Goal: Task Accomplishment & Management: Manage account settings

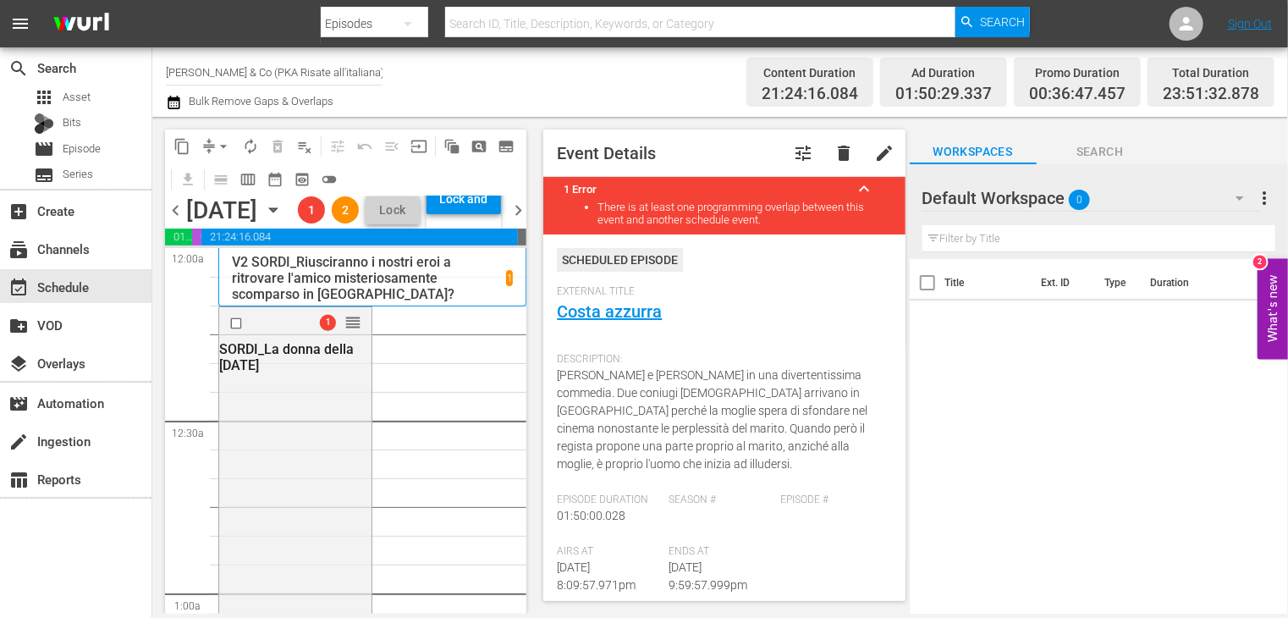
scroll to position [254, 0]
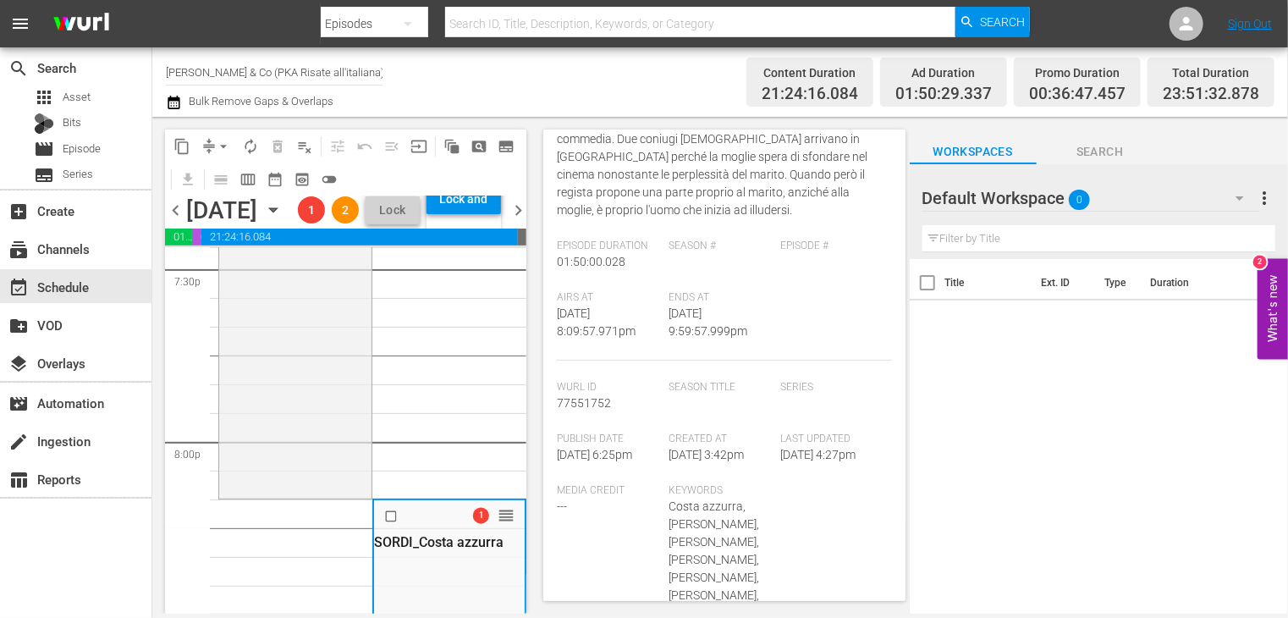
click at [180, 221] on span "chevron_left" at bounding box center [175, 210] width 21 height 21
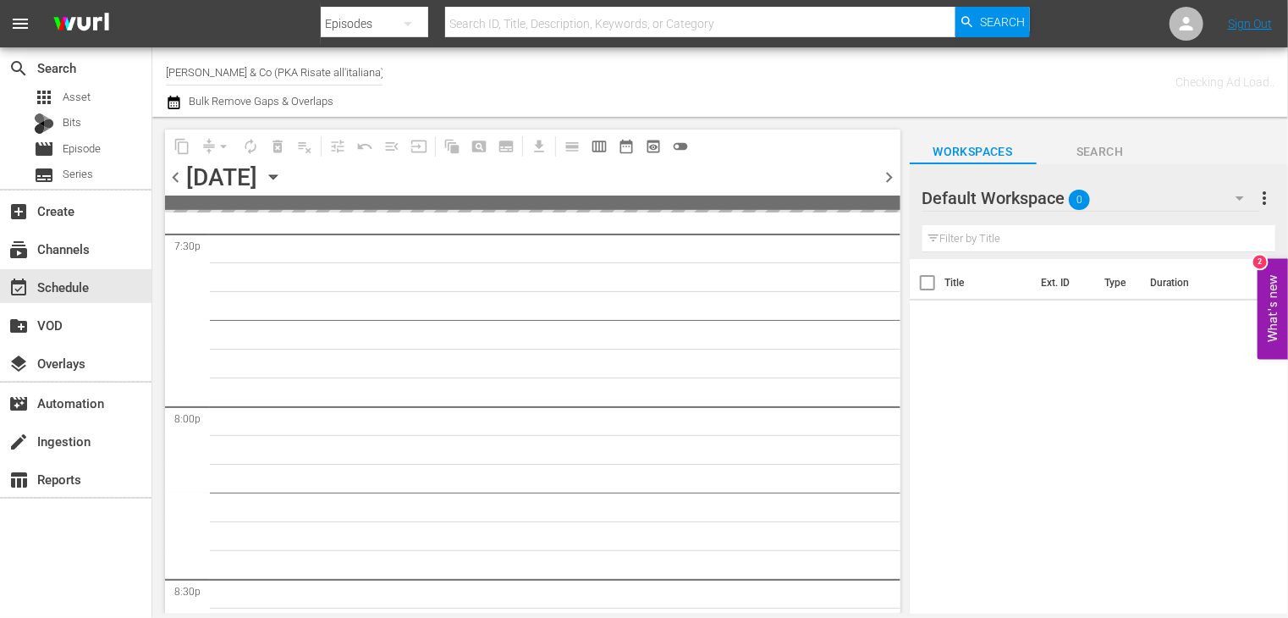
scroll to position [6885, 0]
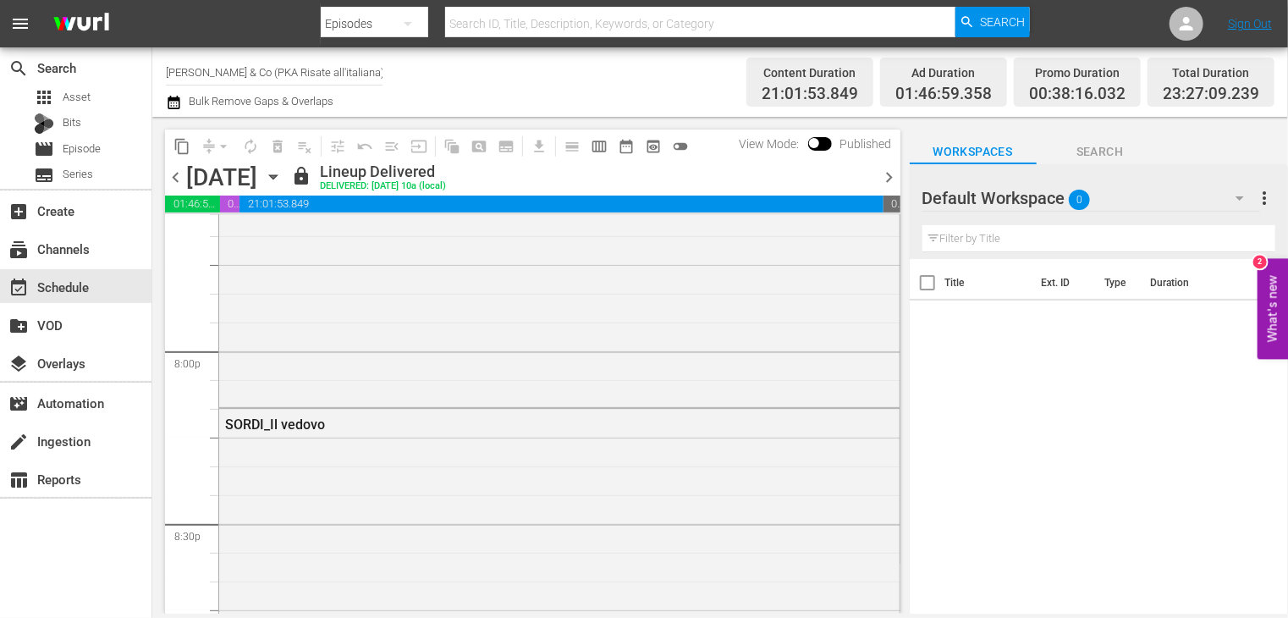
click at [887, 181] on span "chevron_right" at bounding box center [889, 177] width 21 height 21
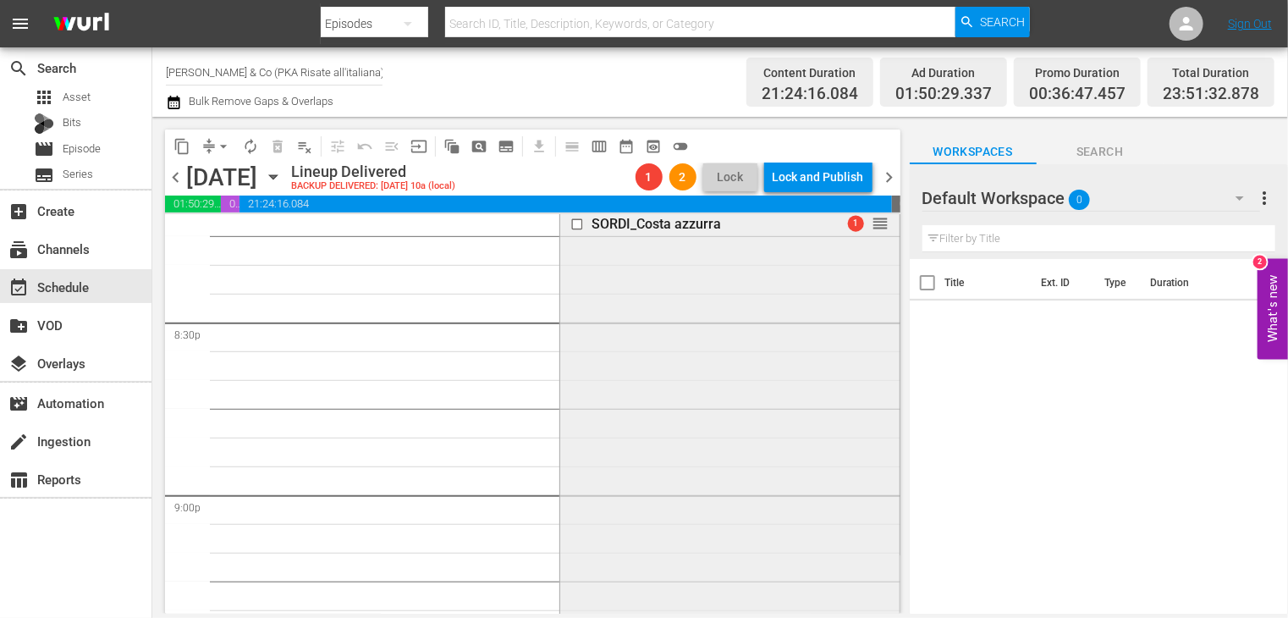
scroll to position [6881, 0]
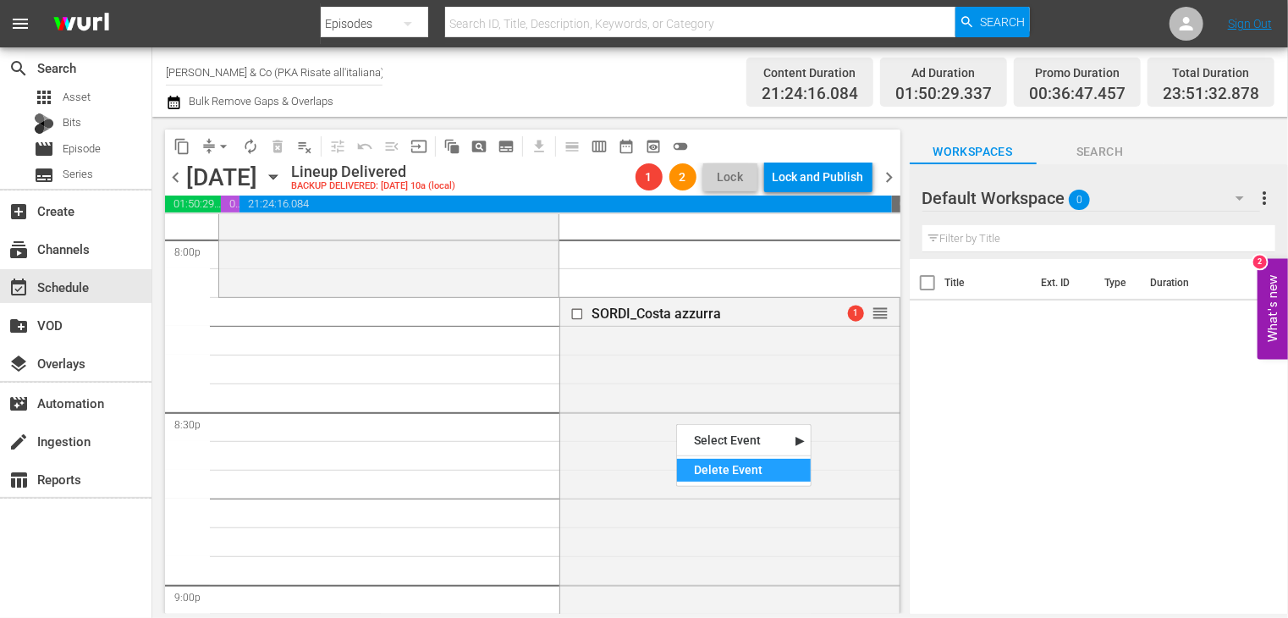
click at [711, 467] on div "Delete Event" at bounding box center [744, 470] width 134 height 23
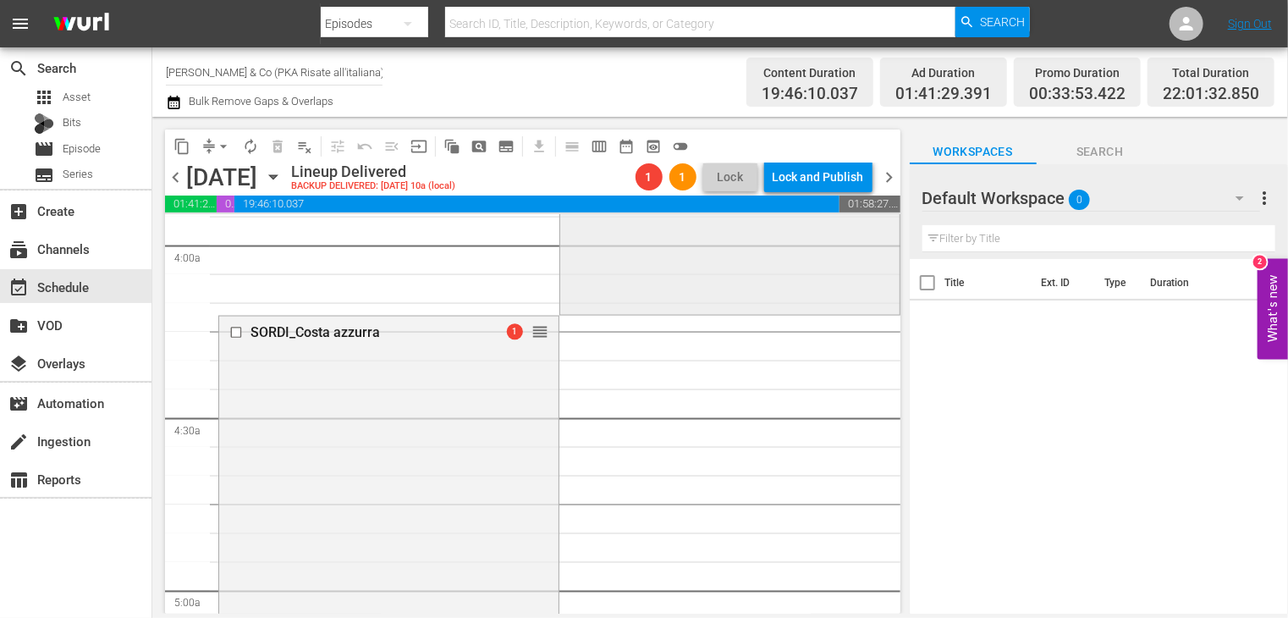
scroll to position [1354, 0]
click at [469, 473] on div "Delete Event" at bounding box center [487, 465] width 134 height 23
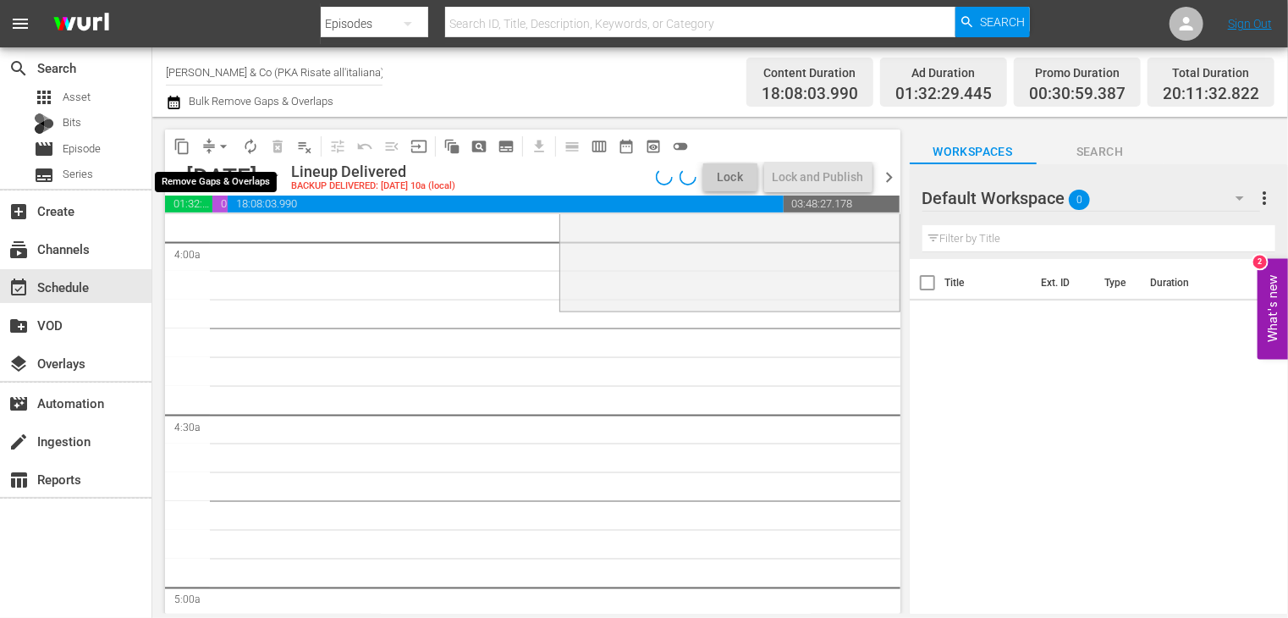
click at [223, 148] on span "arrow_drop_down" at bounding box center [223, 146] width 17 height 17
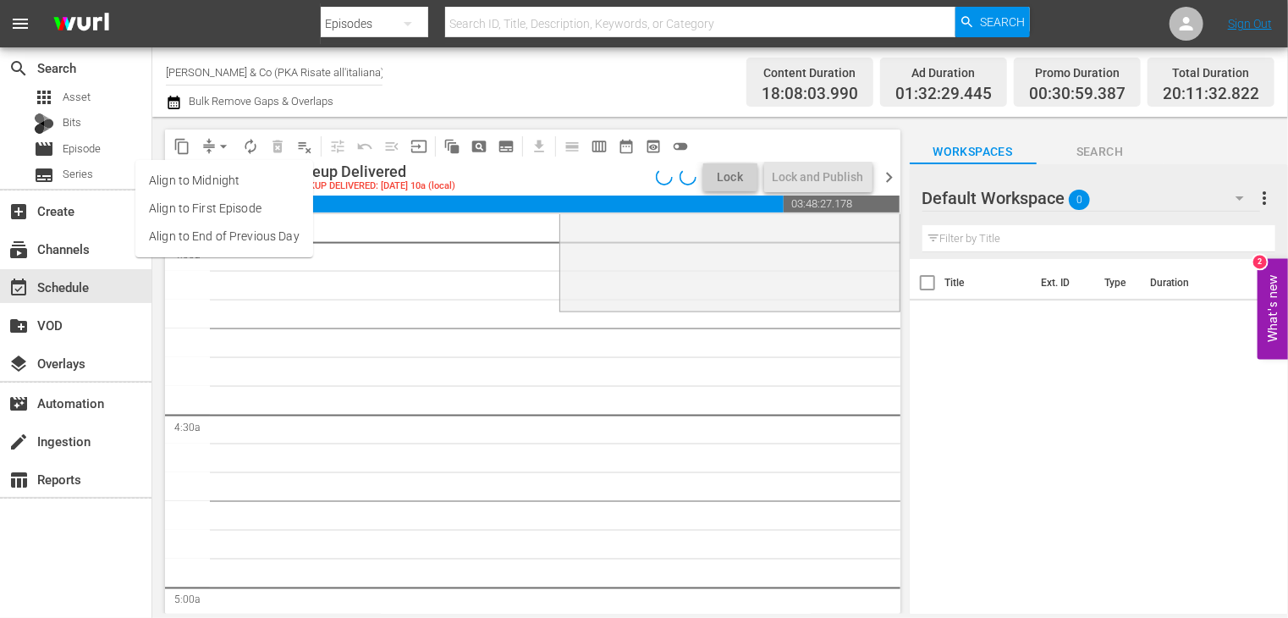
click at [244, 233] on li "Align to End of Previous Day" at bounding box center [224, 237] width 178 height 28
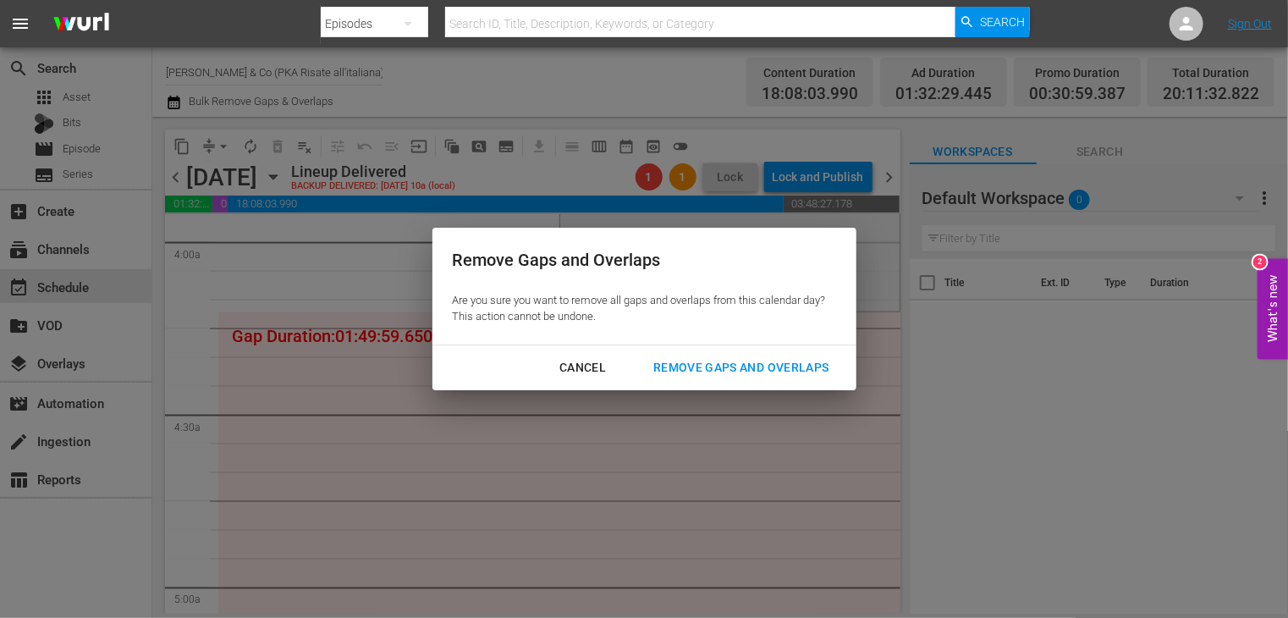
click at [709, 365] on div "Remove Gaps and Overlaps" at bounding box center [741, 367] width 202 height 21
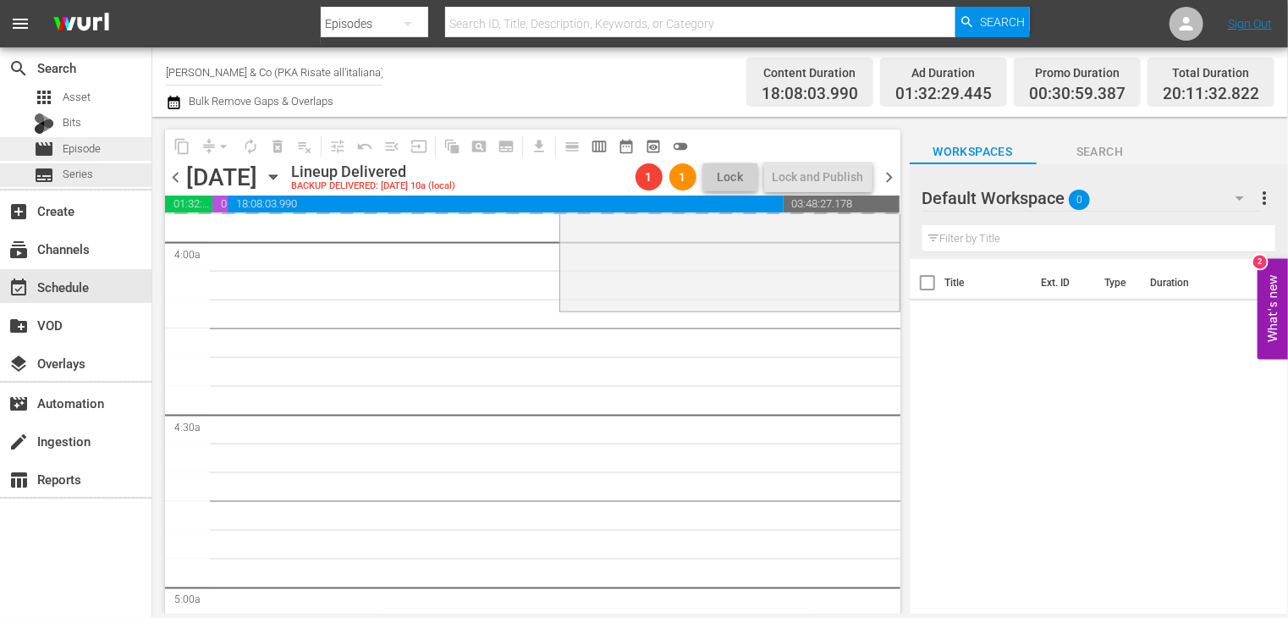
click at [88, 146] on span "Episode" at bounding box center [82, 148] width 38 height 17
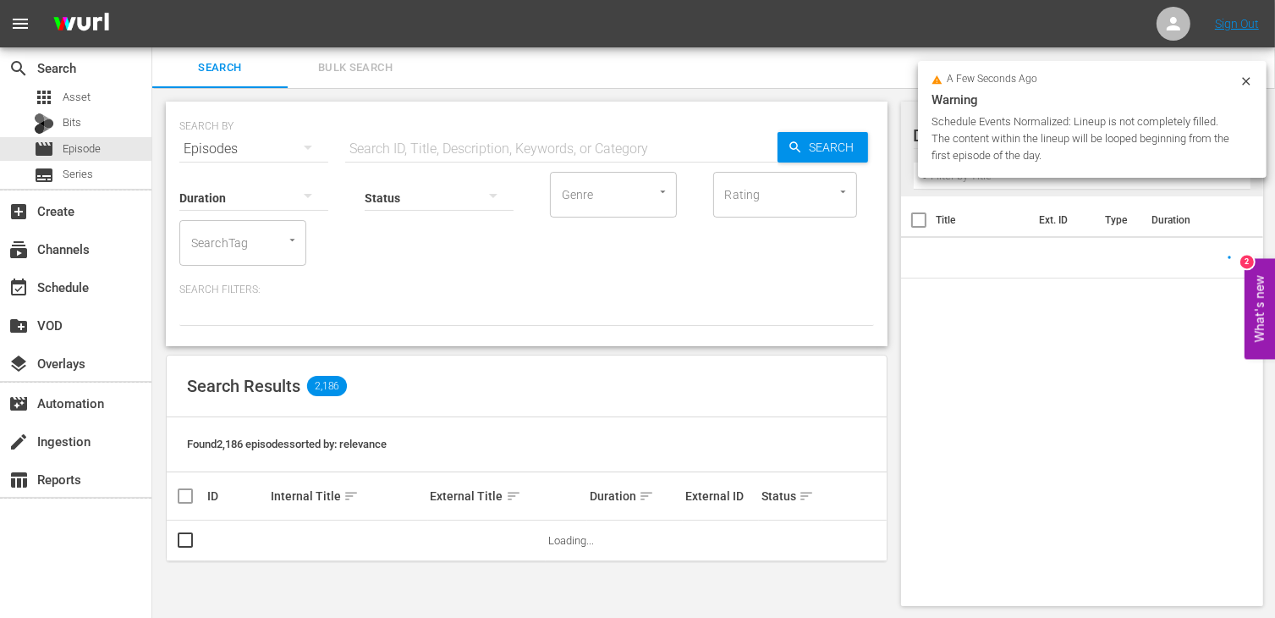
click at [379, 140] on input "text" at bounding box center [561, 149] width 432 height 41
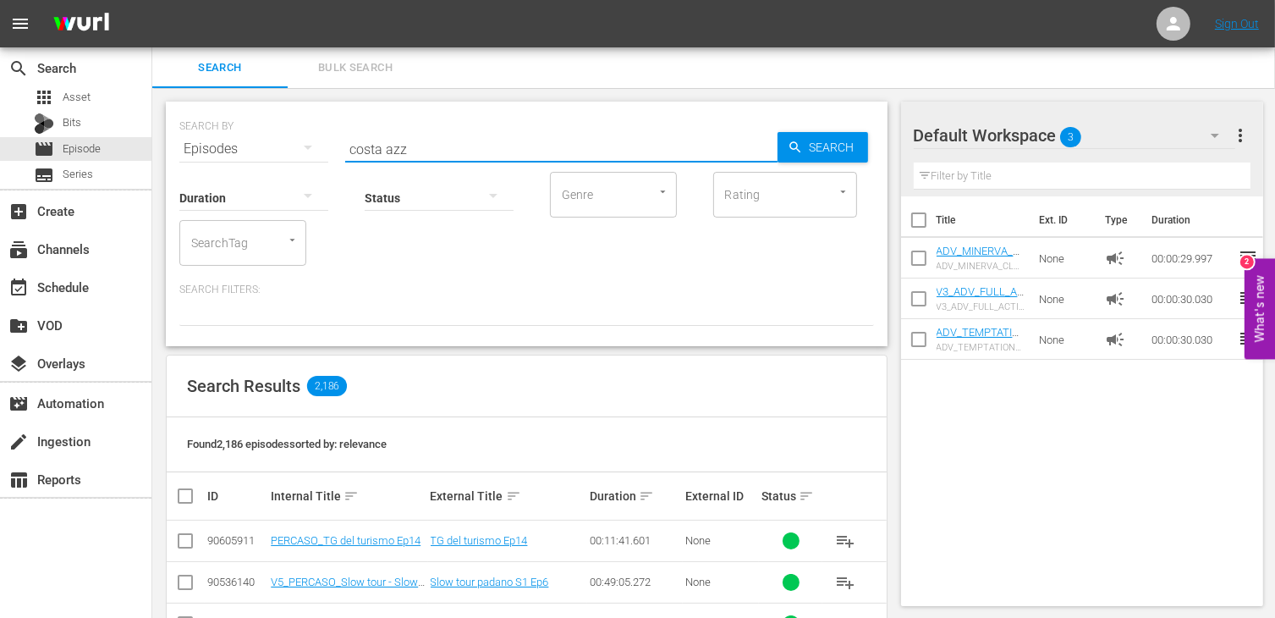
type input "costa azz"
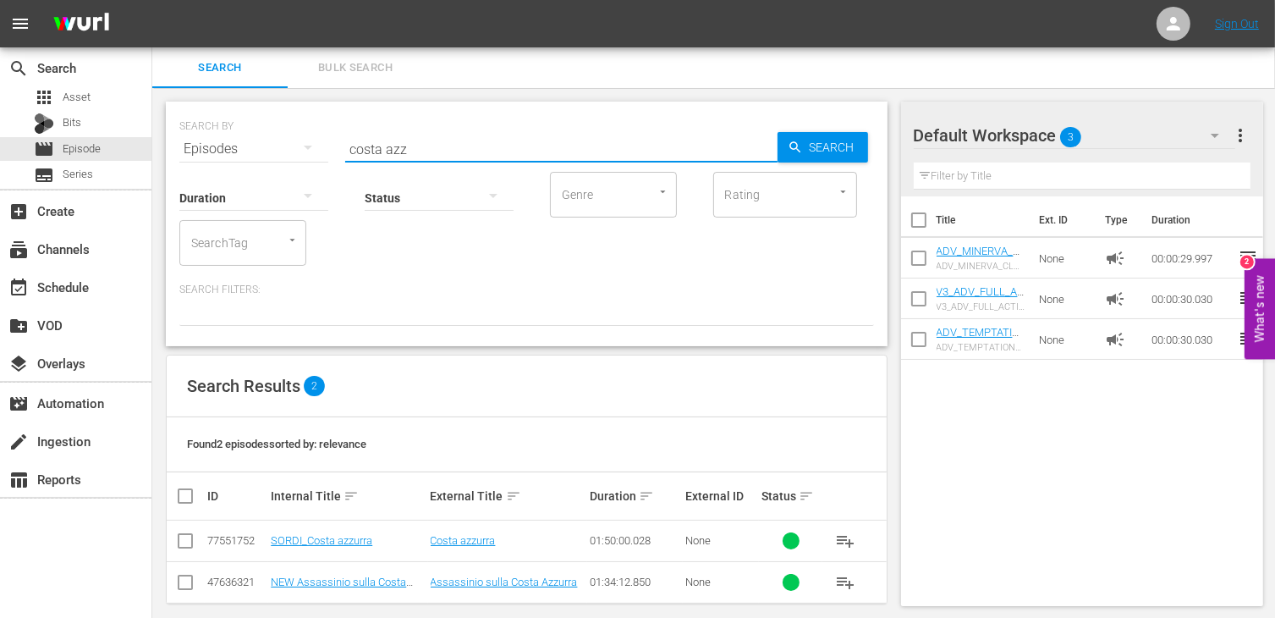
click at [919, 214] on input "checkbox" at bounding box center [919, 224] width 36 height 36
checkbox input "true"
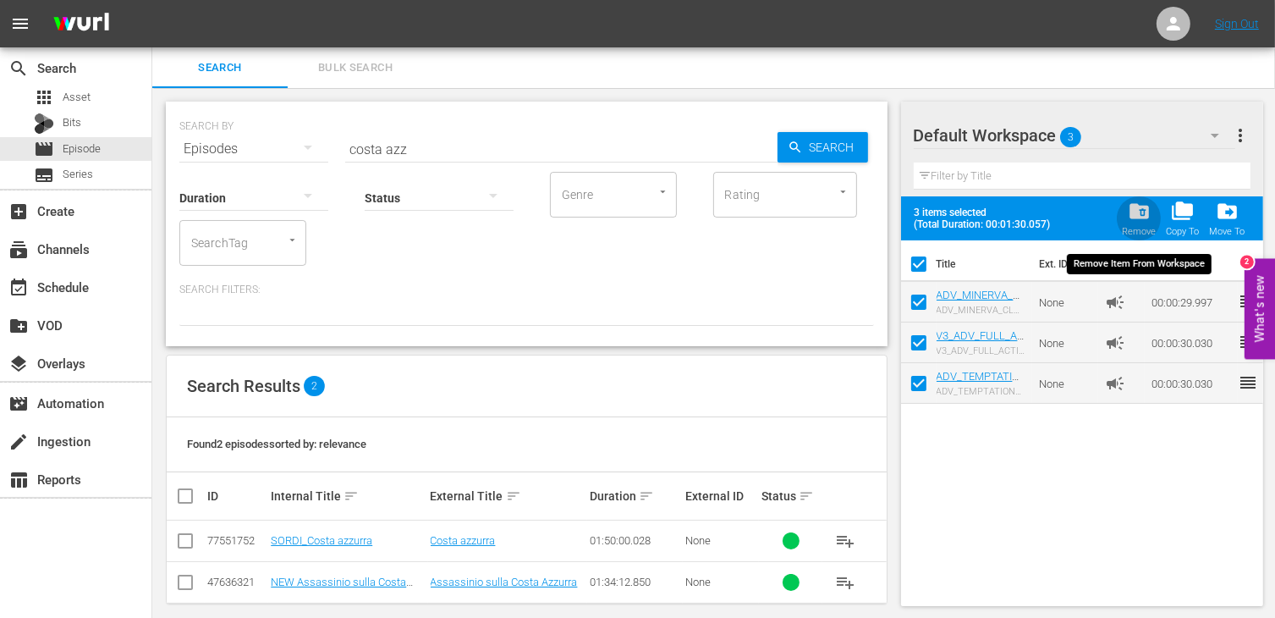
click at [1142, 222] on span "folder_delete" at bounding box center [1139, 211] width 23 height 23
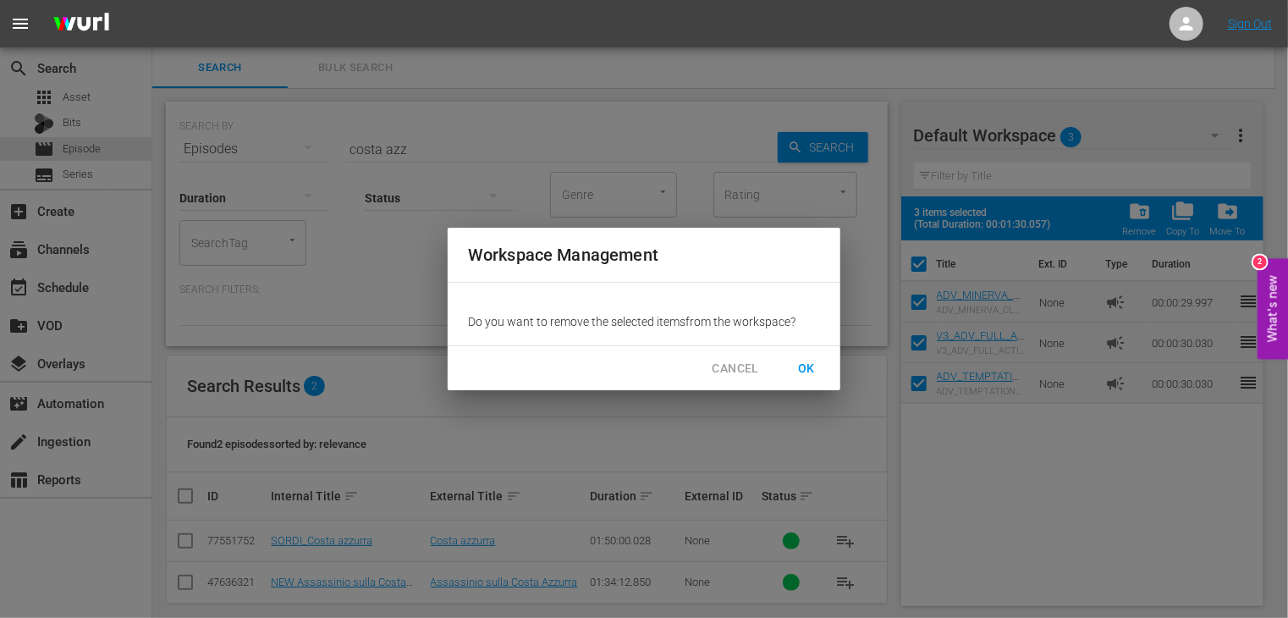
click at [822, 359] on button "OK" at bounding box center [806, 368] width 54 height 31
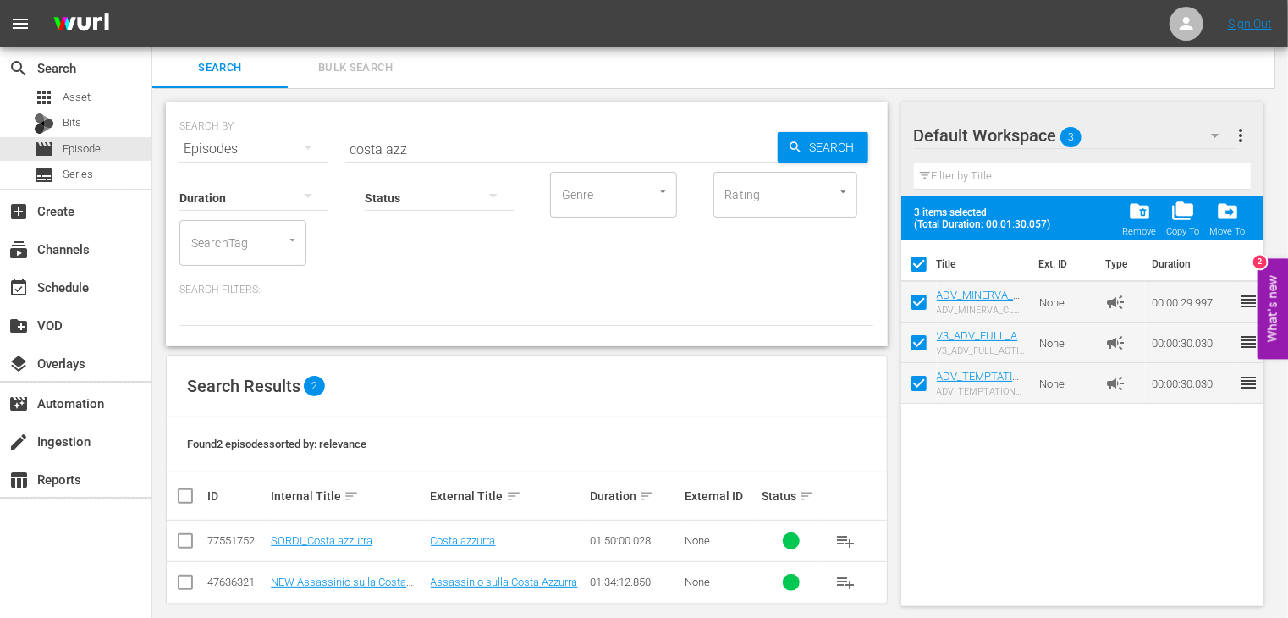
checkbox input "false"
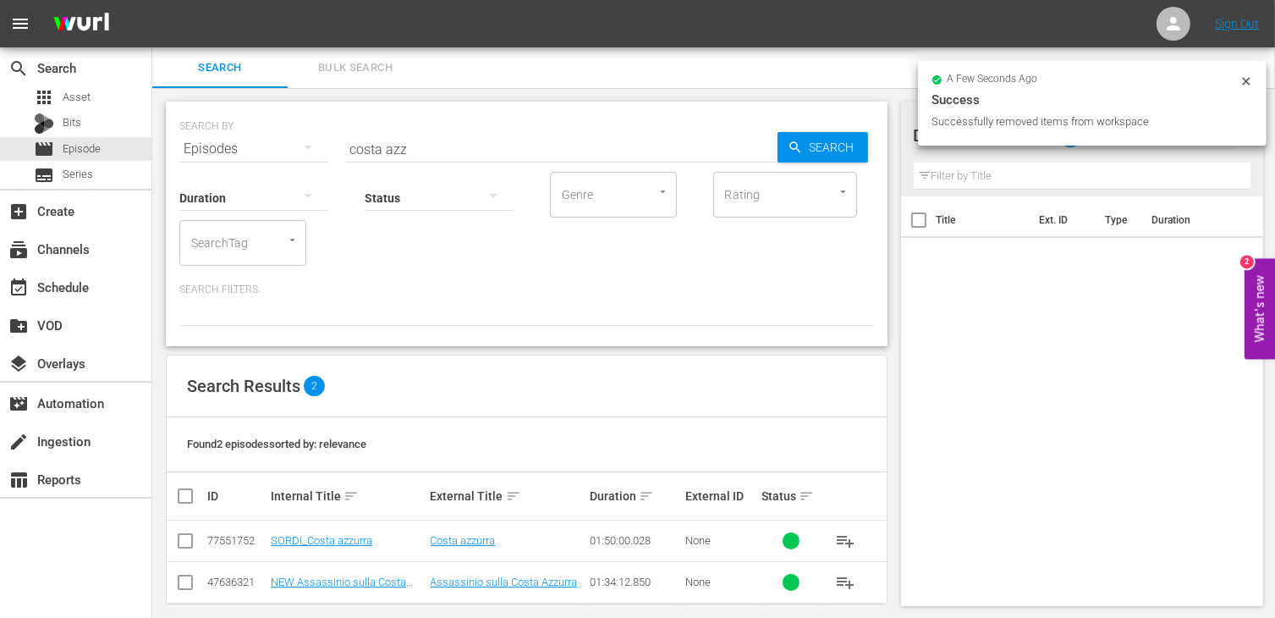
click at [184, 543] on input "checkbox" at bounding box center [185, 544] width 20 height 20
checkbox input "true"
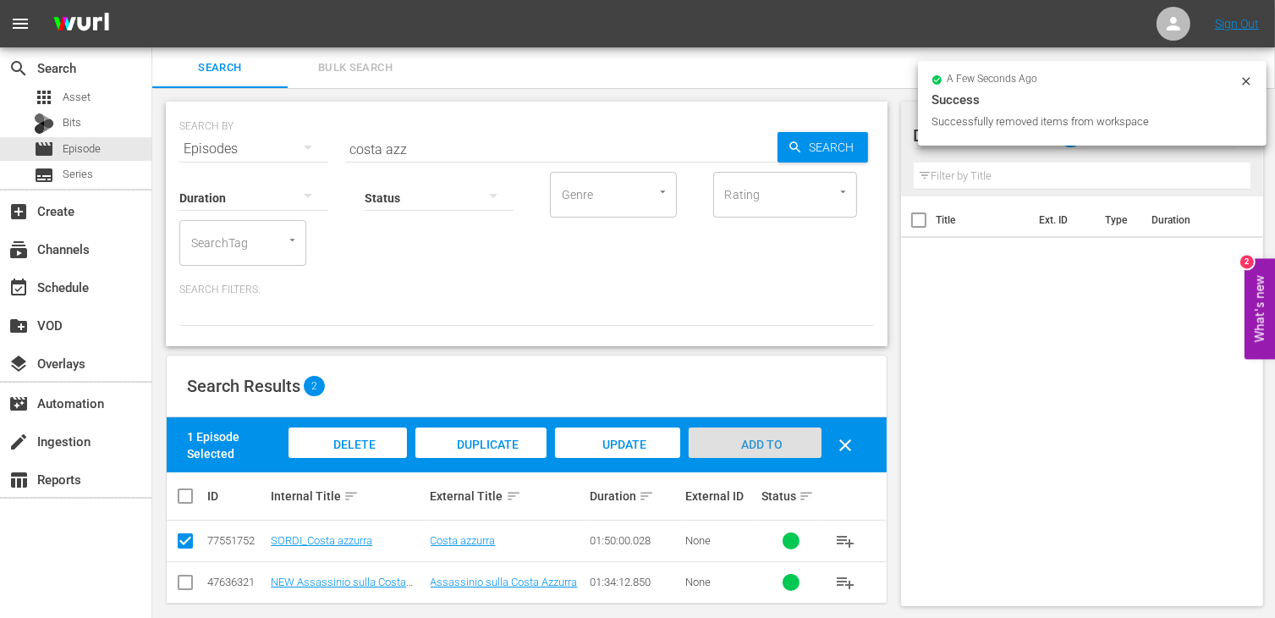
click at [783, 440] on div "Add to Workspace" at bounding box center [755, 458] width 132 height 63
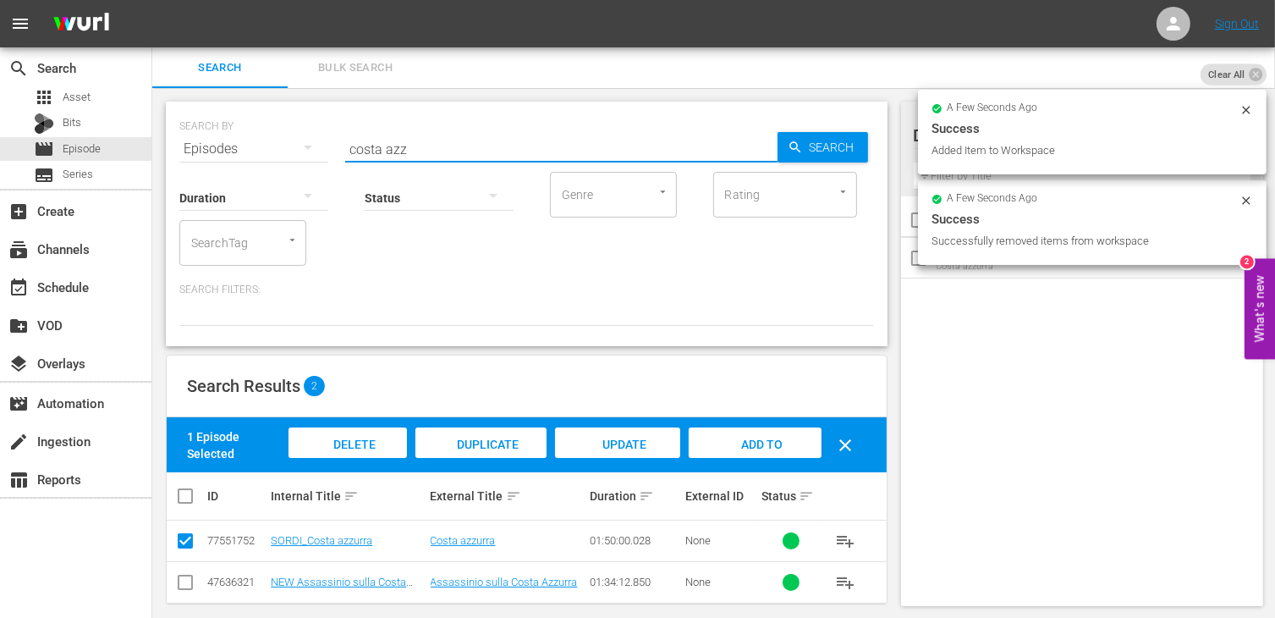
drag, startPoint x: 416, startPoint y: 151, endPoint x: 288, endPoint y: 146, distance: 128.7
click at [288, 146] on div "SEARCH BY Search By Episodes Search ID, Title, Description, Keywords, or Catego…" at bounding box center [526, 138] width 695 height 61
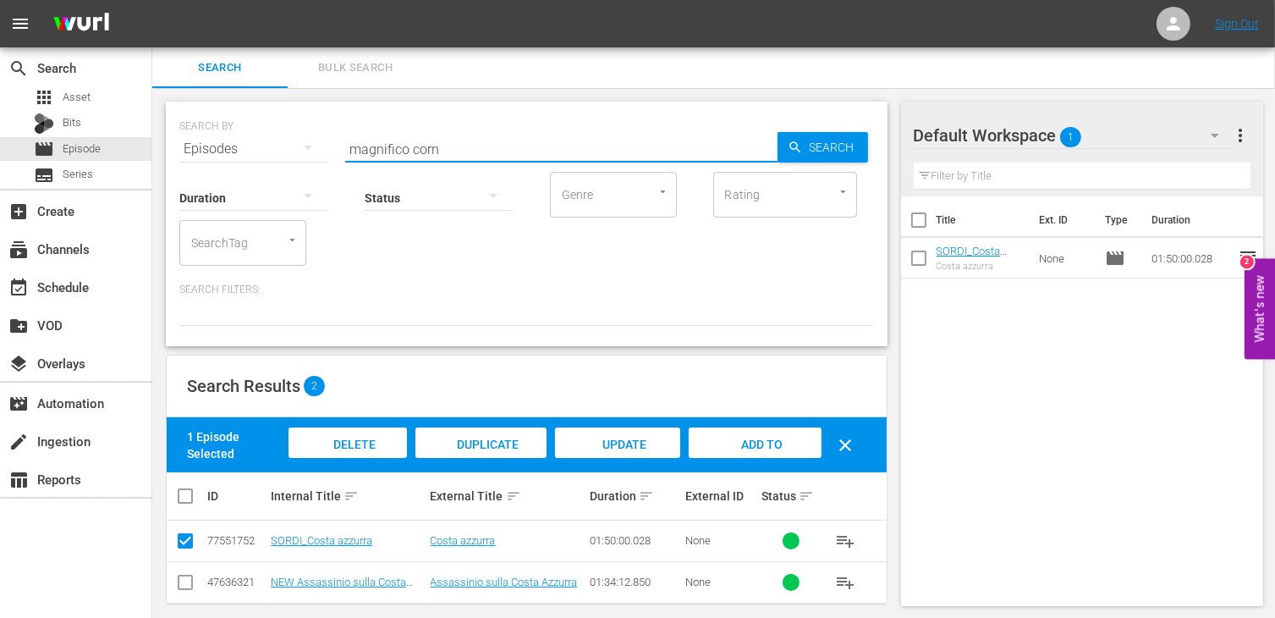
type input "magnifico corn"
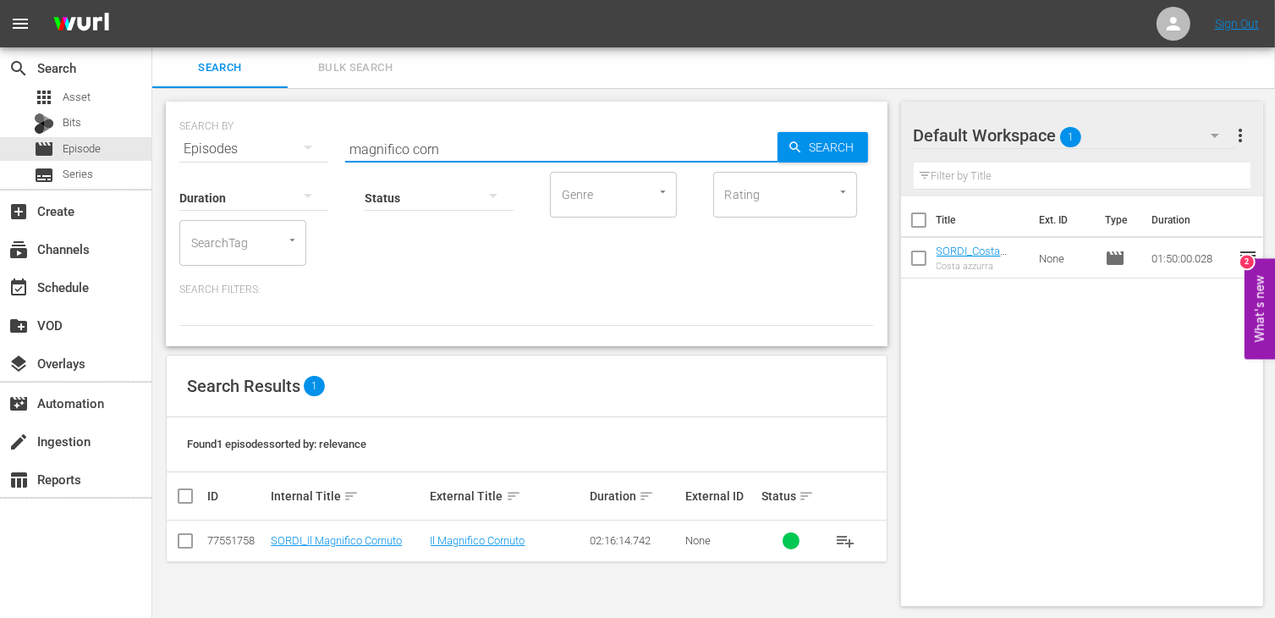
click at [188, 540] on input "checkbox" at bounding box center [185, 544] width 20 height 20
checkbox input "true"
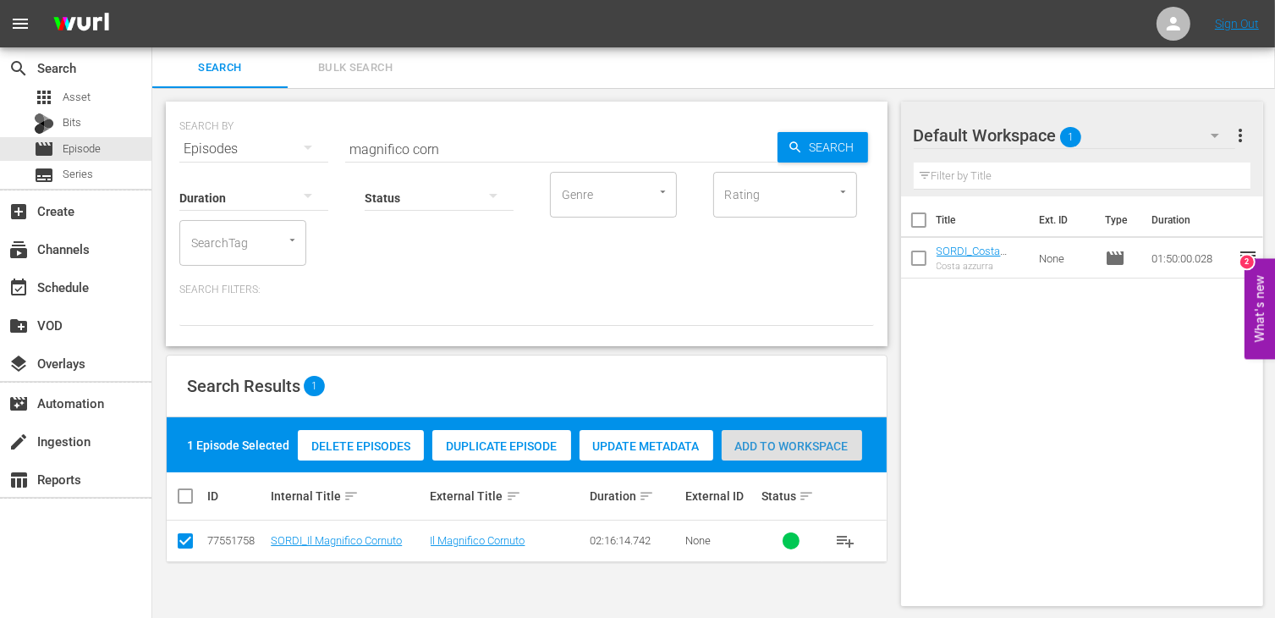
click at [799, 451] on span "Add to Workspace" at bounding box center [792, 446] width 140 height 14
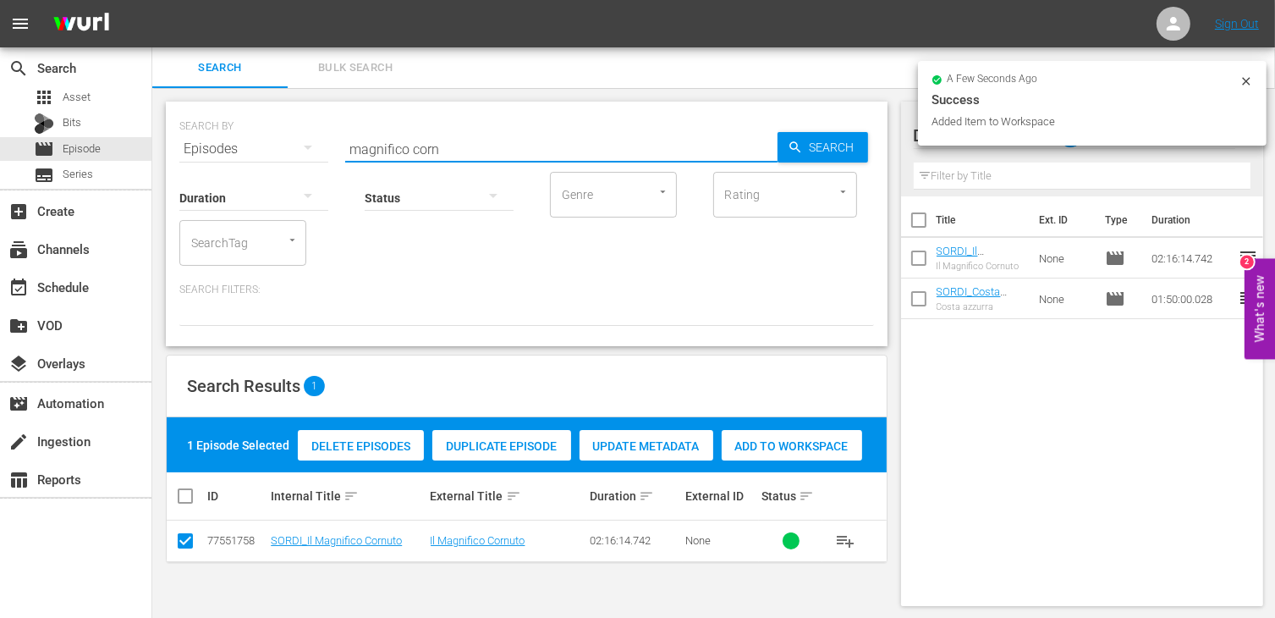
drag, startPoint x: 440, startPoint y: 144, endPoint x: 291, endPoint y: 136, distance: 149.1
click at [291, 136] on div "SEARCH BY Search By Episodes Search ID, Title, Description, Keywords, or Catego…" at bounding box center [526, 138] width 695 height 61
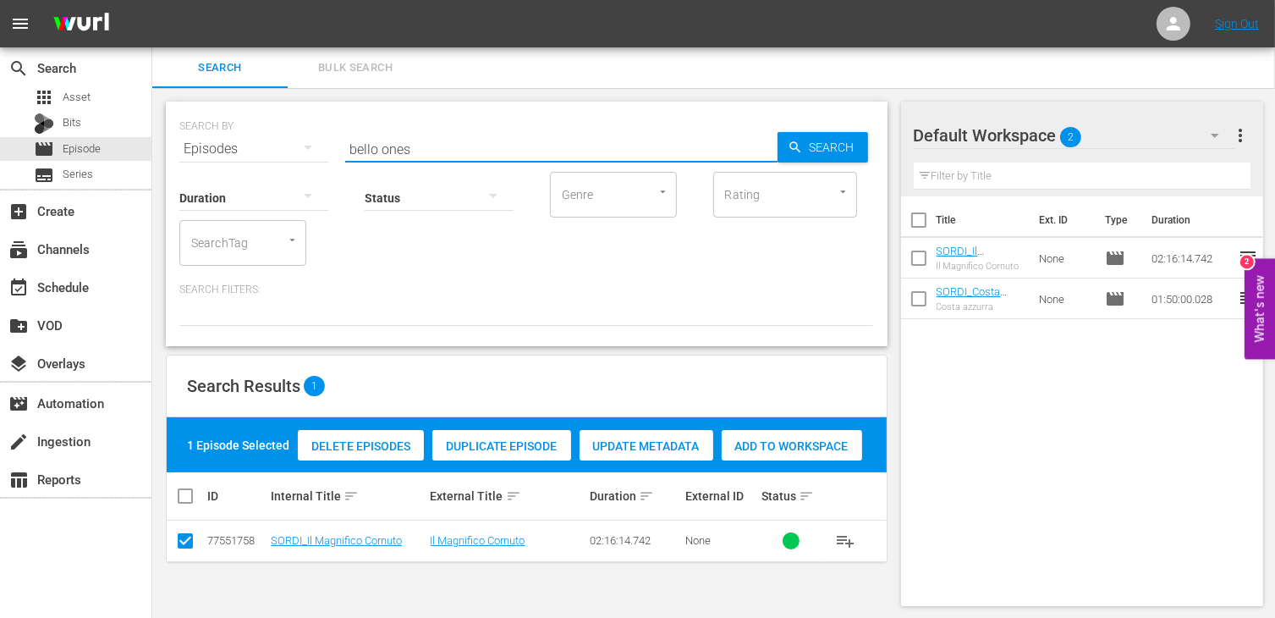
type input "bello ones"
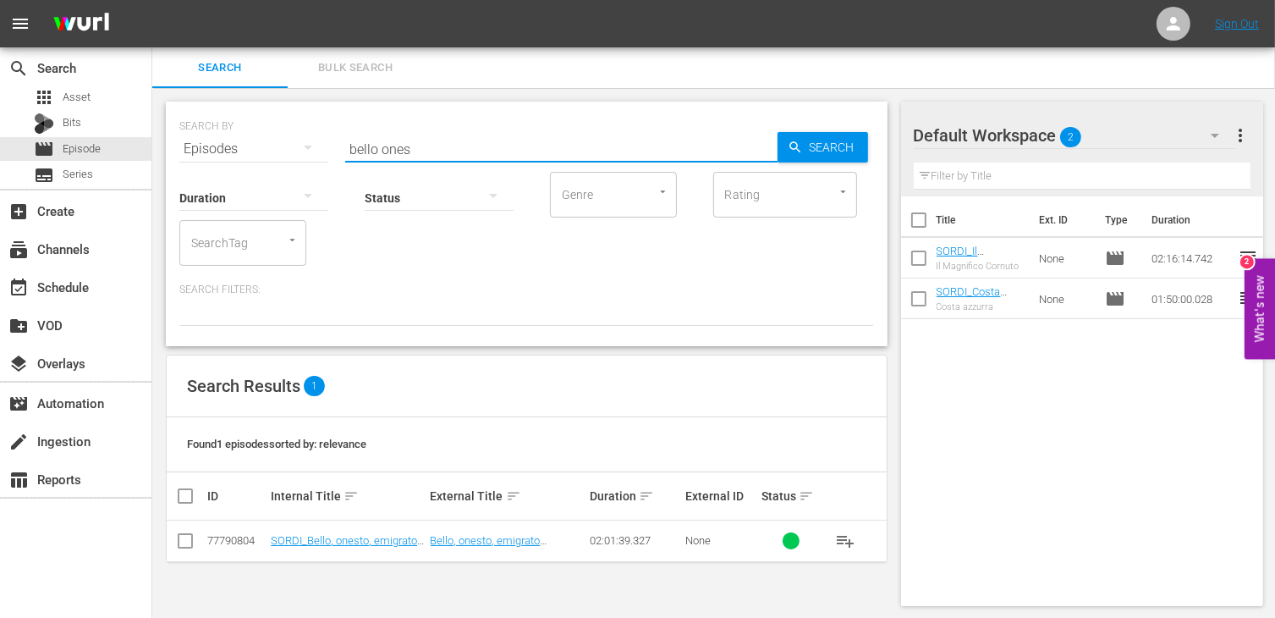
click at [194, 542] on input "checkbox" at bounding box center [185, 544] width 20 height 20
checkbox input "true"
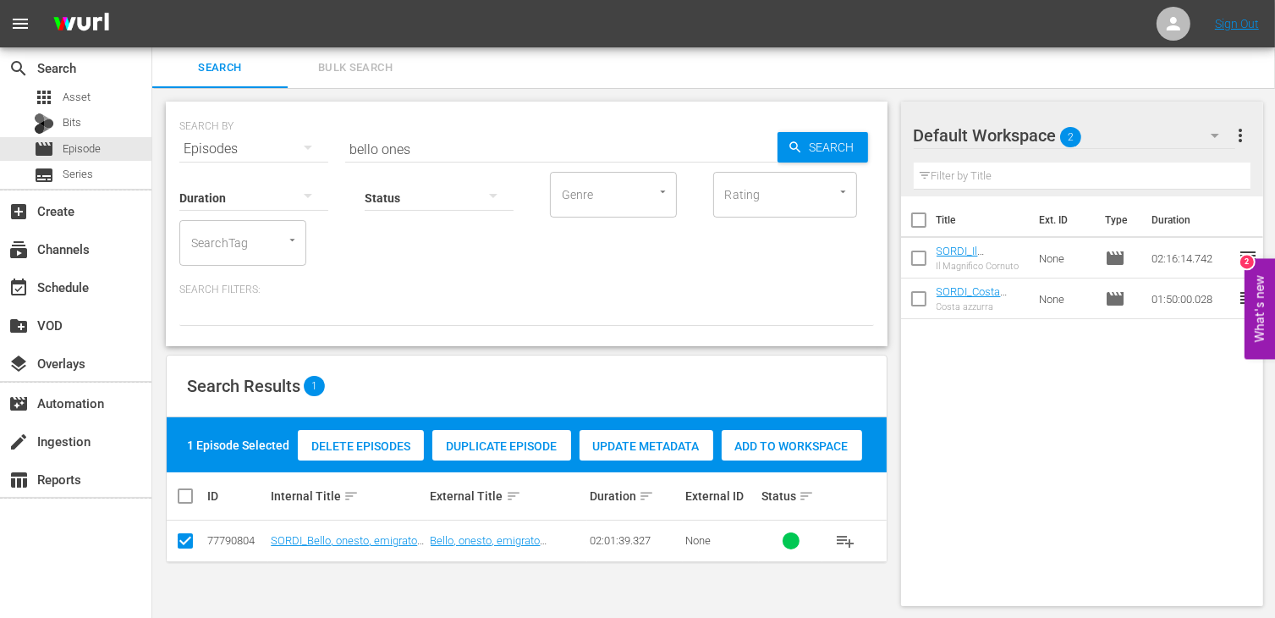
click at [784, 453] on div "Add to Workspace" at bounding box center [792, 446] width 140 height 32
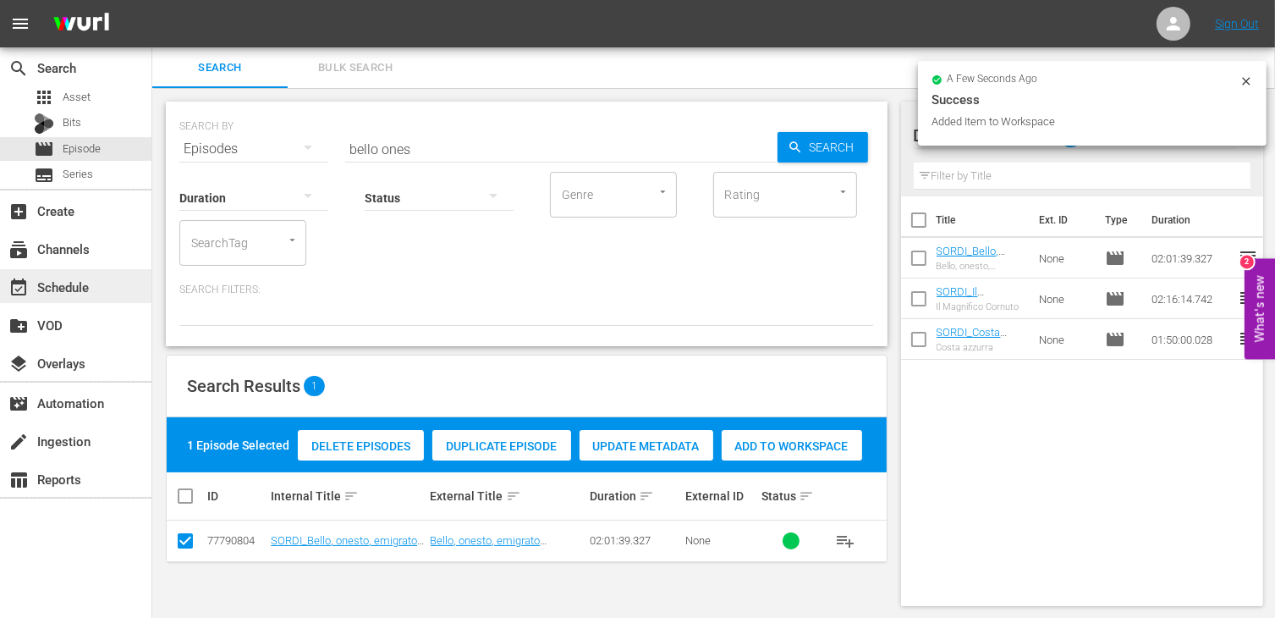
click at [85, 286] on div "event_available Schedule" at bounding box center [47, 284] width 95 height 15
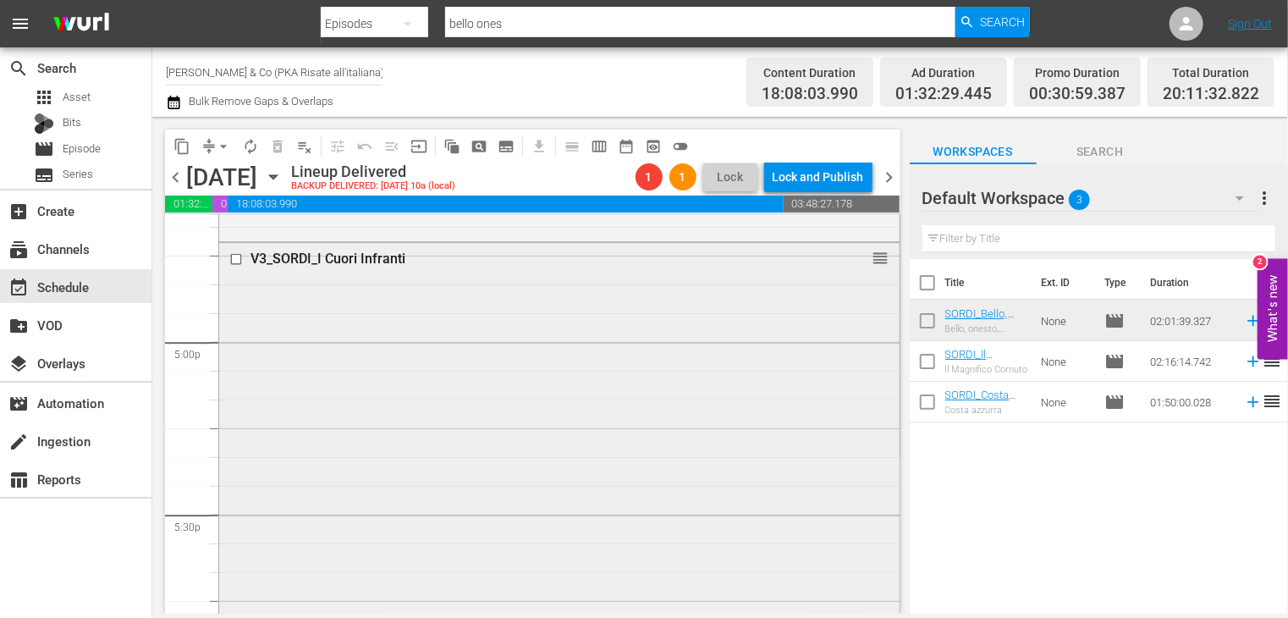
scroll to position [5782, 0]
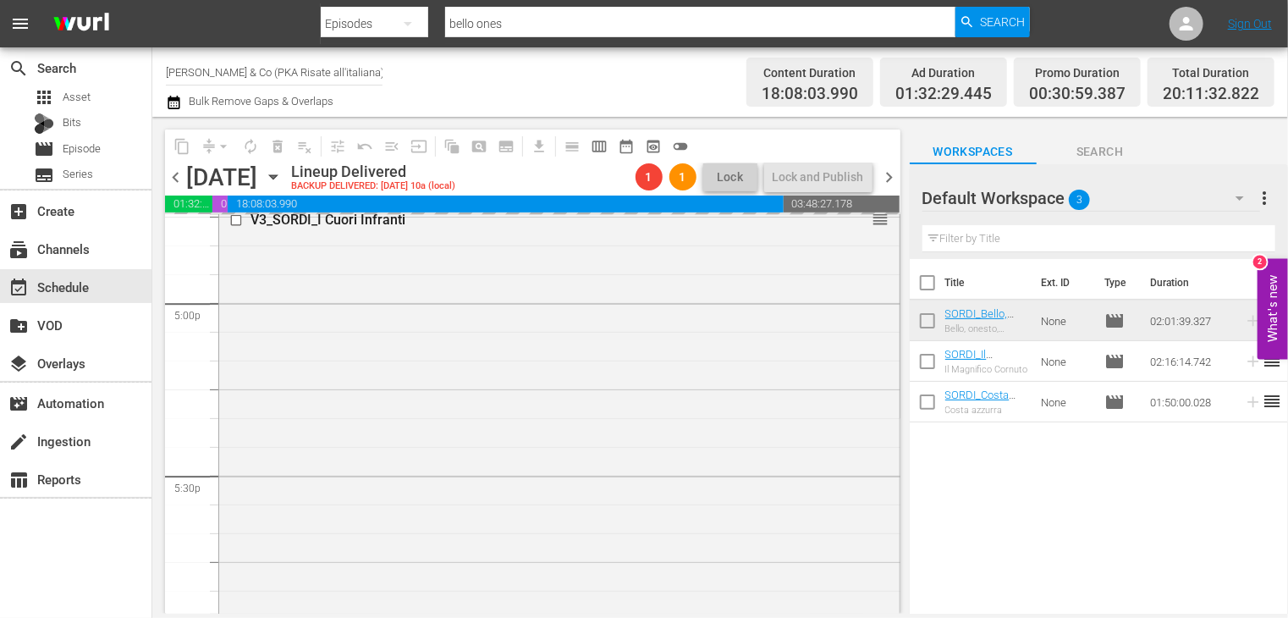
click at [890, 177] on span "chevron_right" at bounding box center [889, 177] width 21 height 21
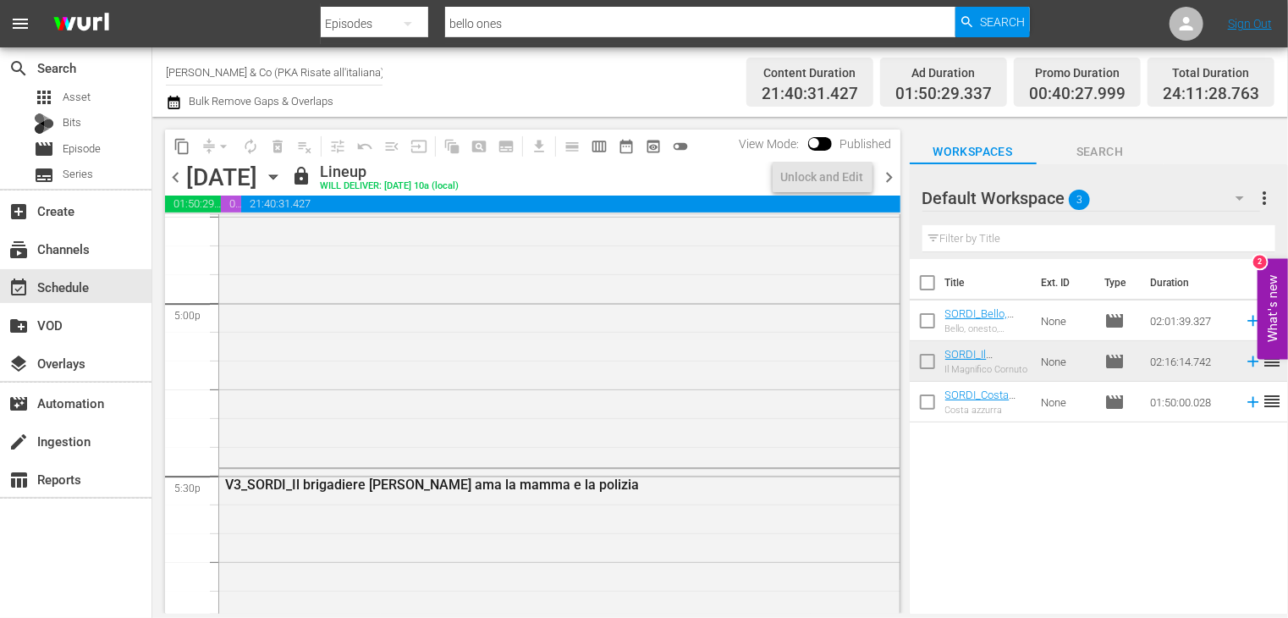
scroll to position [5609, 0]
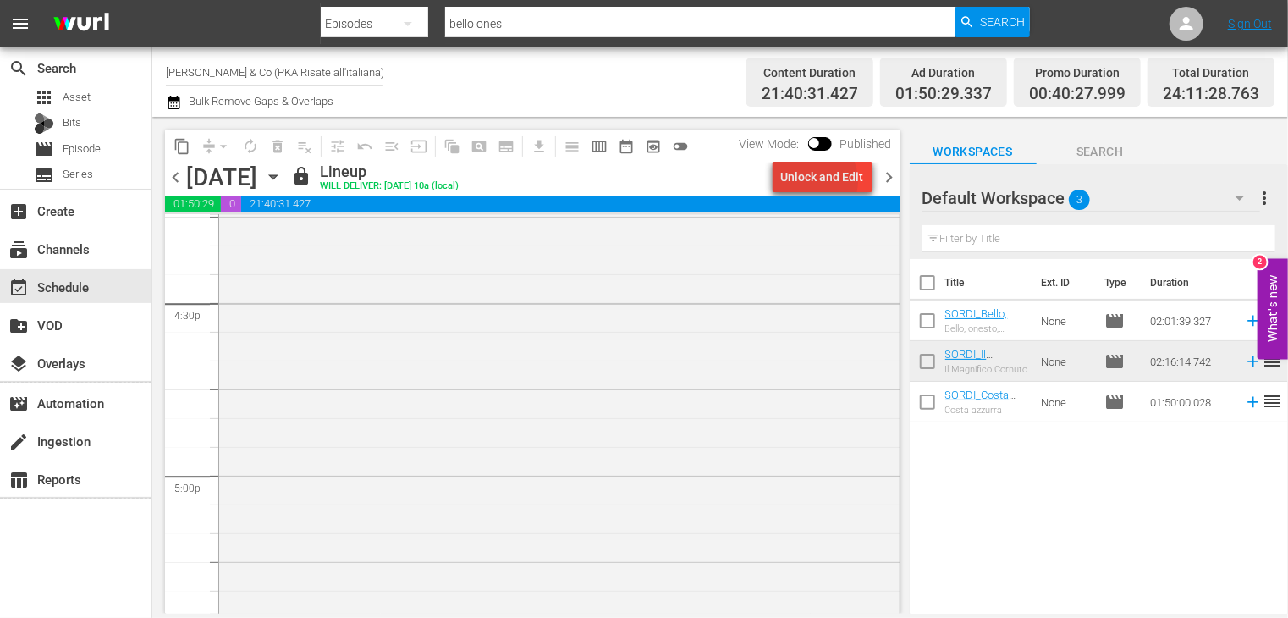
click at [811, 181] on div "Unlock and Edit" at bounding box center [822, 177] width 83 height 30
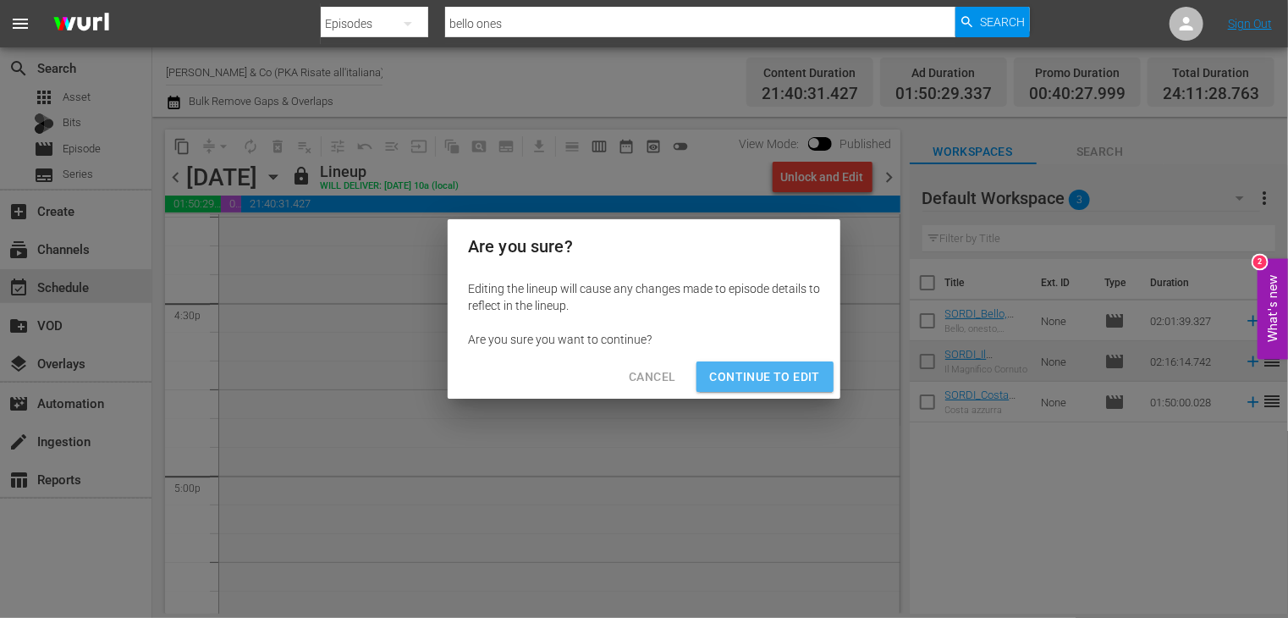
click at [781, 378] on span "Continue to Edit" at bounding box center [765, 376] width 110 height 21
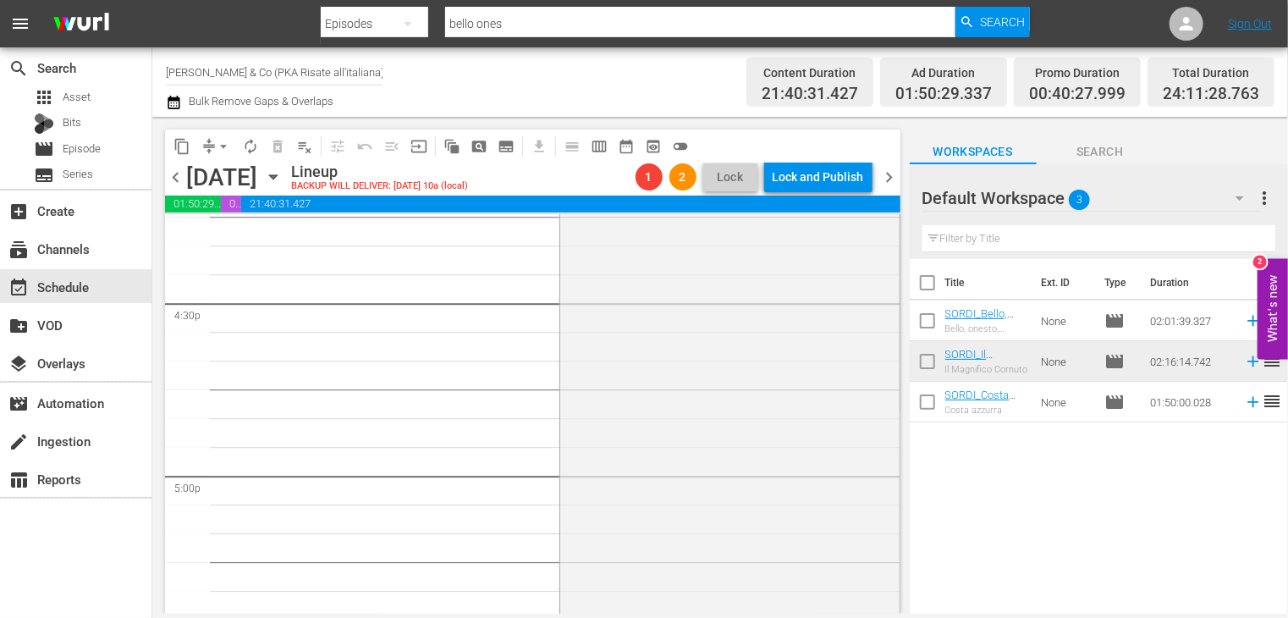
click at [893, 169] on span "chevron_right" at bounding box center [889, 177] width 21 height 21
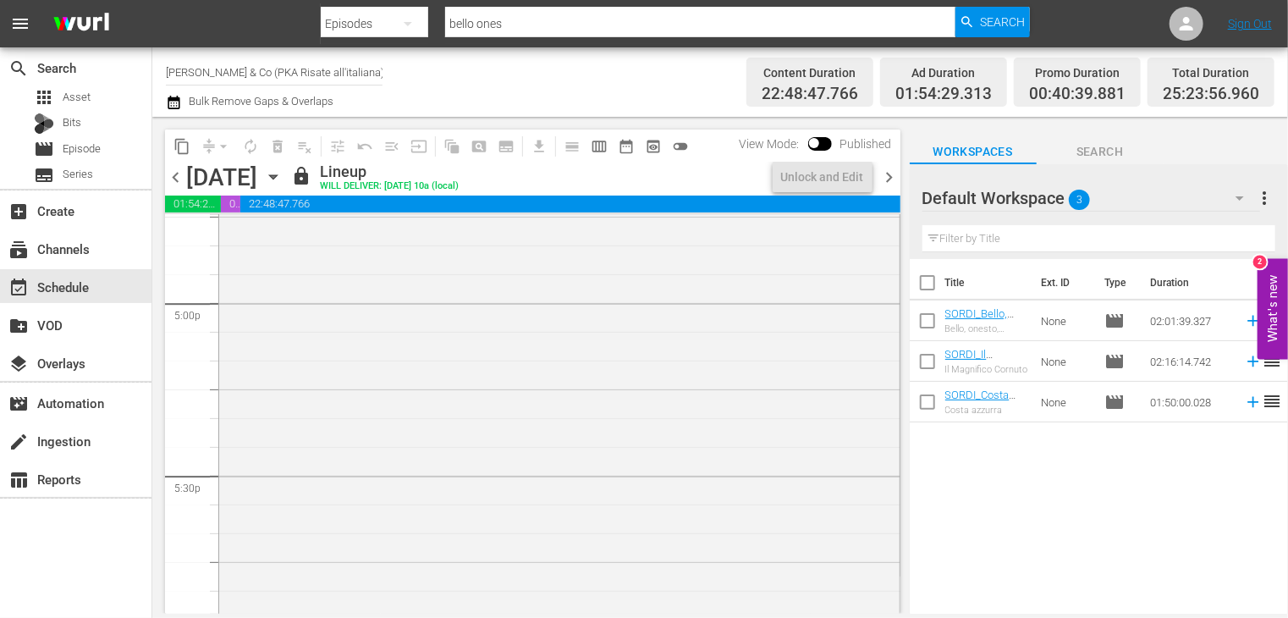
scroll to position [5552, 0]
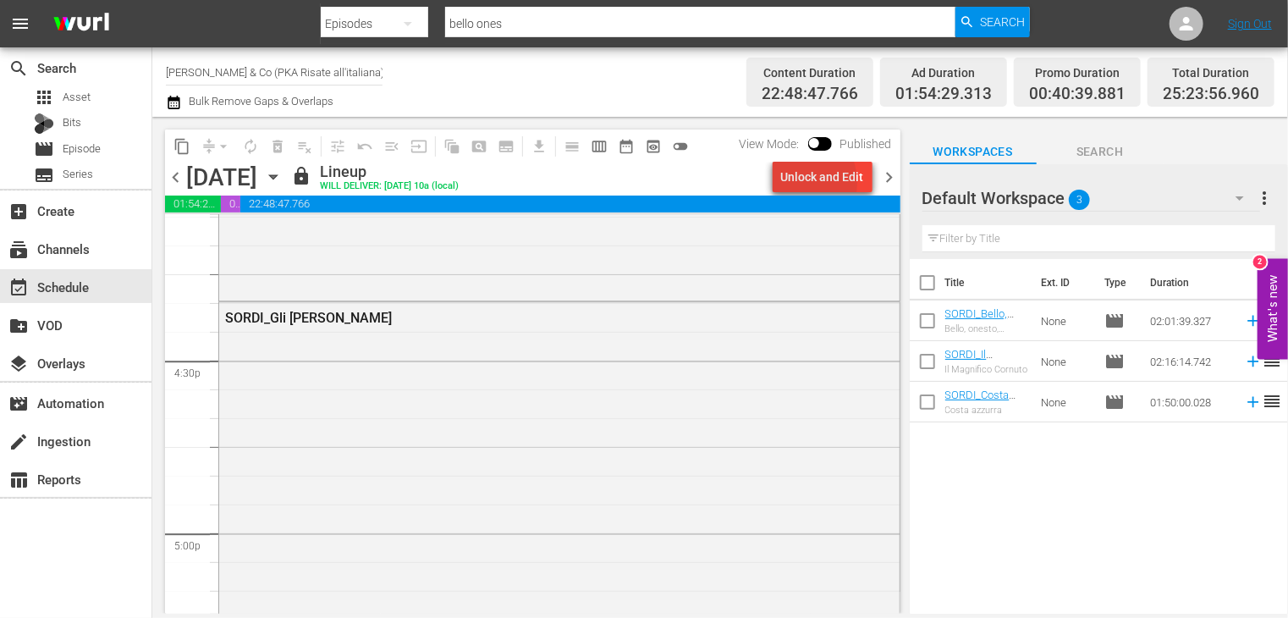
click at [798, 183] on div "Unlock and Edit" at bounding box center [822, 177] width 83 height 30
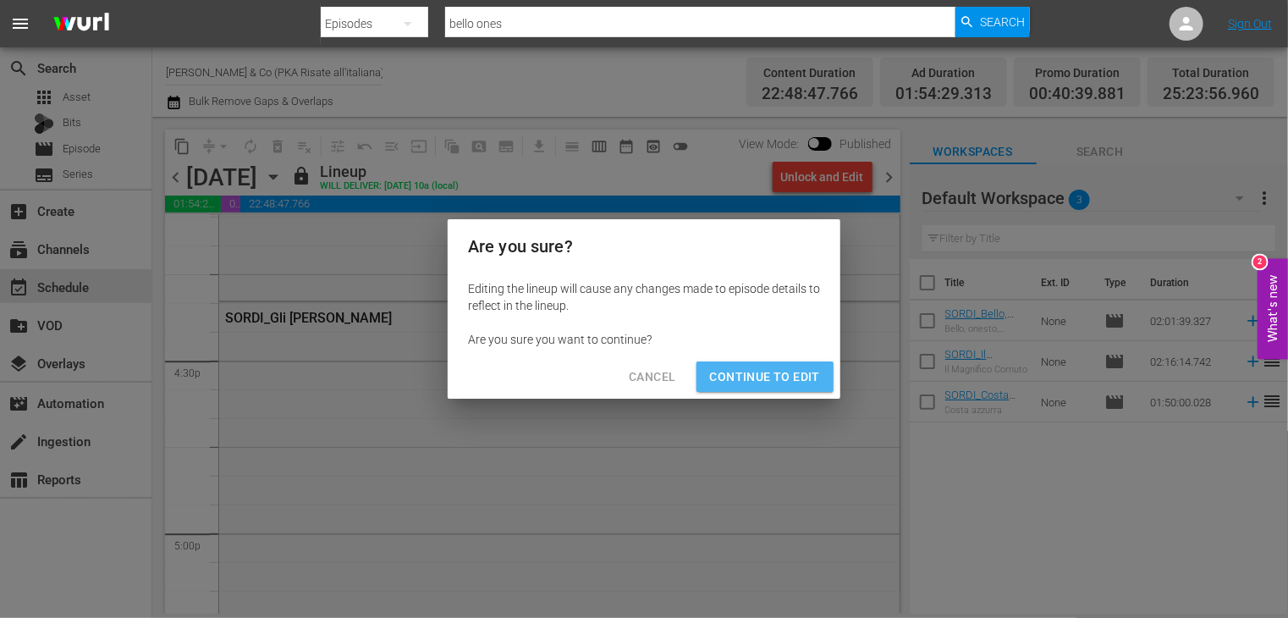
click at [773, 370] on span "Continue to Edit" at bounding box center [765, 376] width 110 height 21
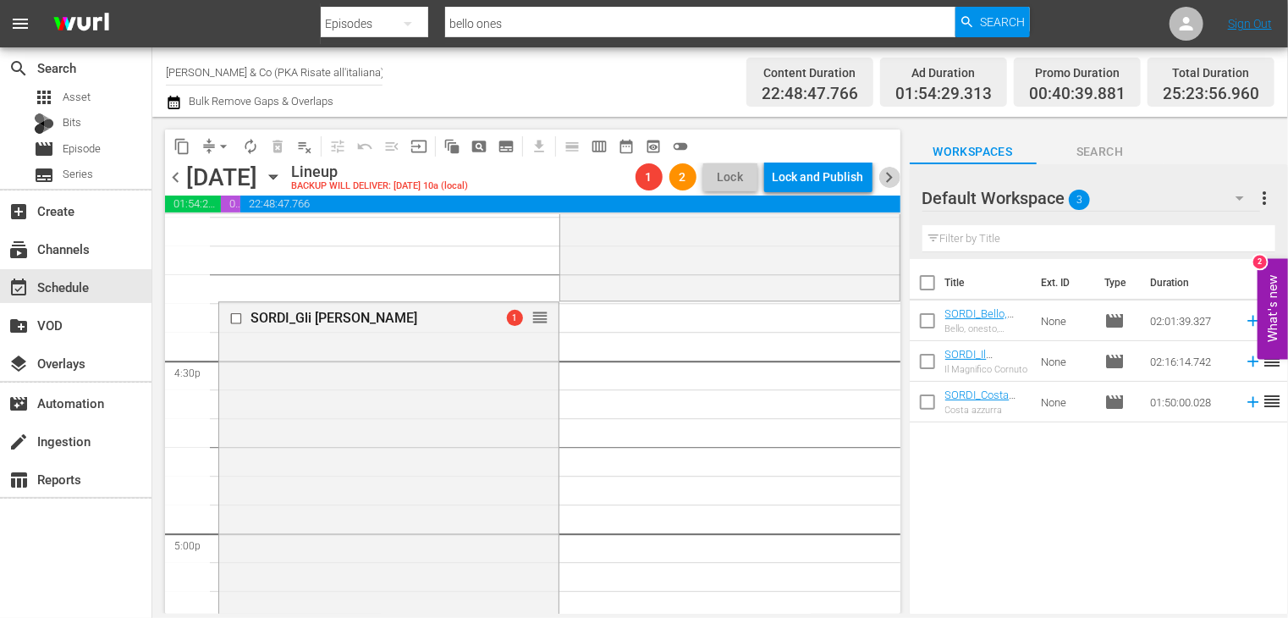
click at [889, 177] on span "chevron_right" at bounding box center [889, 177] width 21 height 21
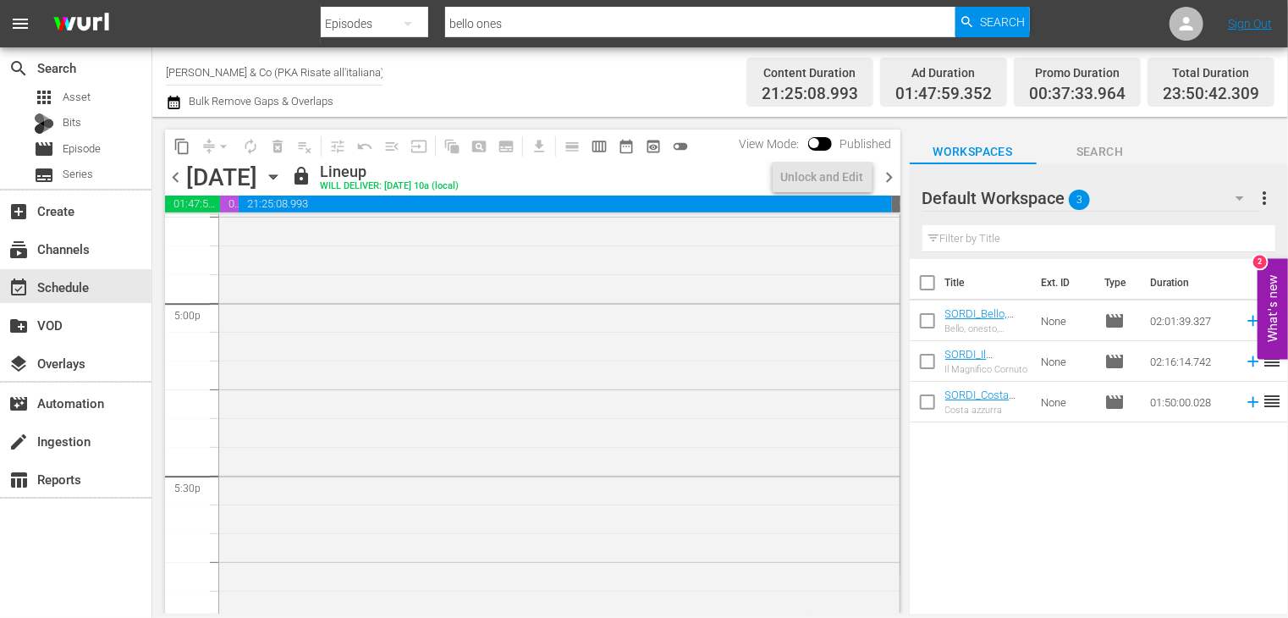
scroll to position [5667, 0]
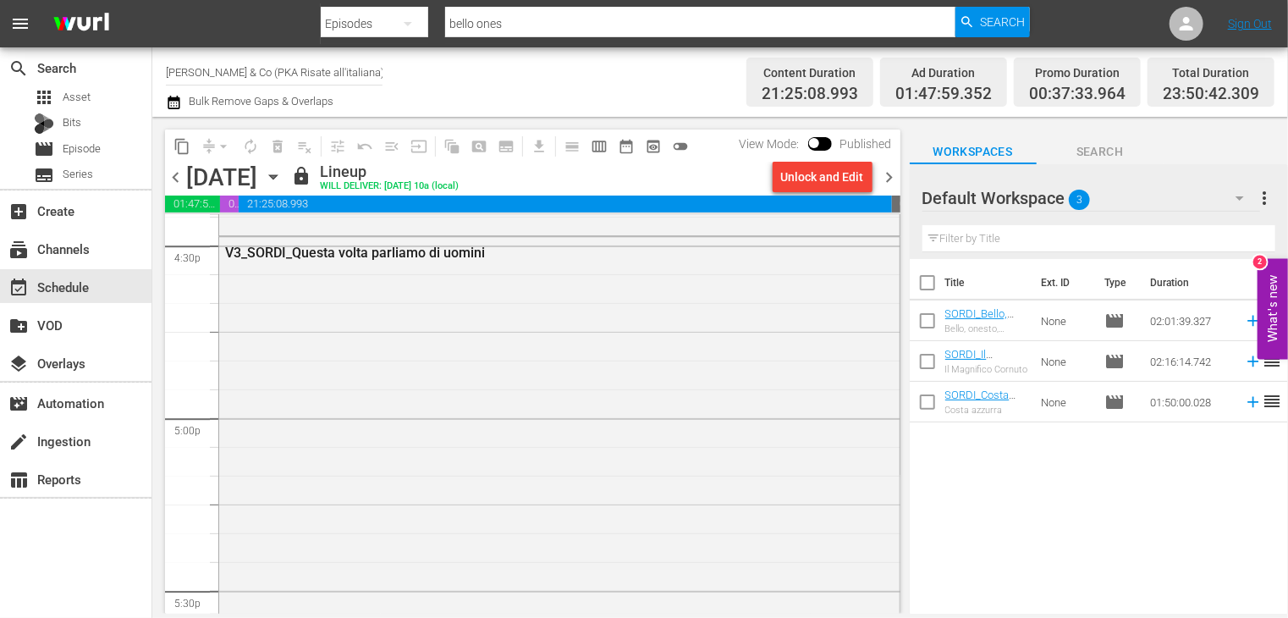
click at [804, 180] on div "Unlock and Edit" at bounding box center [822, 177] width 83 height 30
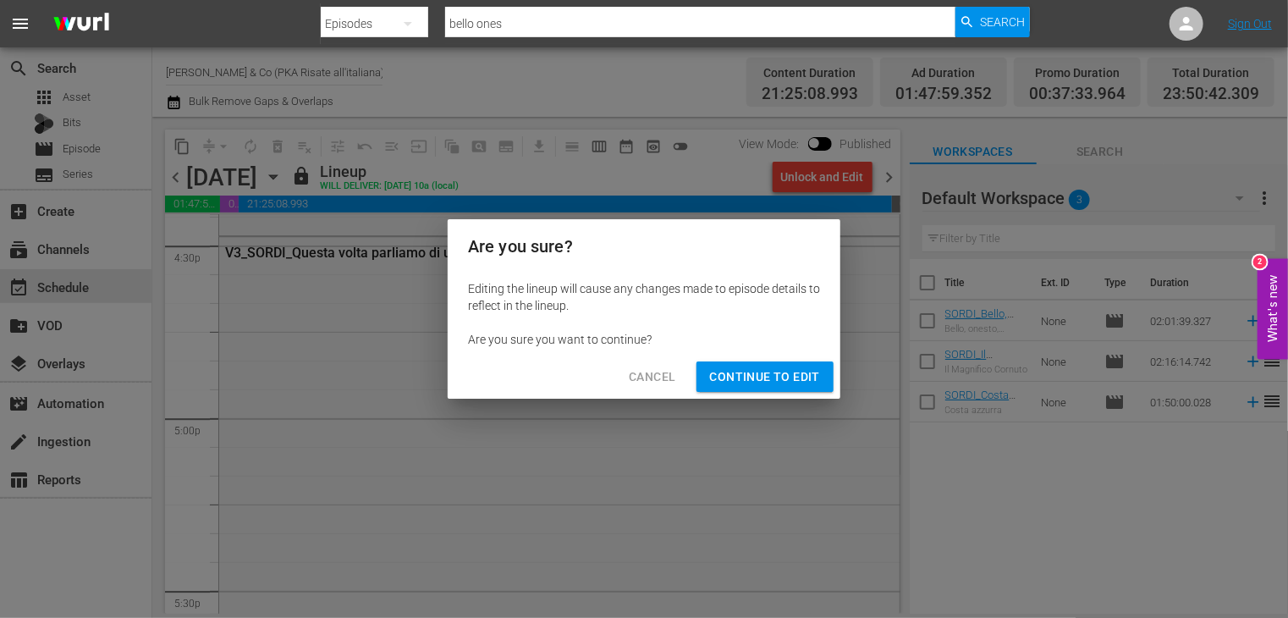
click at [769, 378] on span "Continue to Edit" at bounding box center [765, 376] width 110 height 21
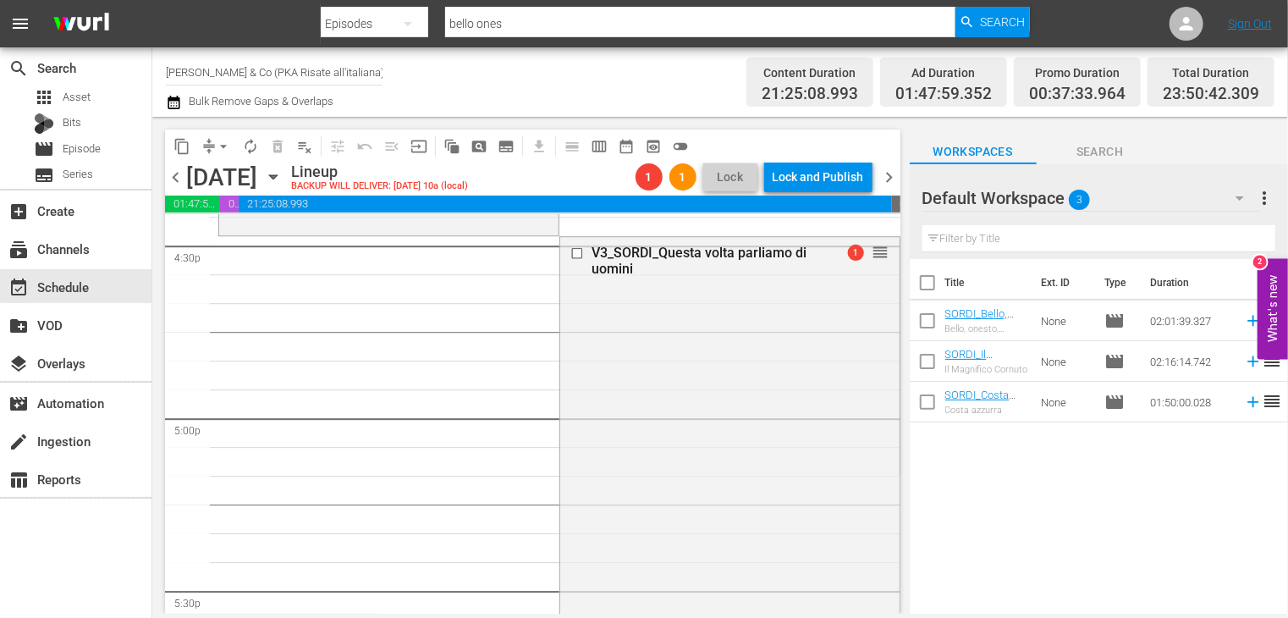
click at [896, 168] on span "chevron_right" at bounding box center [889, 177] width 21 height 21
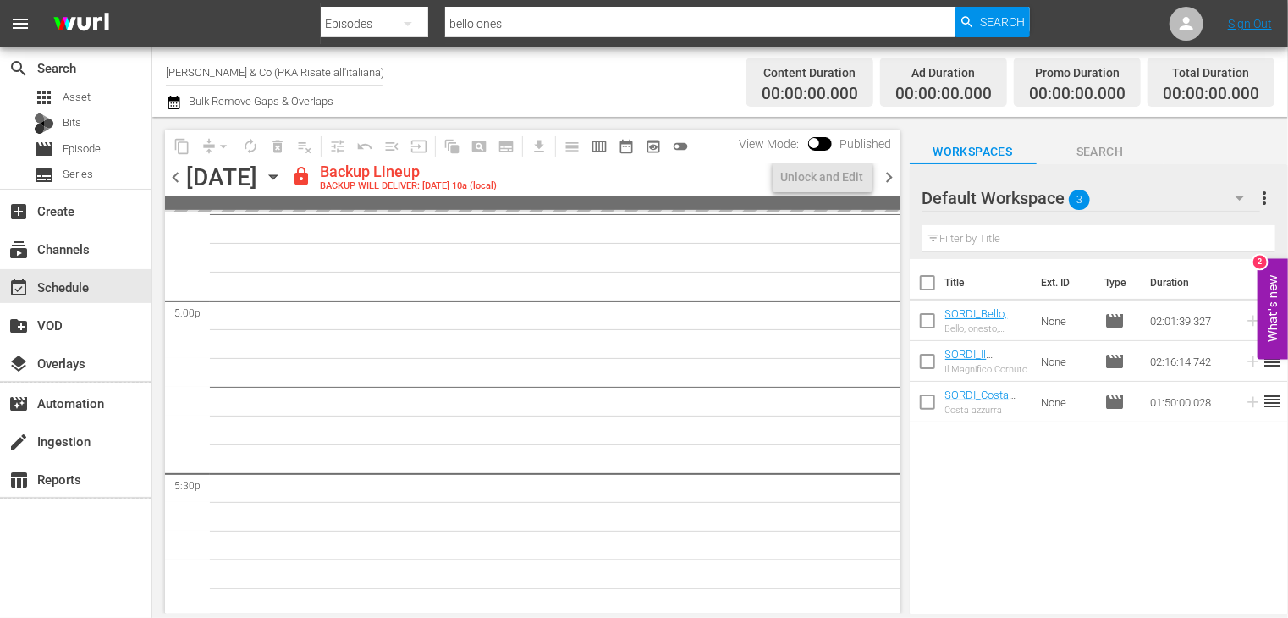
scroll to position [5752, 0]
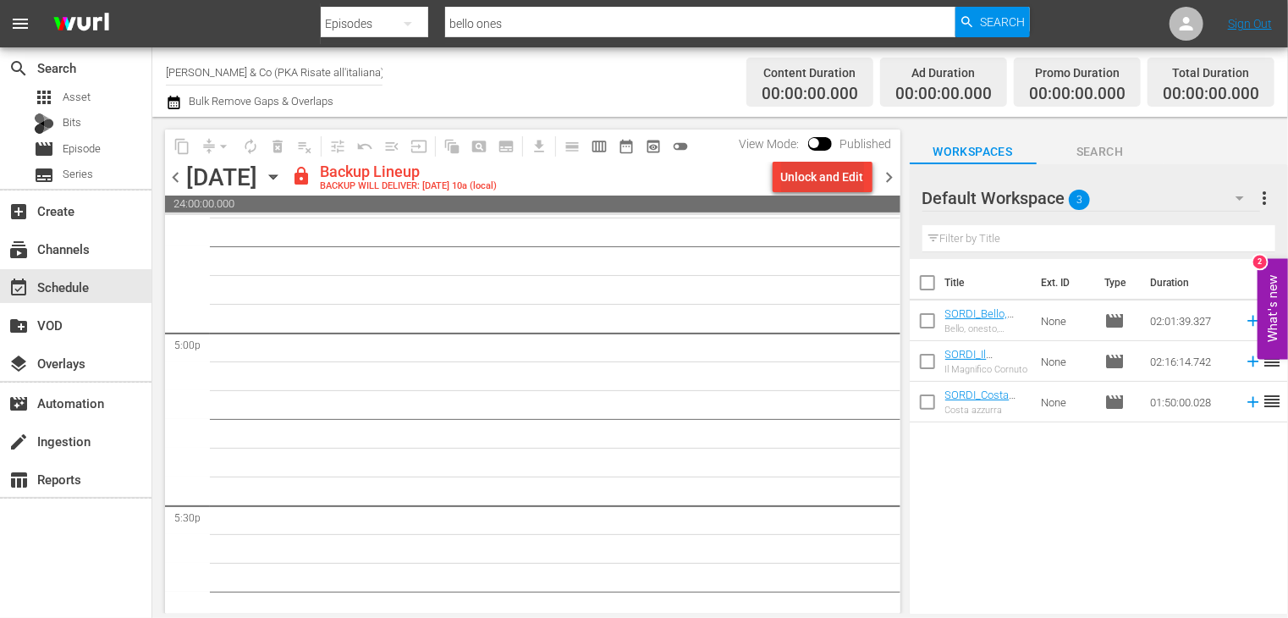
click at [816, 177] on div "Unlock and Edit" at bounding box center [822, 177] width 83 height 30
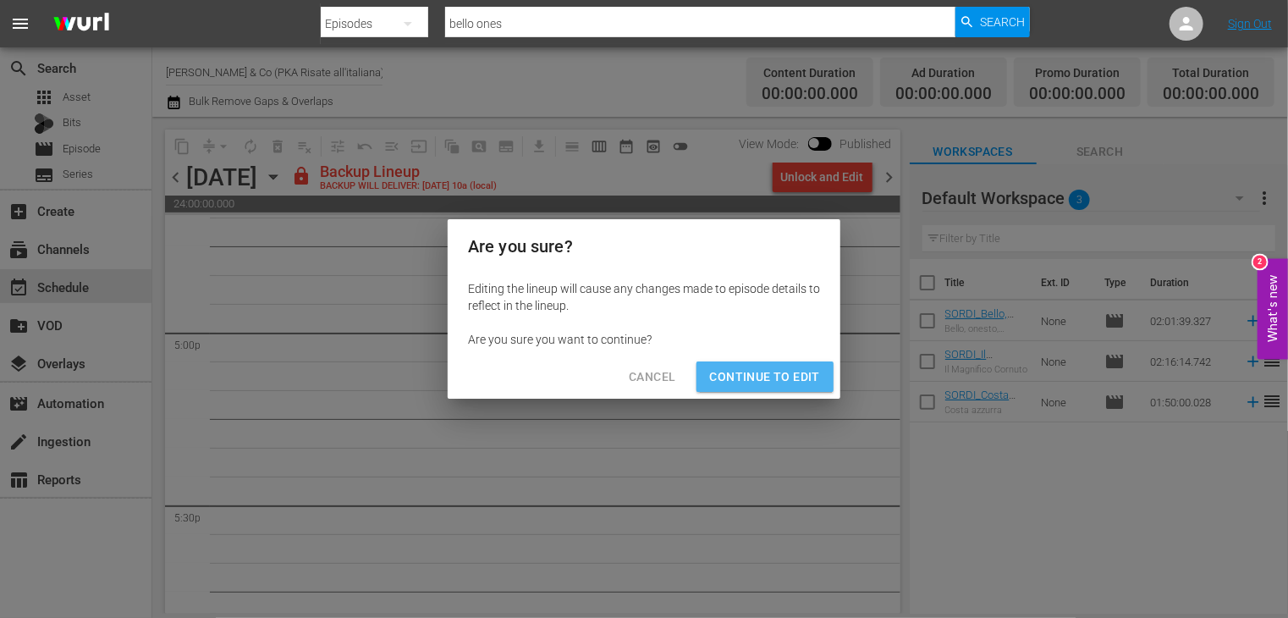
click at [768, 369] on span "Continue to Edit" at bounding box center [765, 376] width 110 height 21
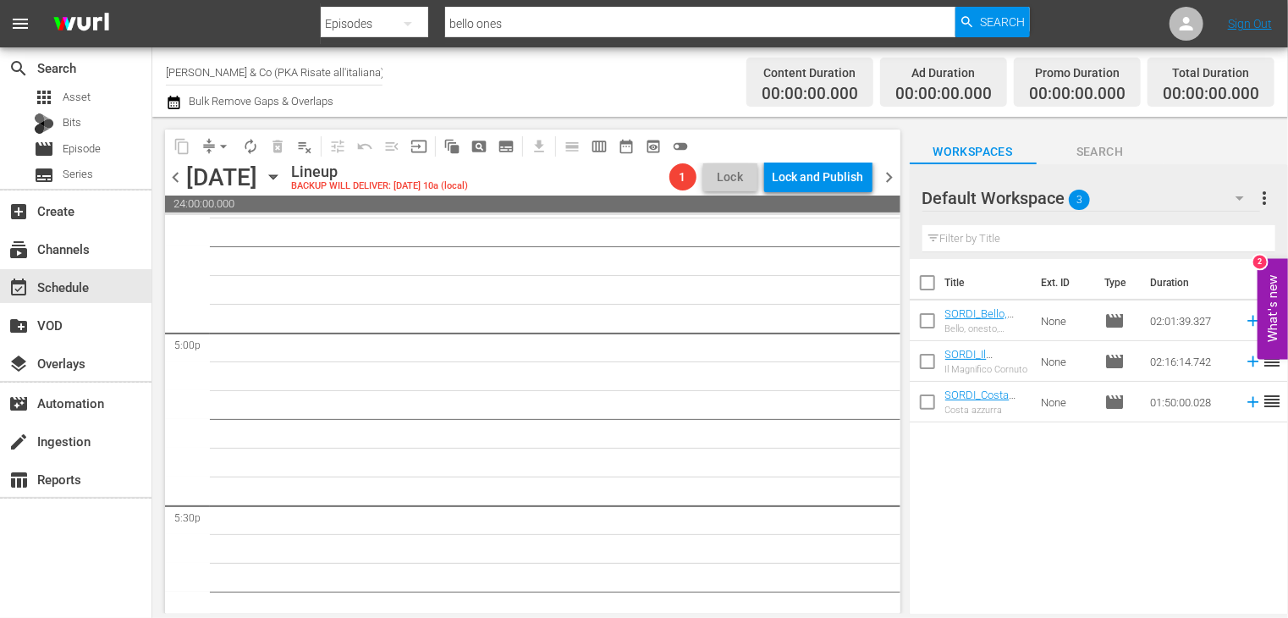
click at [884, 183] on span "chevron_right" at bounding box center [889, 177] width 21 height 21
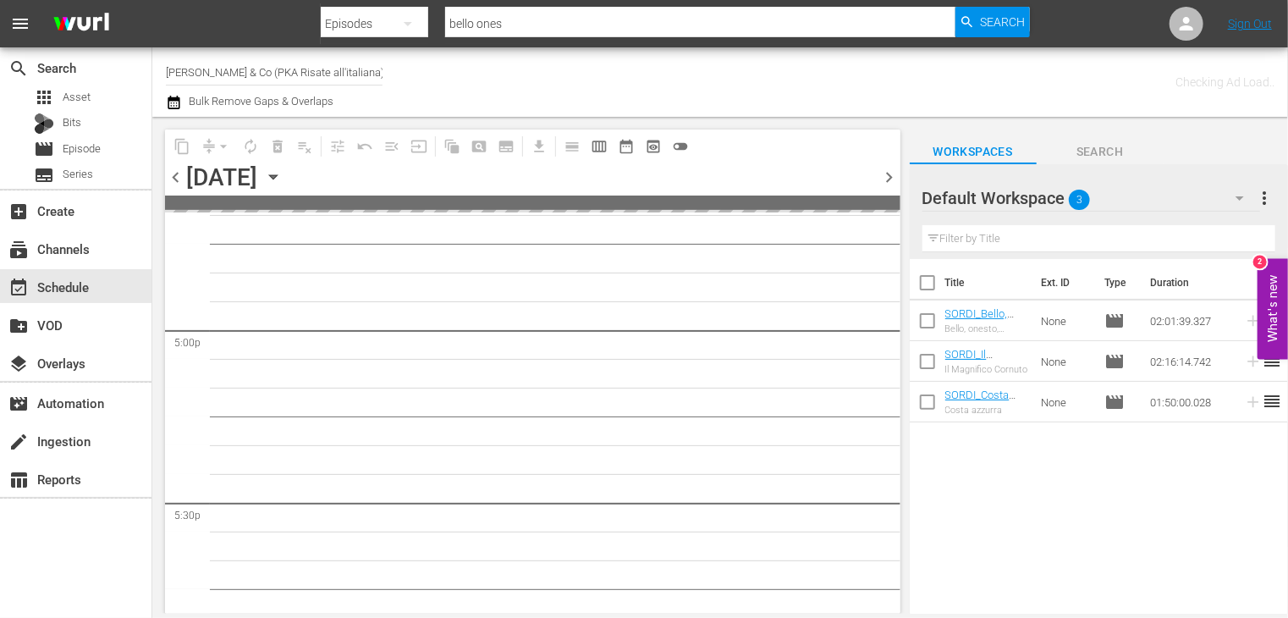
scroll to position [5782, 0]
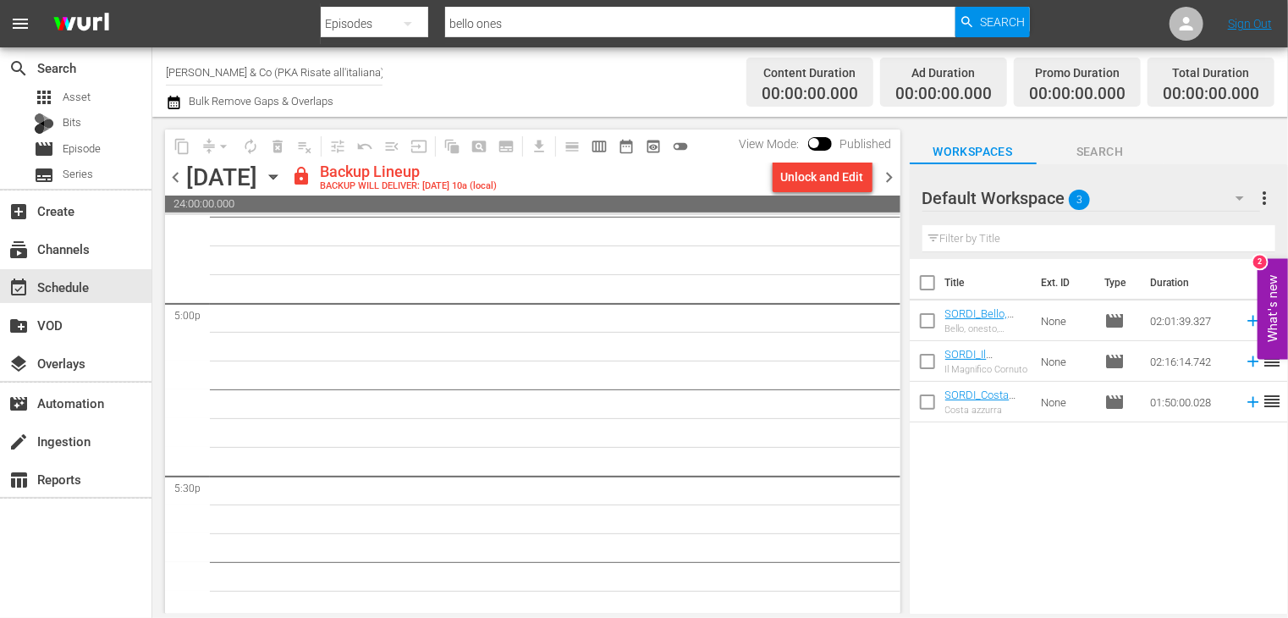
click at [816, 173] on div "Unlock and Edit" at bounding box center [822, 177] width 83 height 30
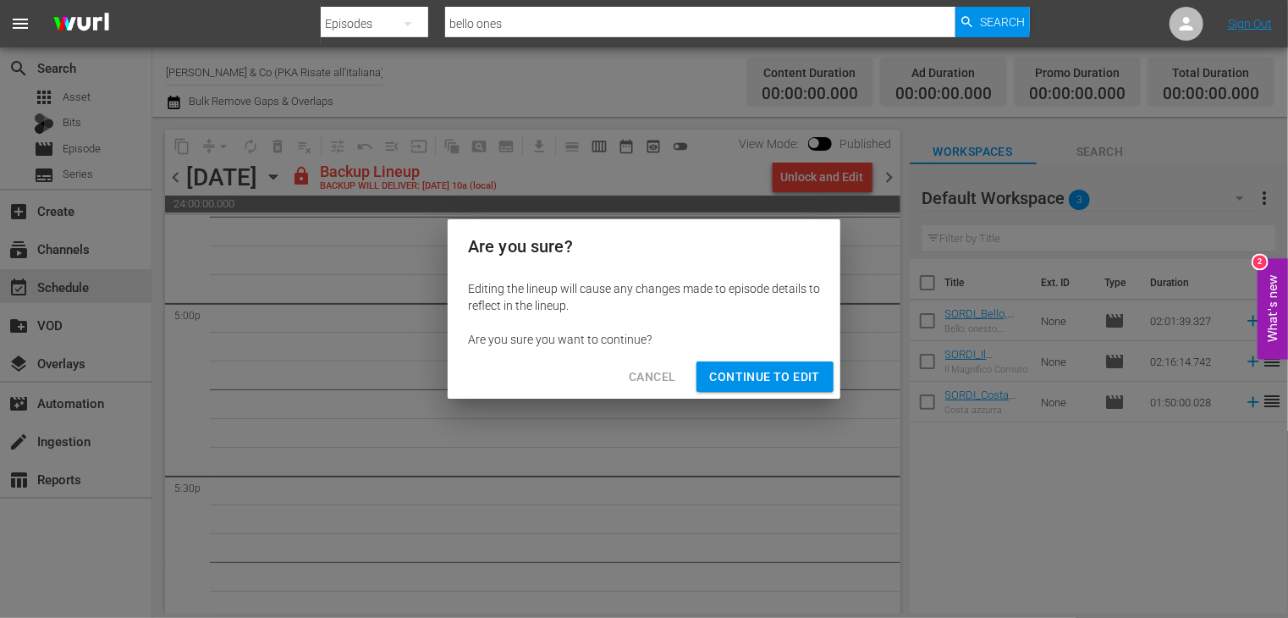
click at [784, 352] on div "Editing the lineup will cause any changes made to episode details to reflect in…" at bounding box center [644, 313] width 393 height 81
click at [789, 370] on span "Continue to Edit" at bounding box center [765, 376] width 110 height 21
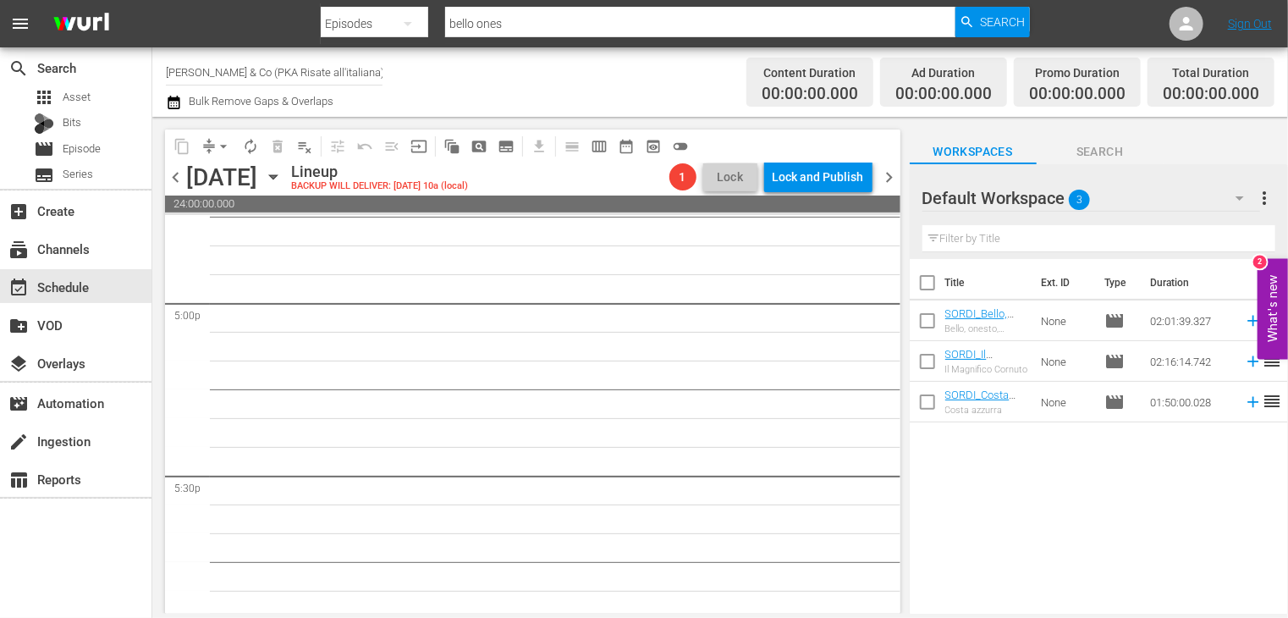
click at [894, 175] on span "chevron_right" at bounding box center [889, 177] width 21 height 21
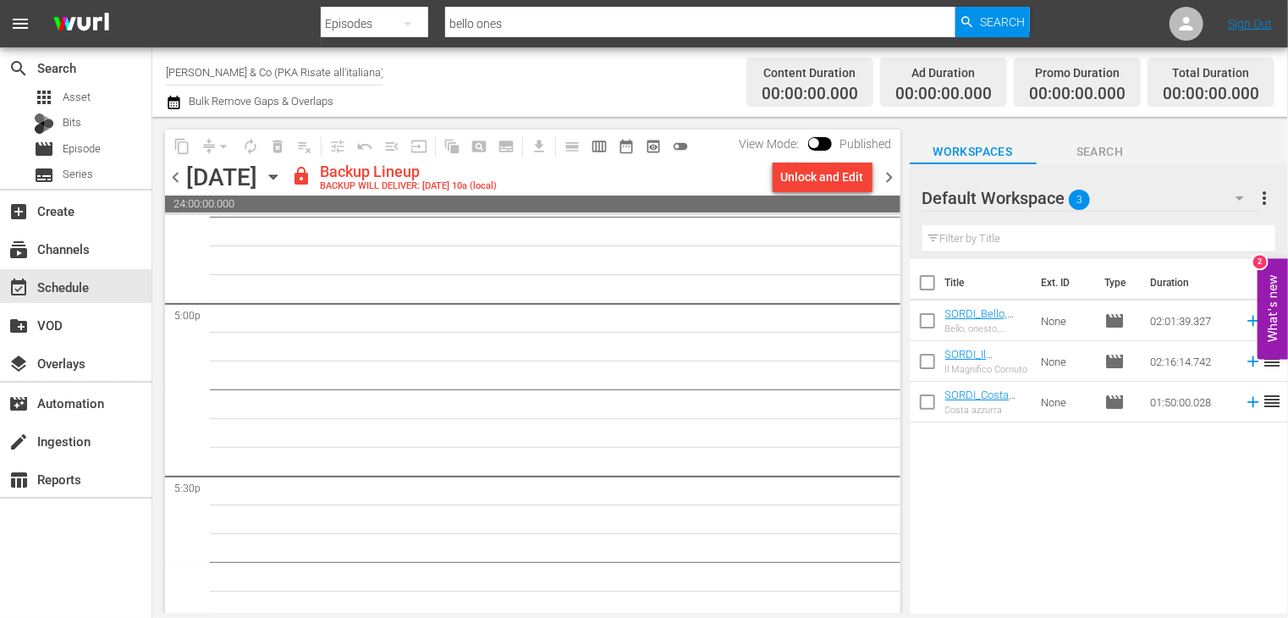
click at [813, 181] on div "Unlock and Edit" at bounding box center [822, 177] width 83 height 30
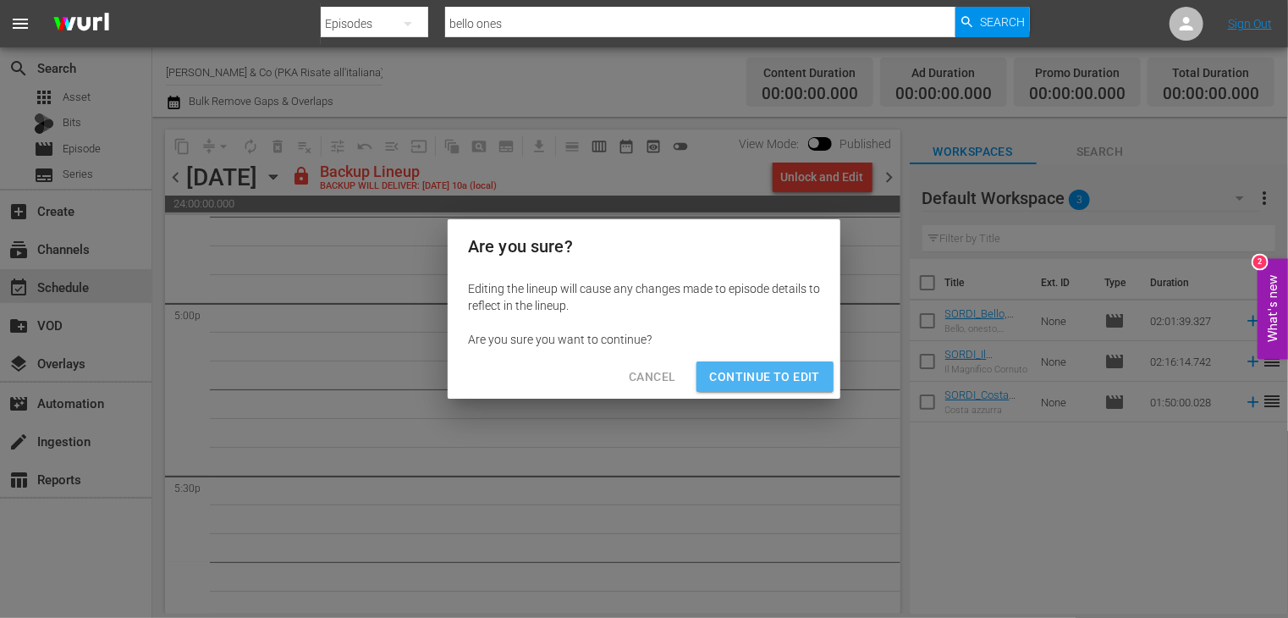
click at [790, 372] on span "Continue to Edit" at bounding box center [765, 376] width 110 height 21
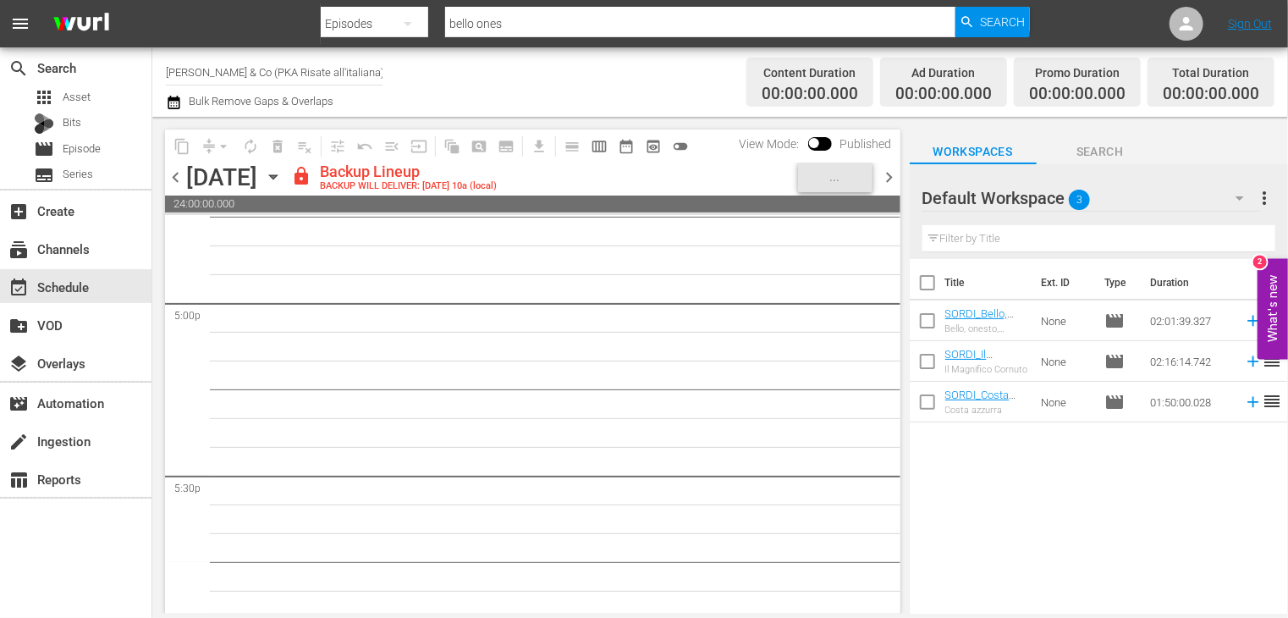
click at [884, 172] on span "chevron_right" at bounding box center [889, 177] width 21 height 21
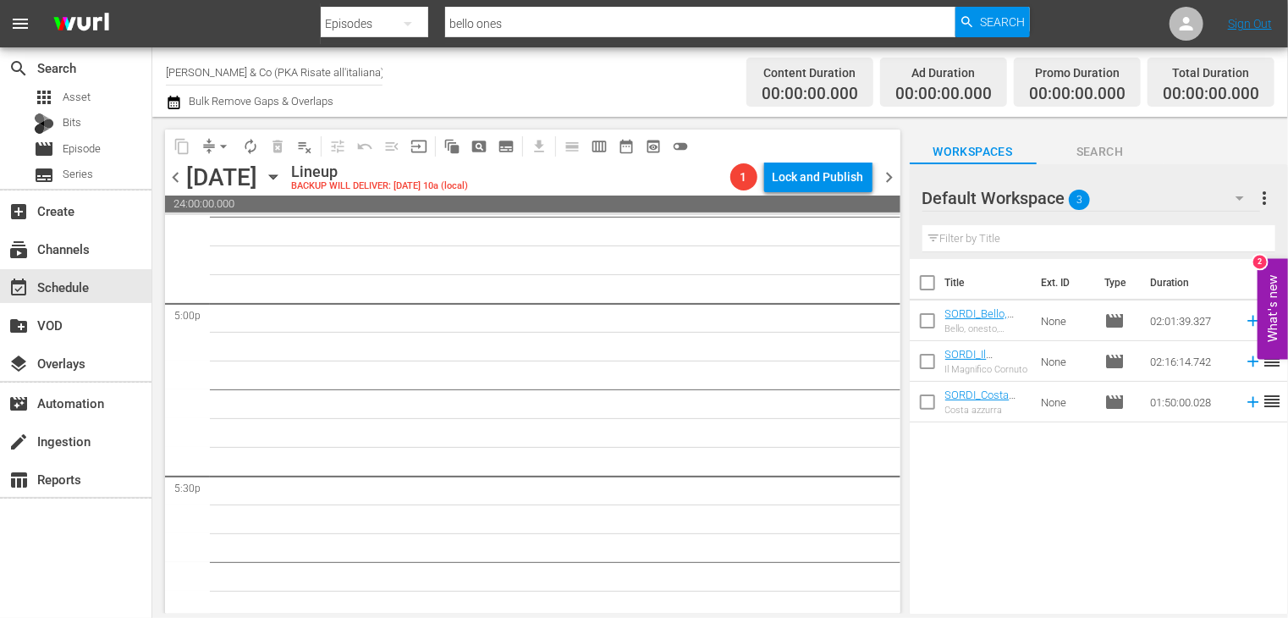
click at [166, 184] on span "chevron_left" at bounding box center [175, 177] width 21 height 21
click at [167, 184] on span "chevron_left" at bounding box center [175, 177] width 21 height 21
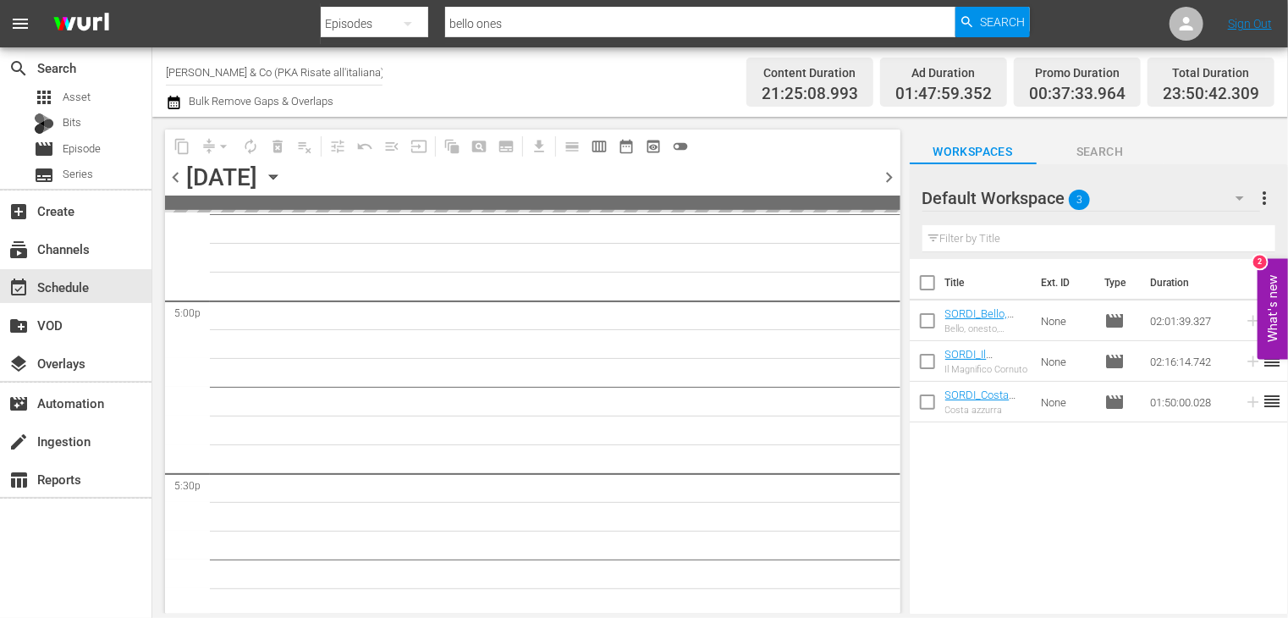
click at [176, 179] on span "chevron_left" at bounding box center [175, 177] width 21 height 21
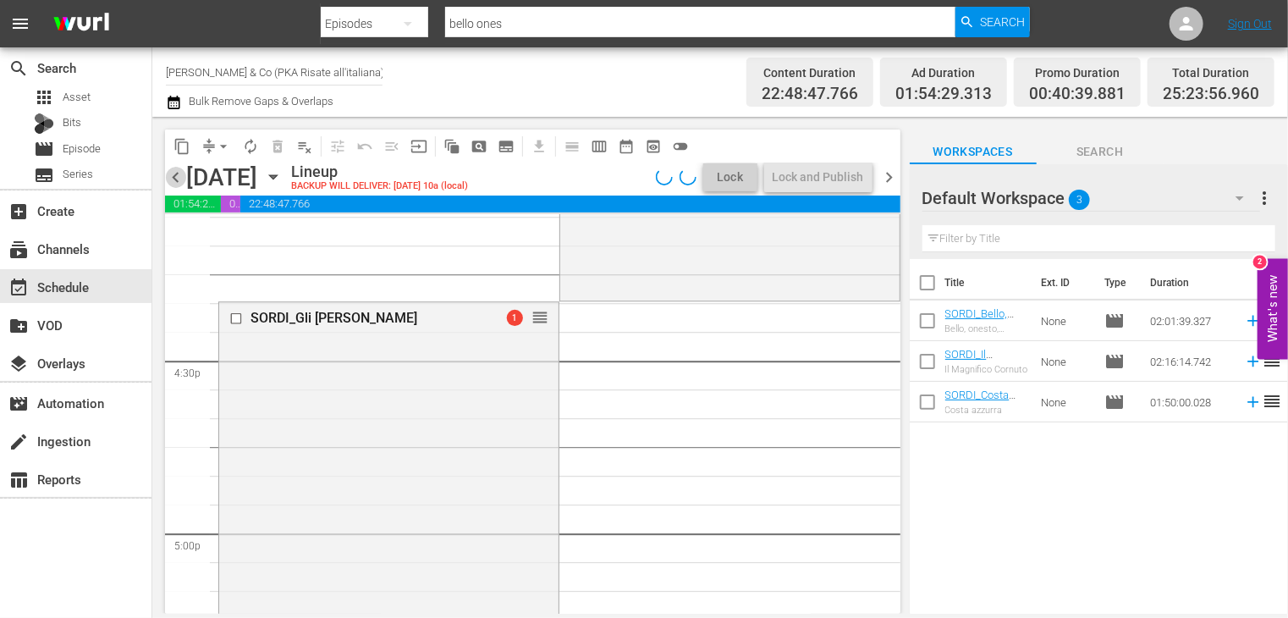
click at [178, 179] on span "chevron_left" at bounding box center [175, 177] width 21 height 21
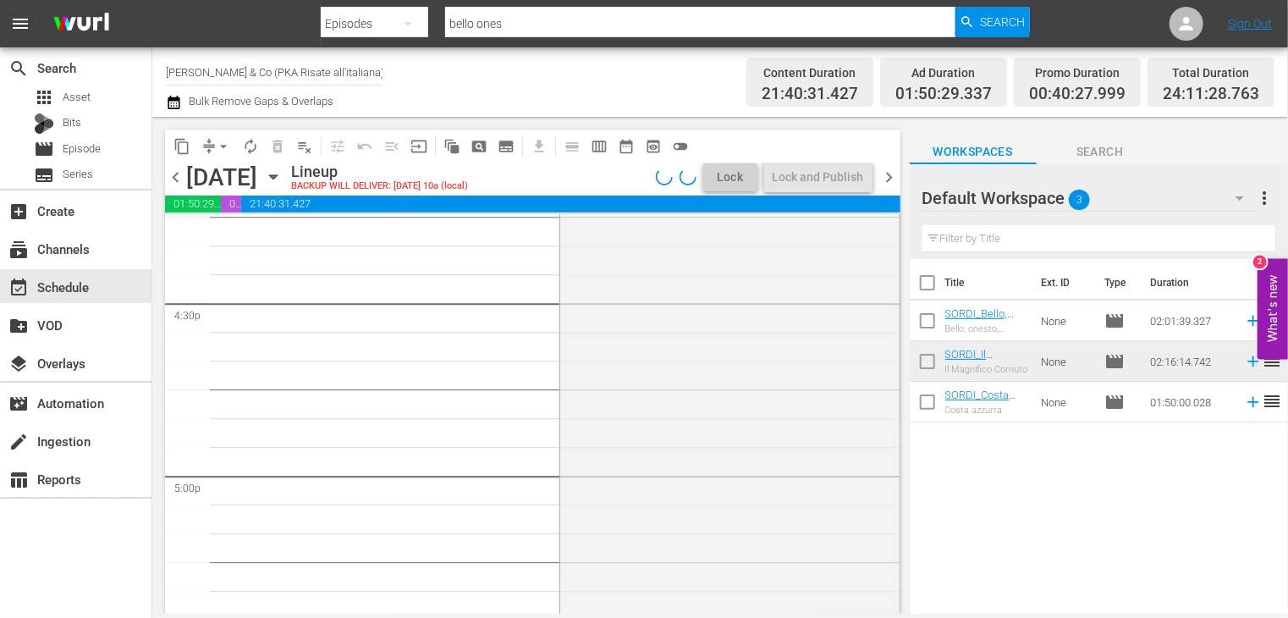
click at [173, 173] on span "chevron_left" at bounding box center [175, 177] width 21 height 21
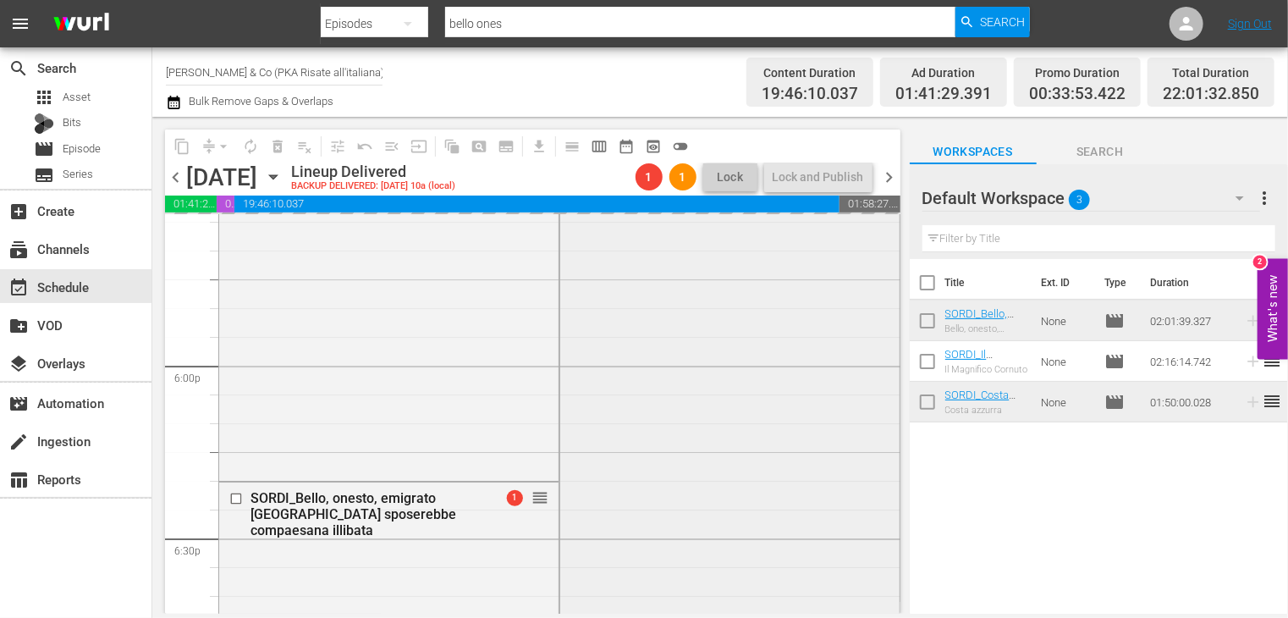
scroll to position [6090, 0]
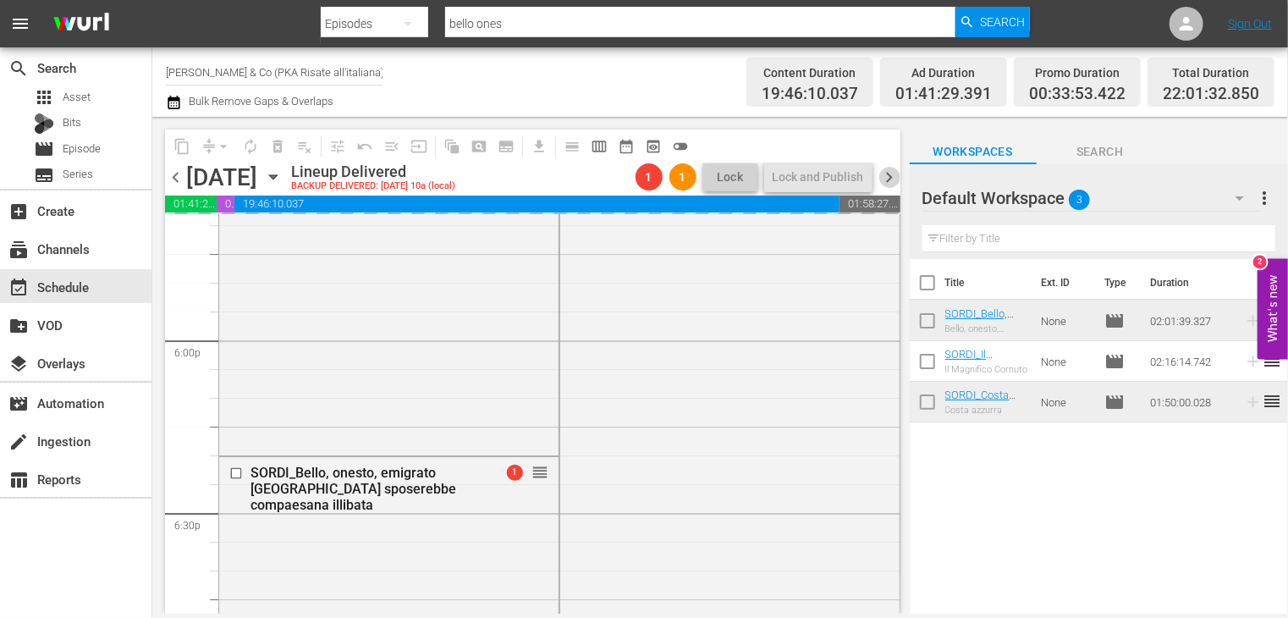
click at [880, 176] on span "chevron_right" at bounding box center [889, 177] width 21 height 21
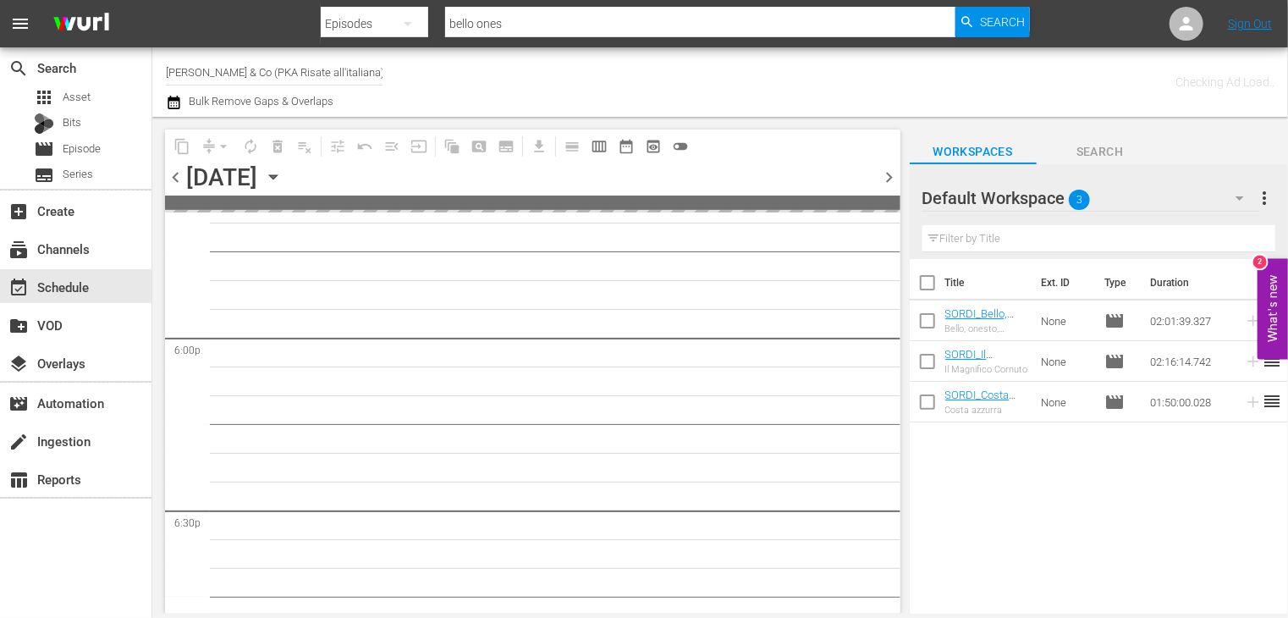
scroll to position [6234, 0]
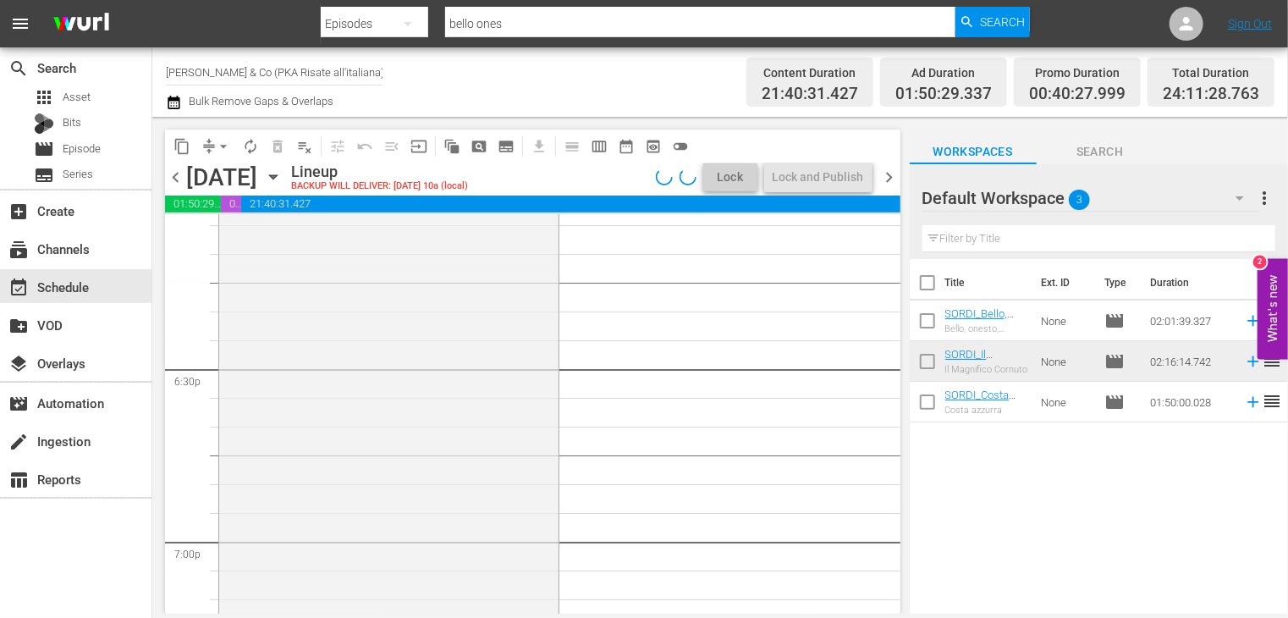
click at [174, 179] on span "chevron_left" at bounding box center [175, 177] width 21 height 21
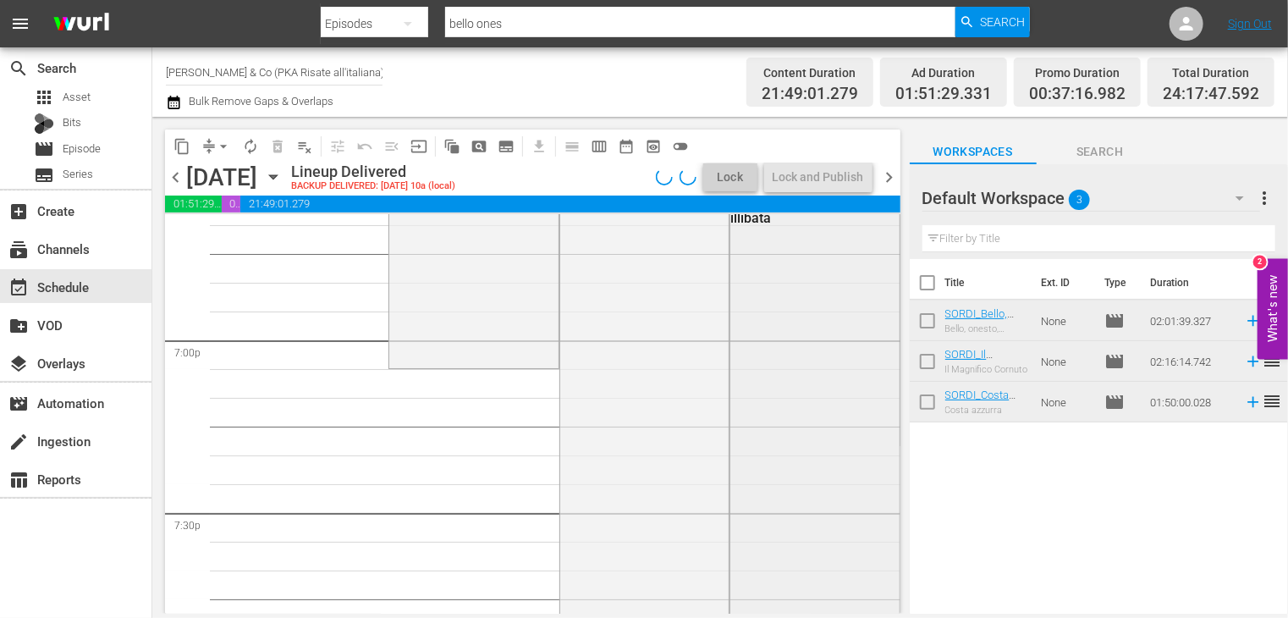
scroll to position [6291, 0]
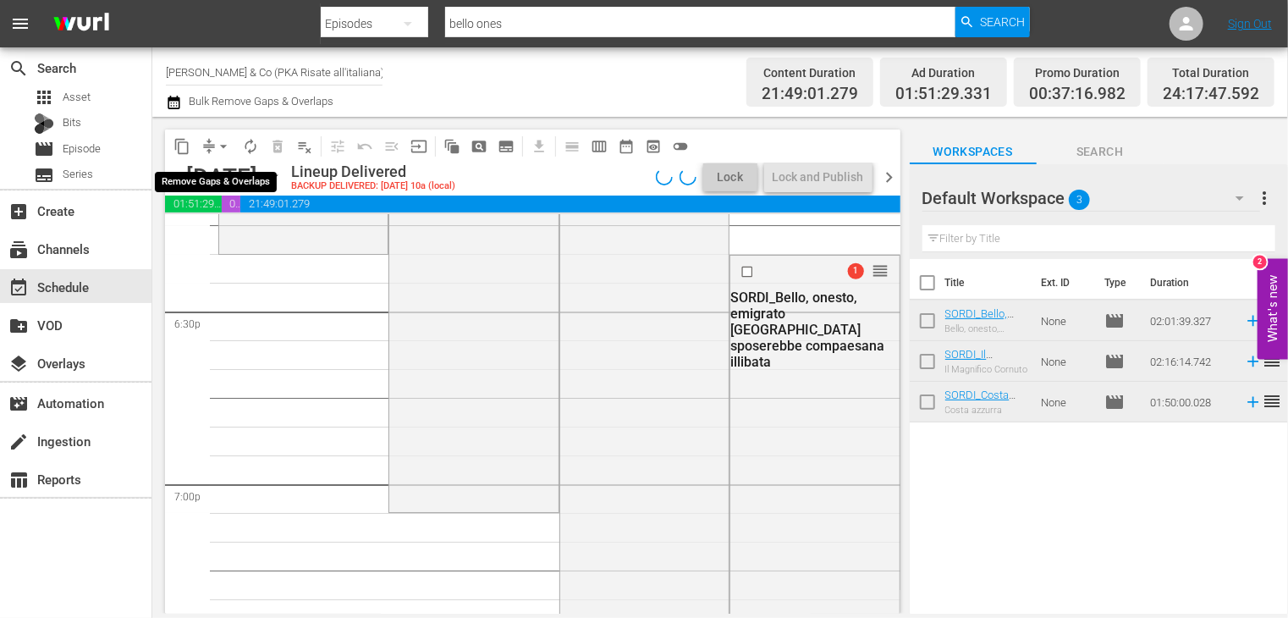
click at [223, 146] on span "arrow_drop_down" at bounding box center [223, 146] width 17 height 17
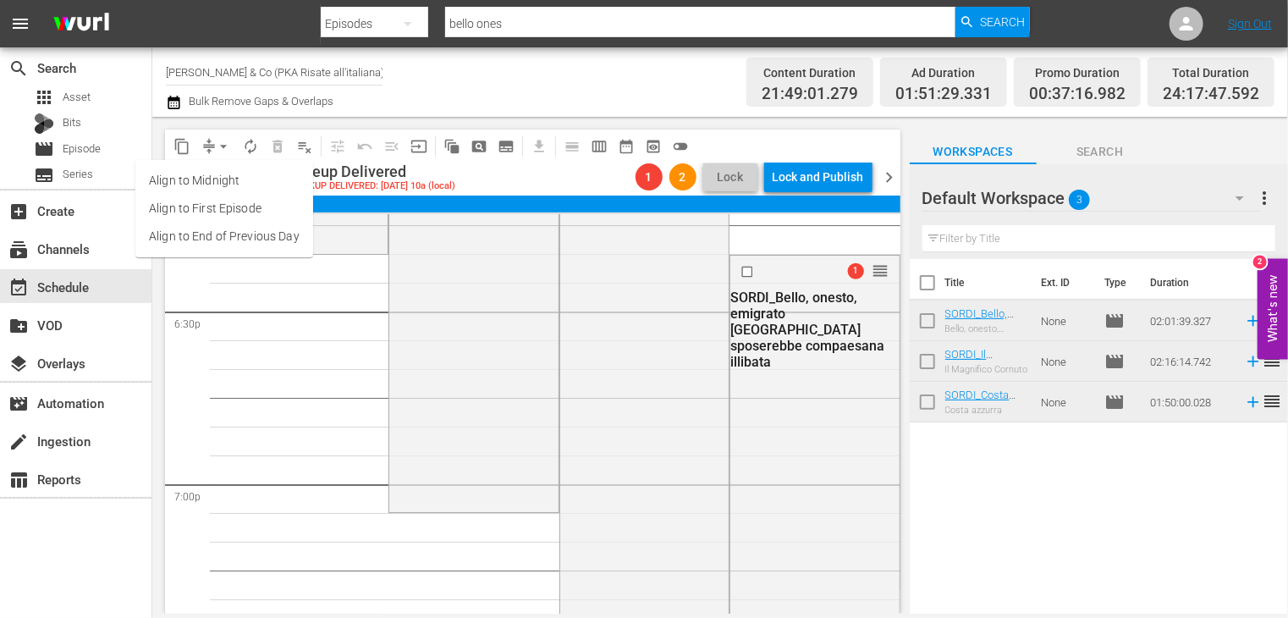
click at [223, 238] on li "Align to End of Previous Day" at bounding box center [224, 237] width 178 height 28
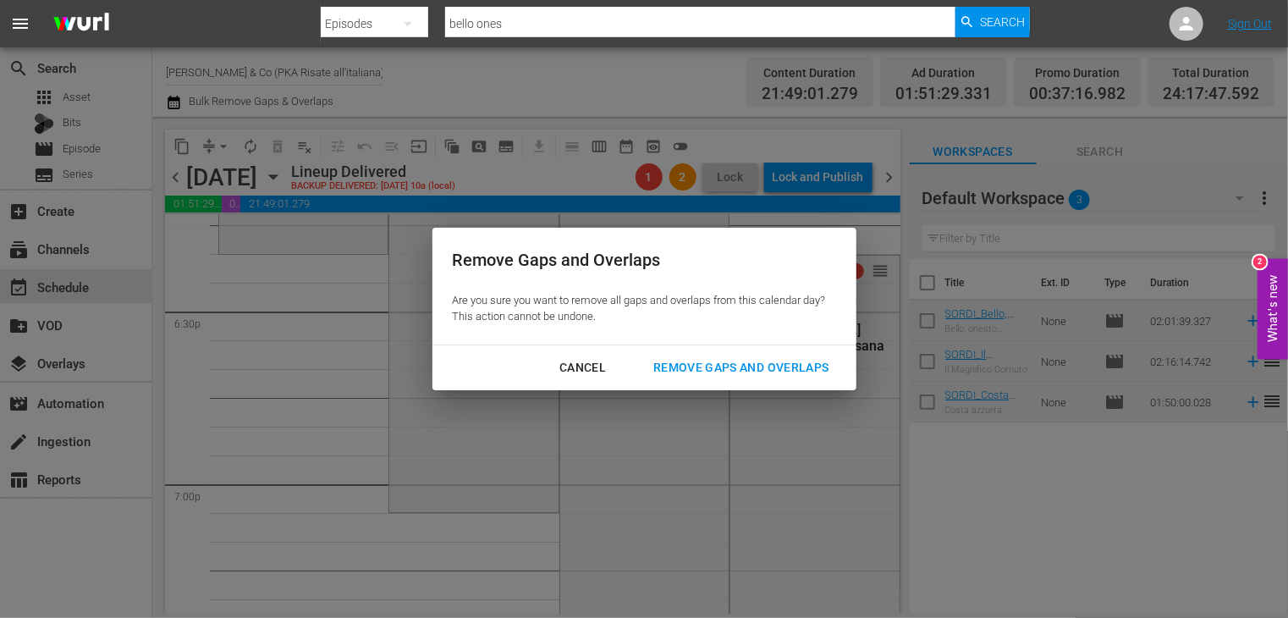
click at [770, 367] on div "Remove Gaps and Overlaps" at bounding box center [741, 367] width 202 height 21
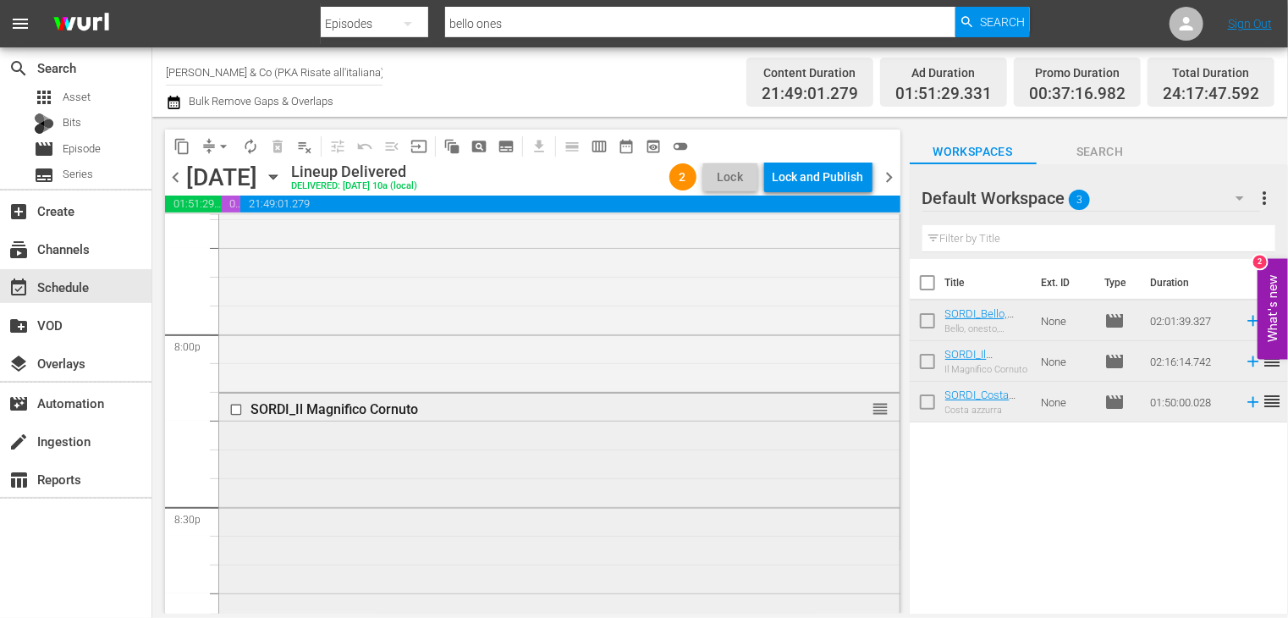
scroll to position [6779, 0]
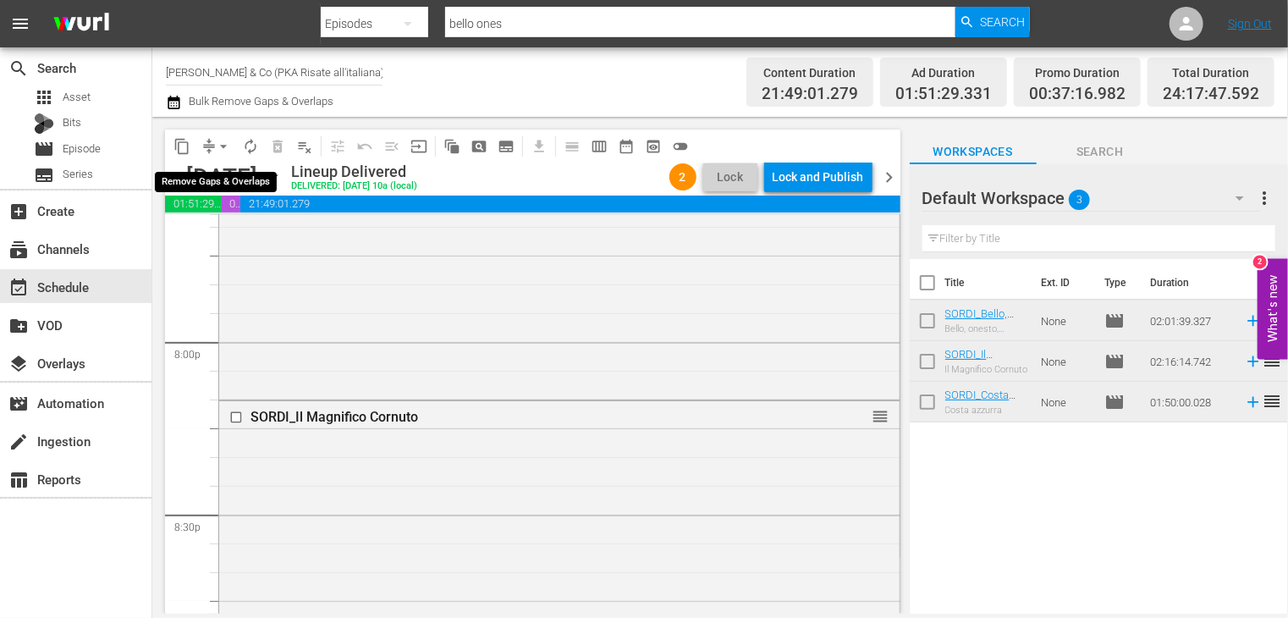
click at [223, 144] on span "arrow_drop_down" at bounding box center [223, 146] width 17 height 17
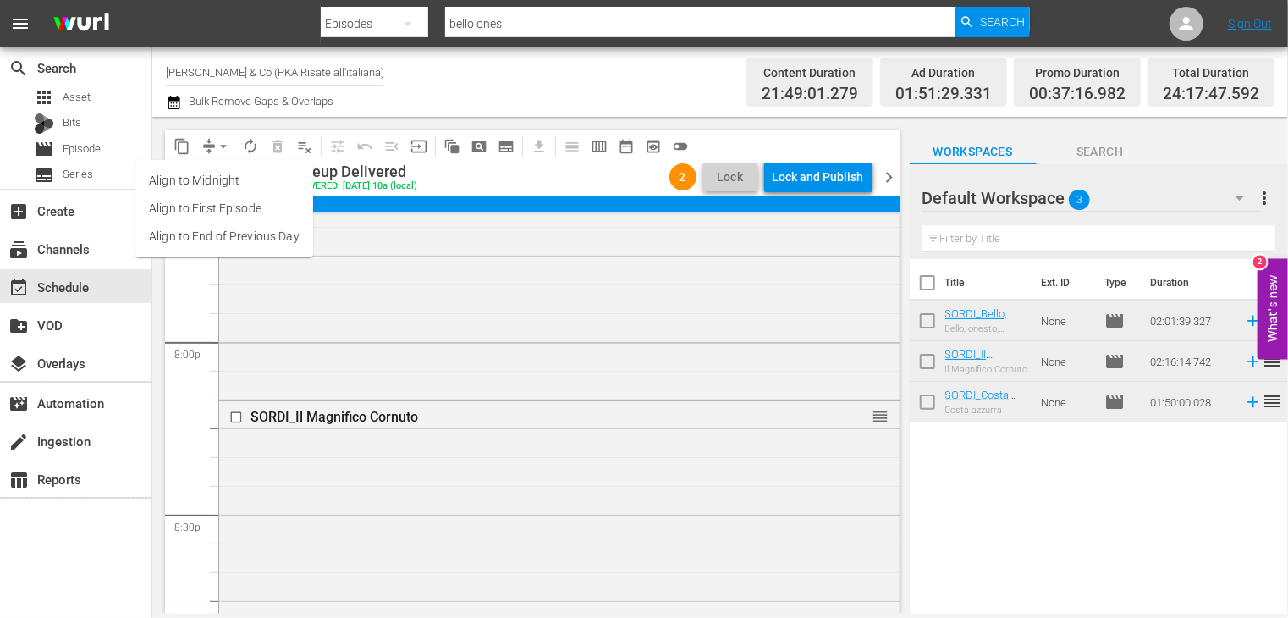
click at [246, 240] on li "Align to End of Previous Day" at bounding box center [224, 237] width 178 height 28
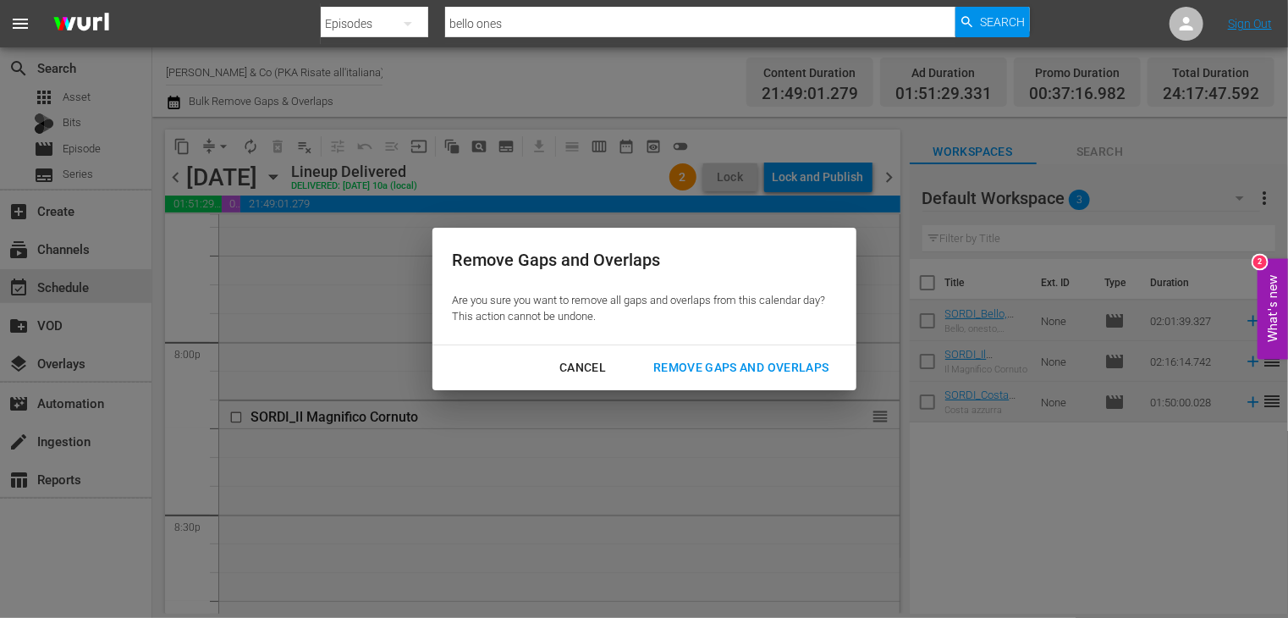
click at [707, 365] on div "Remove Gaps and Overlaps" at bounding box center [741, 367] width 202 height 21
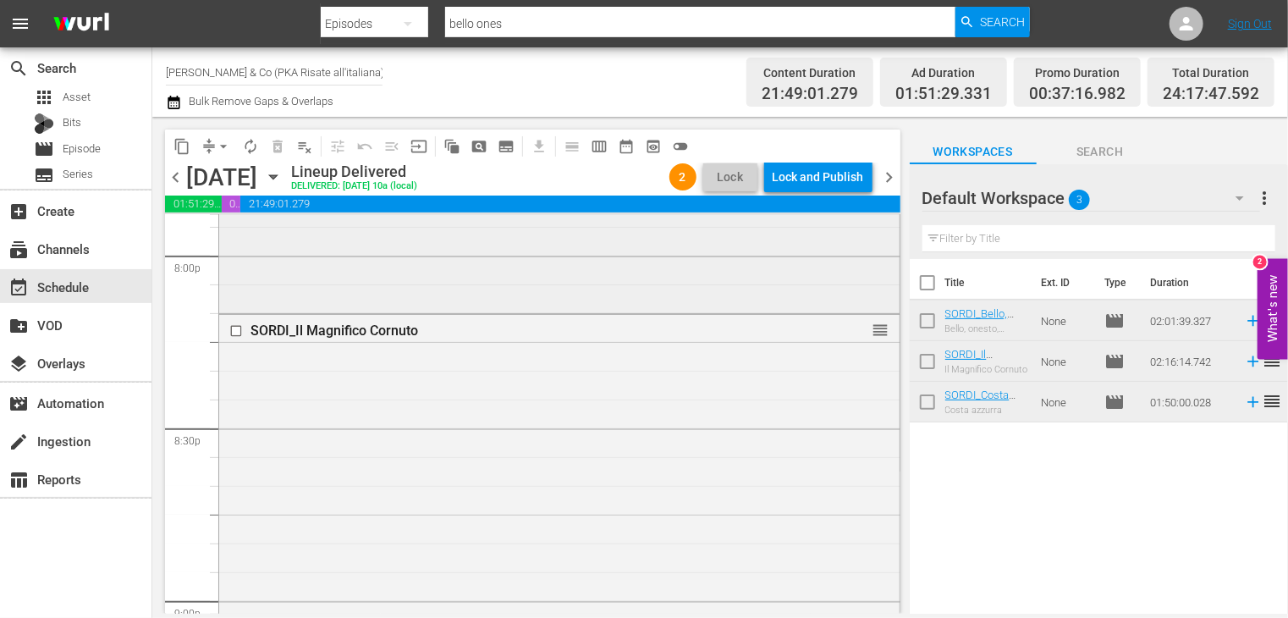
scroll to position [6694, 0]
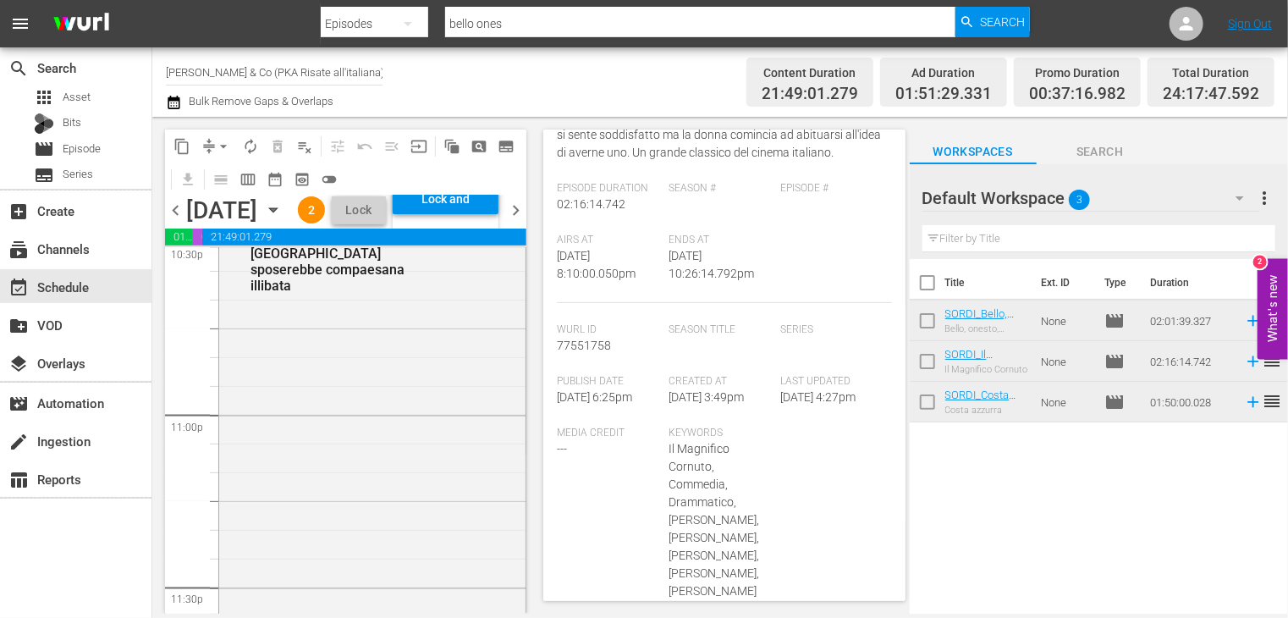
scroll to position [7879, 0]
click at [377, 427] on div "SORDI_Bello, onesto, emigrato [GEOGRAPHIC_DATA] sposerebbe compaesana illibata …" at bounding box center [372, 465] width 306 height 695
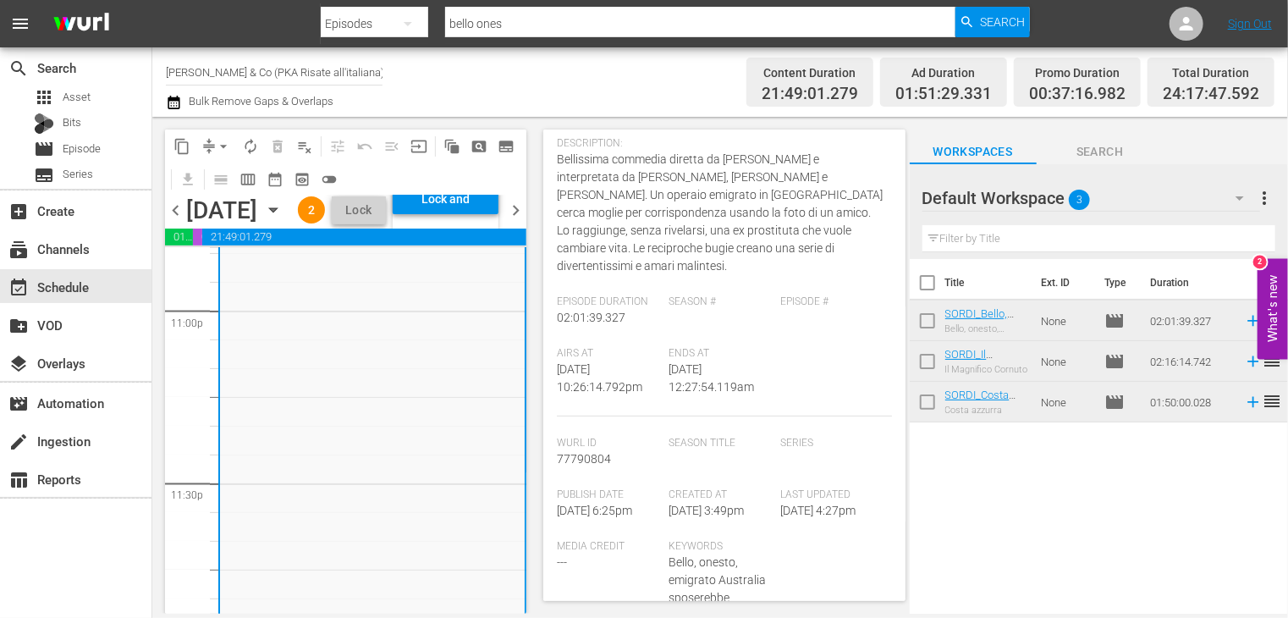
scroll to position [254, 0]
click at [175, 221] on span "chevron_left" at bounding box center [175, 210] width 21 height 21
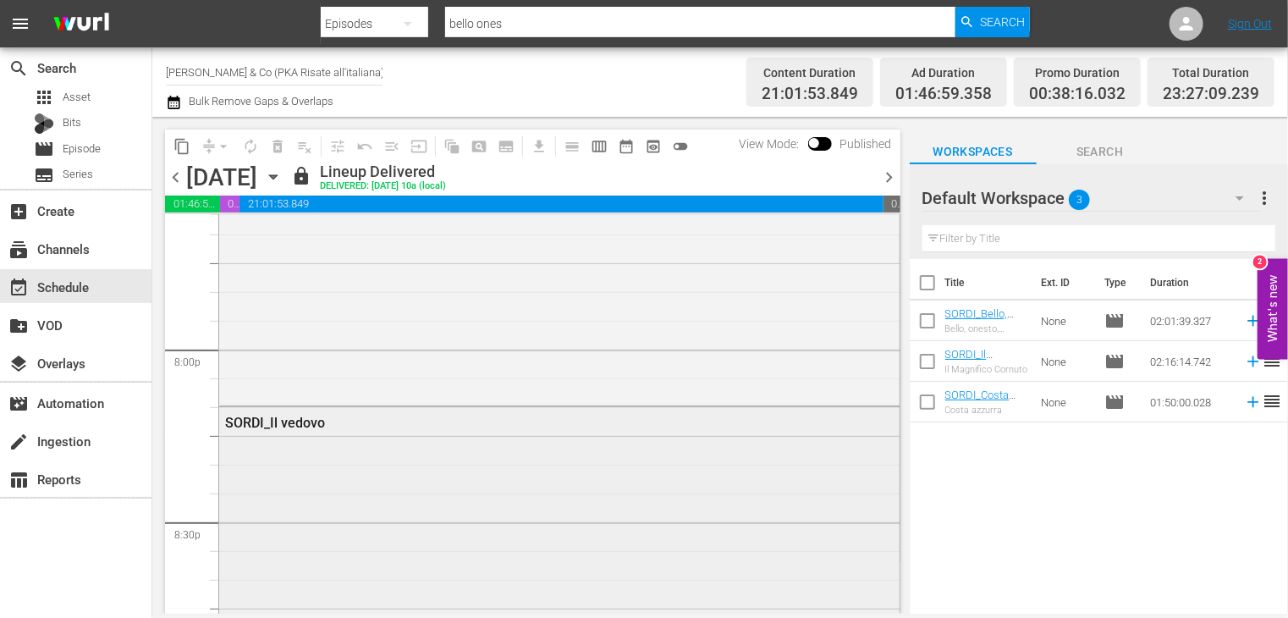
scroll to position [6761, 0]
click at [889, 180] on span "chevron_right" at bounding box center [889, 177] width 21 height 21
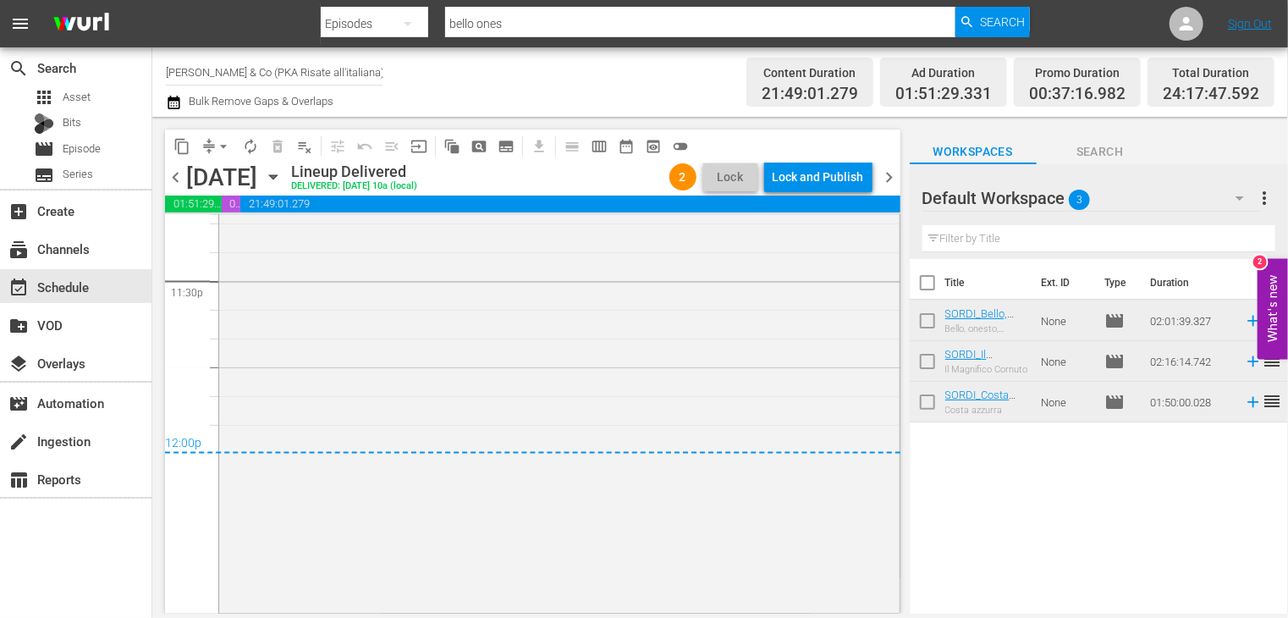
scroll to position [7569, 0]
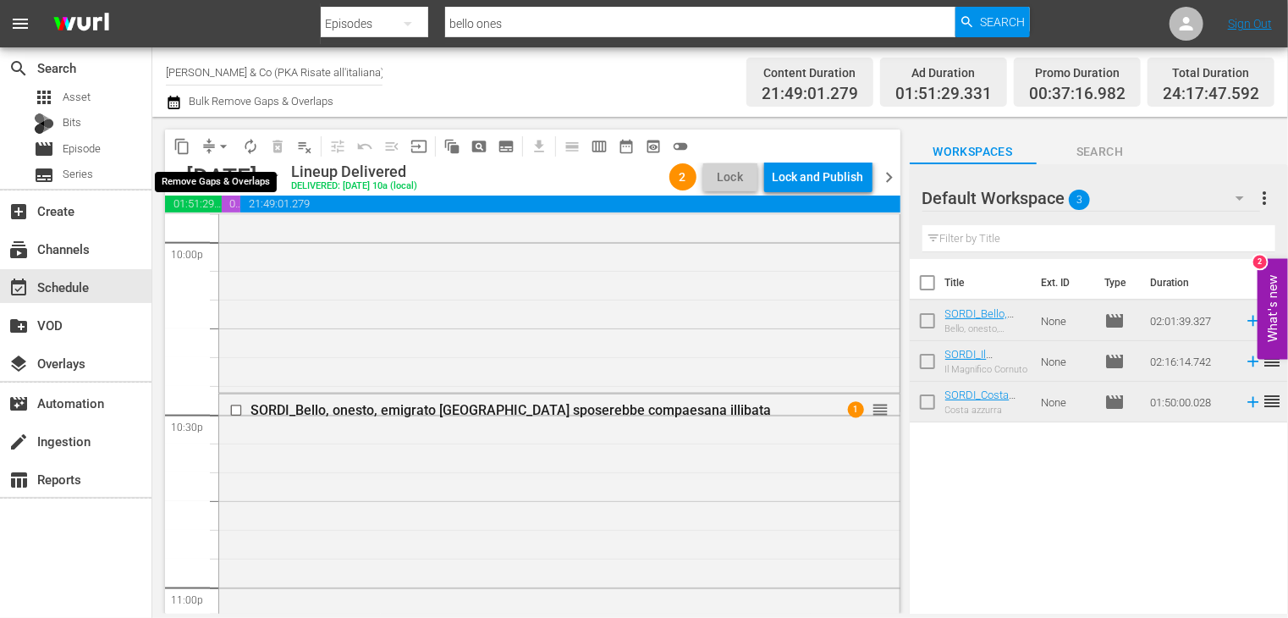
click at [222, 150] on span "arrow_drop_down" at bounding box center [223, 146] width 17 height 17
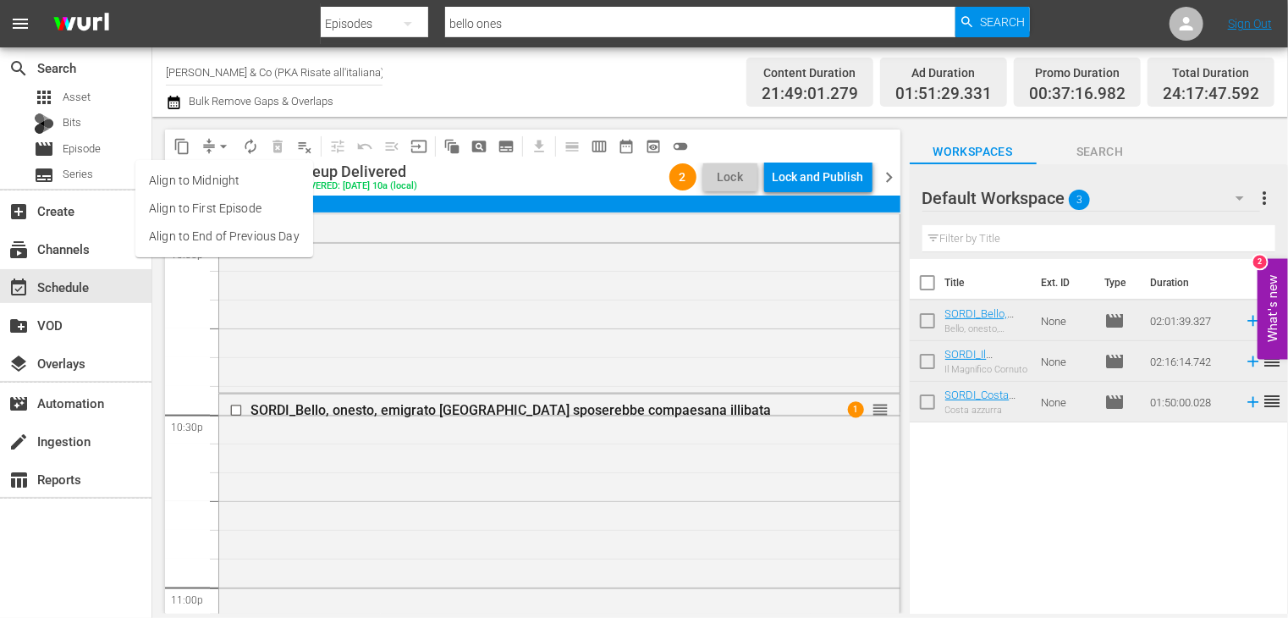
click at [240, 242] on li "Align to End of Previous Day" at bounding box center [224, 237] width 178 height 28
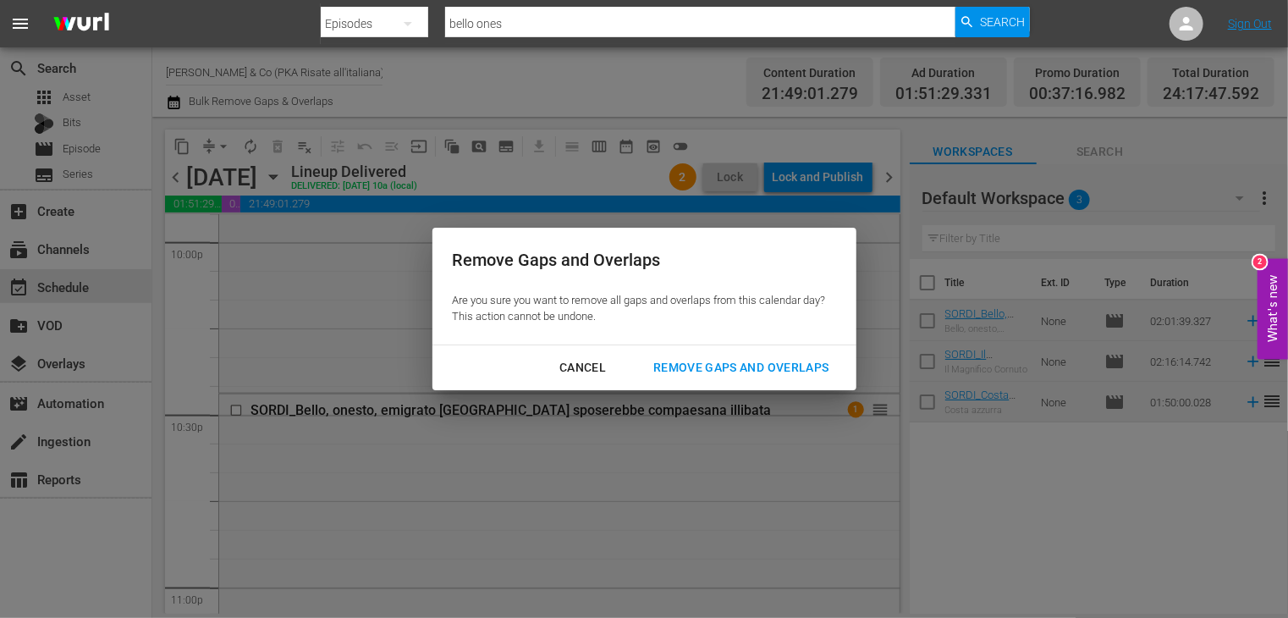
click at [706, 366] on div "Remove Gaps and Overlaps" at bounding box center [741, 367] width 202 height 21
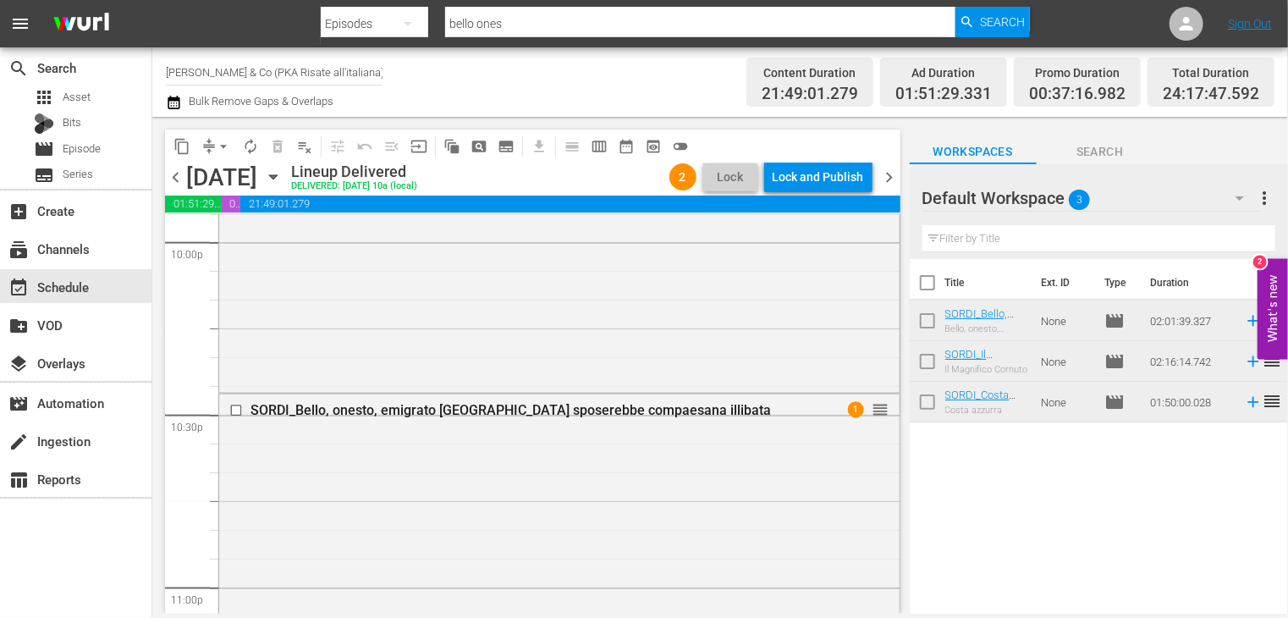
click at [890, 179] on span "chevron_right" at bounding box center [889, 177] width 21 height 21
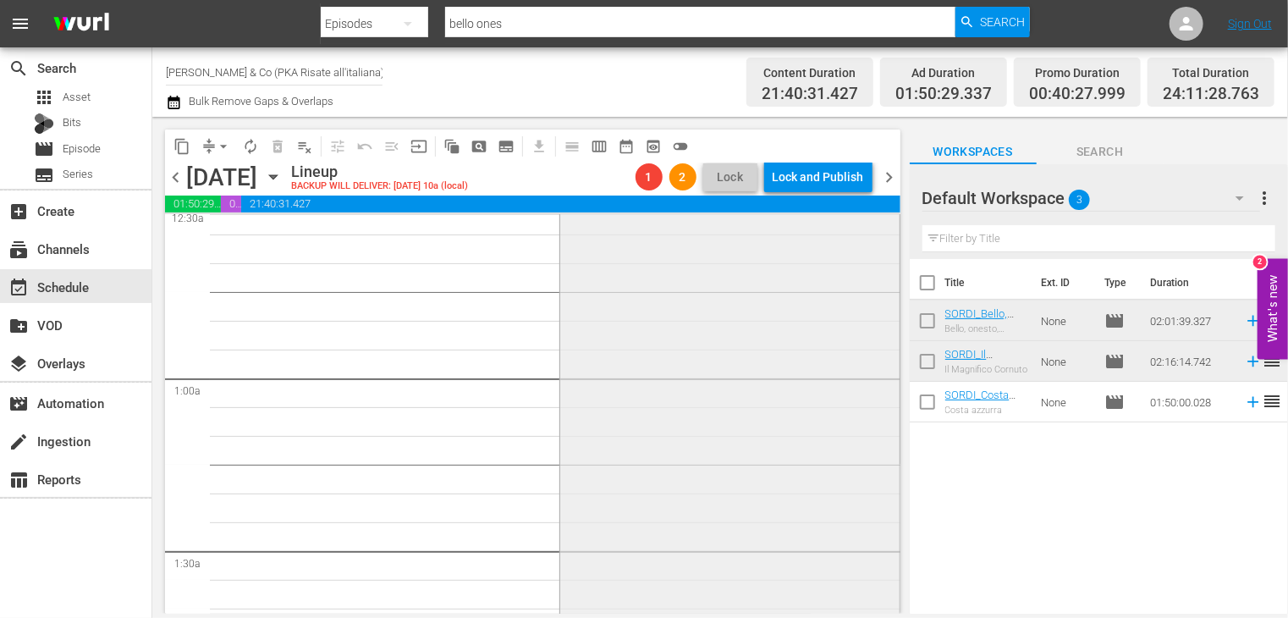
scroll to position [339, 0]
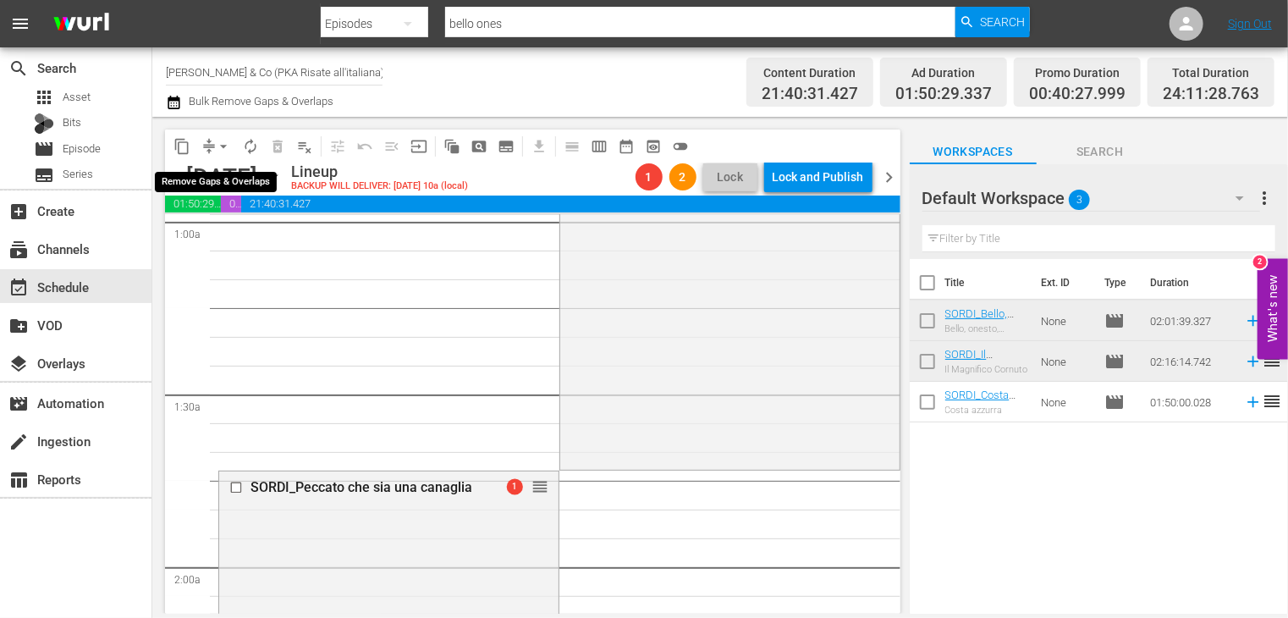
click at [220, 151] on span "arrow_drop_down" at bounding box center [223, 146] width 17 height 17
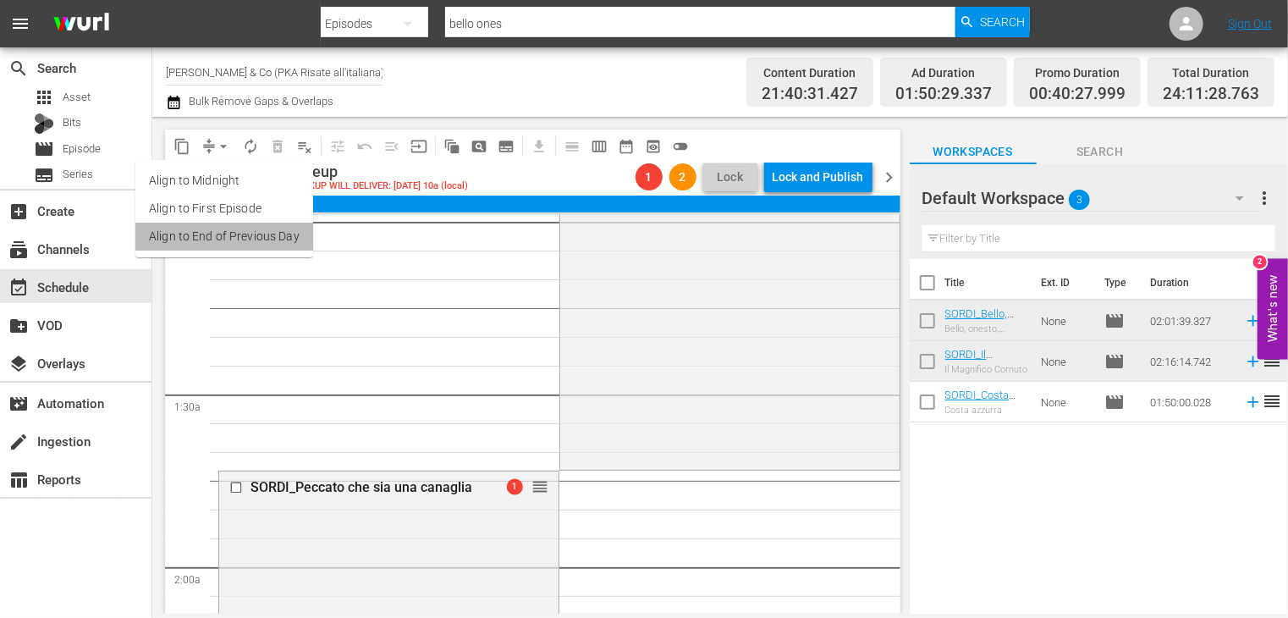
click at [230, 228] on li "Align to End of Previous Day" at bounding box center [224, 237] width 178 height 28
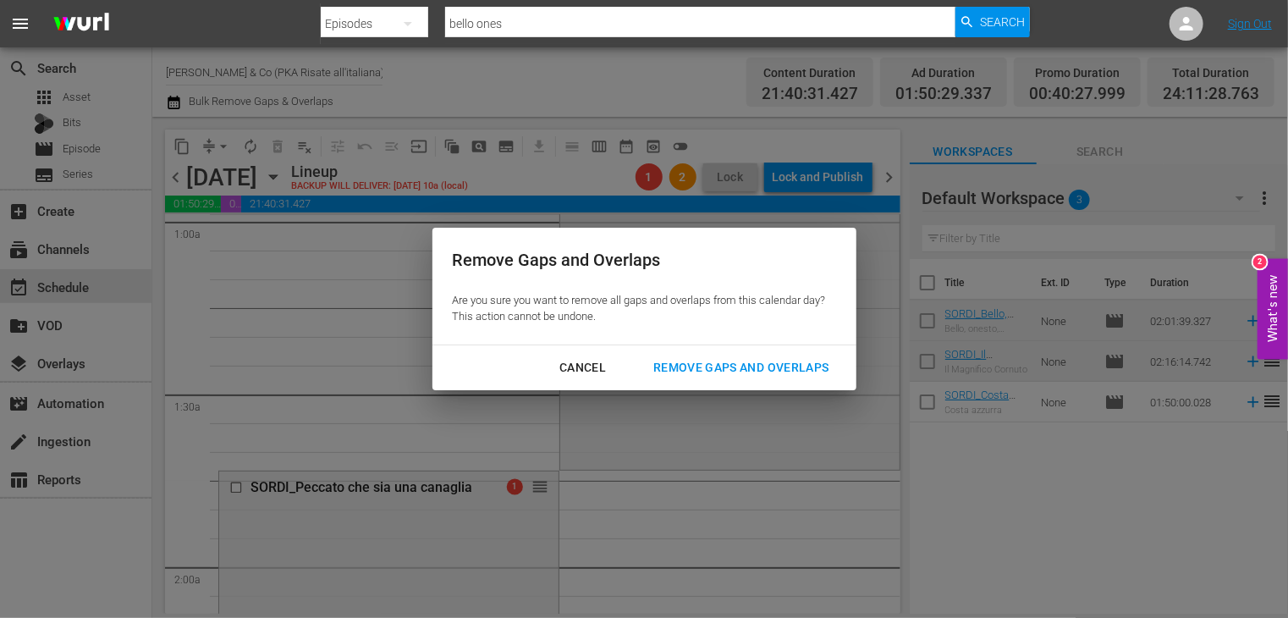
click at [712, 363] on div "Remove Gaps and Overlaps" at bounding box center [741, 367] width 202 height 21
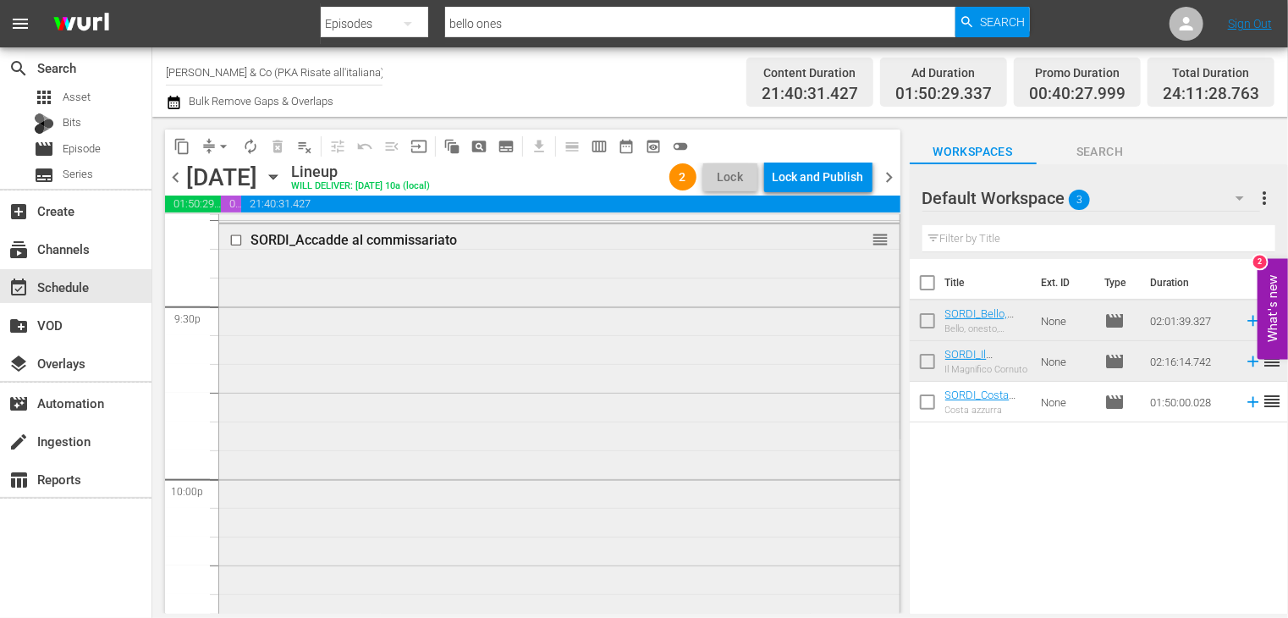
scroll to position [7268, 0]
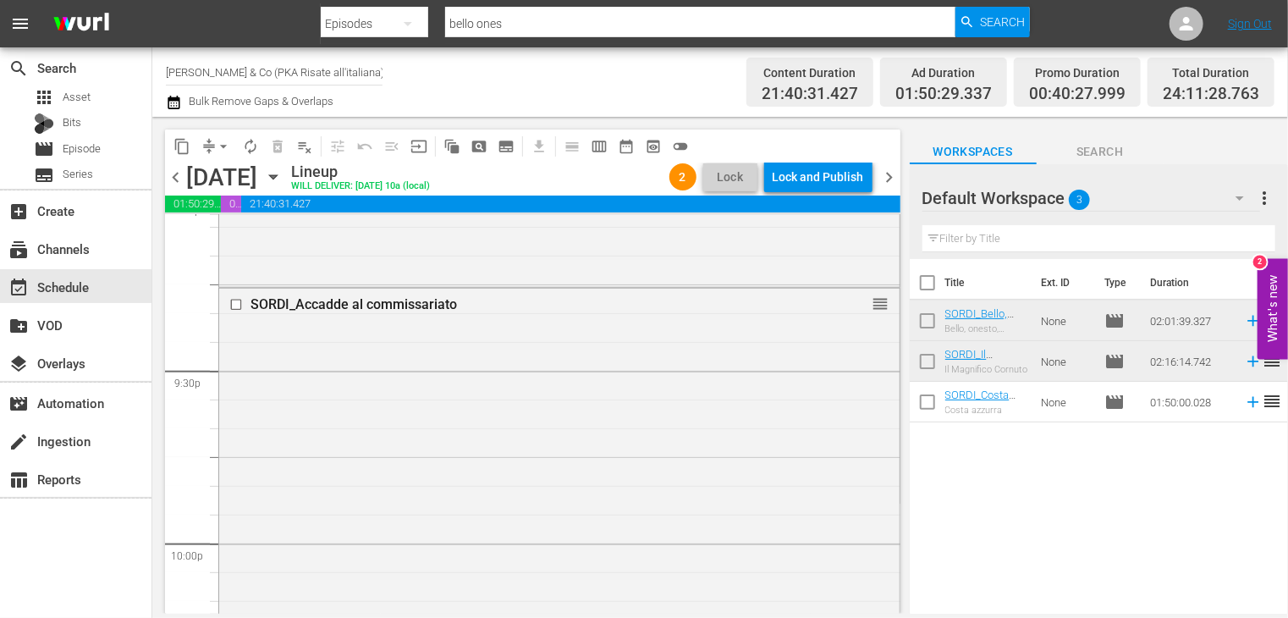
click at [893, 175] on span "chevron_right" at bounding box center [889, 177] width 21 height 21
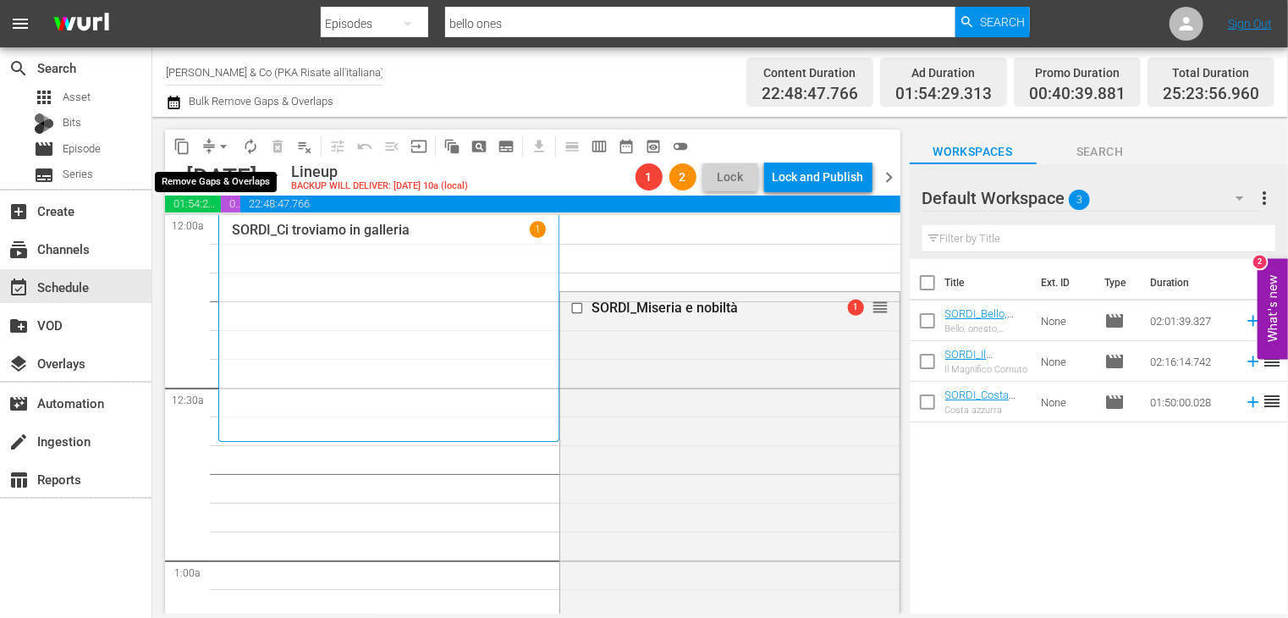
click at [223, 146] on span "arrow_drop_down" at bounding box center [223, 146] width 17 height 17
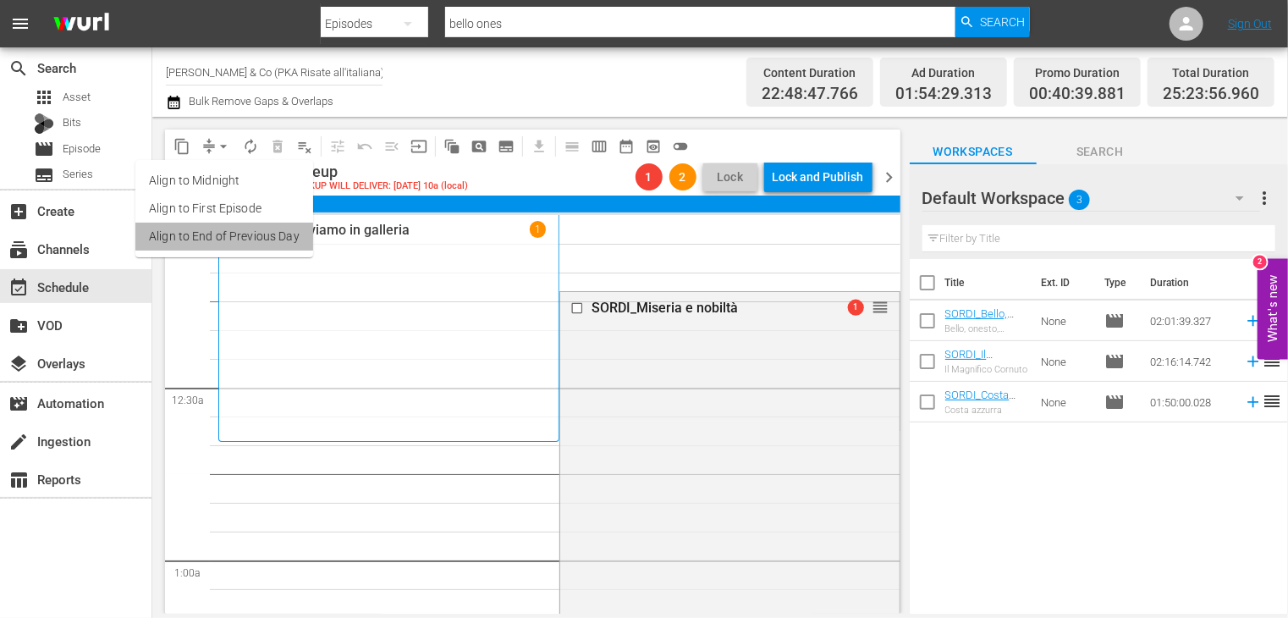
click at [238, 239] on li "Align to End of Previous Day" at bounding box center [224, 237] width 178 height 28
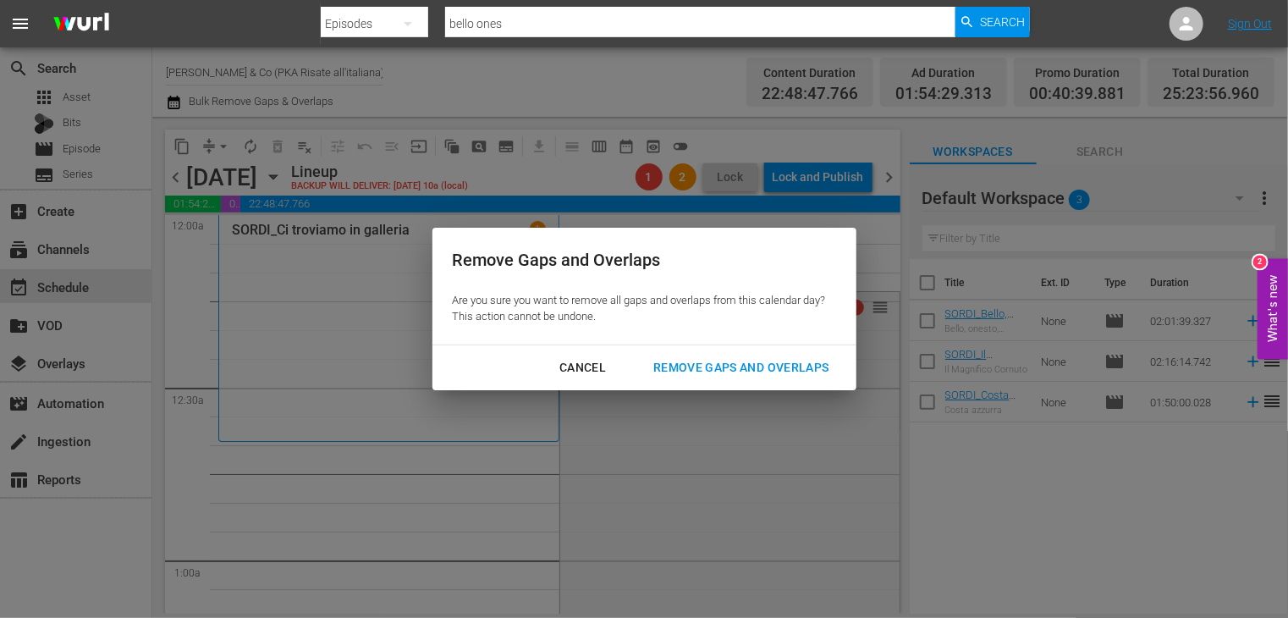
click at [691, 368] on div "Remove Gaps and Overlaps" at bounding box center [741, 367] width 202 height 21
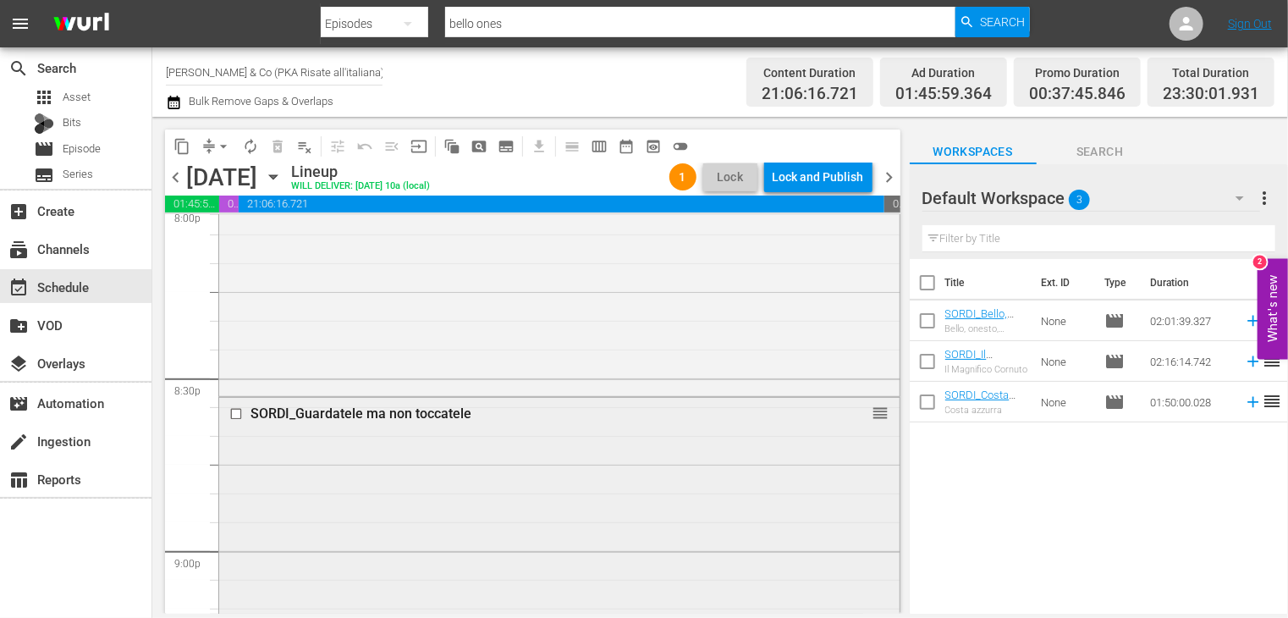
scroll to position [6841, 0]
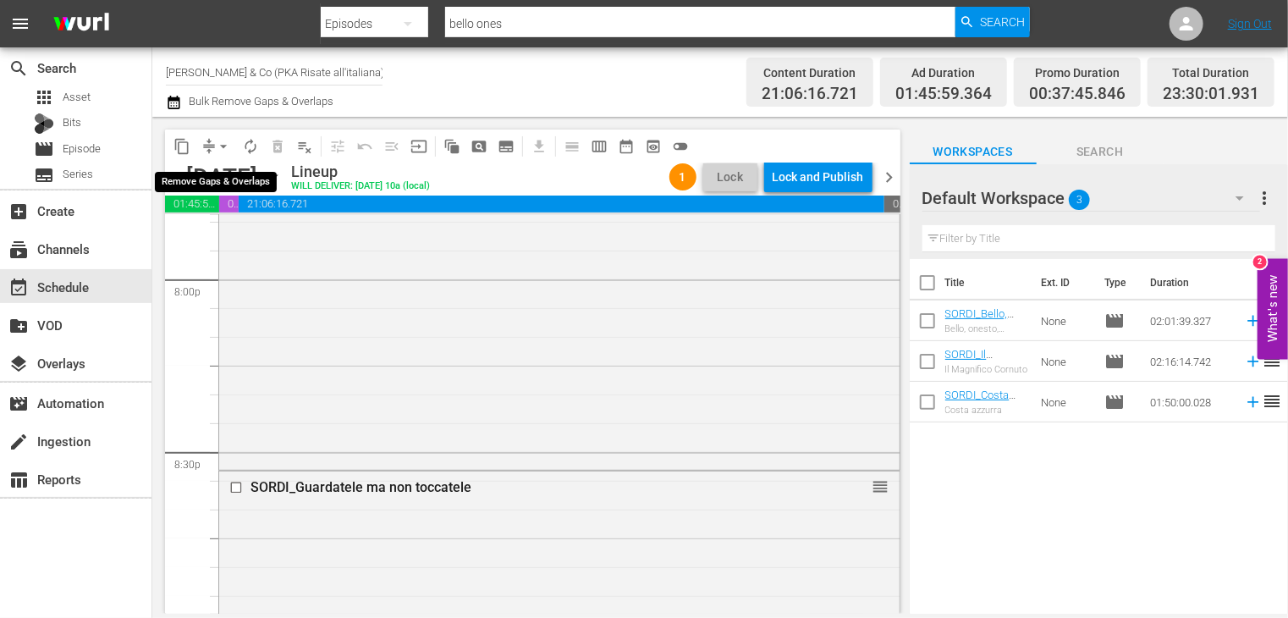
click at [221, 150] on span "arrow_drop_down" at bounding box center [223, 146] width 17 height 17
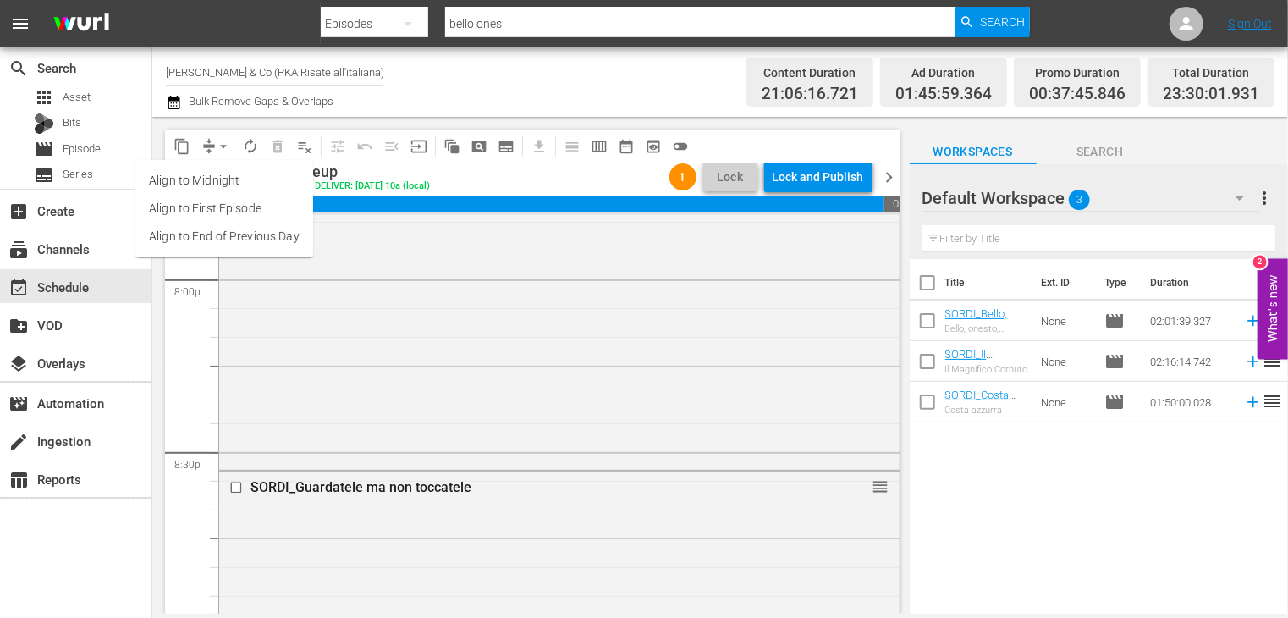
click at [237, 242] on li "Align to End of Previous Day" at bounding box center [224, 237] width 178 height 28
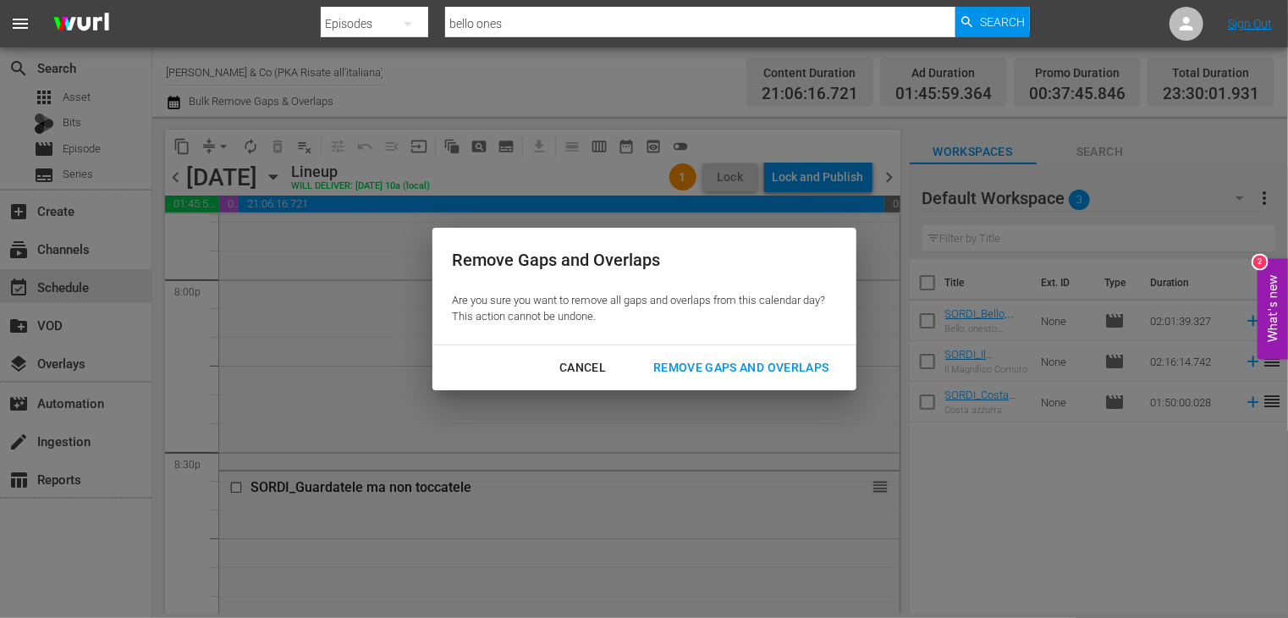
click at [717, 361] on div "Remove Gaps and Overlaps" at bounding box center [741, 367] width 202 height 21
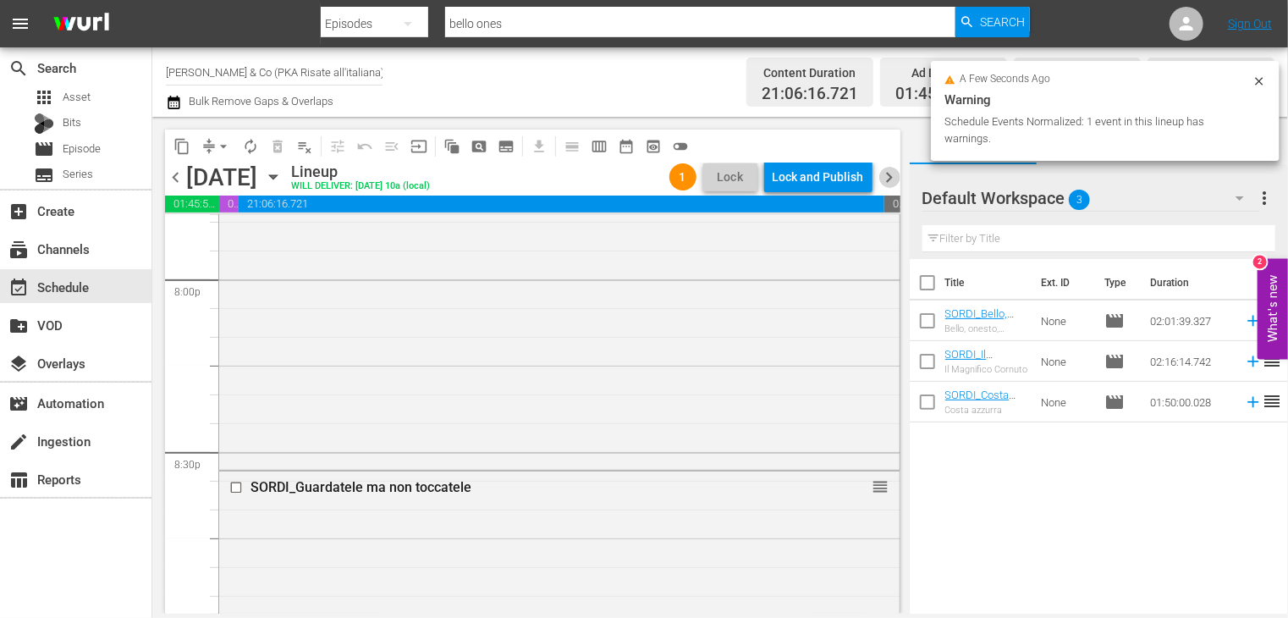
click at [890, 176] on span "chevron_right" at bounding box center [889, 177] width 21 height 21
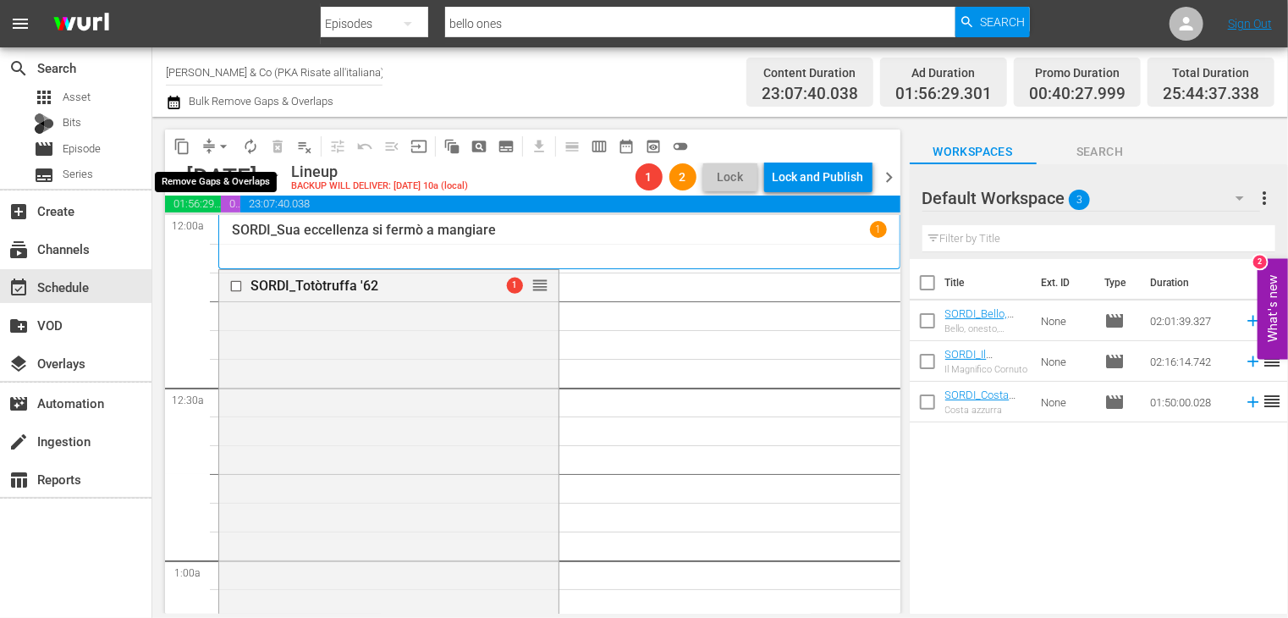
click at [222, 148] on span "arrow_drop_down" at bounding box center [223, 146] width 17 height 17
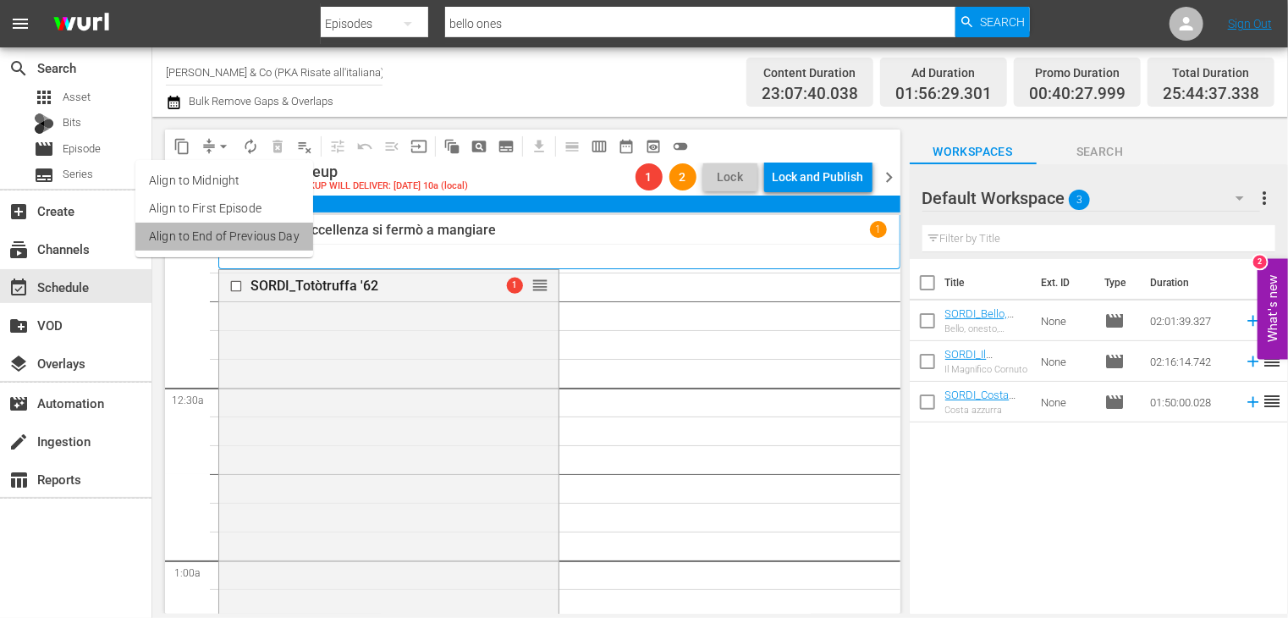
click at [243, 228] on li "Align to End of Previous Day" at bounding box center [224, 237] width 178 height 28
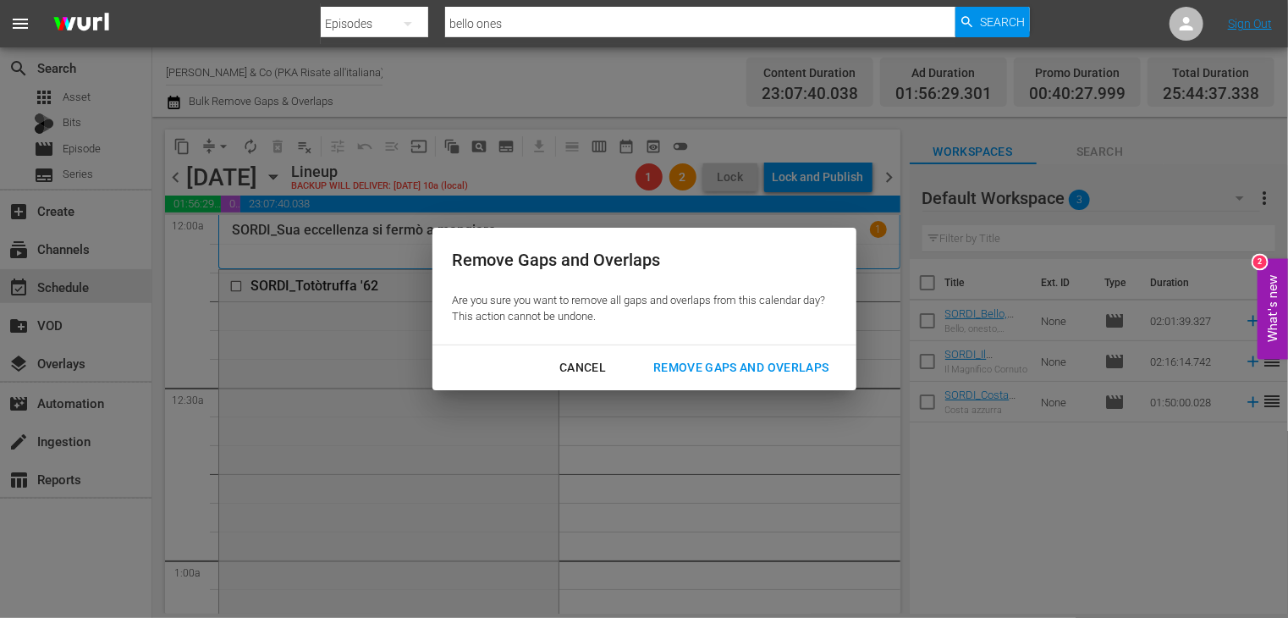
click at [720, 364] on div "Remove Gaps and Overlaps" at bounding box center [741, 367] width 202 height 21
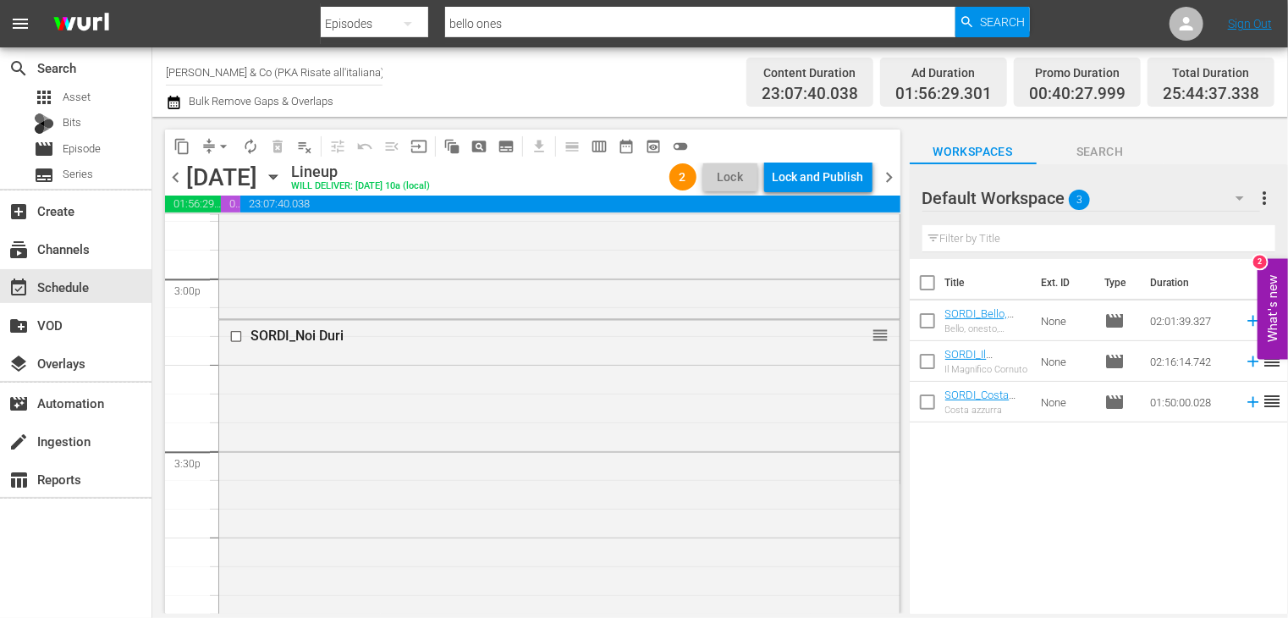
scroll to position [5078, 0]
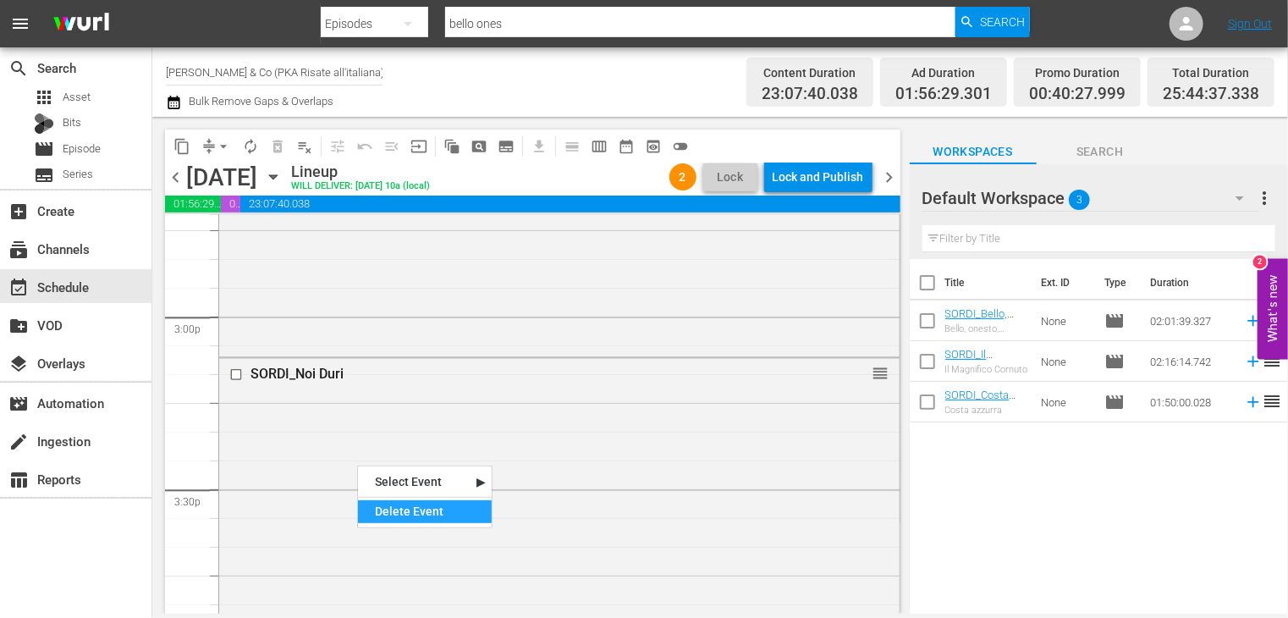
click at [405, 513] on div "Delete Event" at bounding box center [425, 511] width 134 height 23
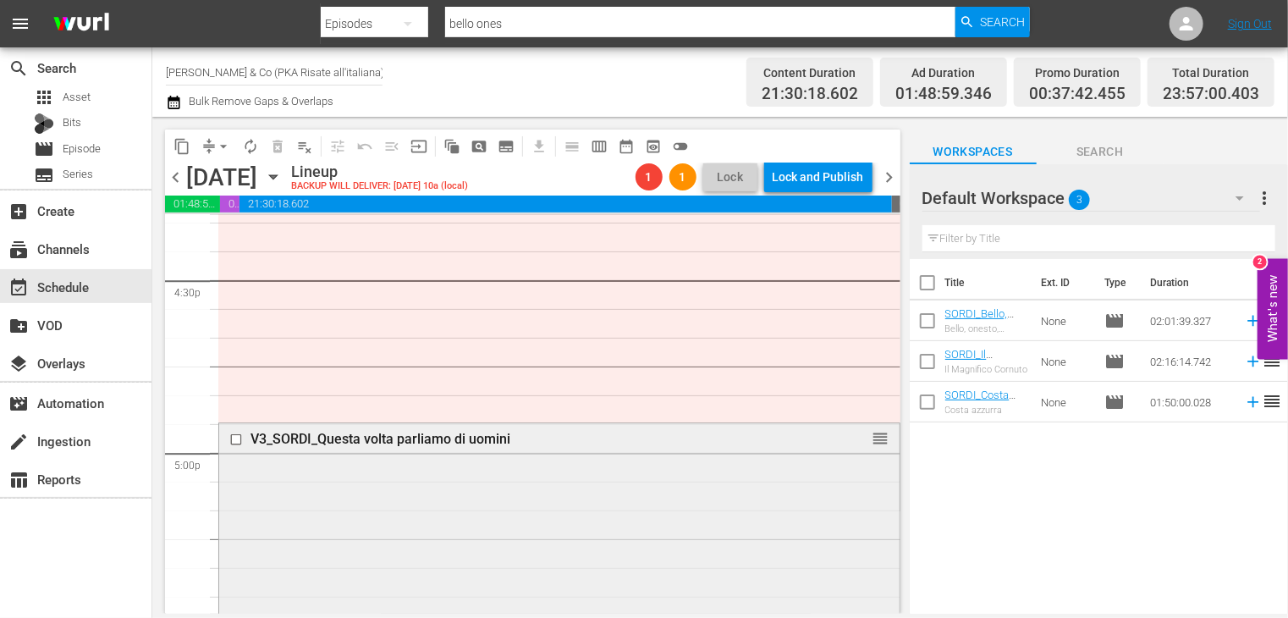
scroll to position [5670, 0]
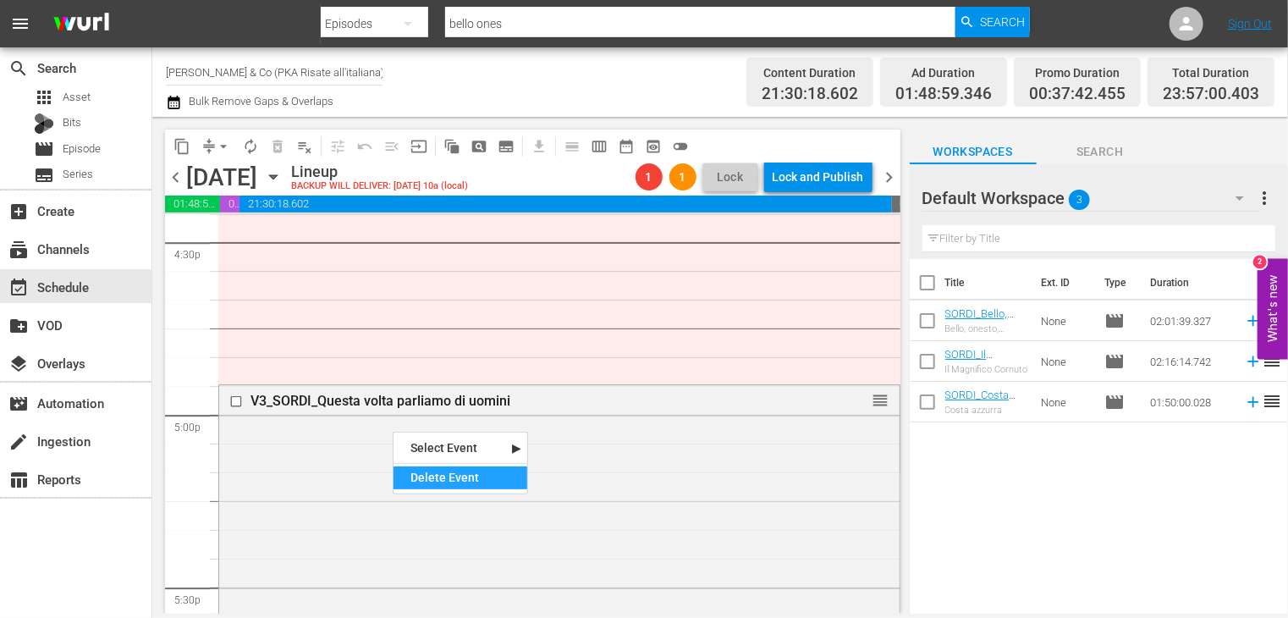
click at [429, 471] on div "Delete Event" at bounding box center [461, 477] width 134 height 23
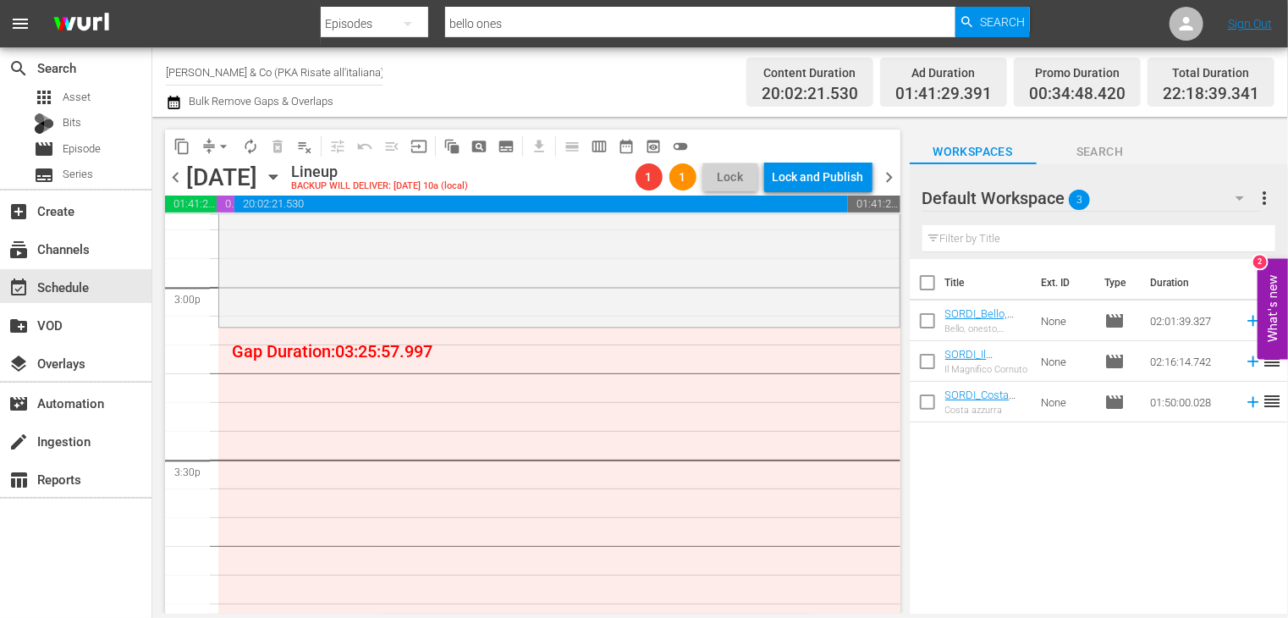
scroll to position [5078, 0]
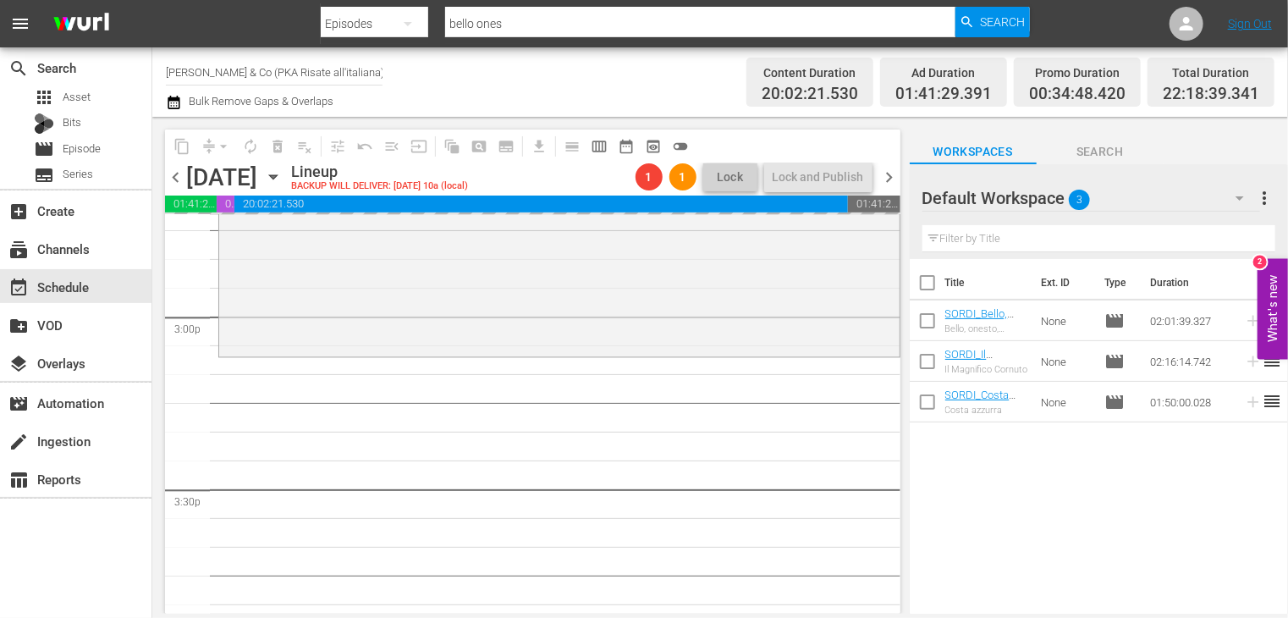
click at [891, 173] on span "chevron_right" at bounding box center [889, 177] width 21 height 21
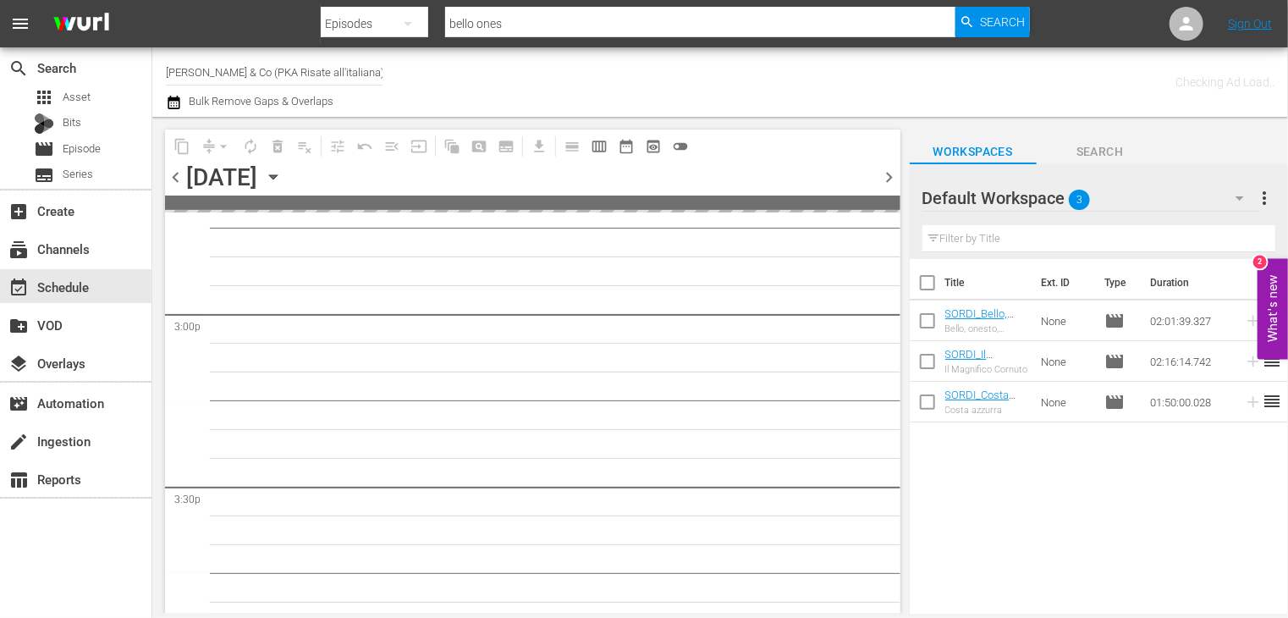
scroll to position [5250, 0]
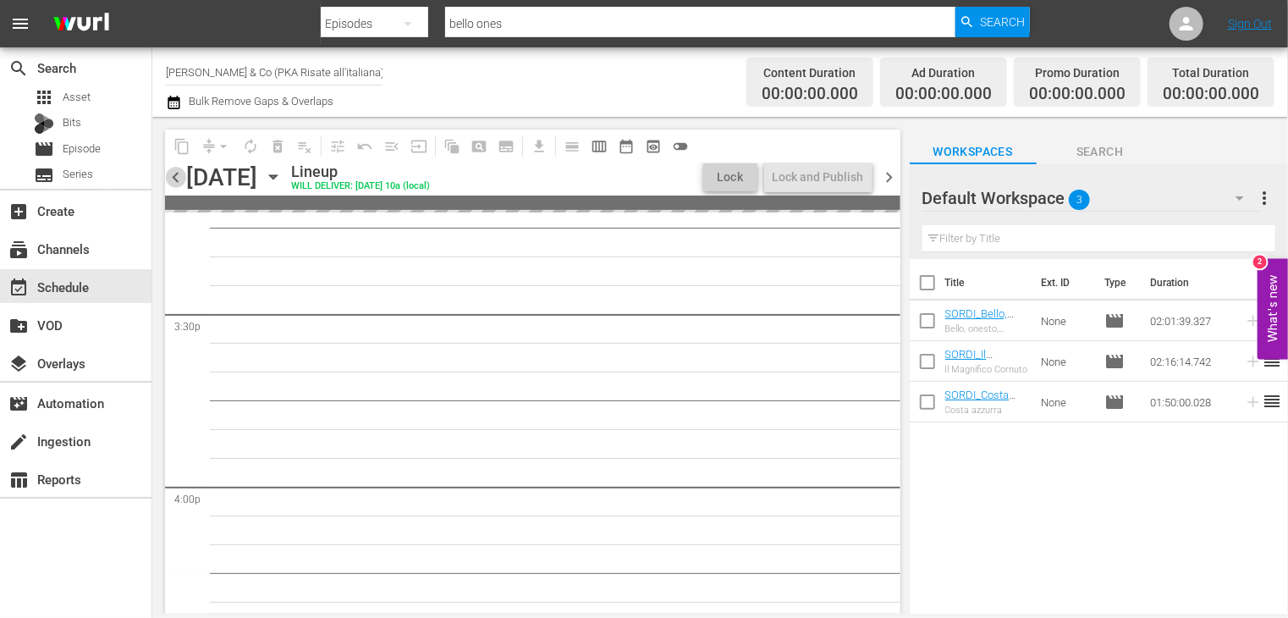
click at [176, 177] on span "chevron_left" at bounding box center [175, 177] width 21 height 21
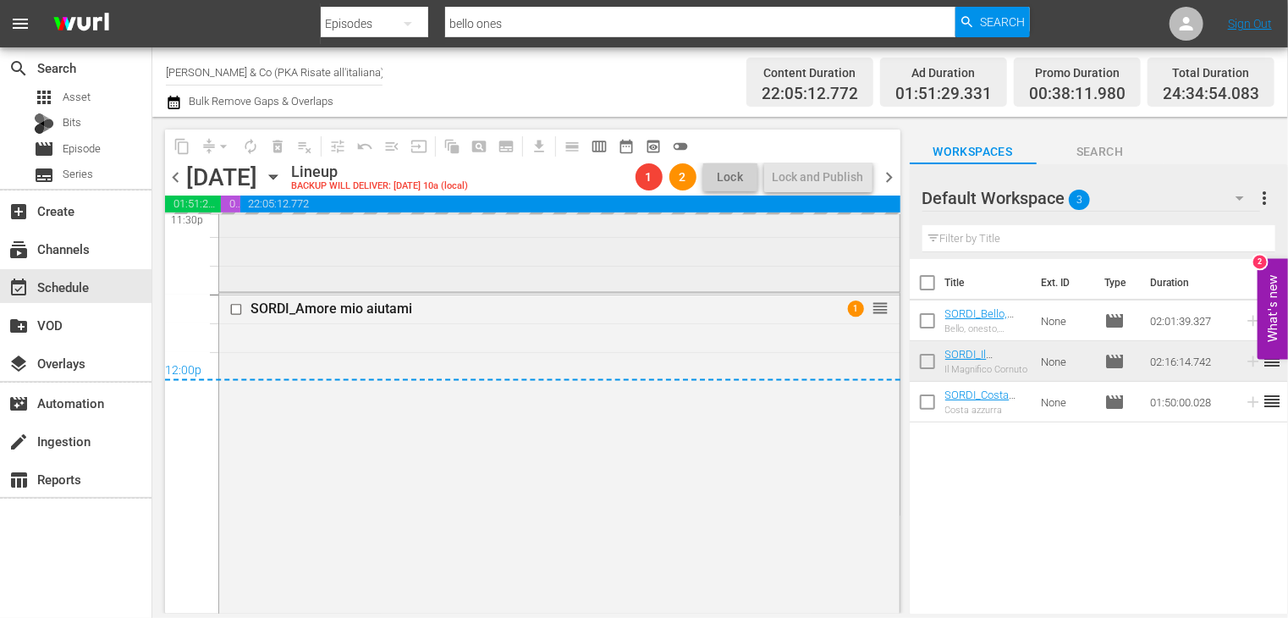
scroll to position [8036, 0]
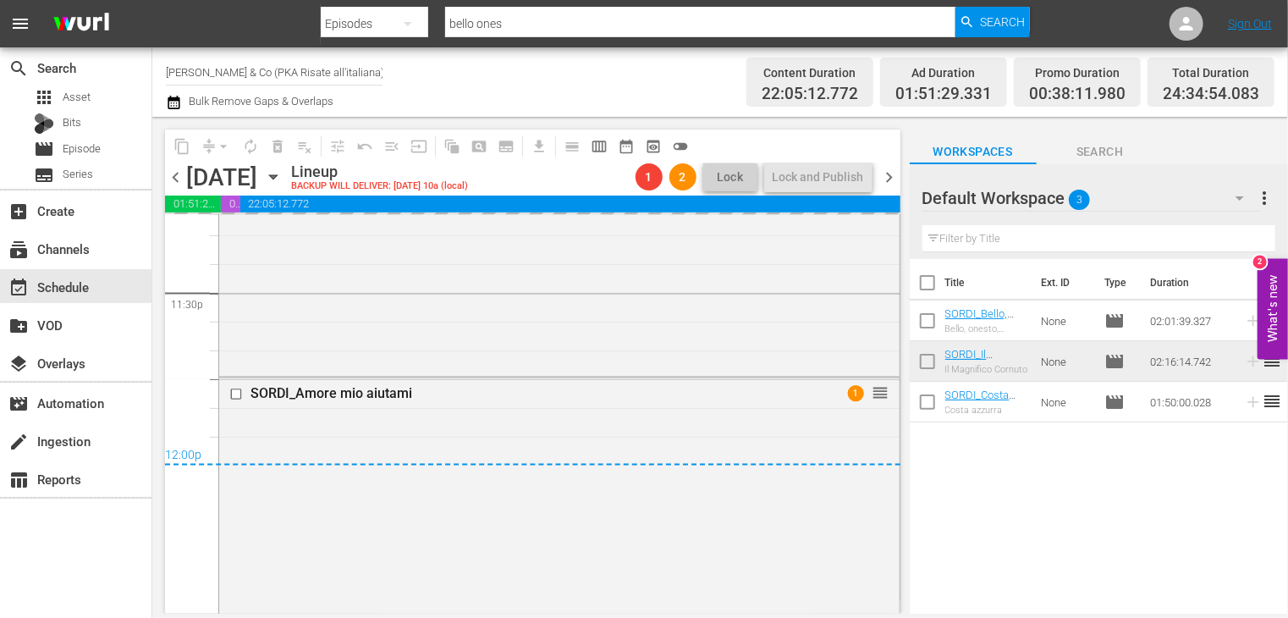
click at [895, 176] on span "chevron_right" at bounding box center [889, 177] width 21 height 21
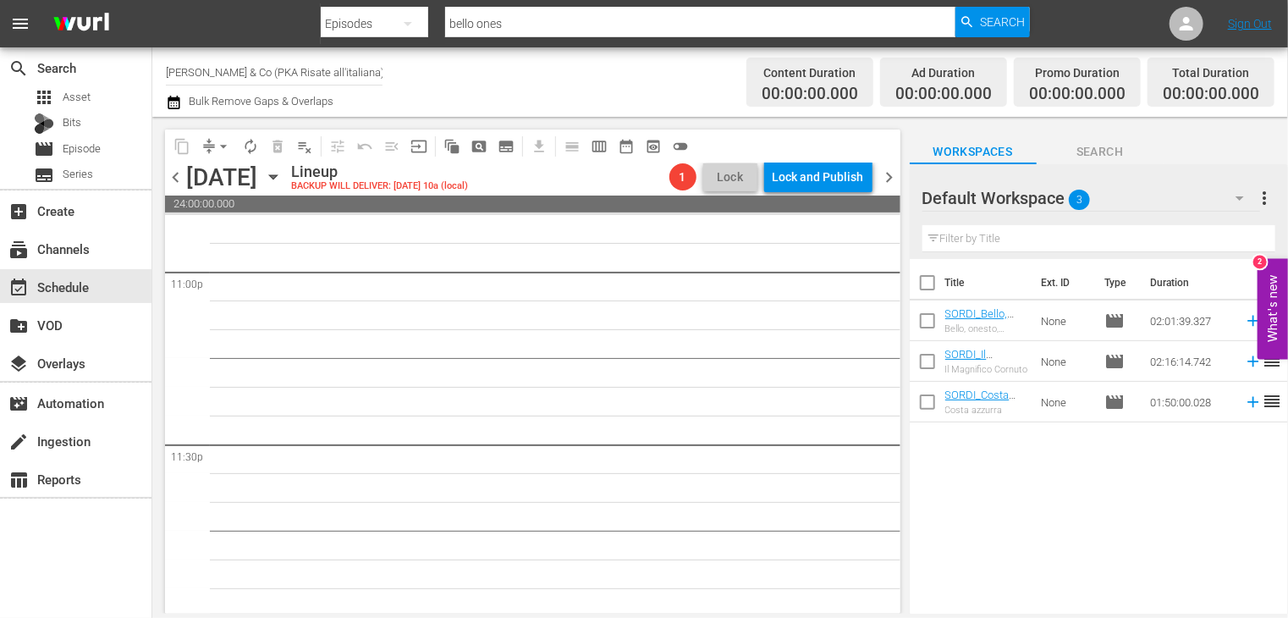
scroll to position [7887, 0]
click at [176, 176] on span "chevron_left" at bounding box center [175, 177] width 21 height 21
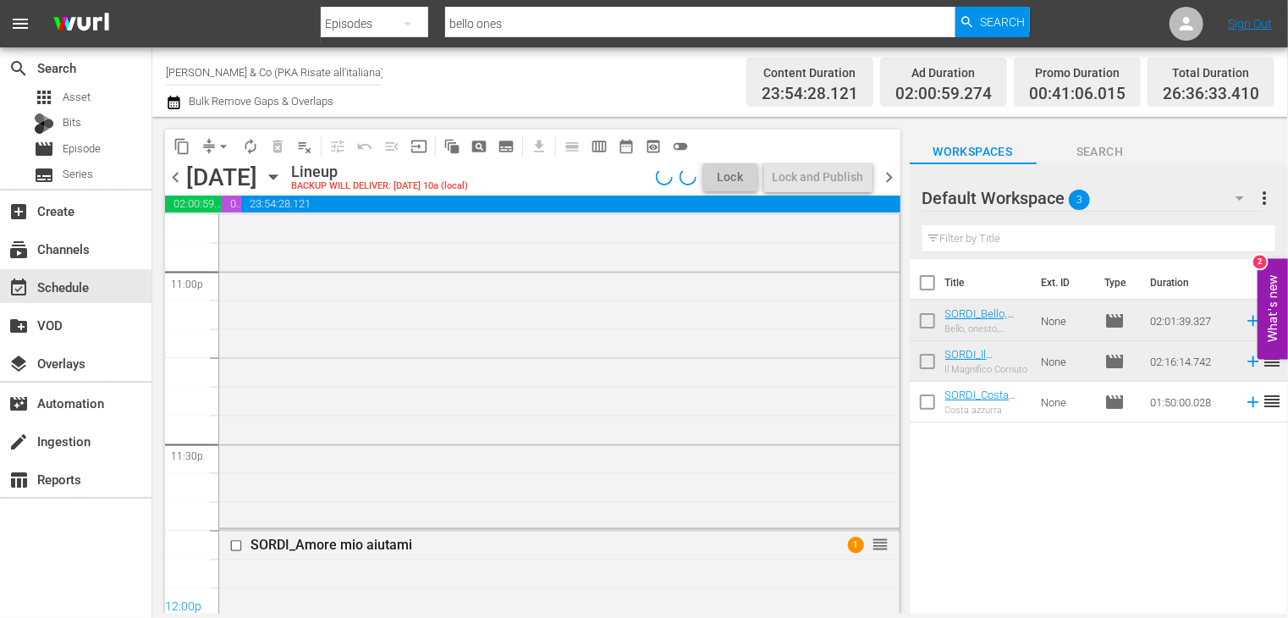
scroll to position [8036, 0]
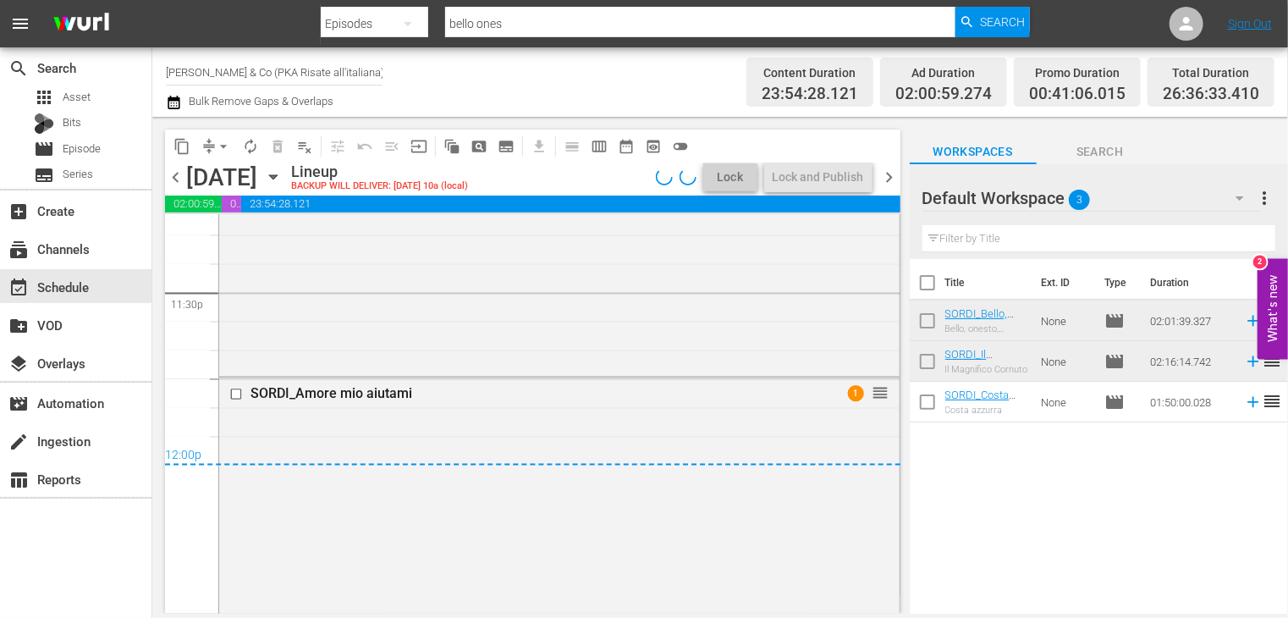
click at [227, 148] on span "arrow_drop_down" at bounding box center [223, 146] width 17 height 17
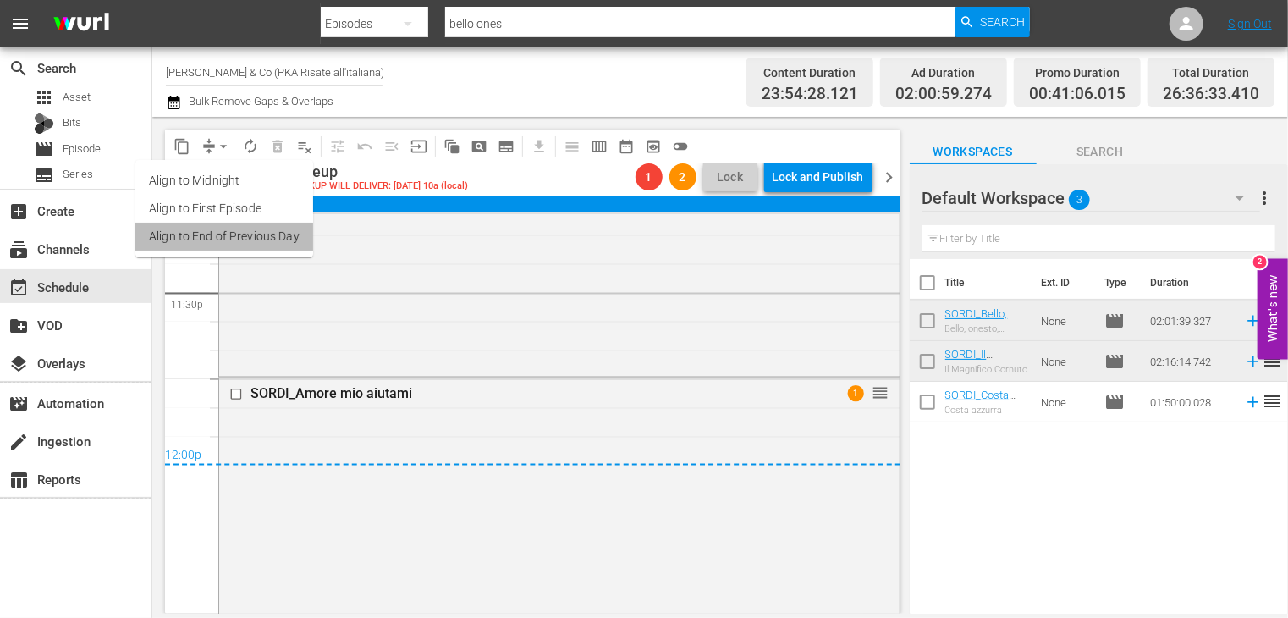
click at [239, 239] on li "Align to End of Previous Day" at bounding box center [224, 237] width 178 height 28
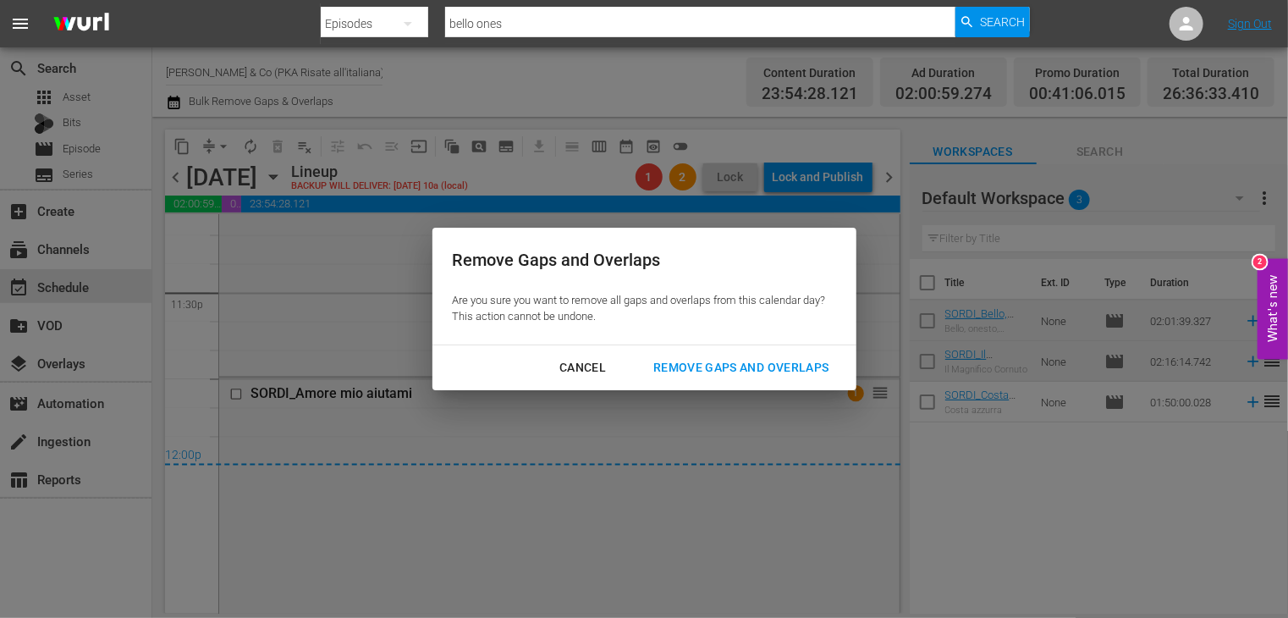
click at [790, 371] on div "Remove Gaps and Overlaps" at bounding box center [741, 367] width 202 height 21
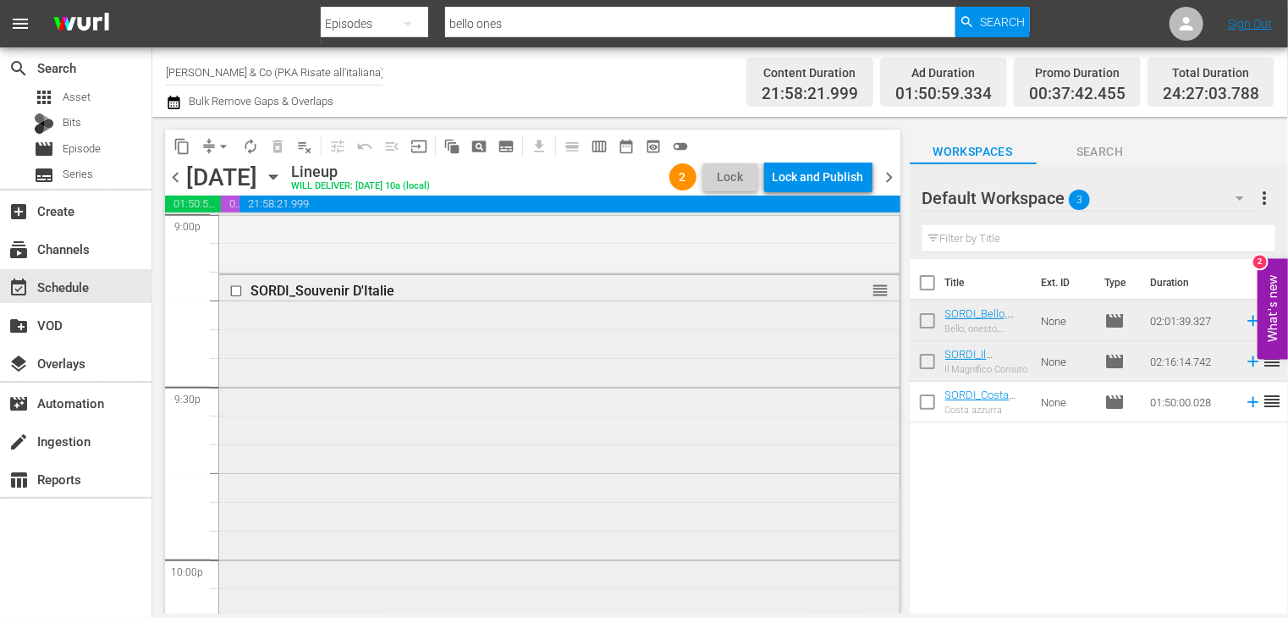
scroll to position [7251, 0]
click at [443, 416] on div "Delete Event" at bounding box center [464, 423] width 134 height 23
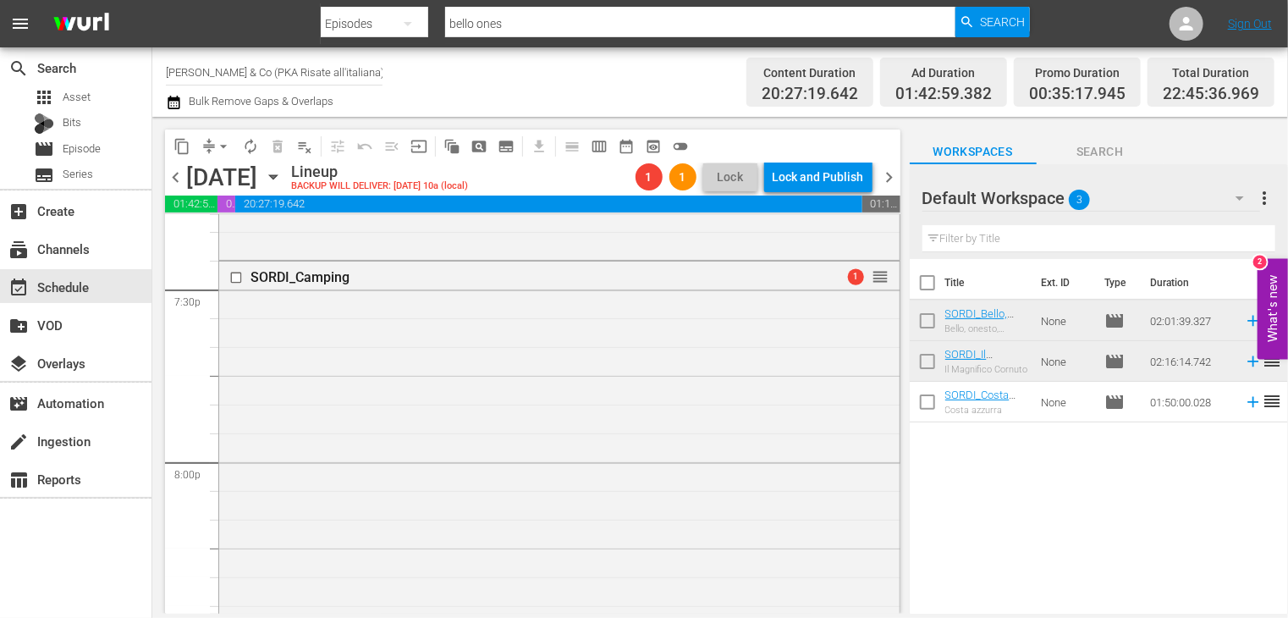
scroll to position [6151, 0]
click at [80, 152] on span "Episode" at bounding box center [82, 148] width 38 height 17
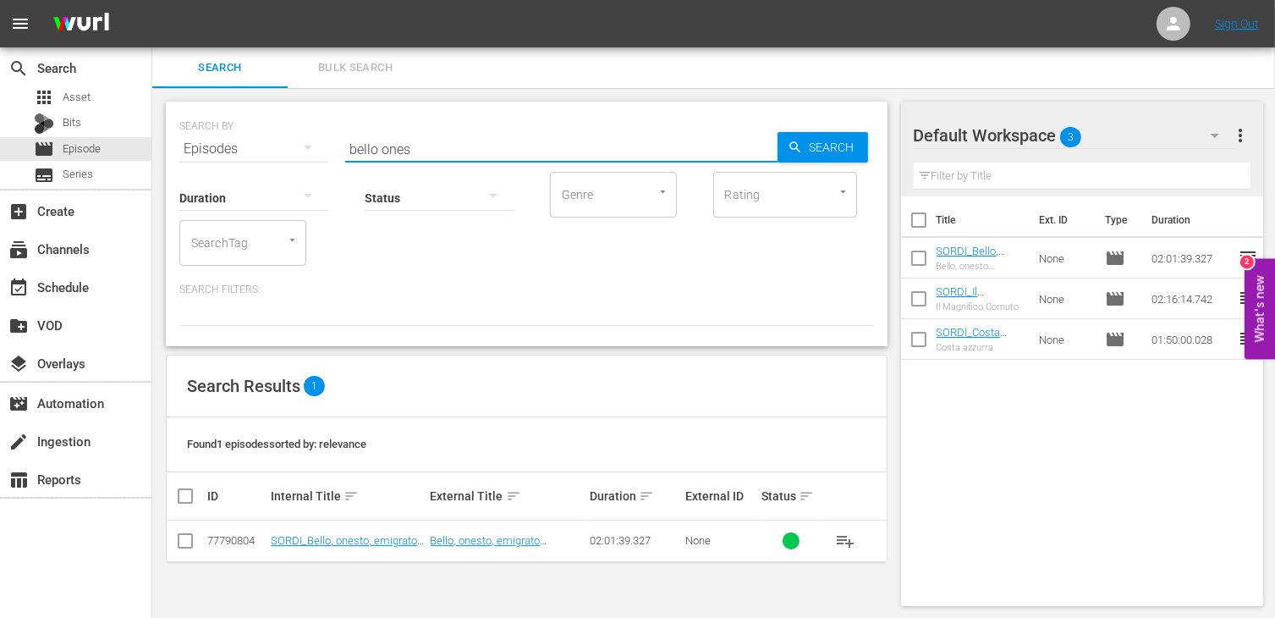
drag, startPoint x: 411, startPoint y: 155, endPoint x: 329, endPoint y: 150, distance: 82.2
click at [329, 150] on div "SEARCH BY Search By Episodes Search ID, Title, Description, Keywords, or Catego…" at bounding box center [526, 138] width 695 height 61
type input "amore mio aiut"
click at [181, 544] on input "checkbox" at bounding box center [185, 544] width 20 height 20
checkbox input "true"
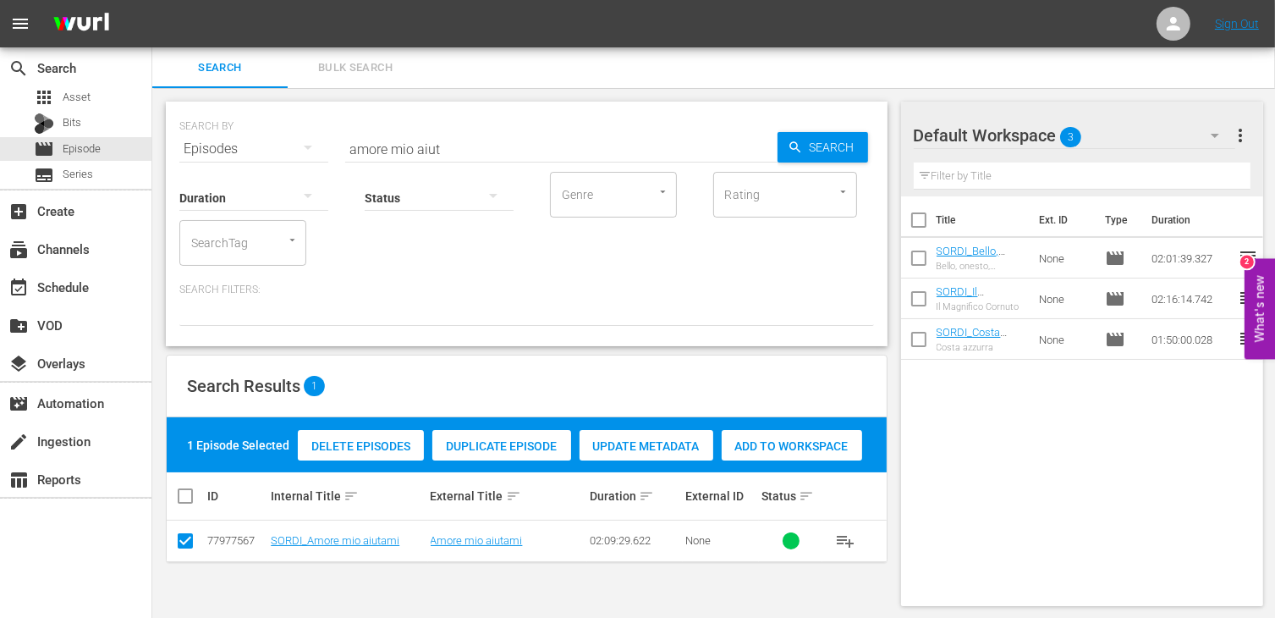
click at [785, 449] on span "Add to Workspace" at bounding box center [792, 446] width 140 height 14
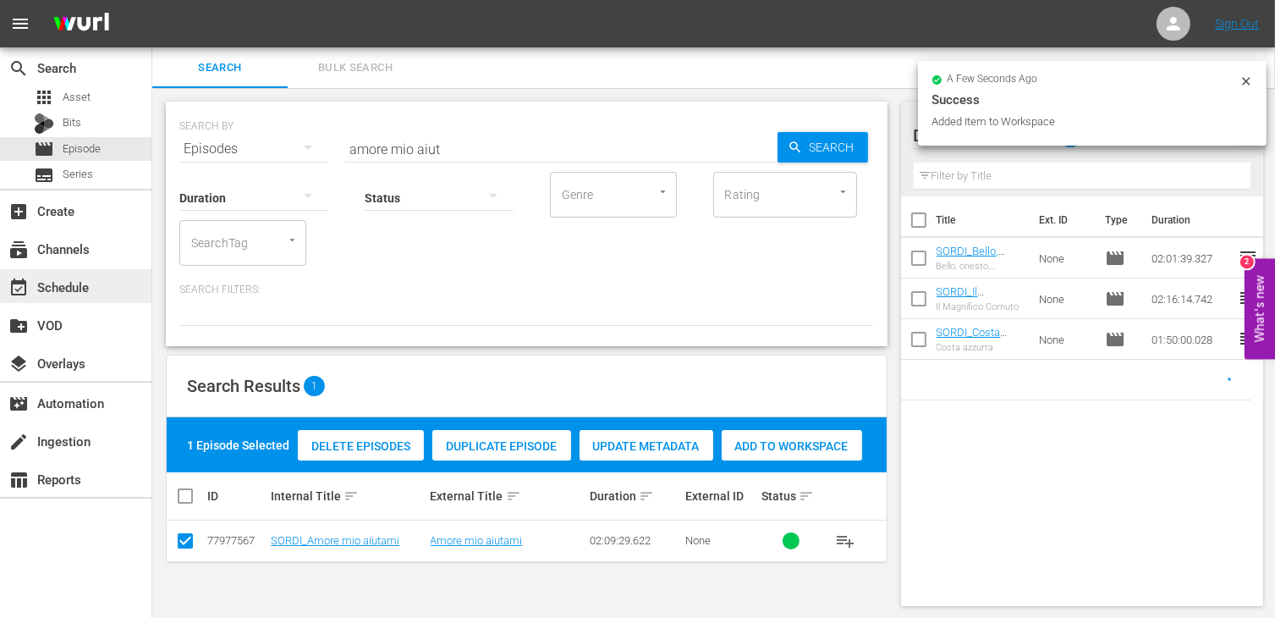
click at [91, 293] on div "event_available Schedule" at bounding box center [75, 286] width 151 height 34
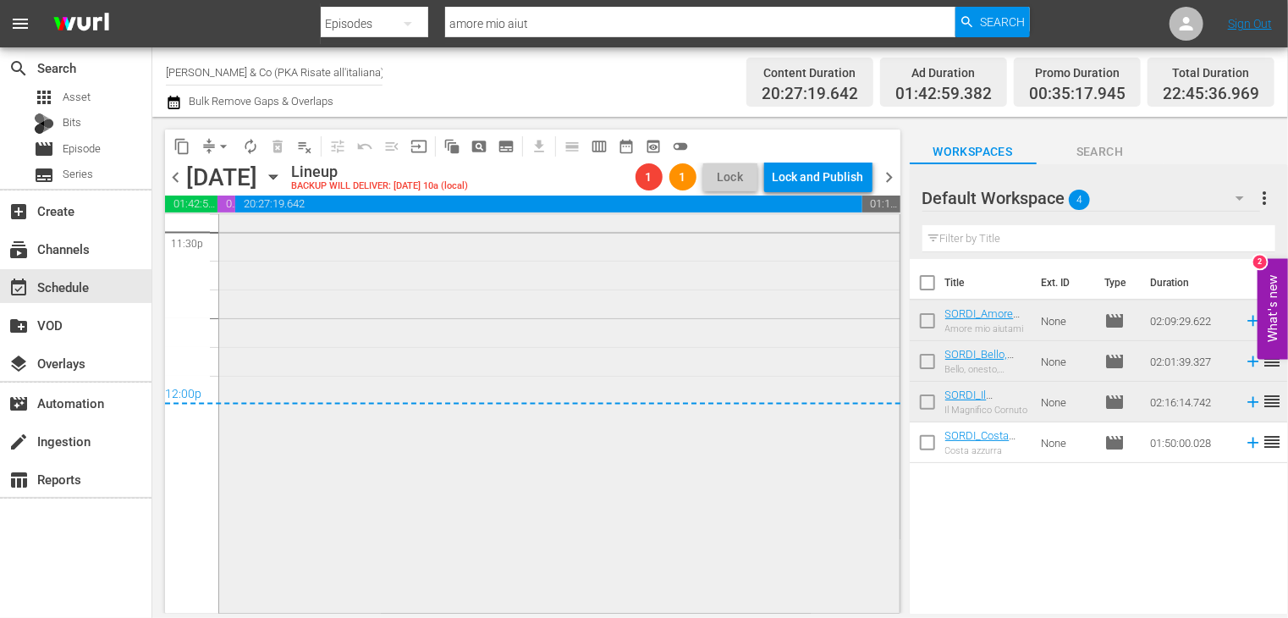
scroll to position [7759, 0]
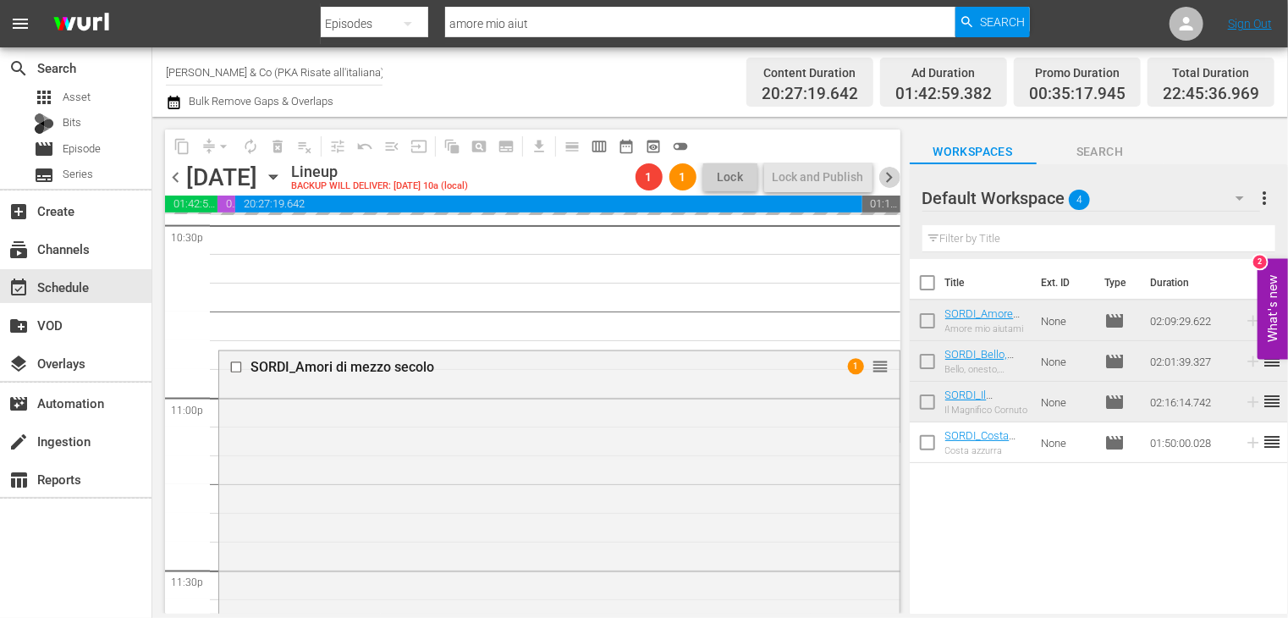
click at [891, 176] on span "chevron_right" at bounding box center [889, 177] width 21 height 21
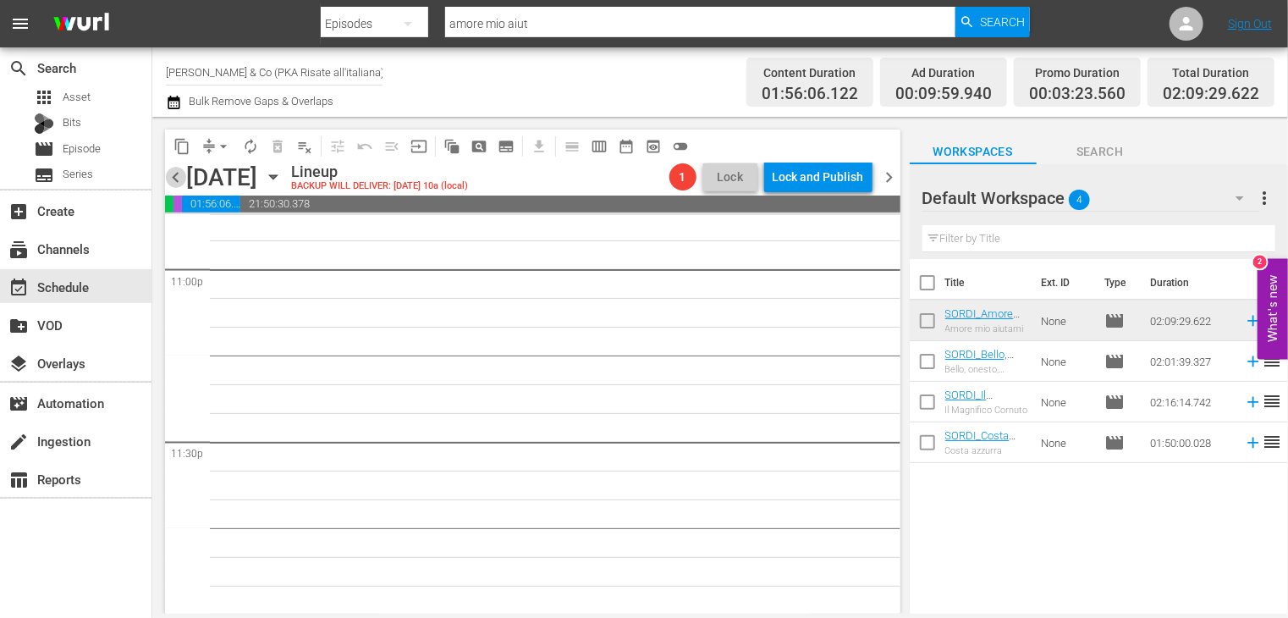
click at [179, 177] on span "chevron_left" at bounding box center [175, 177] width 21 height 21
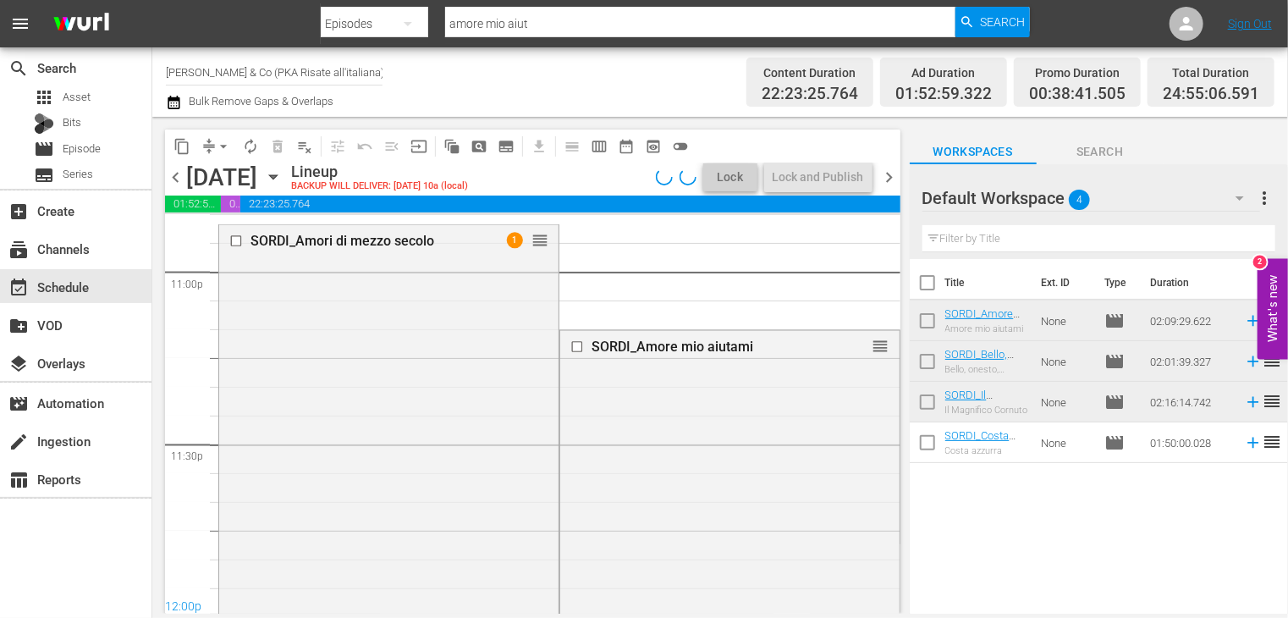
scroll to position [7759, 0]
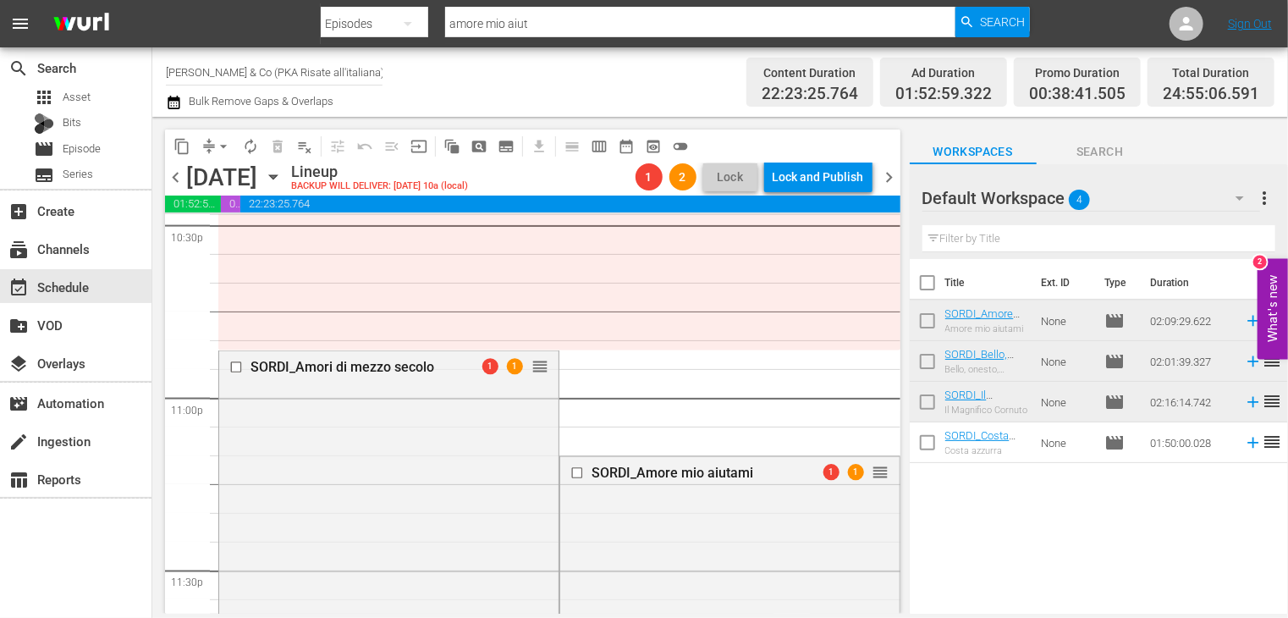
click at [213, 145] on button "arrow_drop_down" at bounding box center [223, 146] width 27 height 27
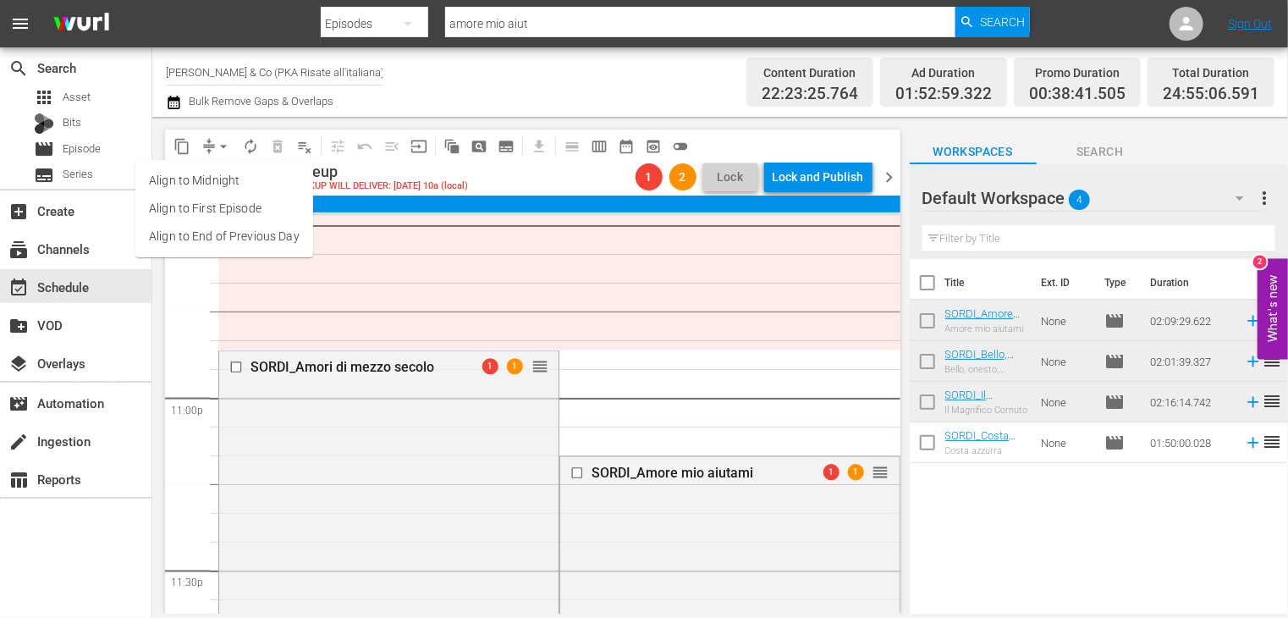
click at [225, 235] on li "Align to End of Previous Day" at bounding box center [224, 237] width 178 height 28
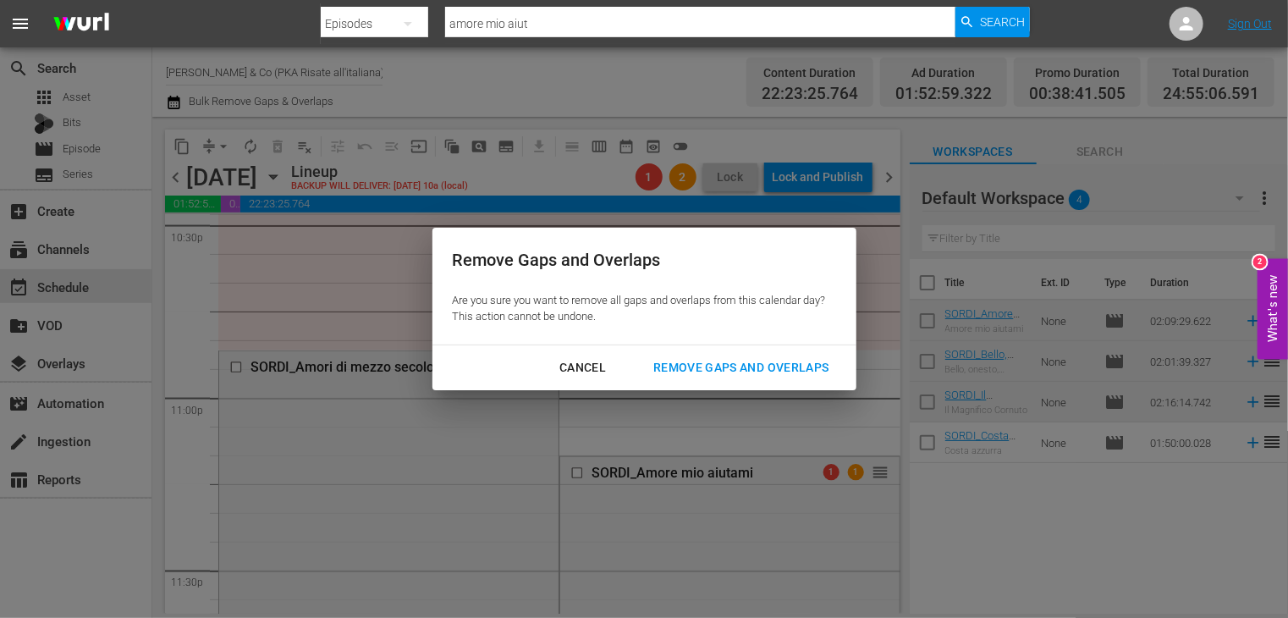
click at [721, 371] on div "Remove Gaps and Overlaps" at bounding box center [741, 367] width 202 height 21
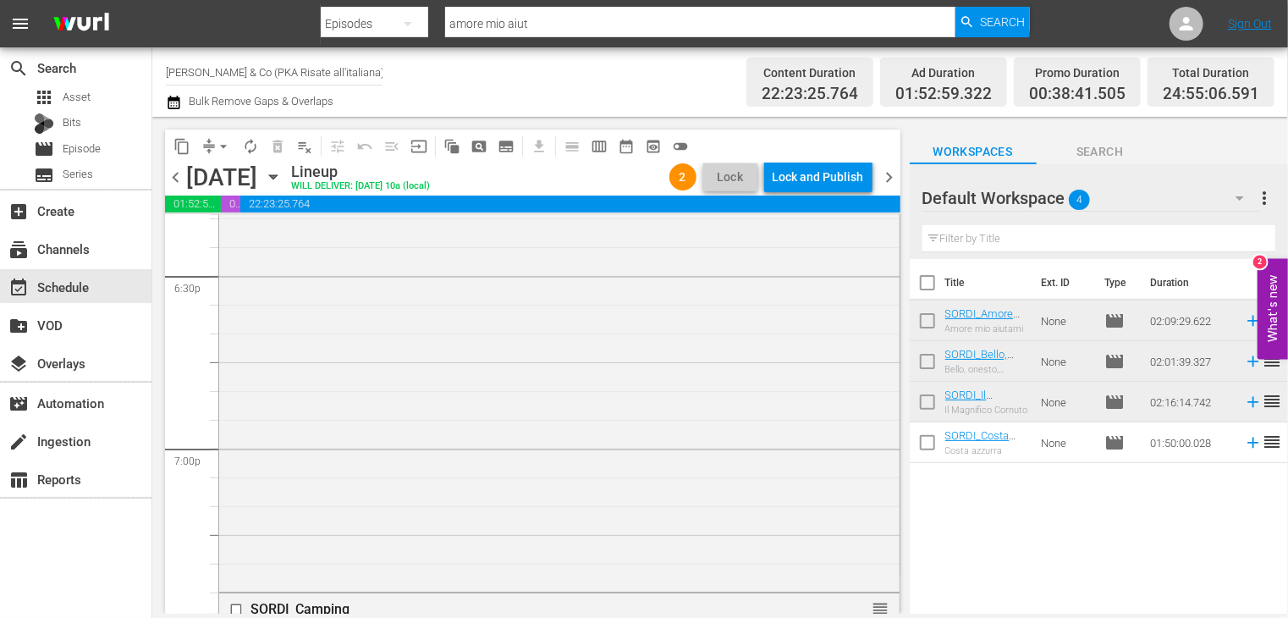
scroll to position [6312, 0]
click at [220, 146] on span "arrow_drop_down" at bounding box center [223, 146] width 17 height 17
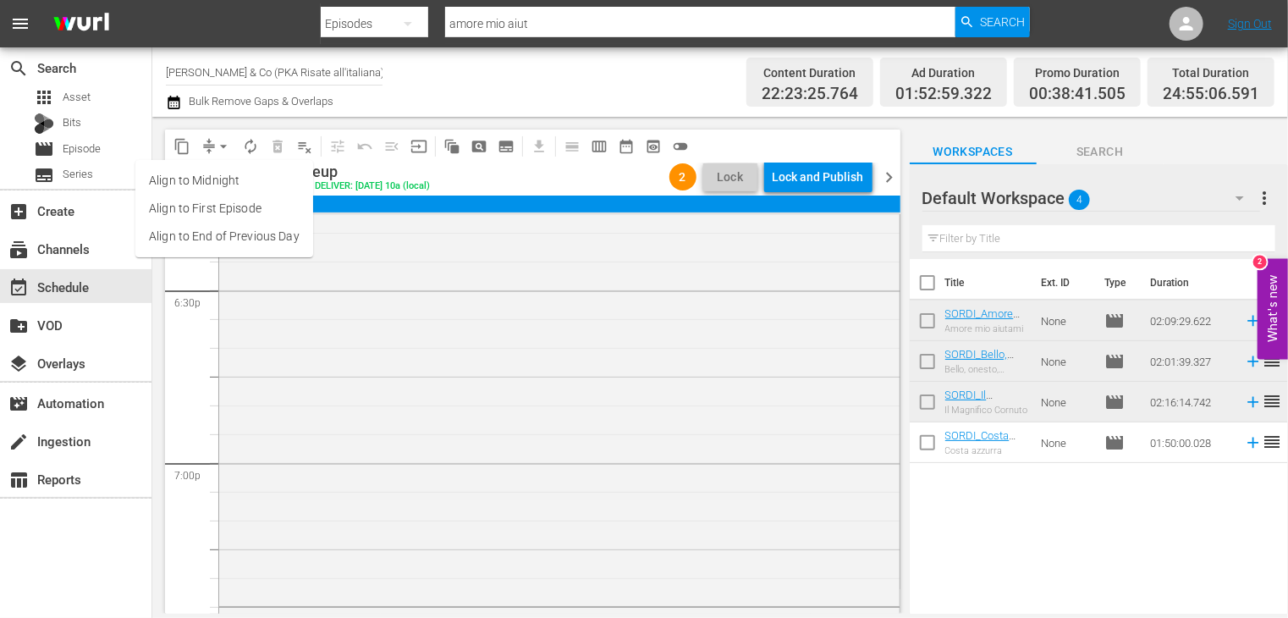
click at [222, 238] on li "Align to End of Previous Day" at bounding box center [224, 237] width 178 height 28
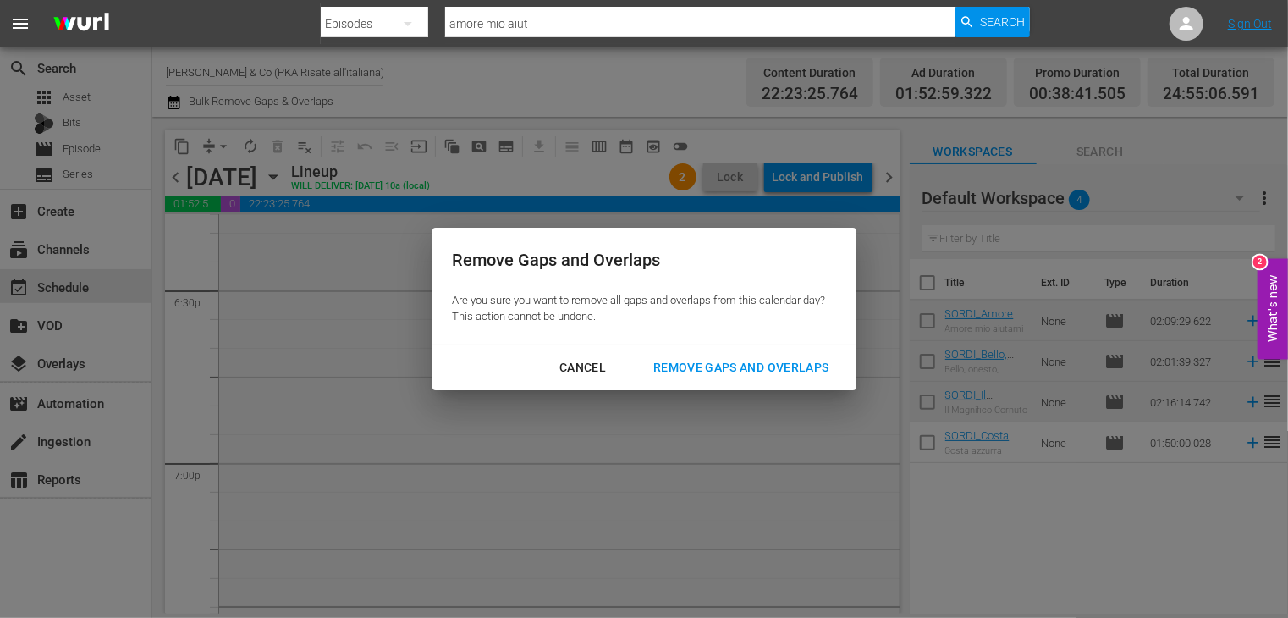
click at [758, 369] on div "Remove Gaps and Overlaps" at bounding box center [741, 367] width 202 height 21
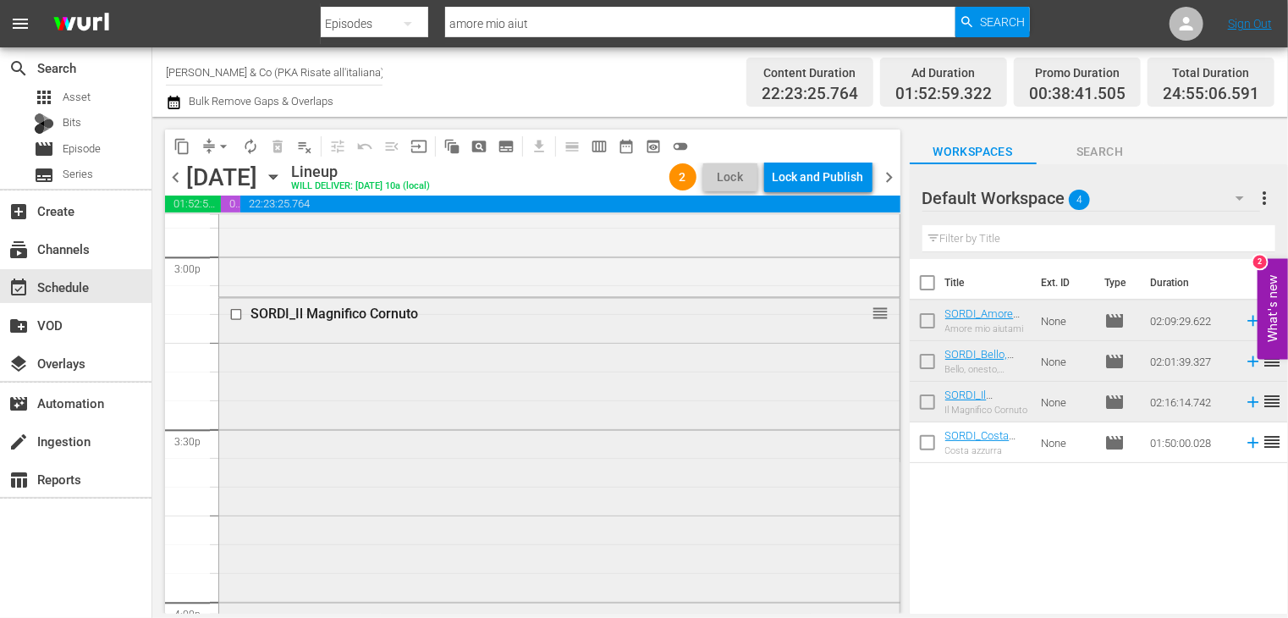
scroll to position [5128, 0]
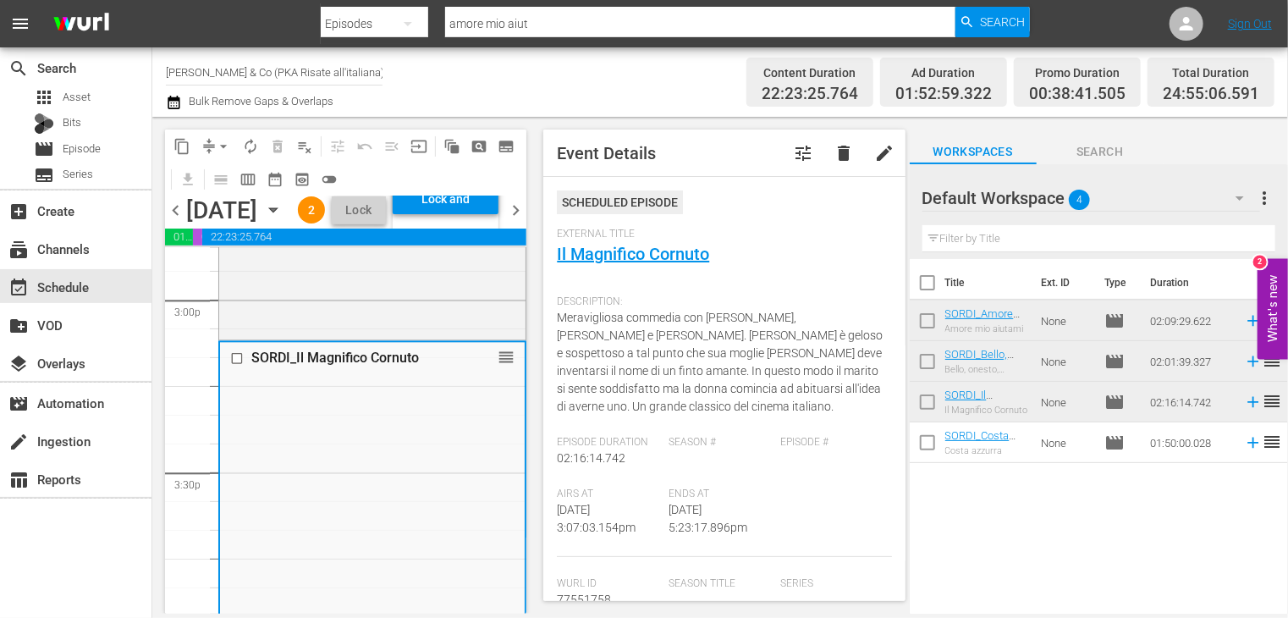
click at [780, 484] on div "Episode #" at bounding box center [836, 462] width 112 height 52
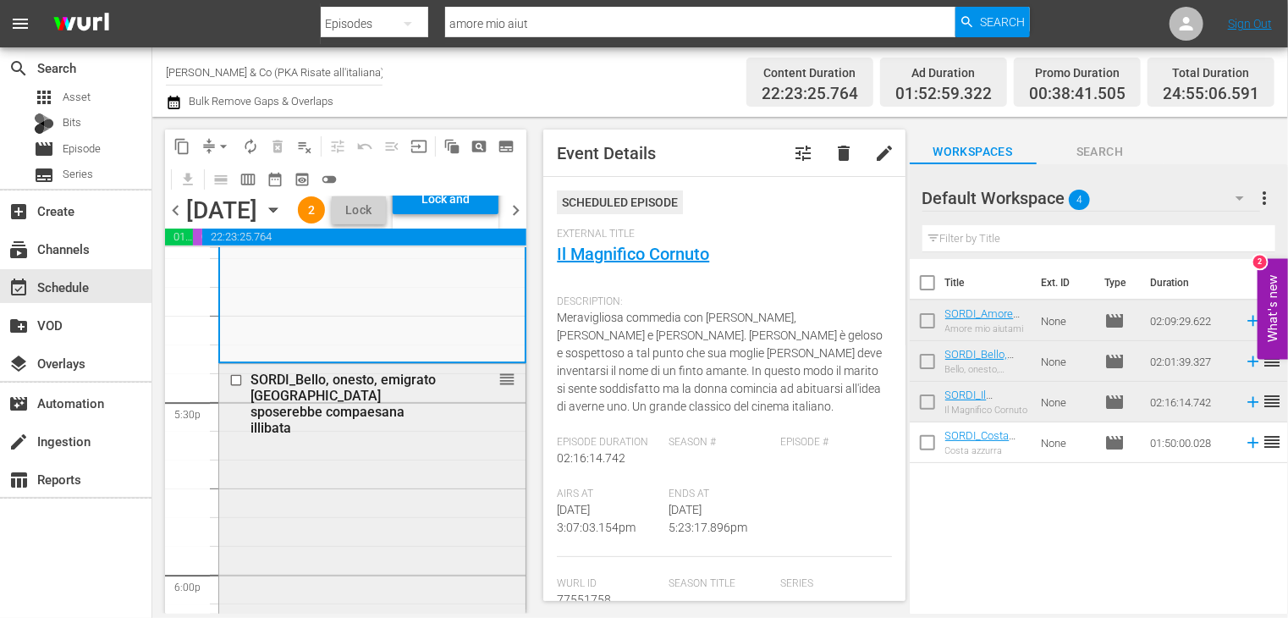
scroll to position [5889, 0]
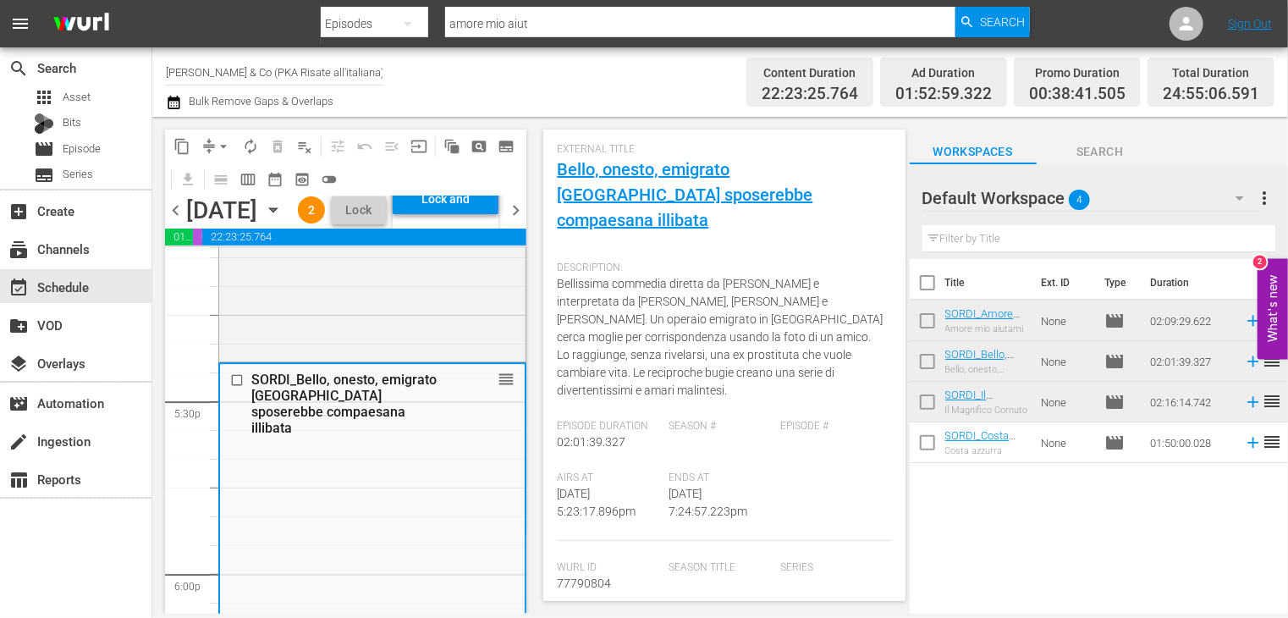
scroll to position [169, 0]
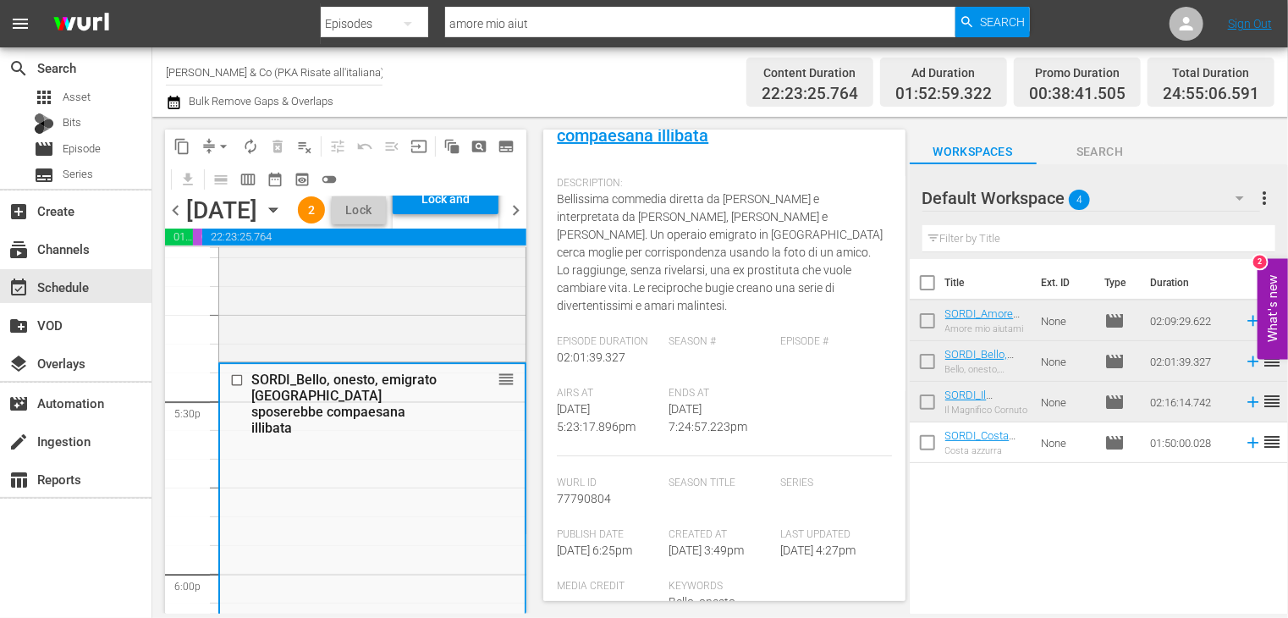
click at [174, 221] on span "chevron_left" at bounding box center [175, 210] width 21 height 21
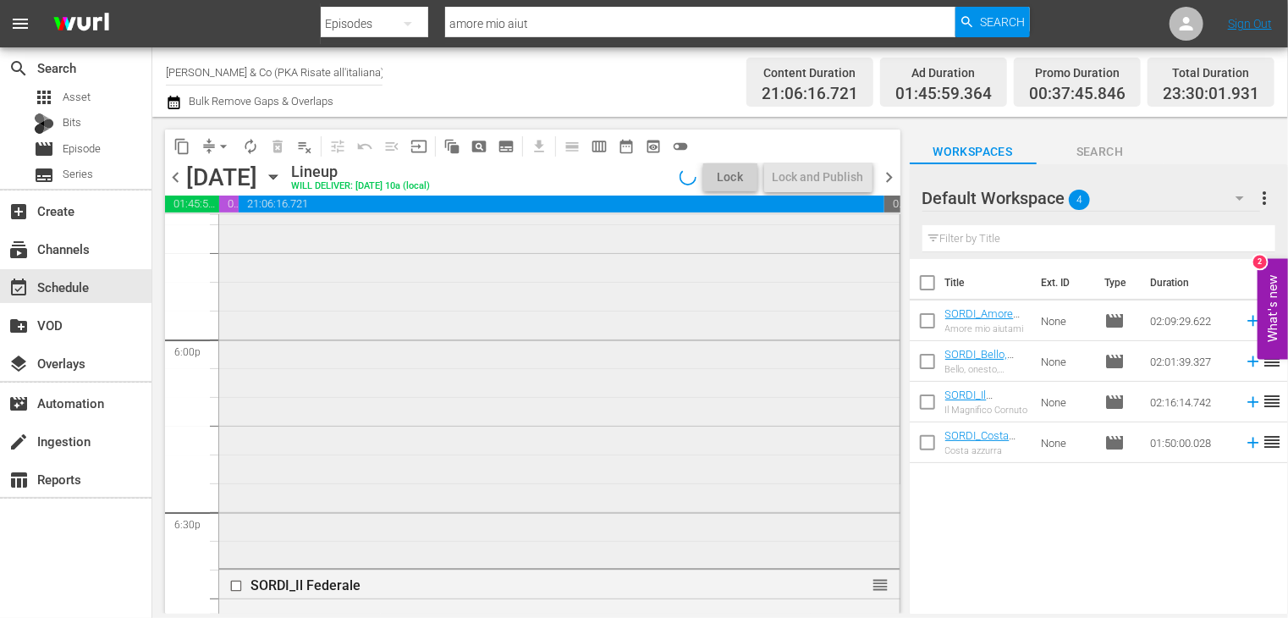
scroll to position [6004, 0]
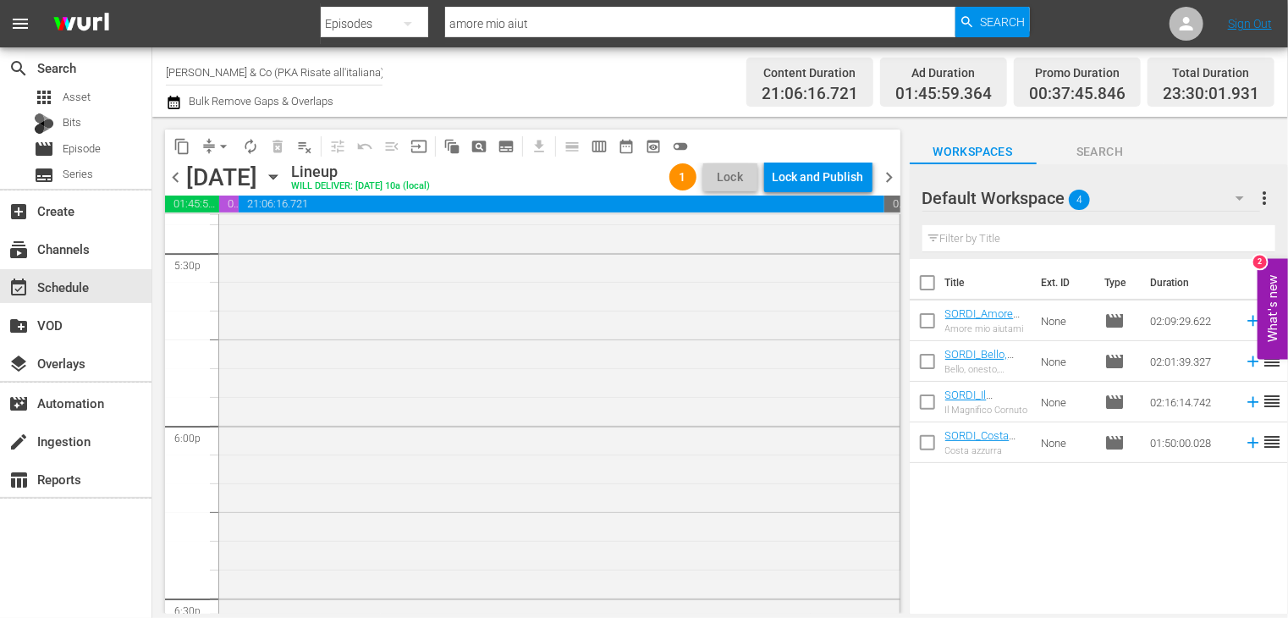
click at [890, 177] on span "chevron_right" at bounding box center [889, 177] width 21 height 21
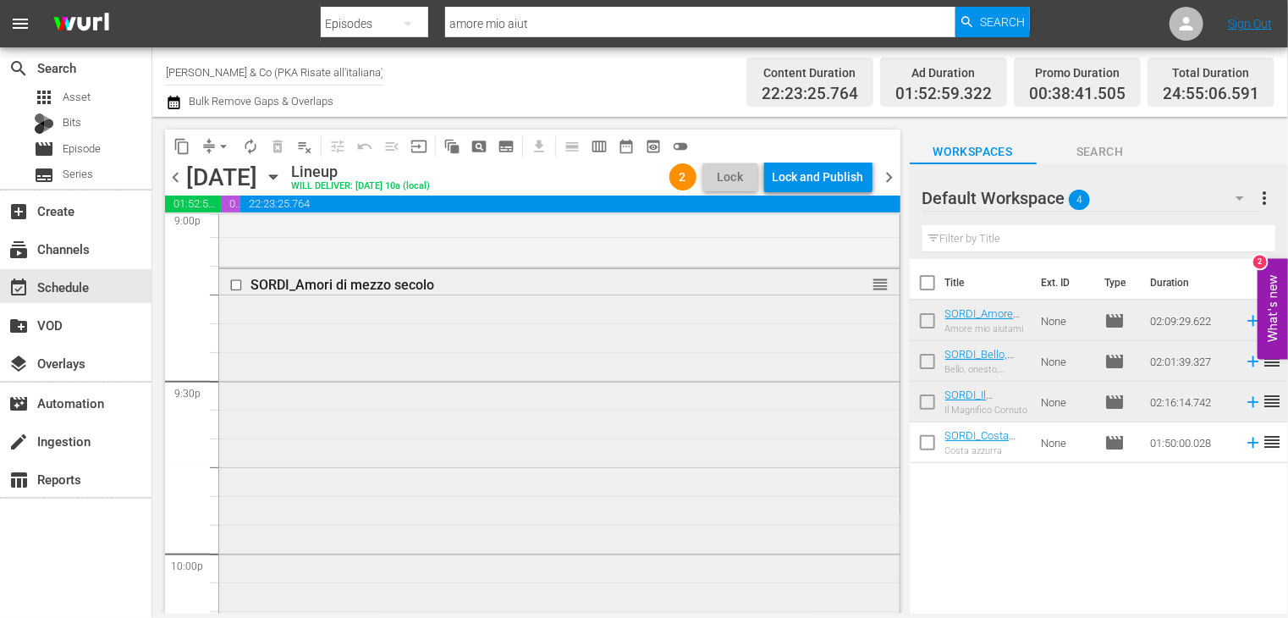
scroll to position [7074, 0]
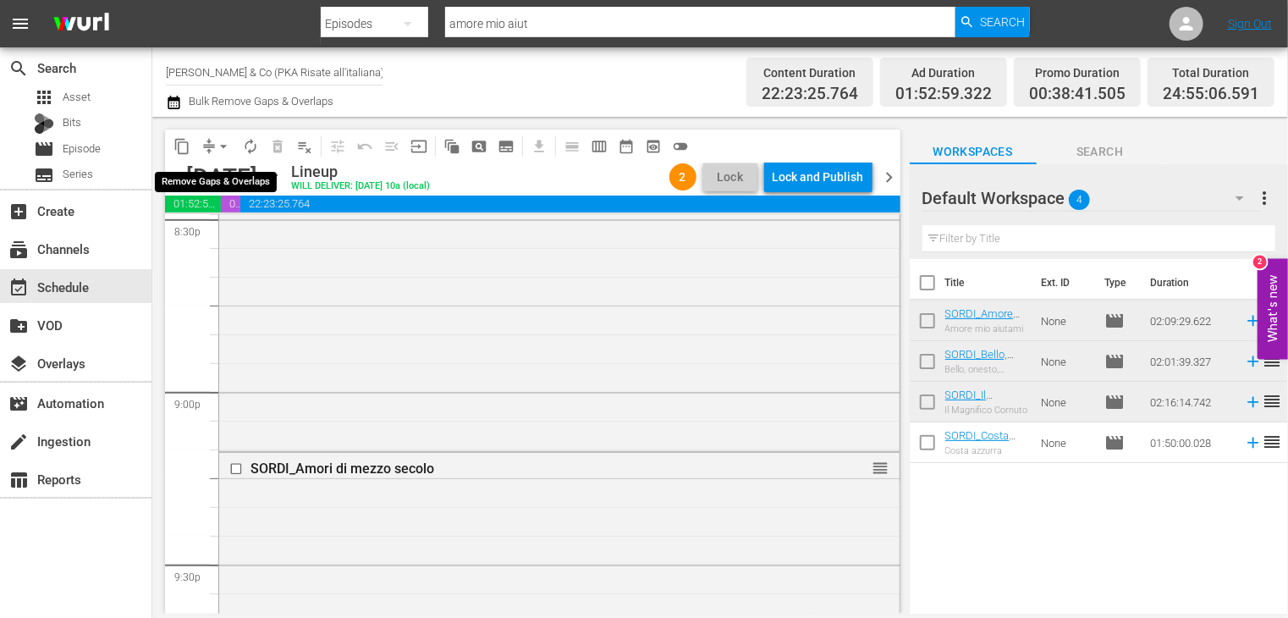
click at [222, 146] on span "arrow_drop_down" at bounding box center [223, 146] width 17 height 17
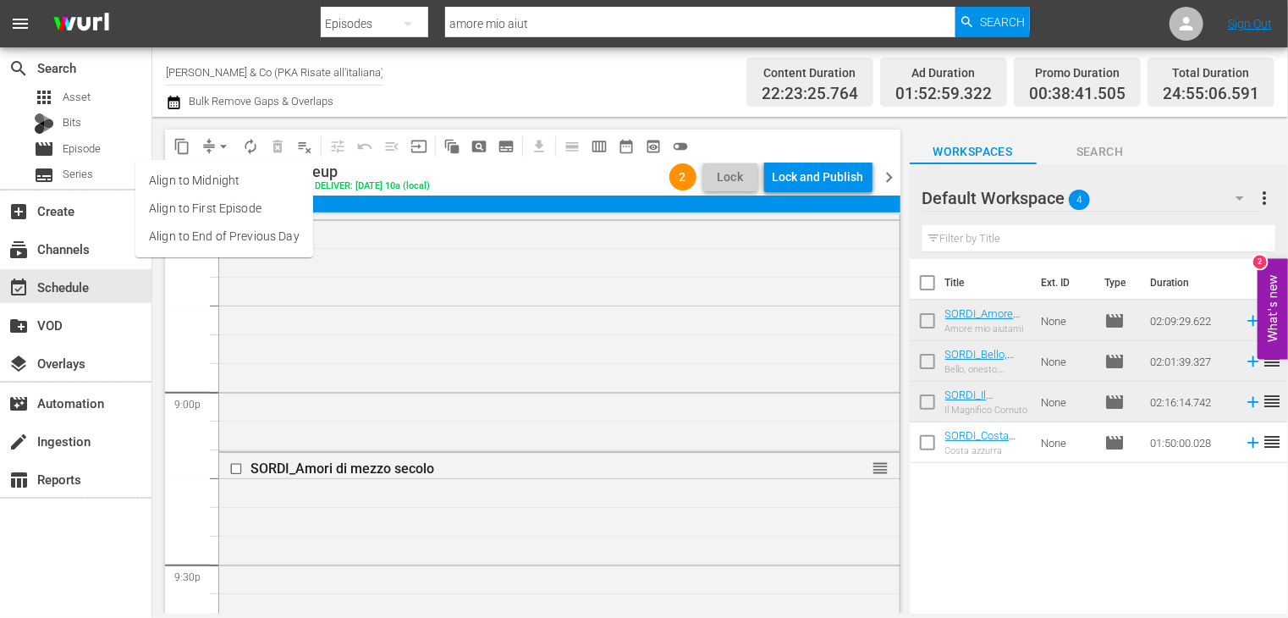
click at [228, 234] on li "Align to End of Previous Day" at bounding box center [224, 237] width 178 height 28
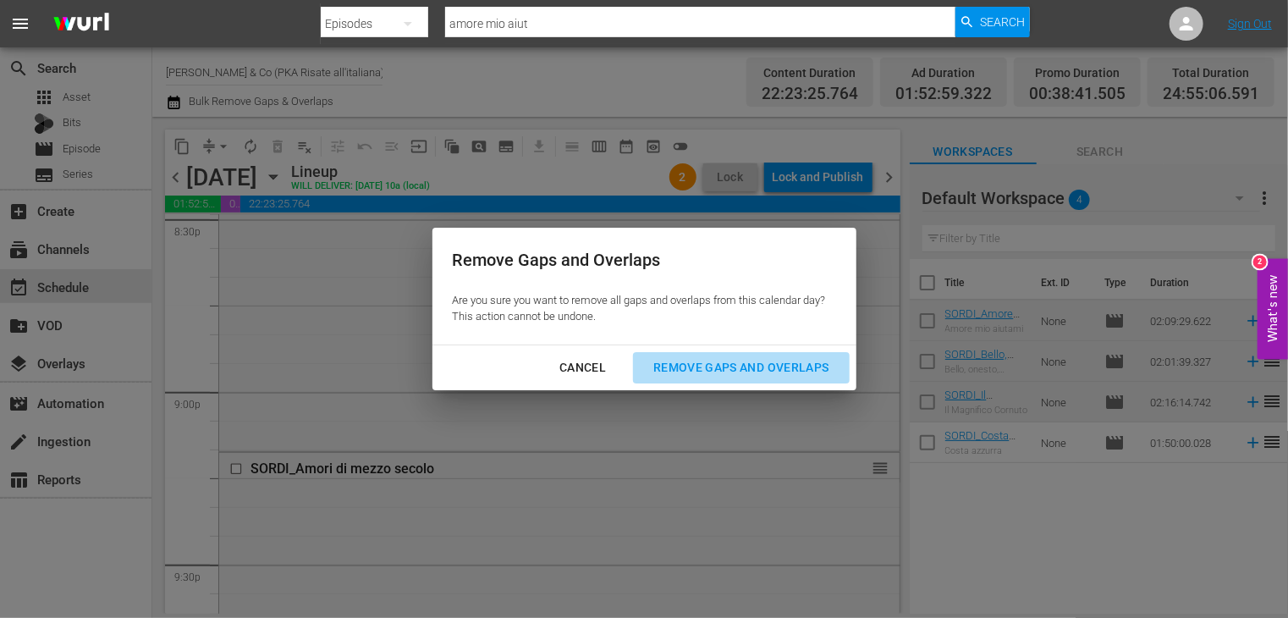
click at [718, 365] on div "Remove Gaps and Overlaps" at bounding box center [741, 367] width 202 height 21
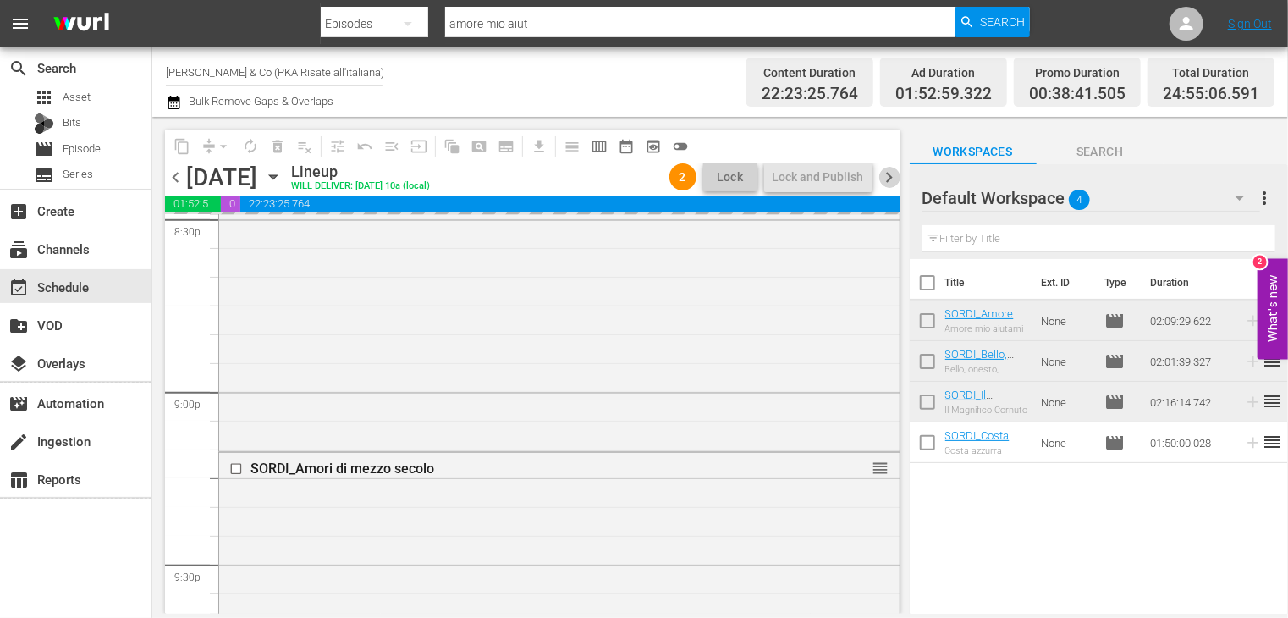
click at [885, 178] on span "chevron_right" at bounding box center [889, 177] width 21 height 21
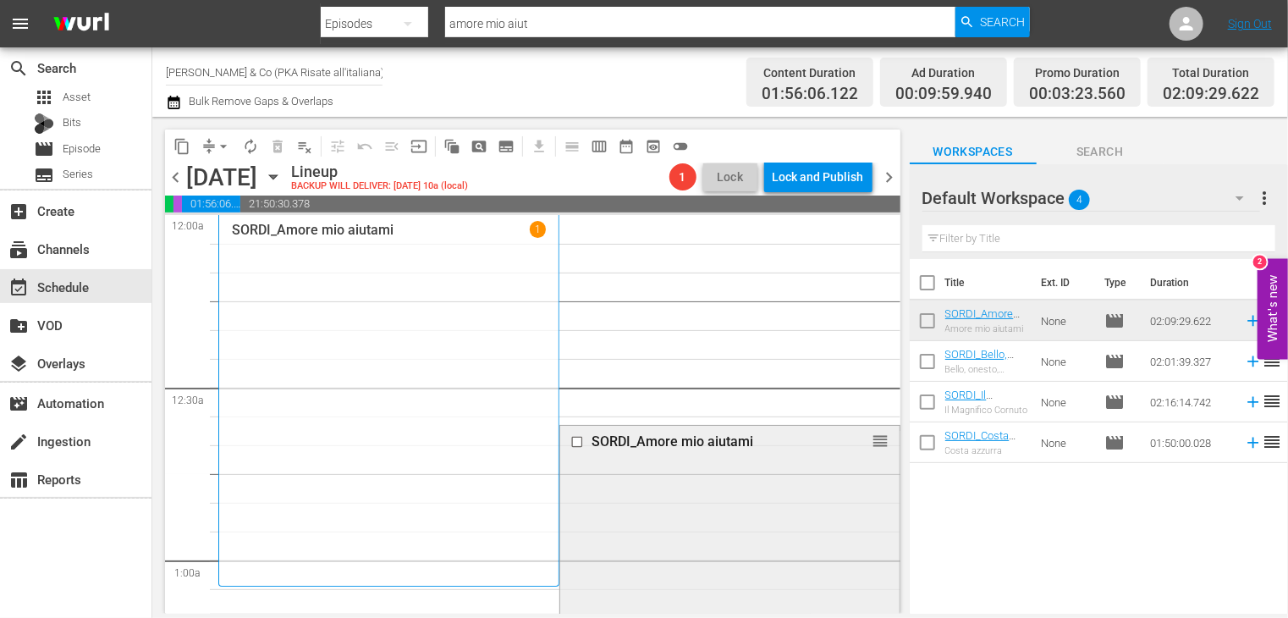
scroll to position [169, 0]
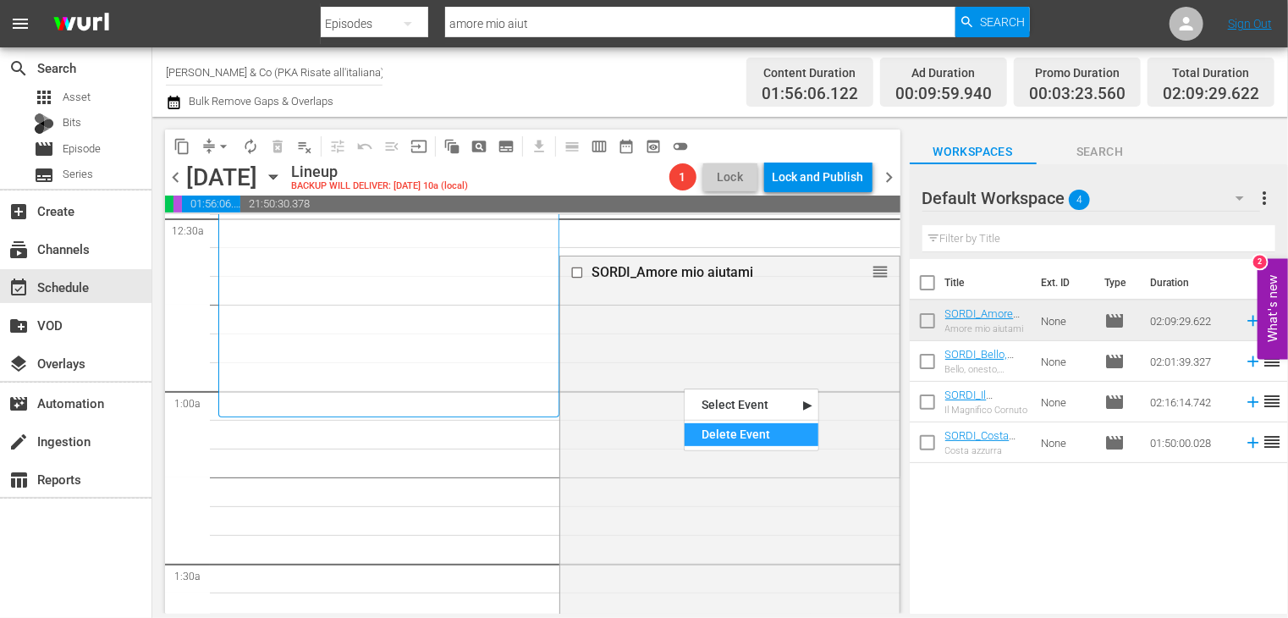
click at [735, 425] on div "Delete Event" at bounding box center [752, 434] width 134 height 23
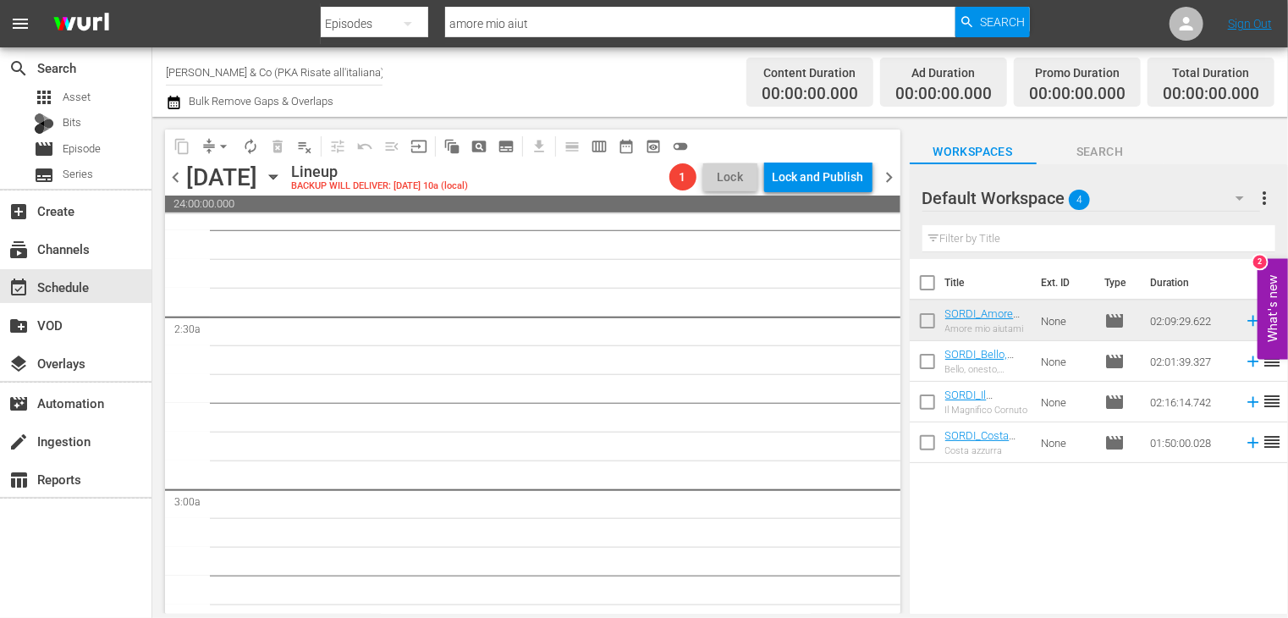
scroll to position [0, 0]
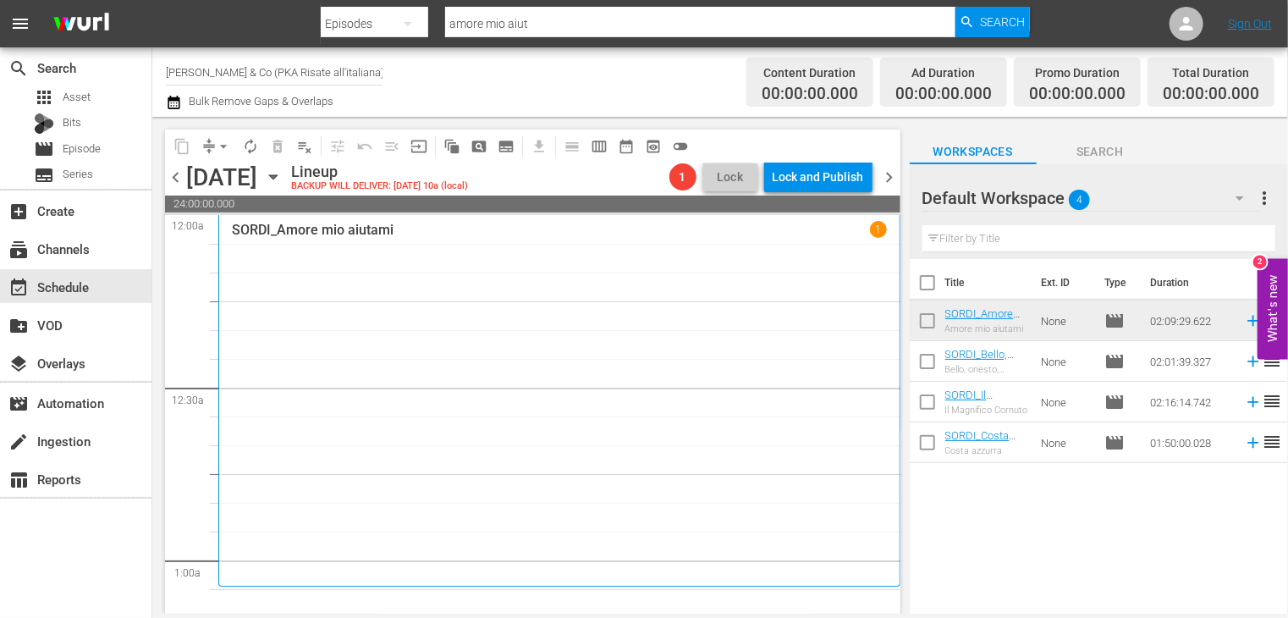
click at [887, 171] on span "chevron_right" at bounding box center [889, 177] width 21 height 21
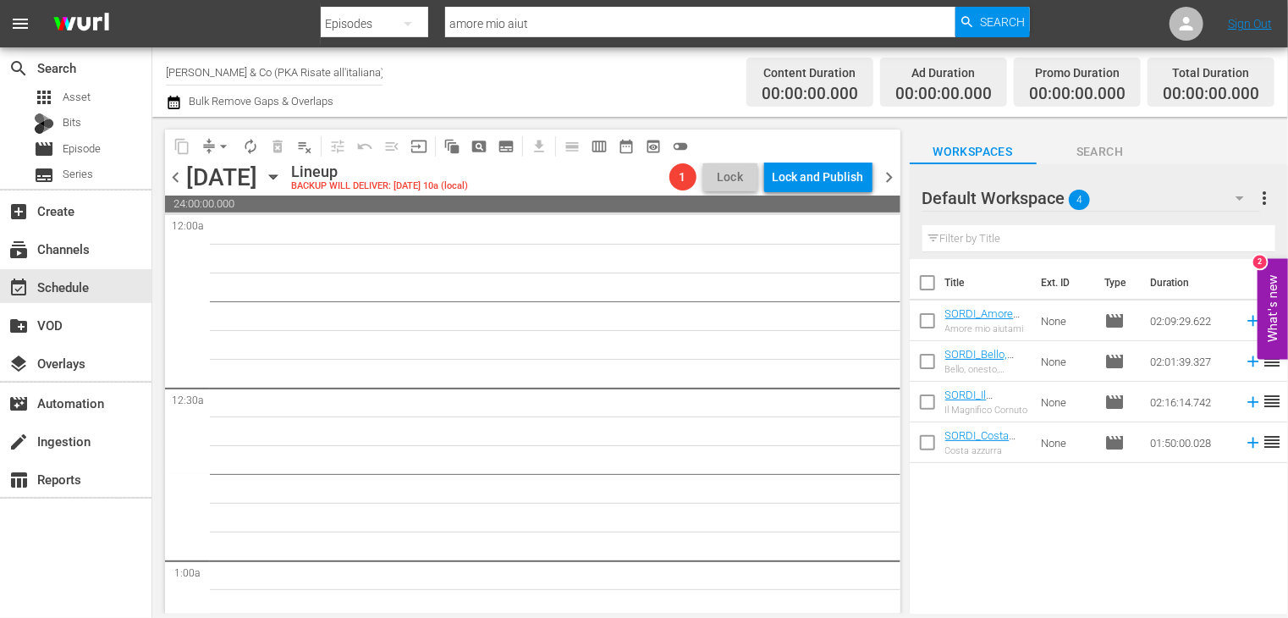
click at [169, 165] on div "chevron_left [DATE] [DATE] Lineup BACKUP WILL DELIVER: [DATE] 10a (local) 1 Loc…" at bounding box center [532, 178] width 735 height 33
click at [169, 179] on span "chevron_left" at bounding box center [175, 177] width 21 height 21
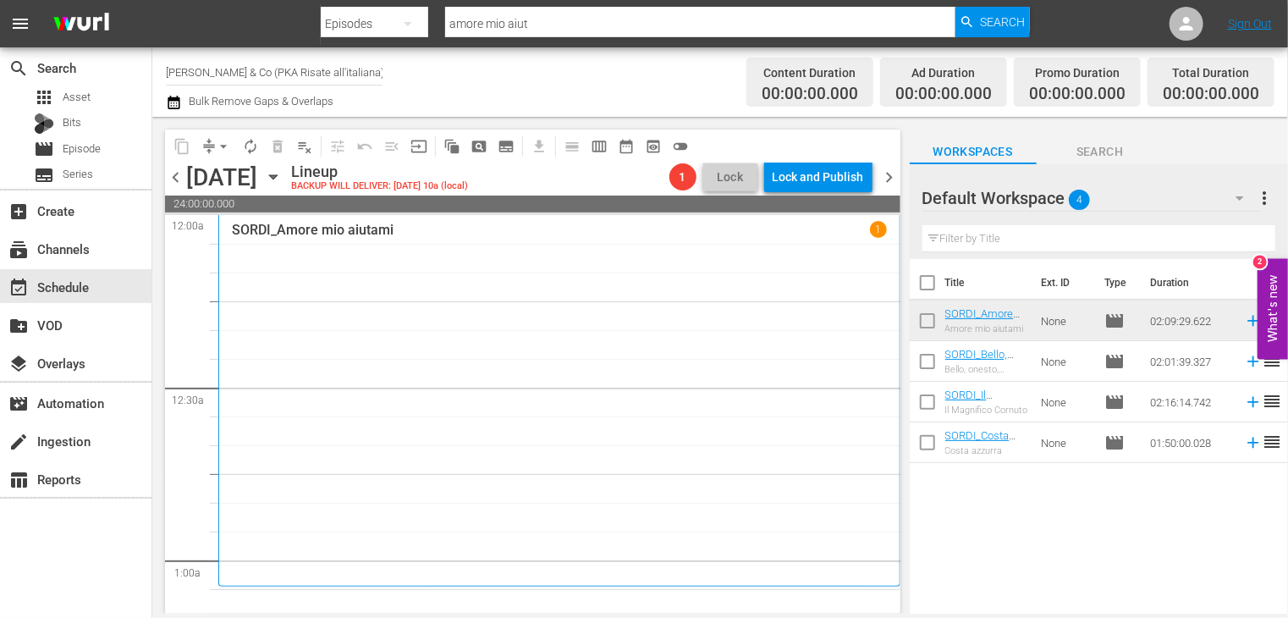
click at [173, 106] on icon "button" at bounding box center [174, 102] width 16 height 20
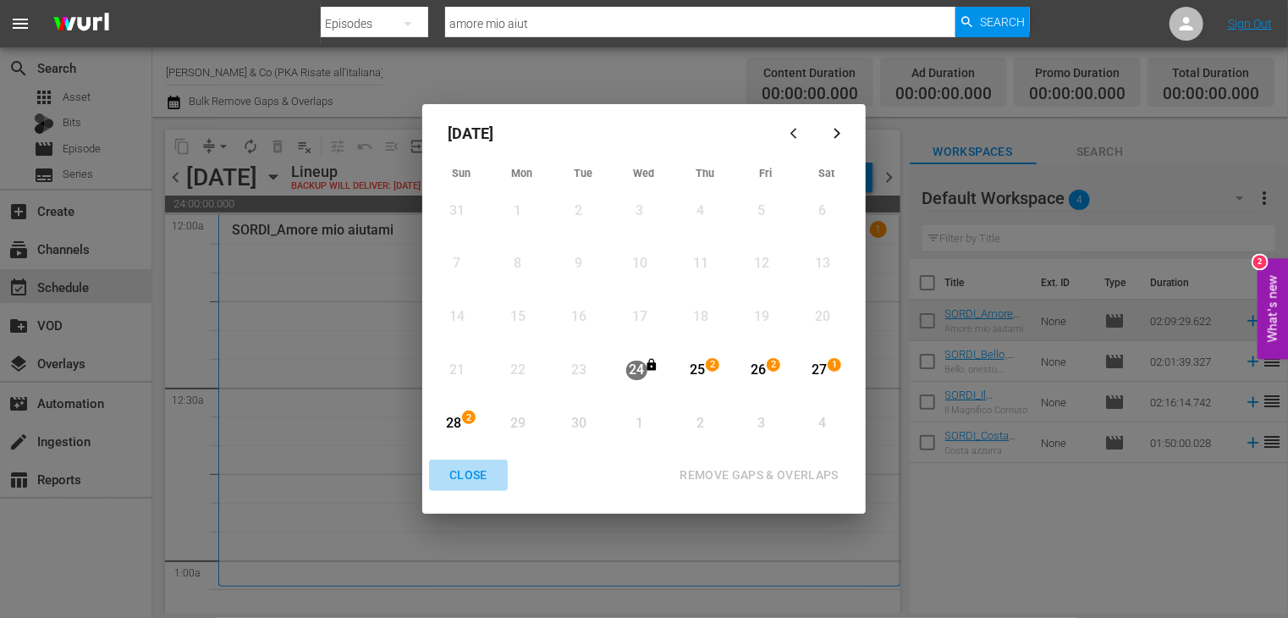
click at [476, 476] on div "CLOSE" at bounding box center [468, 475] width 65 height 21
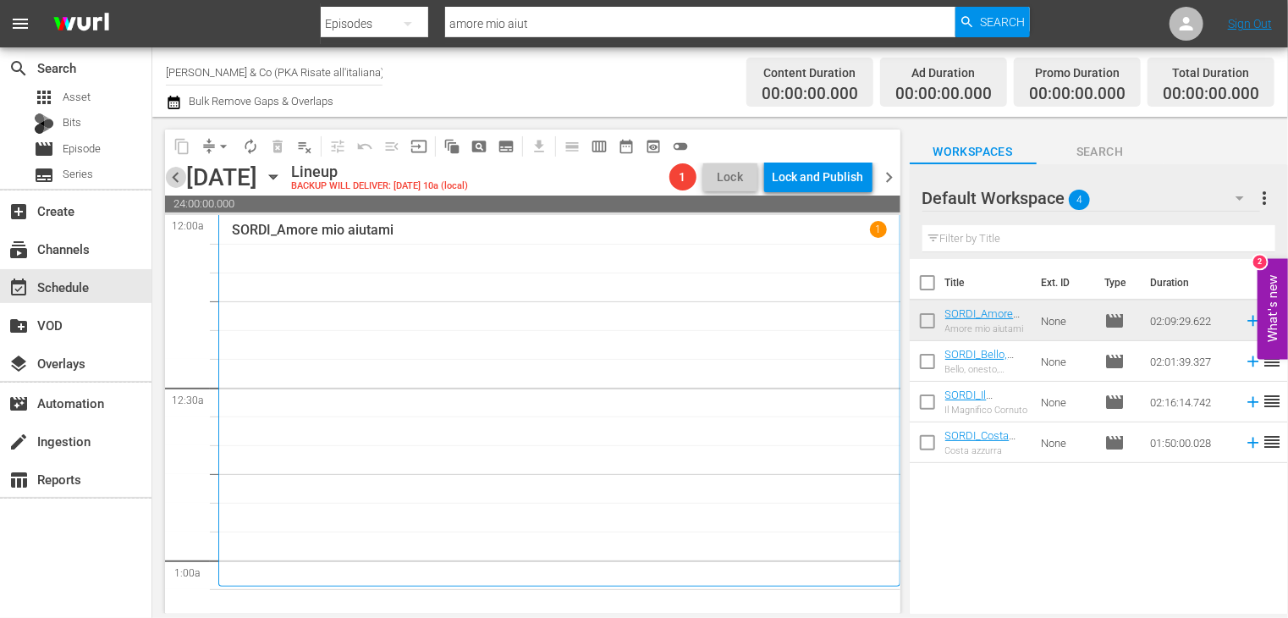
click at [176, 178] on span "chevron_left" at bounding box center [175, 177] width 21 height 21
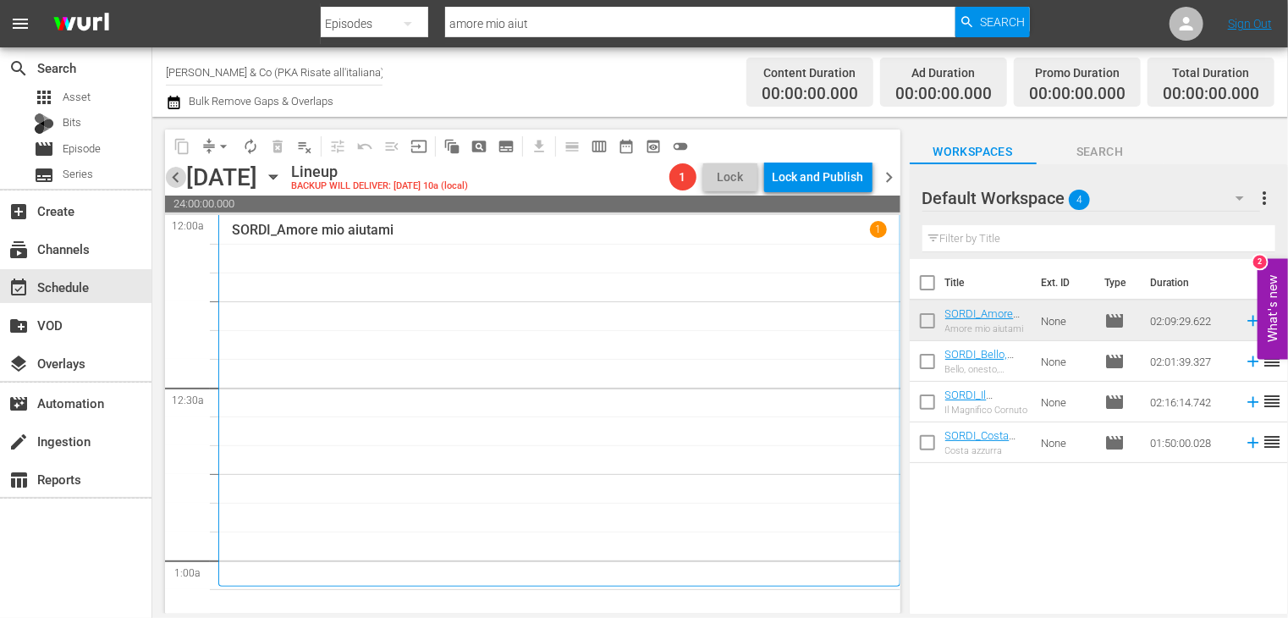
click at [176, 178] on span "chevron_left" at bounding box center [175, 177] width 21 height 21
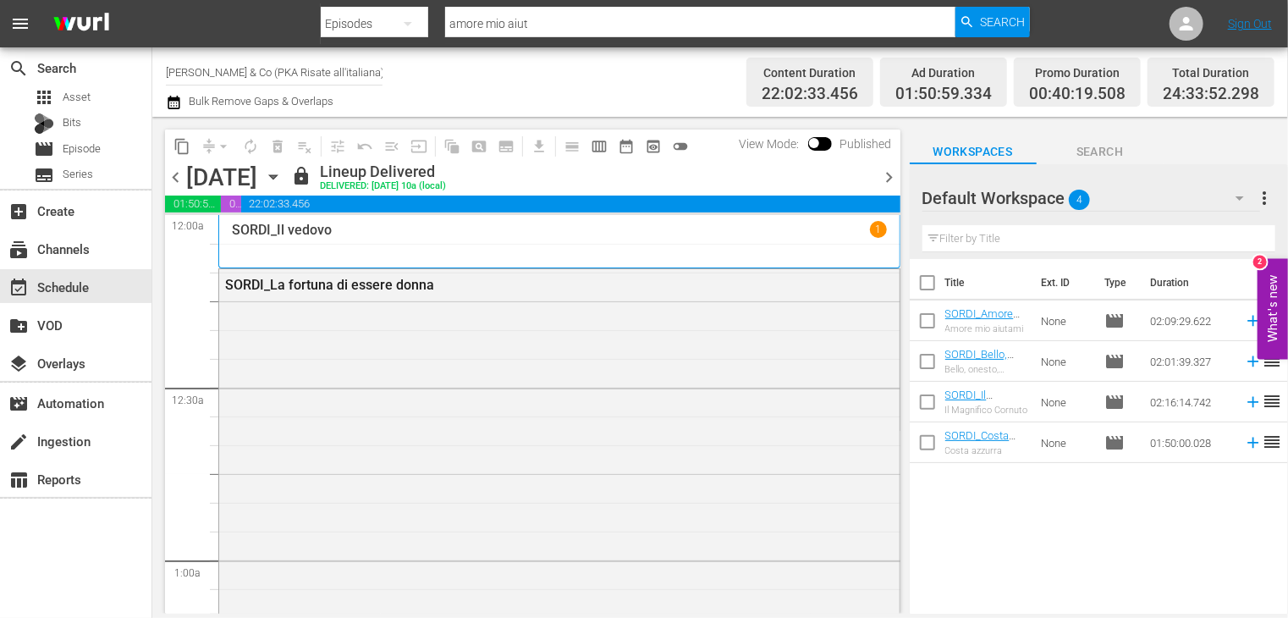
click at [888, 177] on span "chevron_right" at bounding box center [889, 177] width 21 height 21
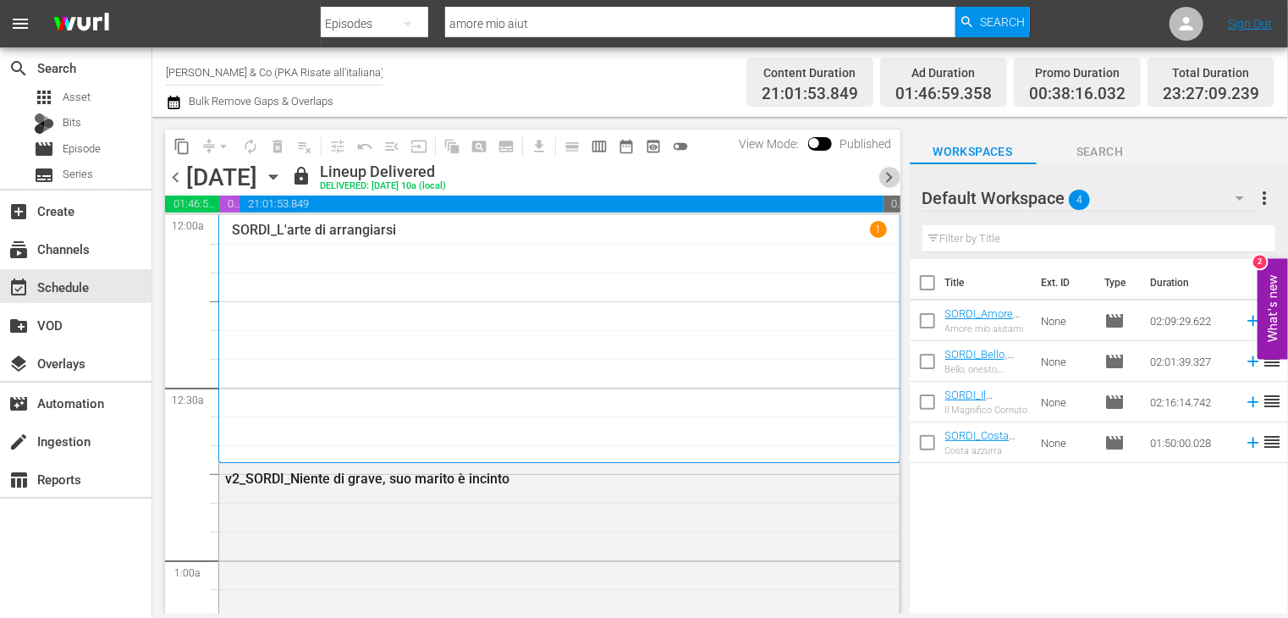
click at [890, 174] on span "chevron_right" at bounding box center [889, 177] width 21 height 21
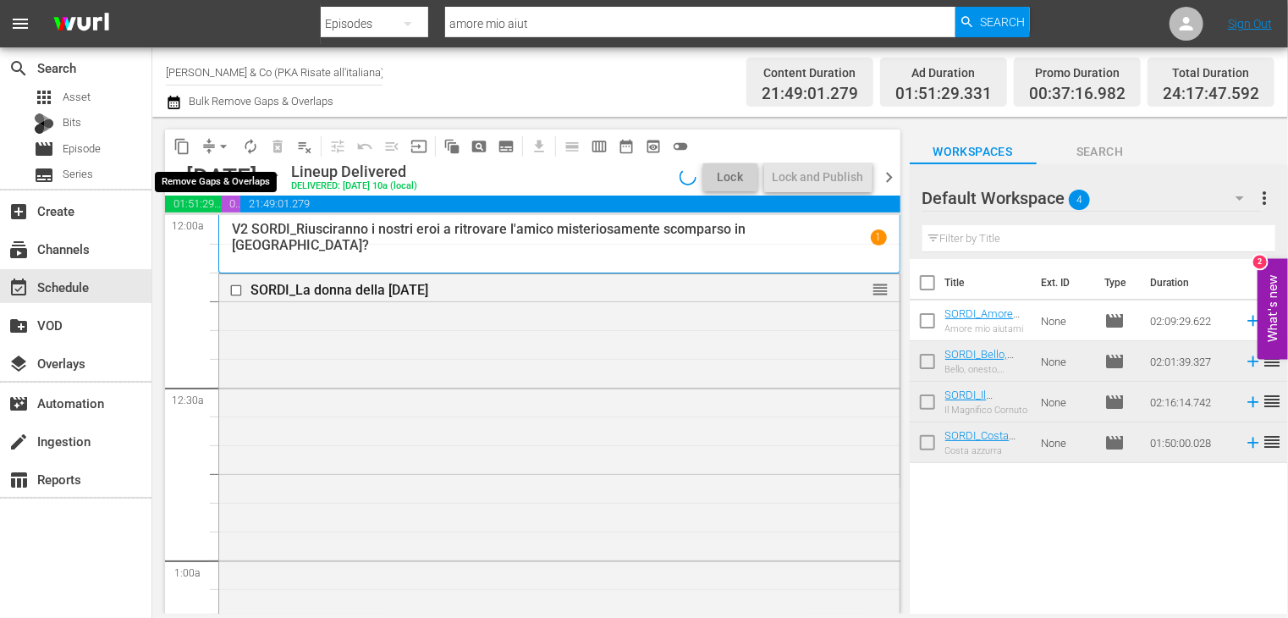
click at [222, 146] on span "arrow_drop_down" at bounding box center [223, 146] width 17 height 17
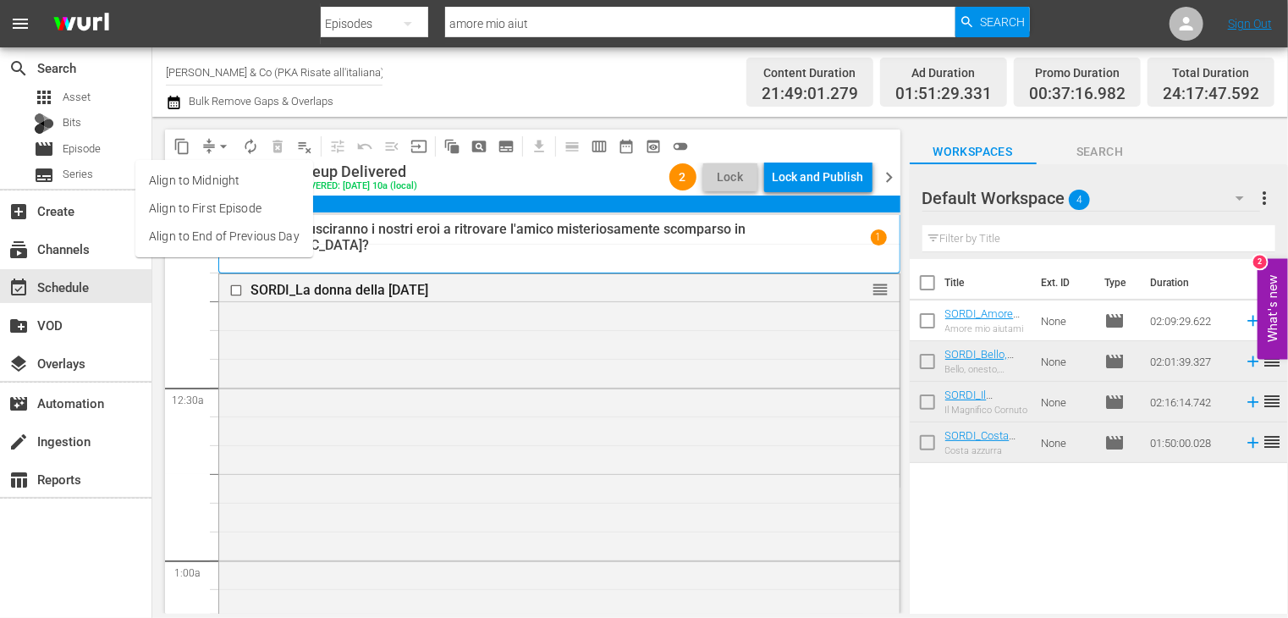
click at [239, 234] on li "Align to End of Previous Day" at bounding box center [224, 237] width 178 height 28
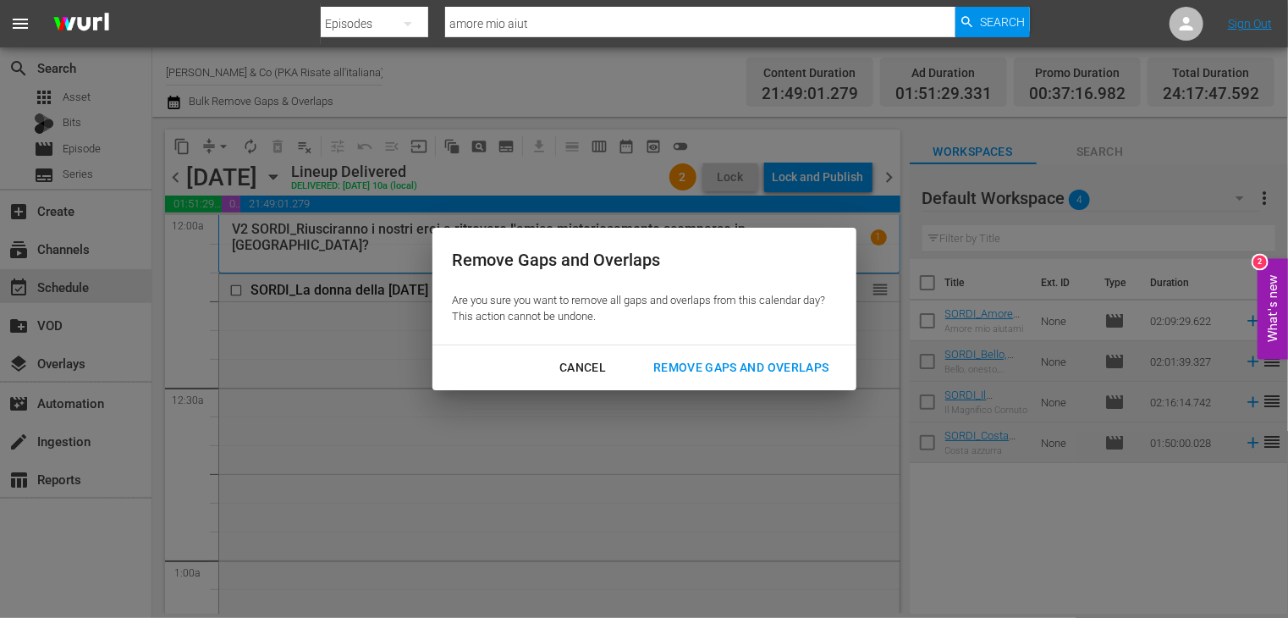
click at [748, 372] on div "Remove Gaps and Overlaps" at bounding box center [741, 367] width 202 height 21
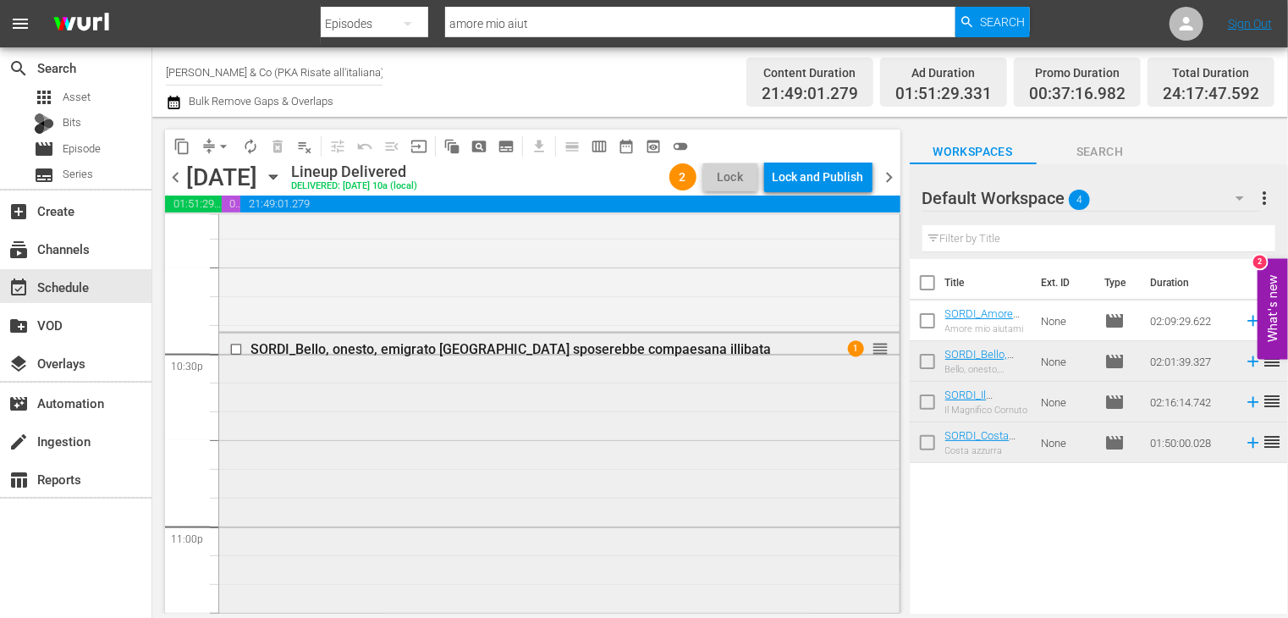
scroll to position [7540, 0]
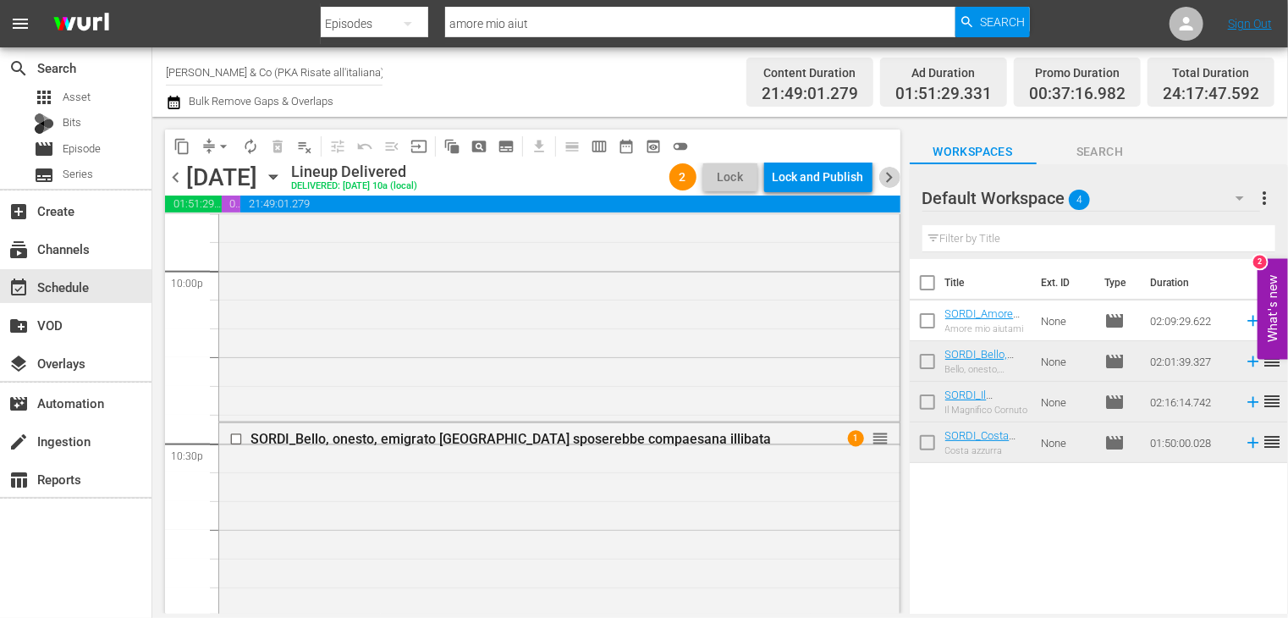
click at [890, 173] on span "chevron_right" at bounding box center [889, 177] width 21 height 21
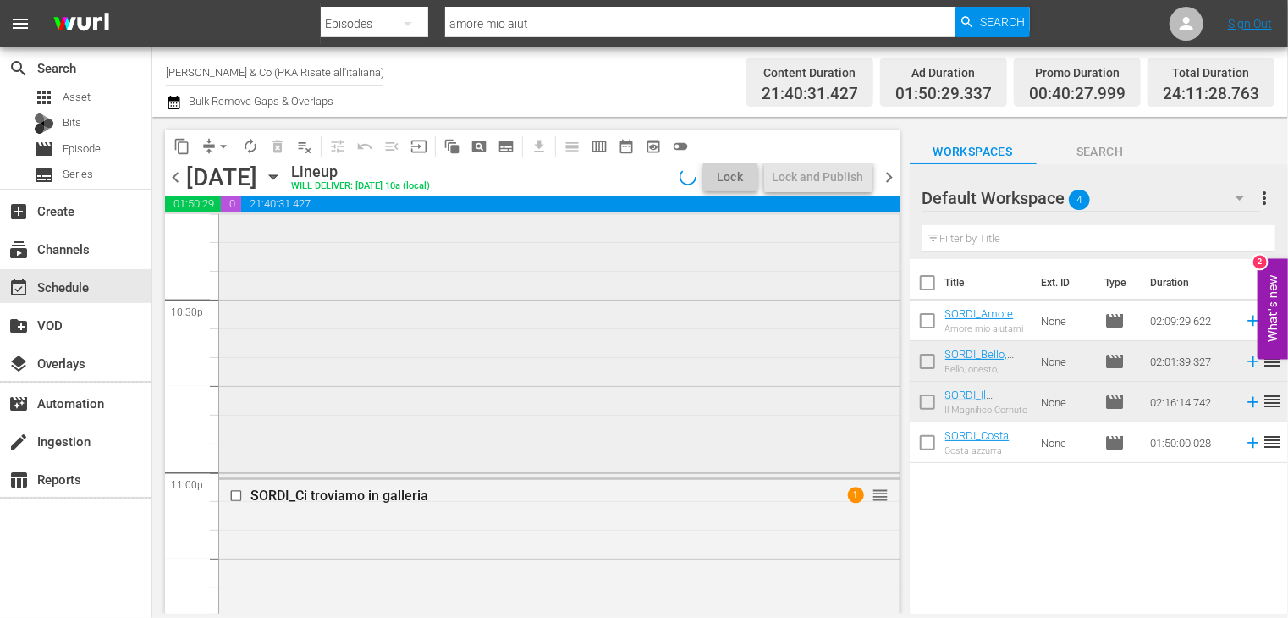
scroll to position [7483, 0]
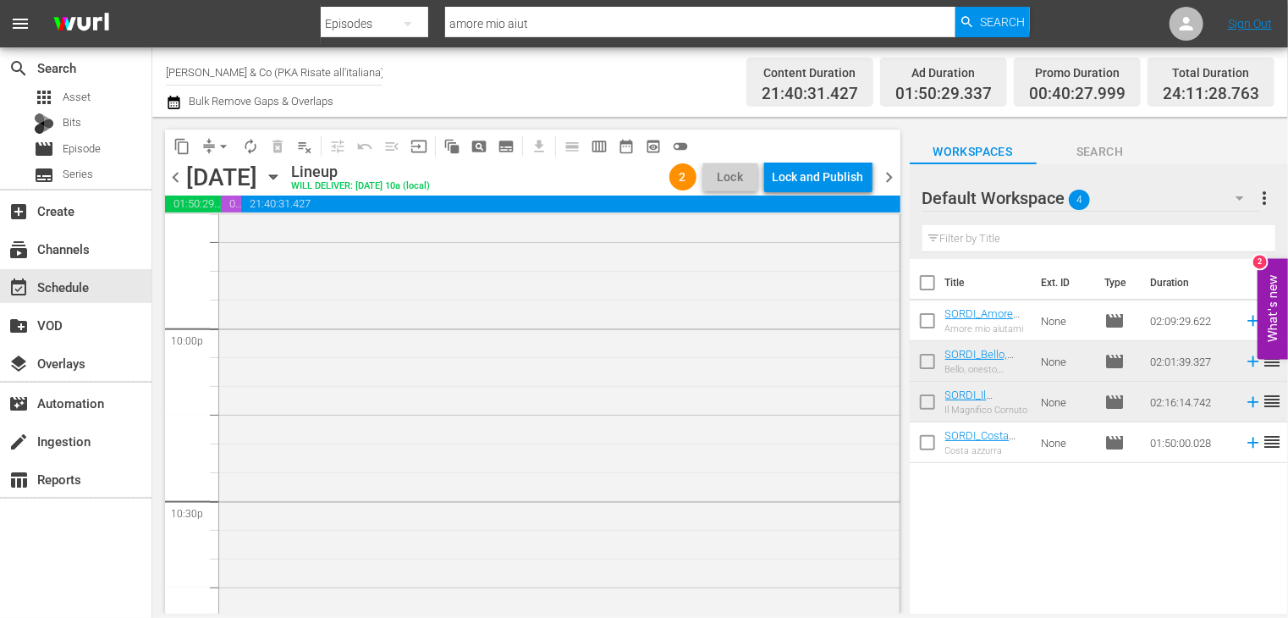
click at [168, 168] on span "chevron_left" at bounding box center [175, 177] width 21 height 21
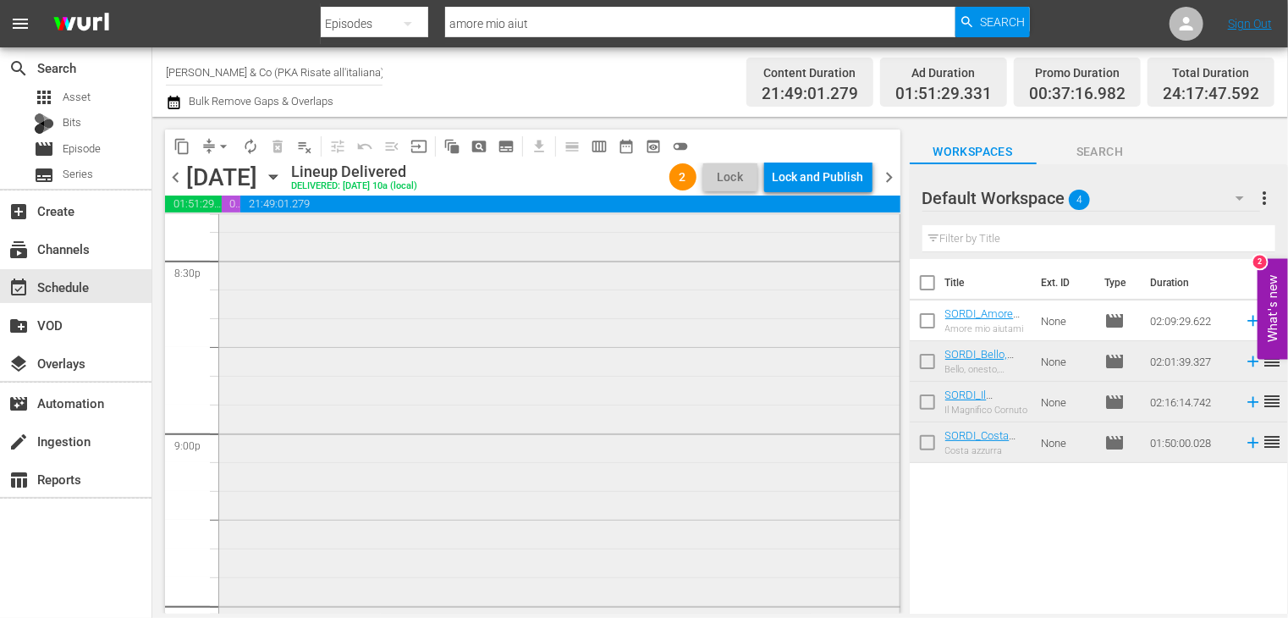
scroll to position [6779, 0]
click at [175, 180] on span "chevron_left" at bounding box center [175, 177] width 21 height 21
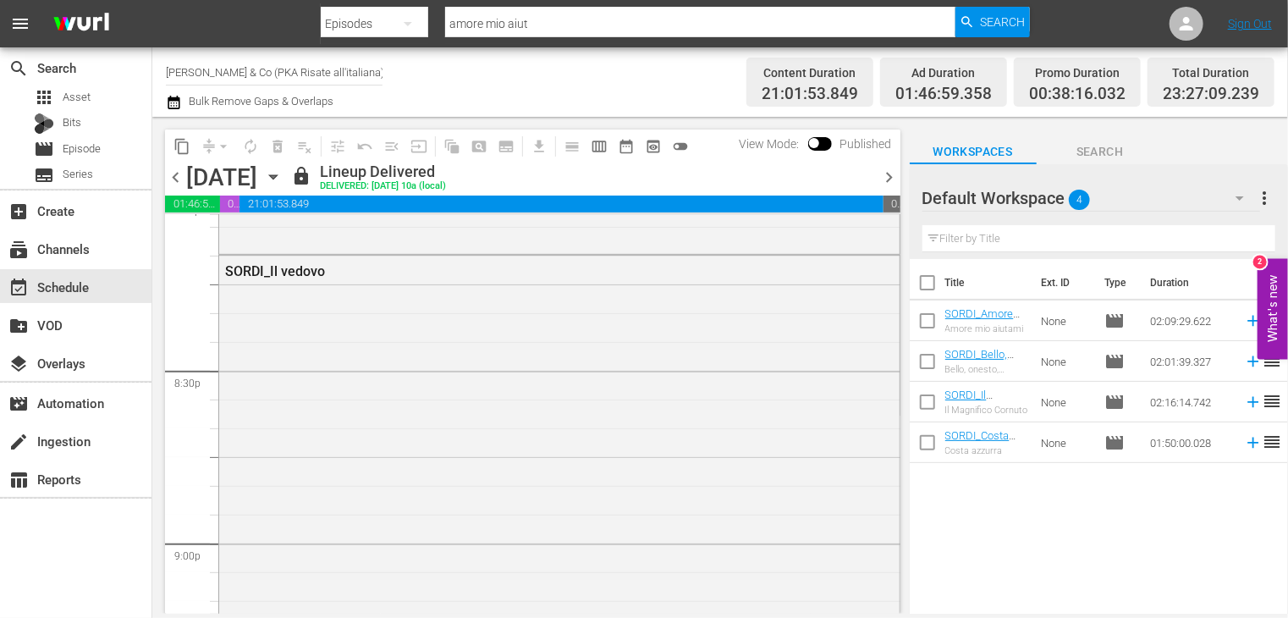
scroll to position [6807, 0]
click at [887, 176] on span "chevron_right" at bounding box center [889, 177] width 21 height 21
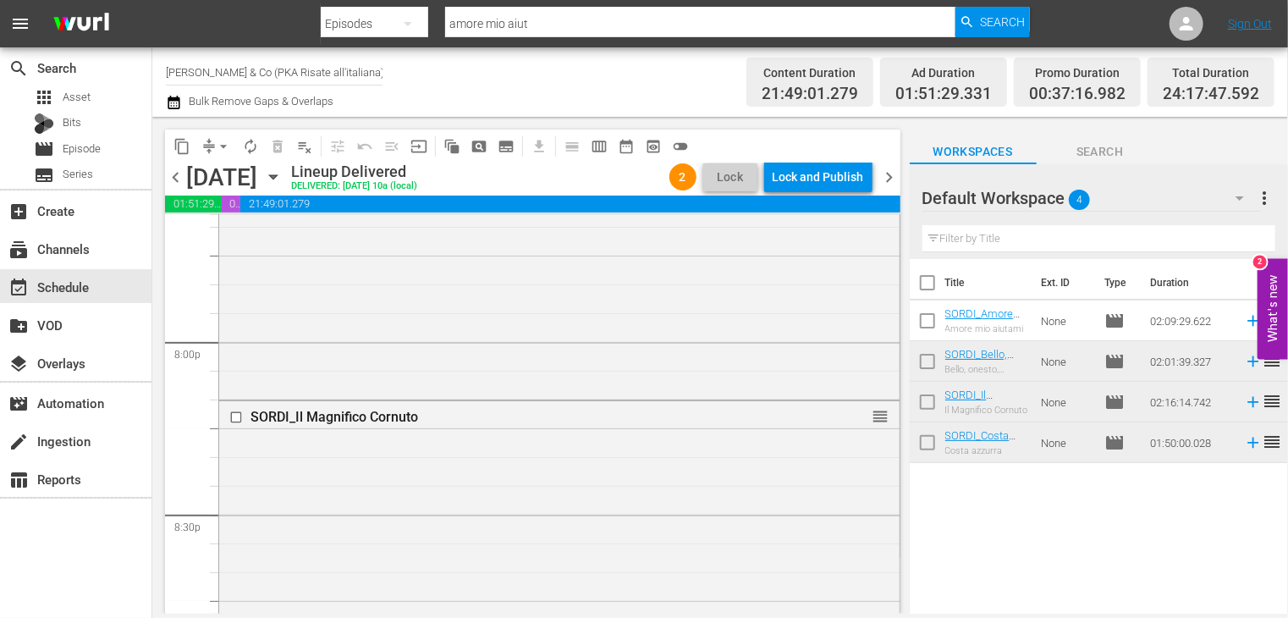
scroll to position [8048, 0]
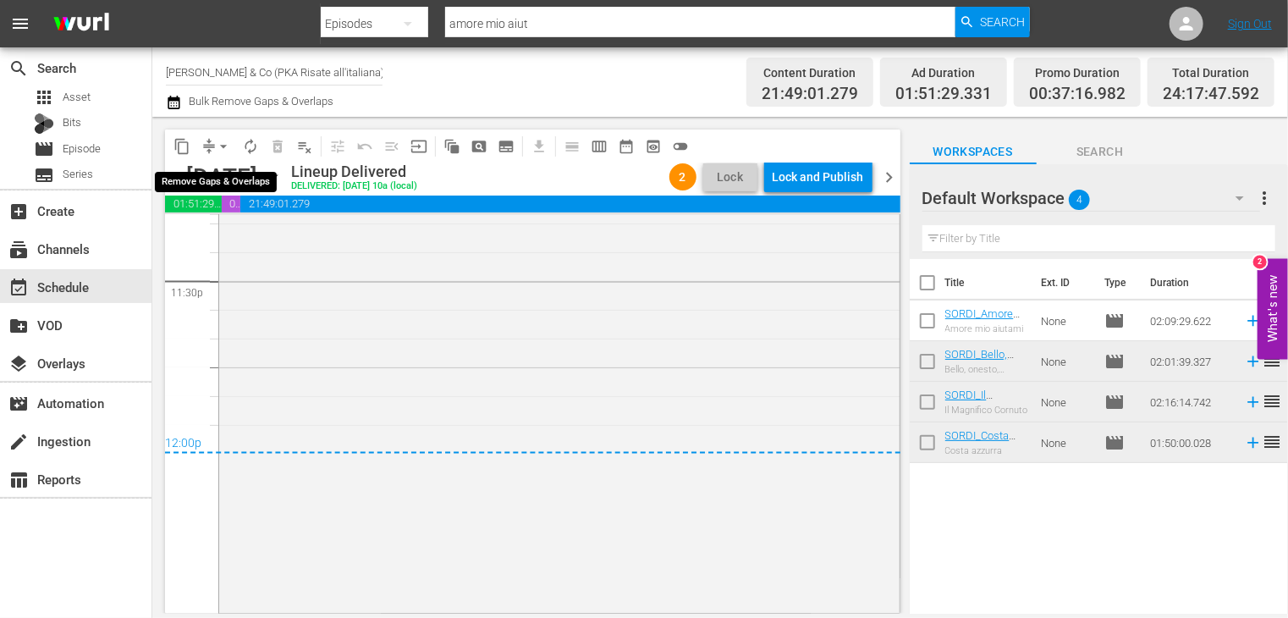
click at [227, 149] on span "arrow_drop_down" at bounding box center [223, 146] width 17 height 17
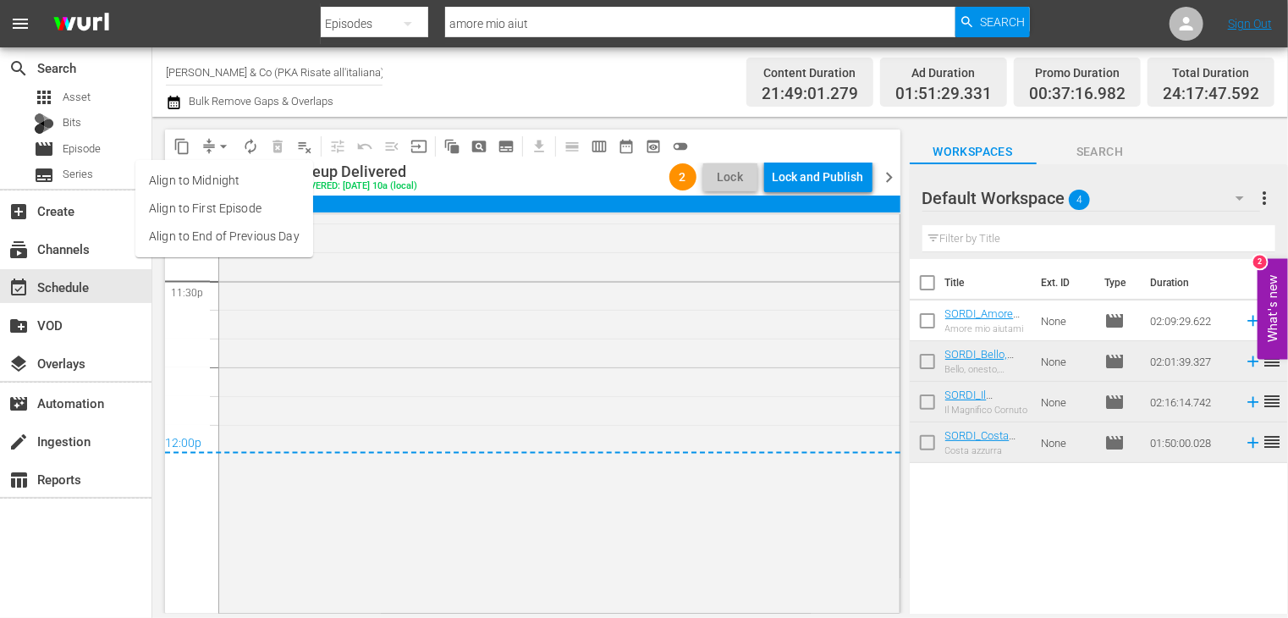
click at [231, 241] on li "Align to End of Previous Day" at bounding box center [224, 237] width 178 height 28
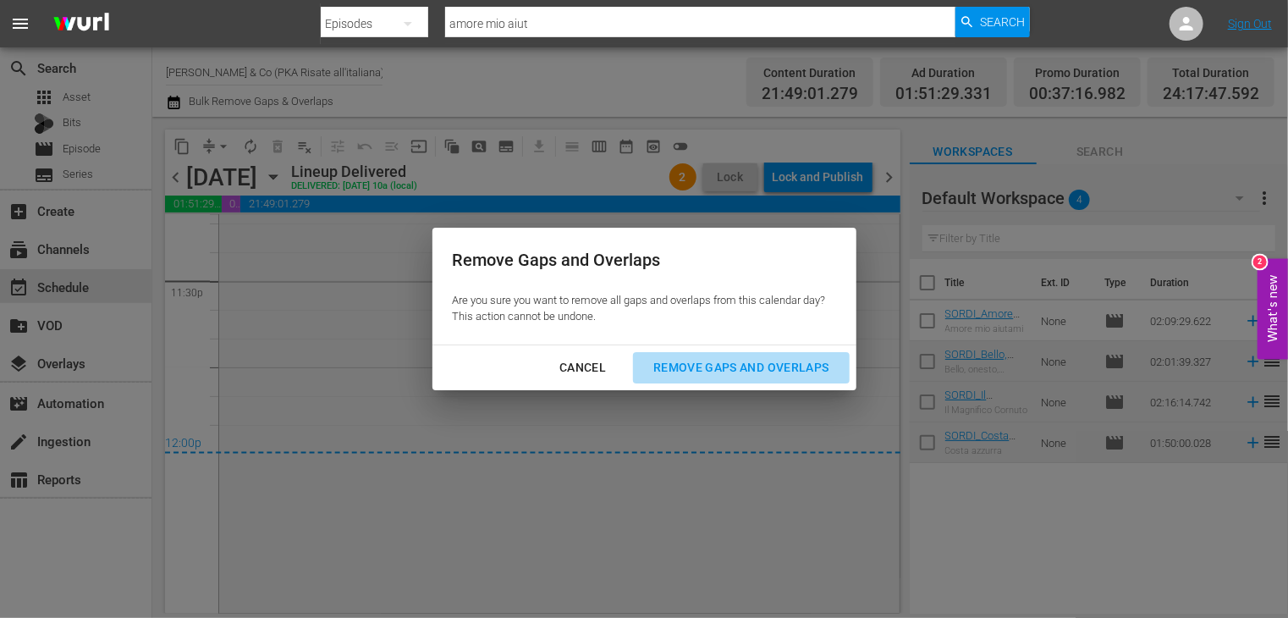
click at [701, 363] on div "Remove Gaps and Overlaps" at bounding box center [741, 367] width 202 height 21
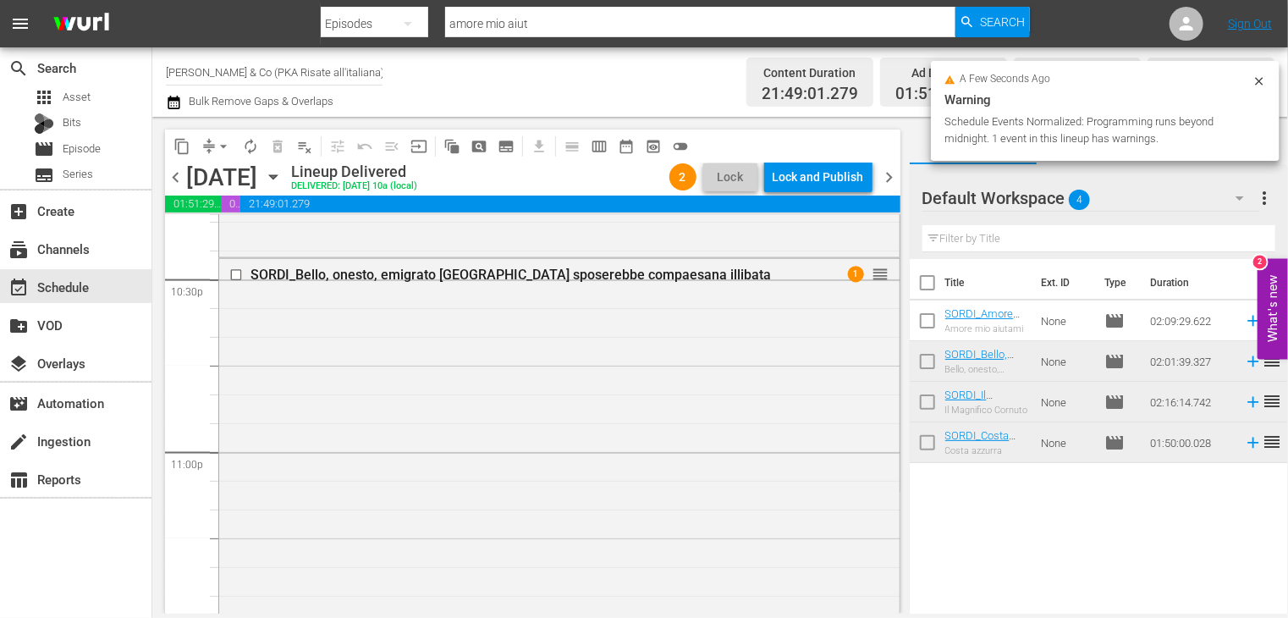
scroll to position [7540, 0]
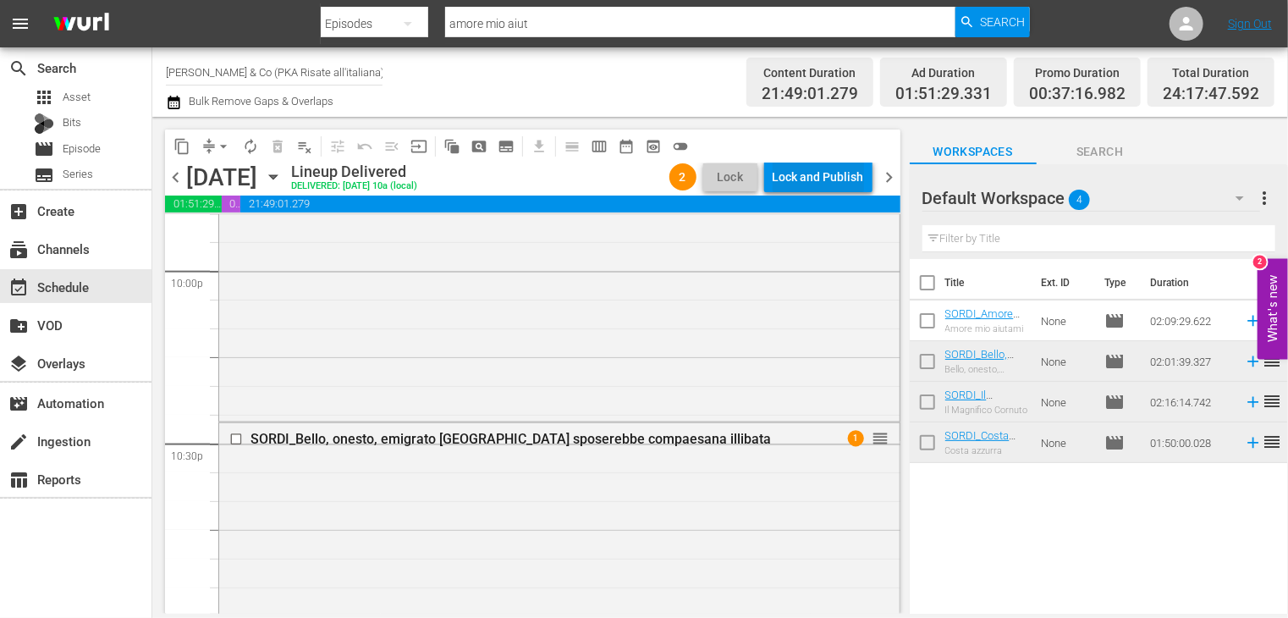
click at [813, 168] on div "Lock and Publish" at bounding box center [818, 177] width 91 height 30
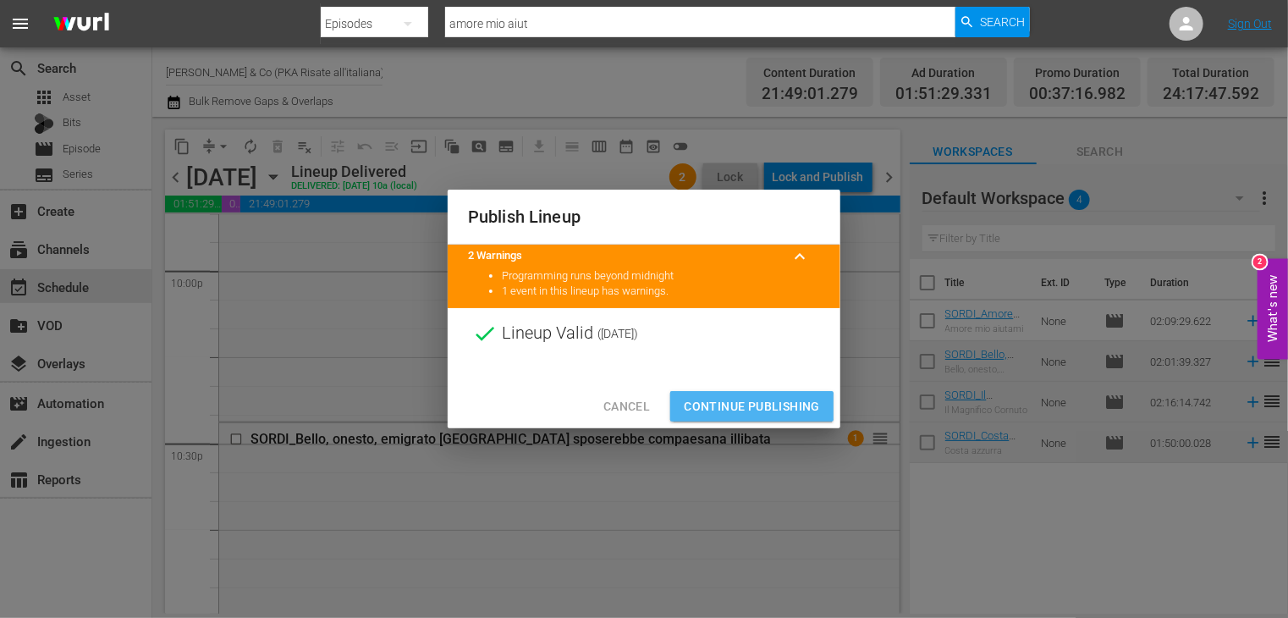
click at [740, 407] on span "Continue Publishing" at bounding box center [752, 406] width 136 height 21
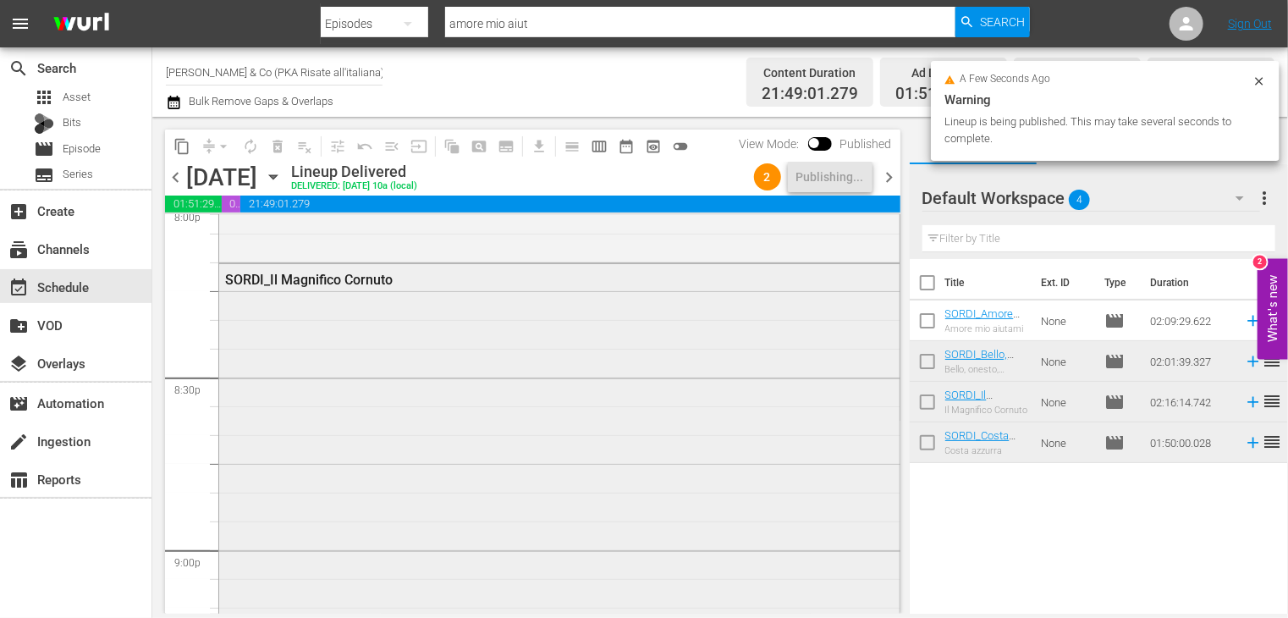
scroll to position [6863, 0]
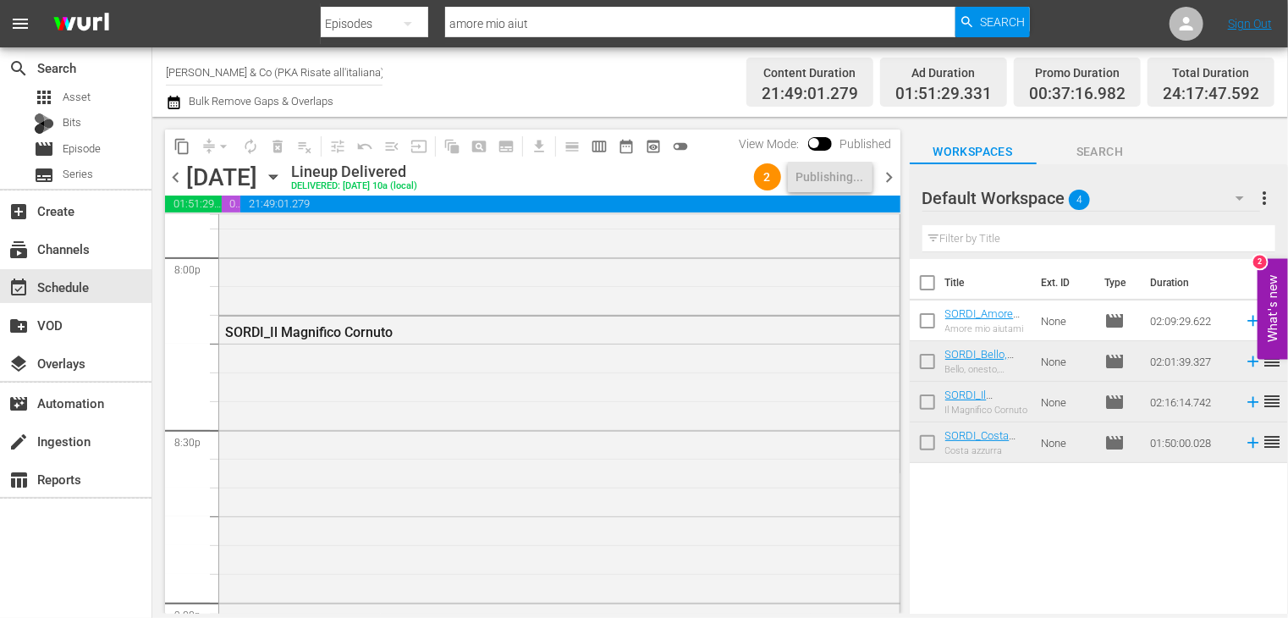
click at [934, 285] on input "checkbox" at bounding box center [928, 286] width 36 height 36
checkbox input "true"
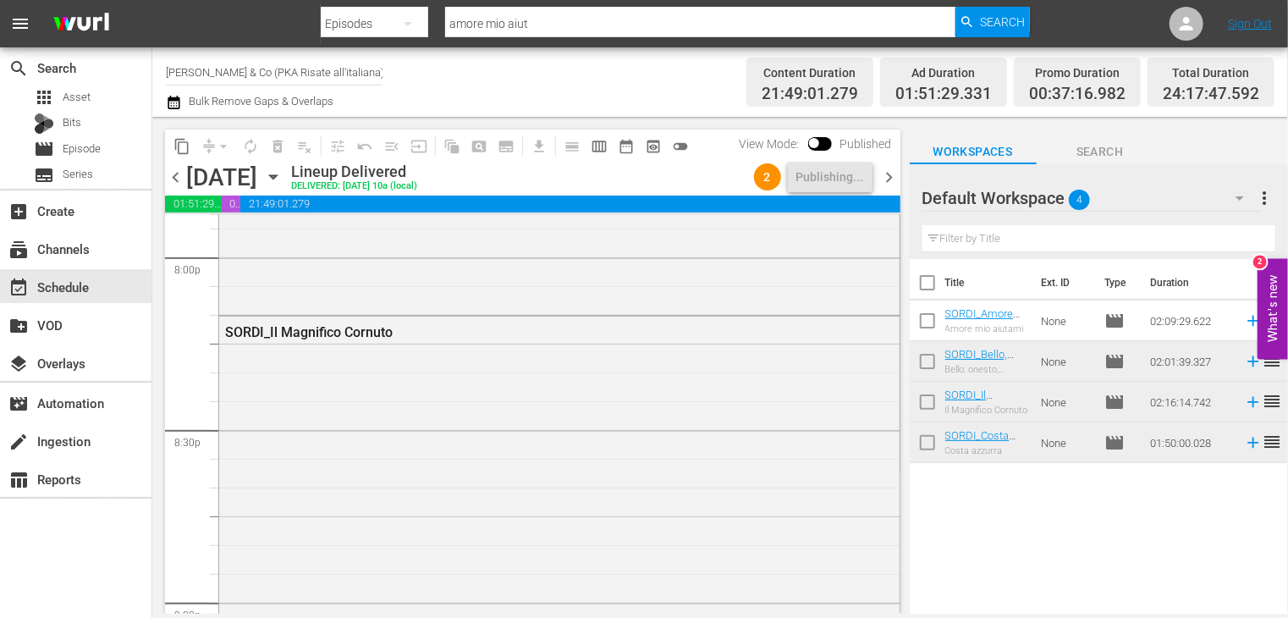
checkbox input "true"
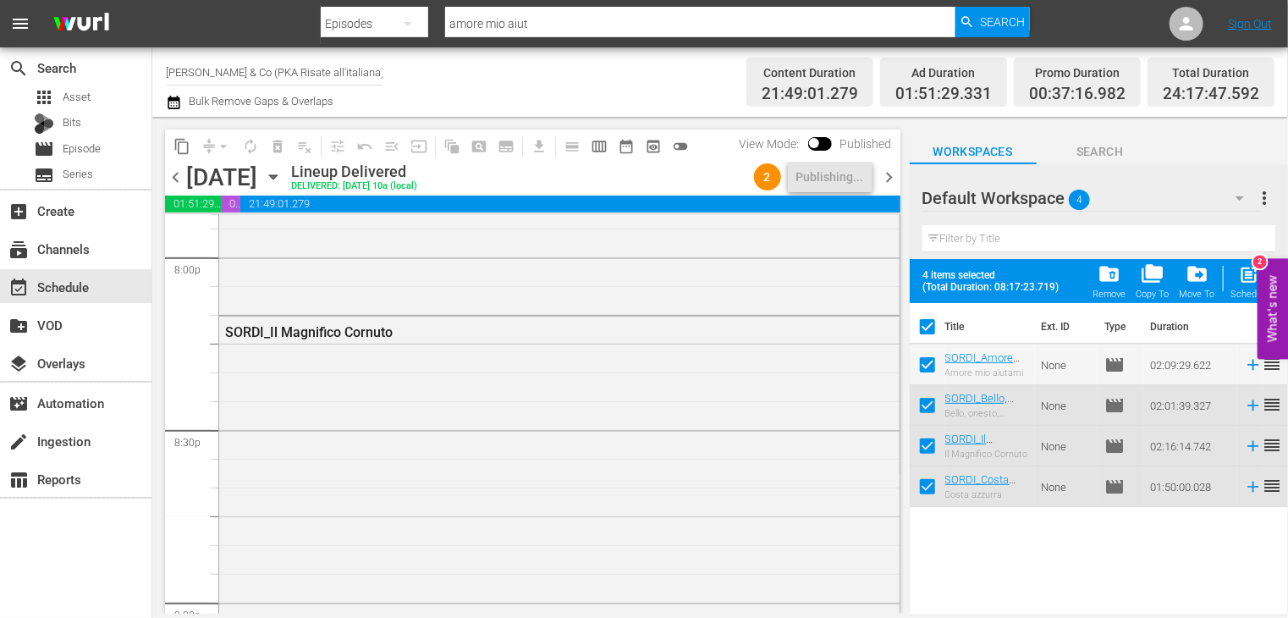
click at [1106, 267] on span "folder_delete" at bounding box center [1109, 273] width 23 height 23
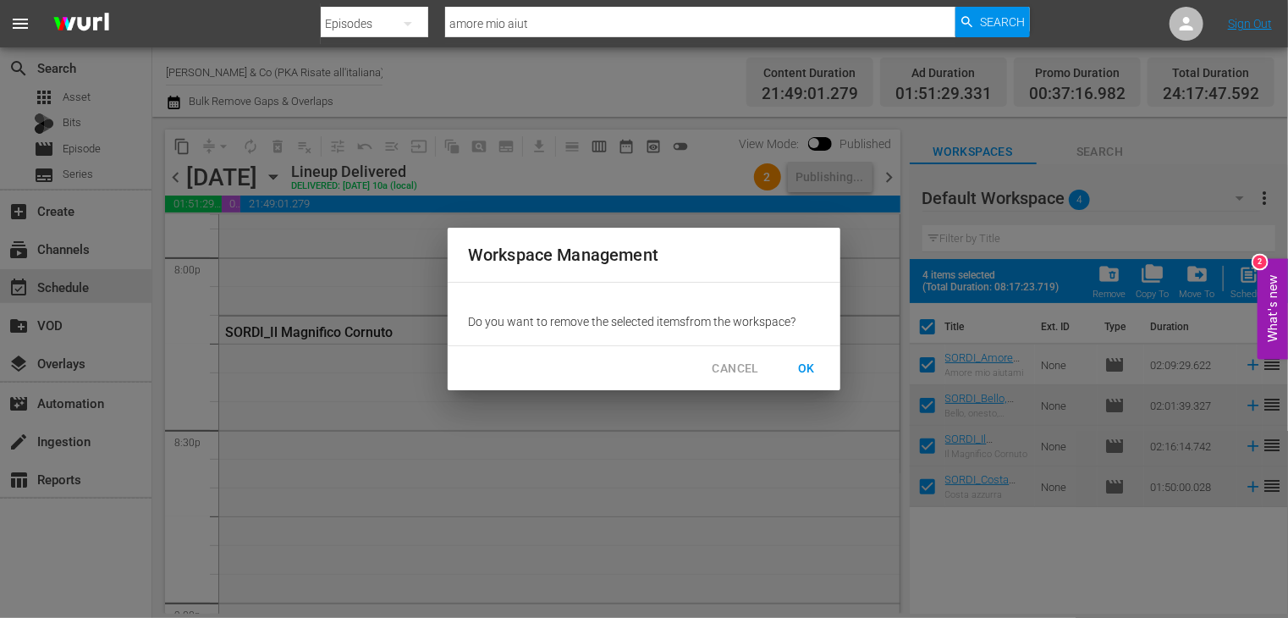
click at [814, 369] on span "OK" at bounding box center [806, 368] width 27 height 21
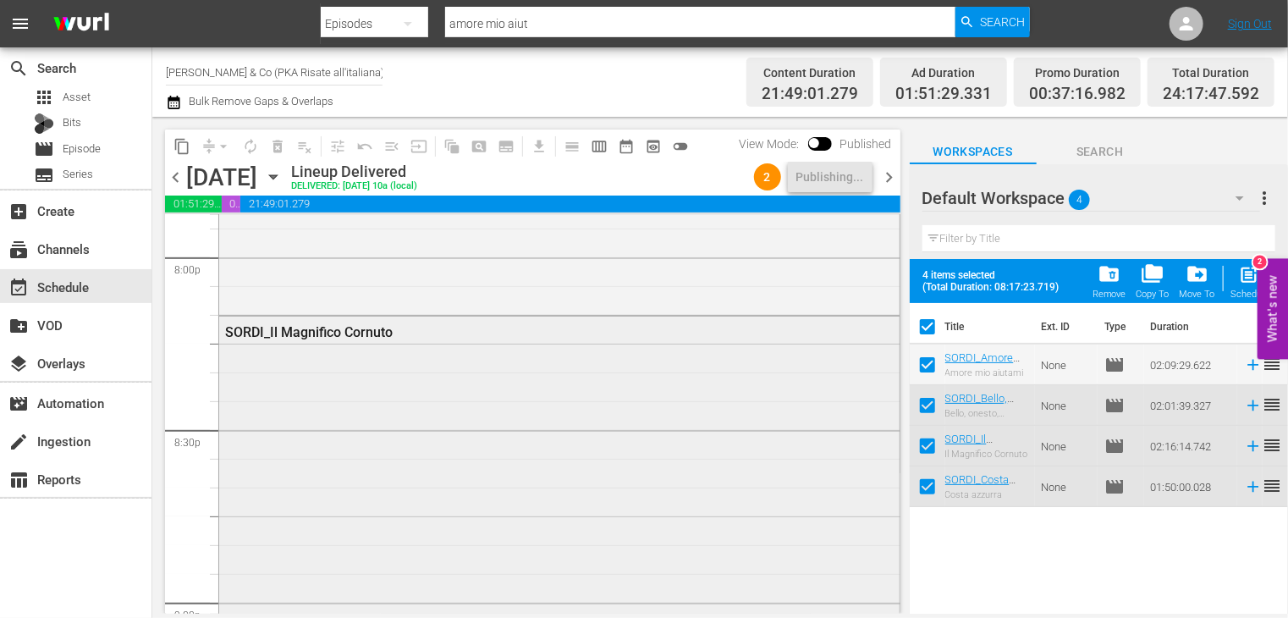
checkbox input "false"
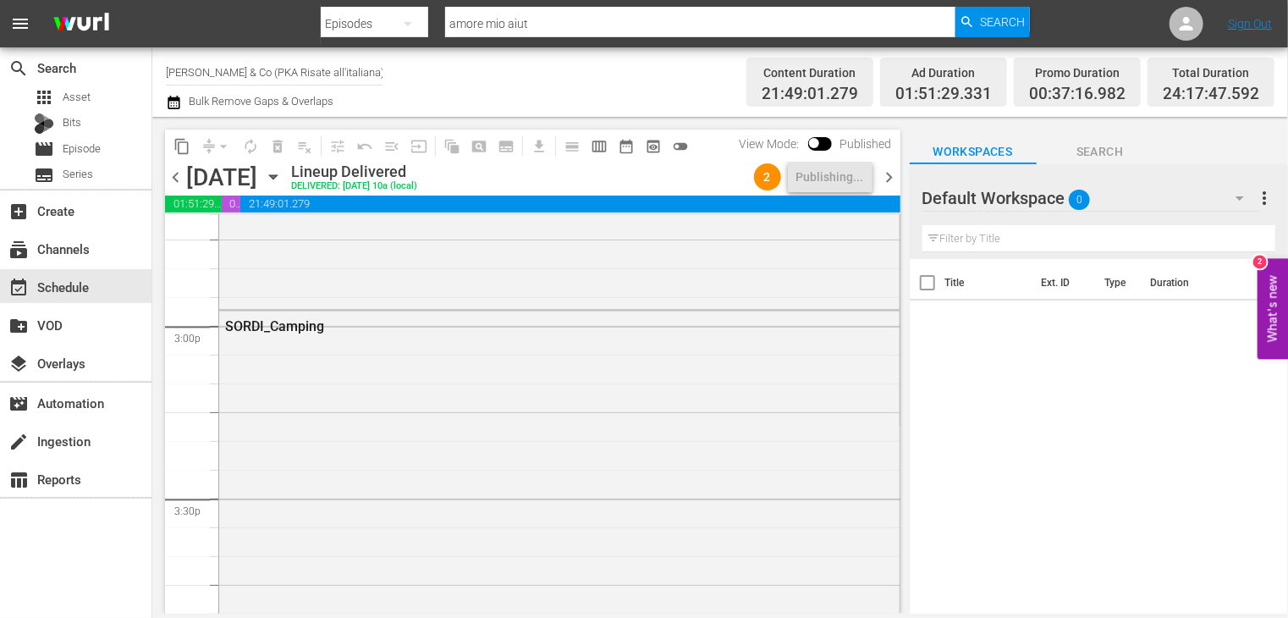
scroll to position [5001, 0]
click at [889, 176] on span "chevron_right" at bounding box center [889, 177] width 21 height 21
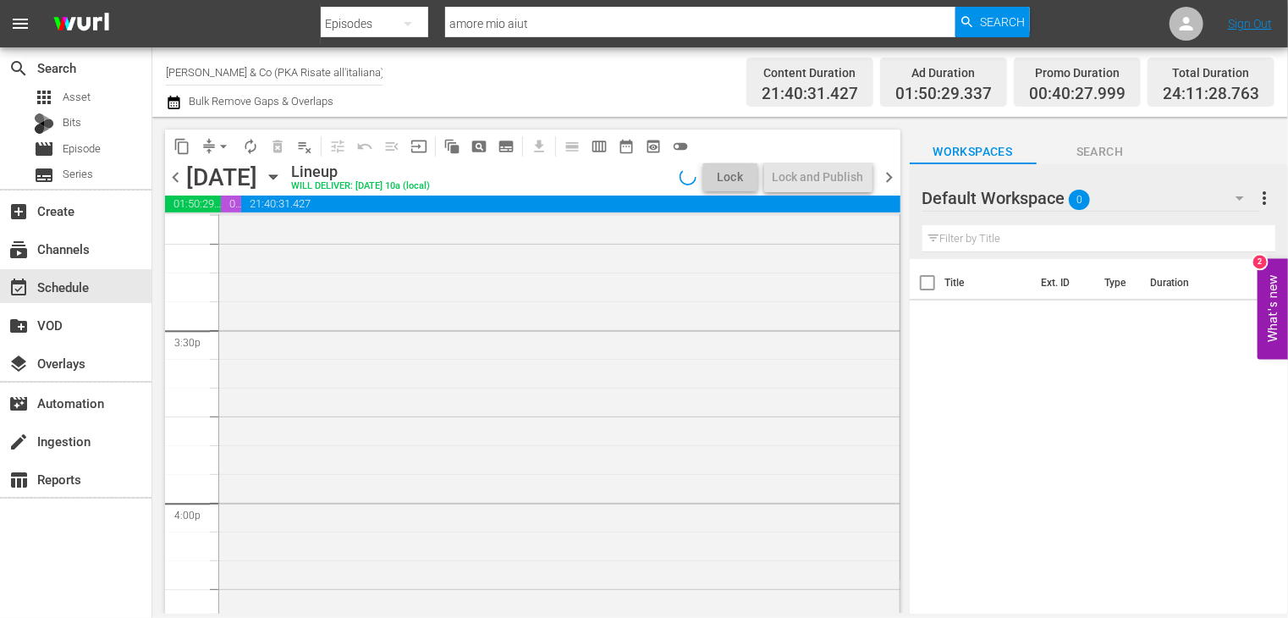
scroll to position [5293, 0]
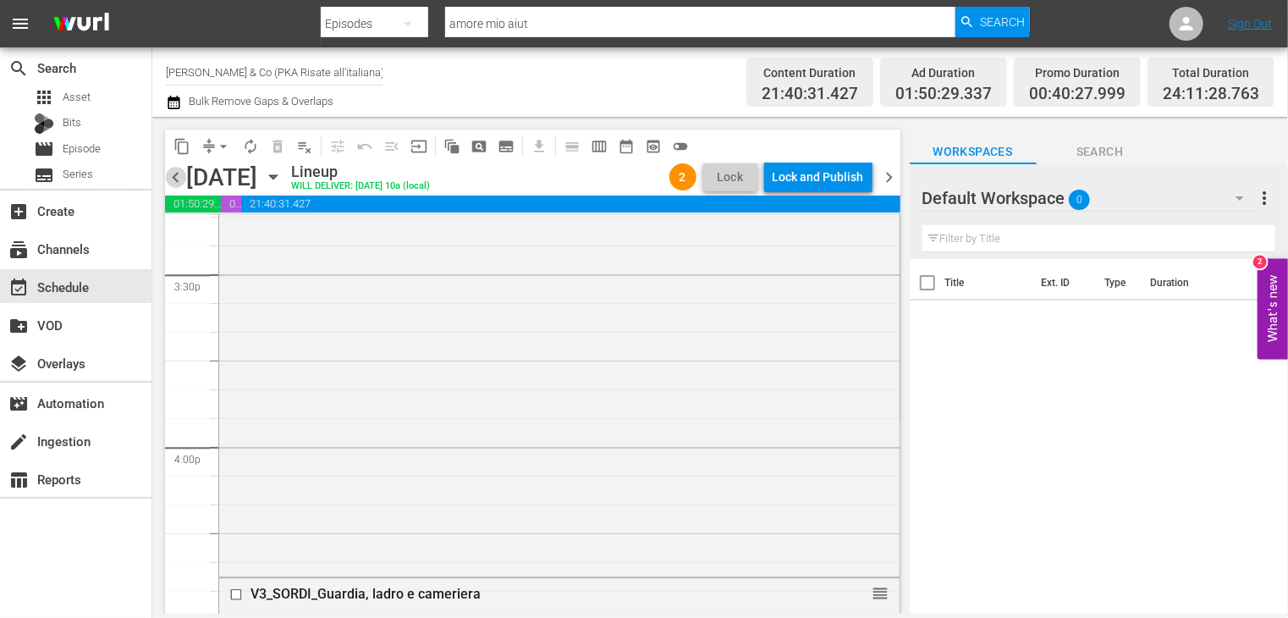
click at [175, 177] on span "chevron_left" at bounding box center [175, 177] width 21 height 21
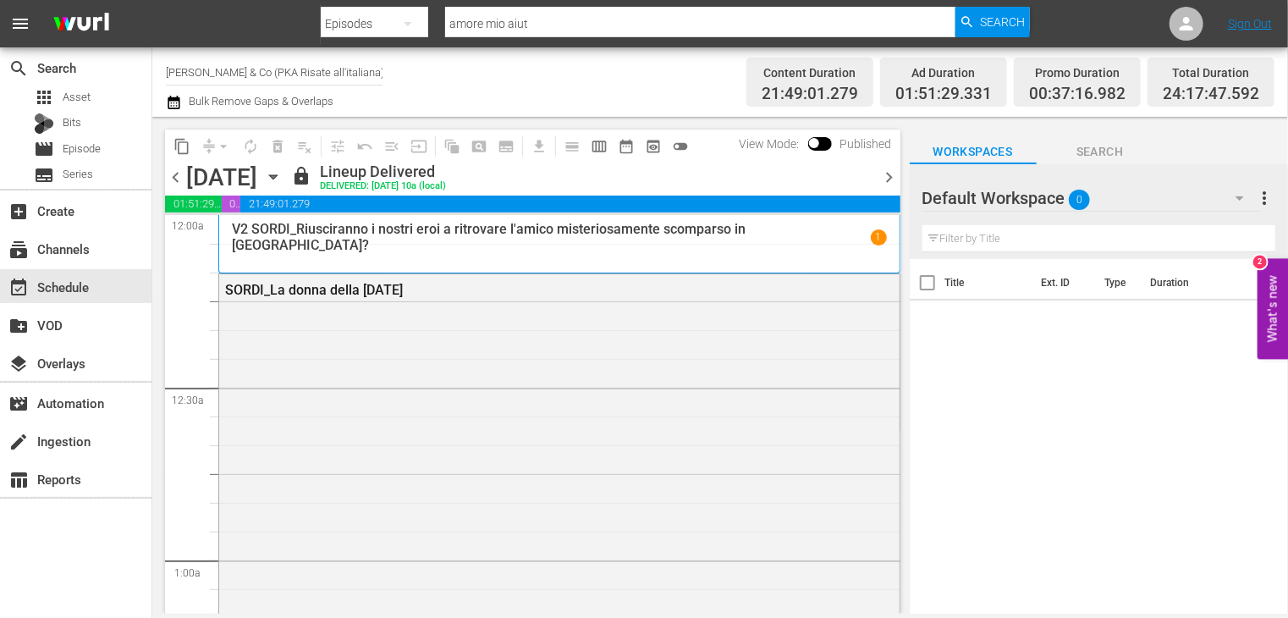
click at [893, 171] on span "chevron_right" at bounding box center [889, 177] width 21 height 21
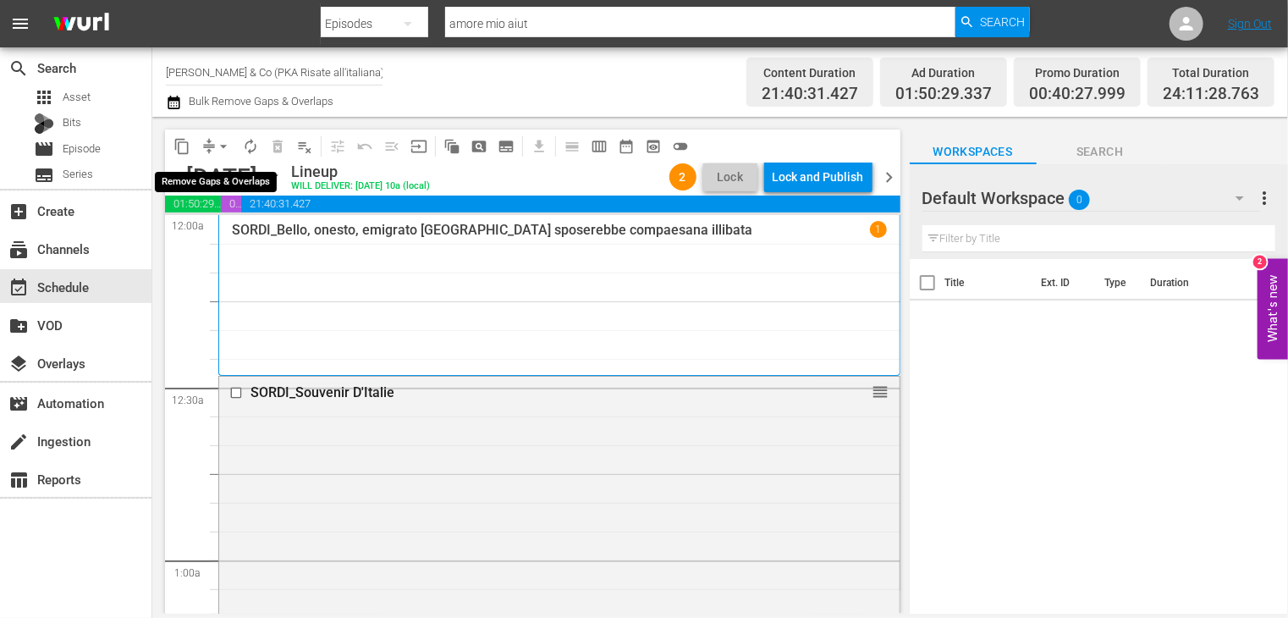
click at [221, 143] on span "arrow_drop_down" at bounding box center [223, 146] width 17 height 17
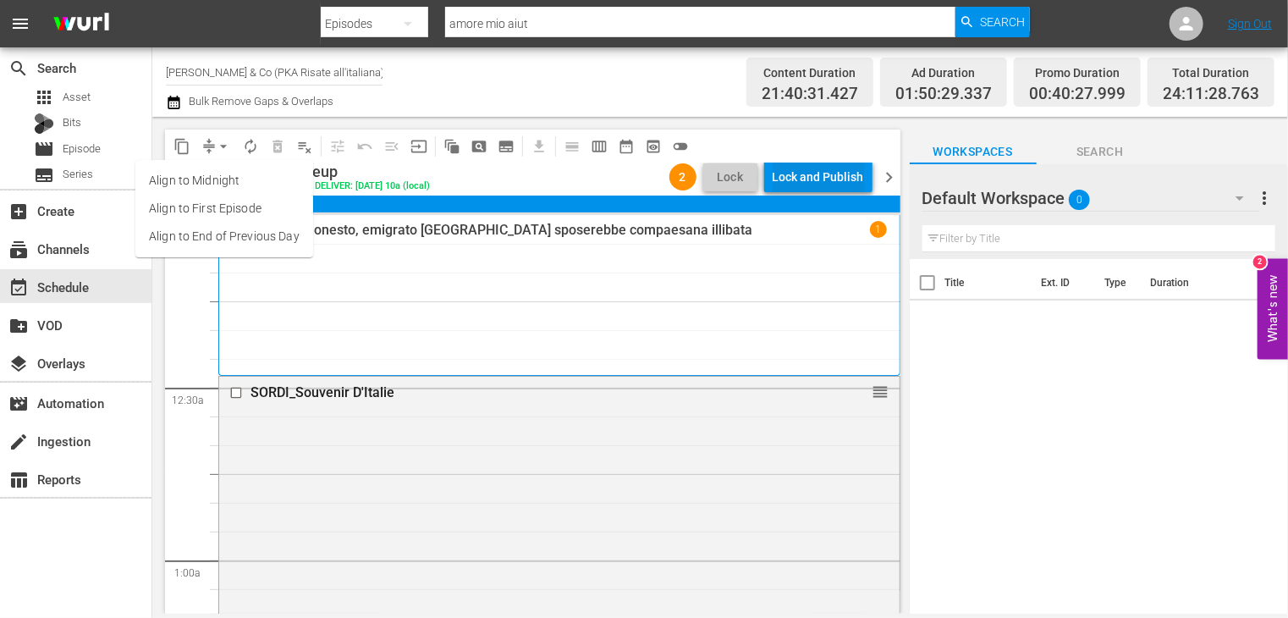
click at [799, 176] on div "Lock and Publish" at bounding box center [818, 177] width 91 height 30
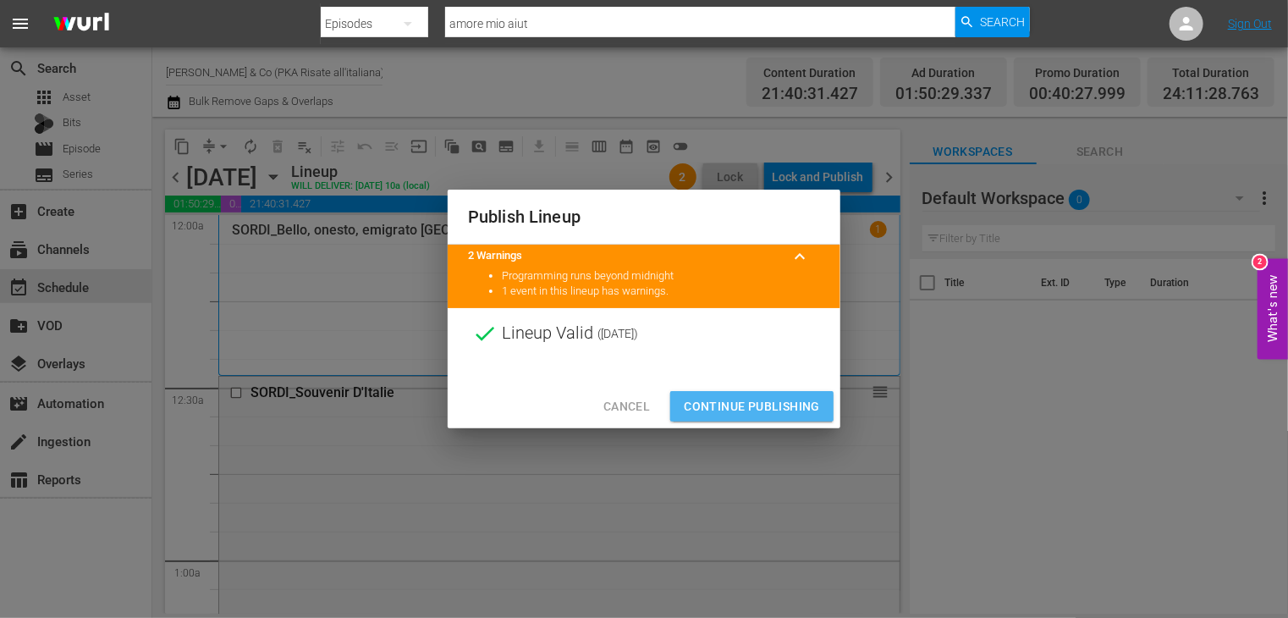
click at [739, 402] on span "Continue Publishing" at bounding box center [752, 406] width 136 height 21
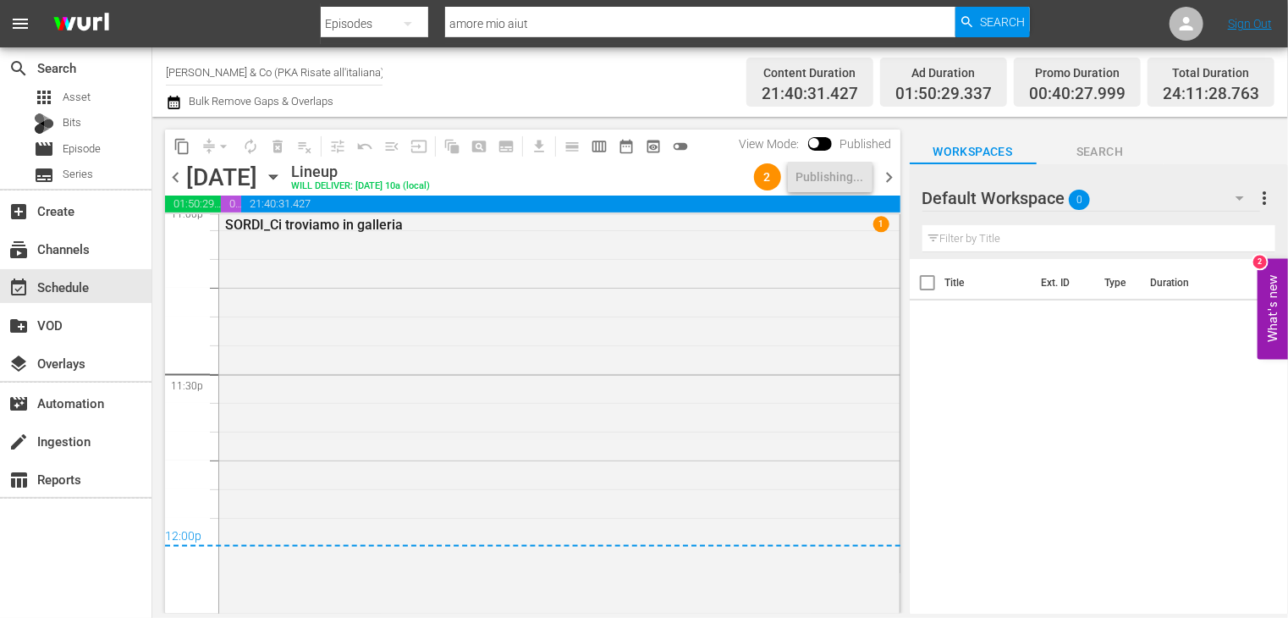
scroll to position [8114, 0]
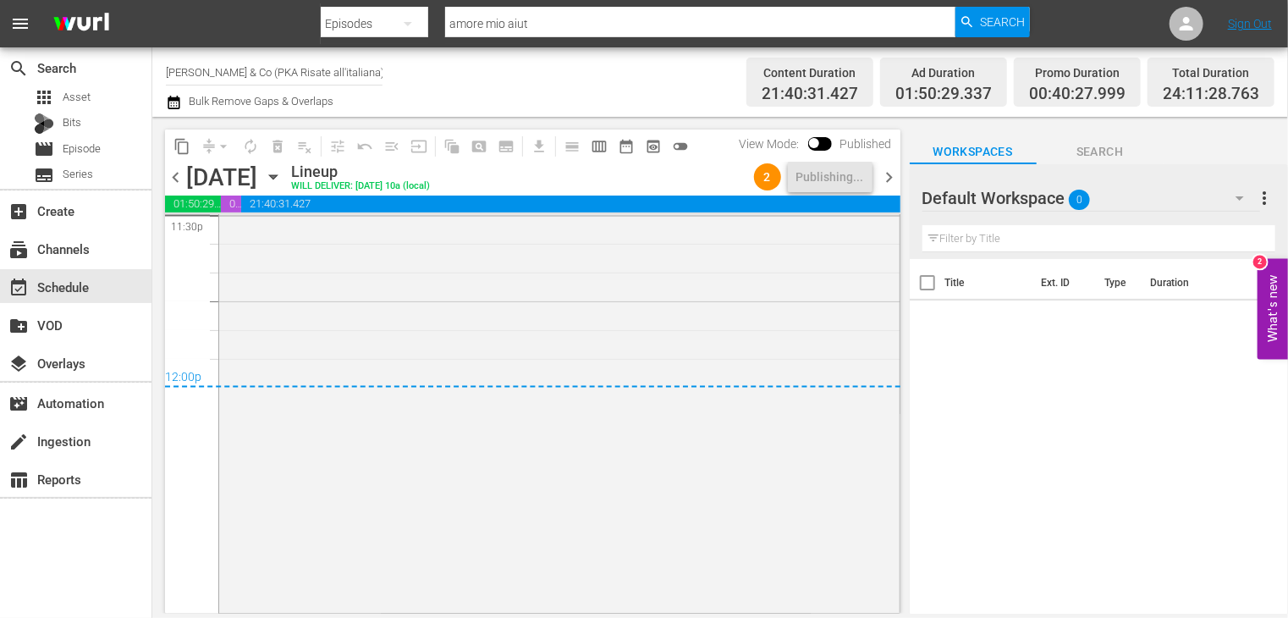
click at [894, 177] on span "chevron_right" at bounding box center [889, 177] width 21 height 21
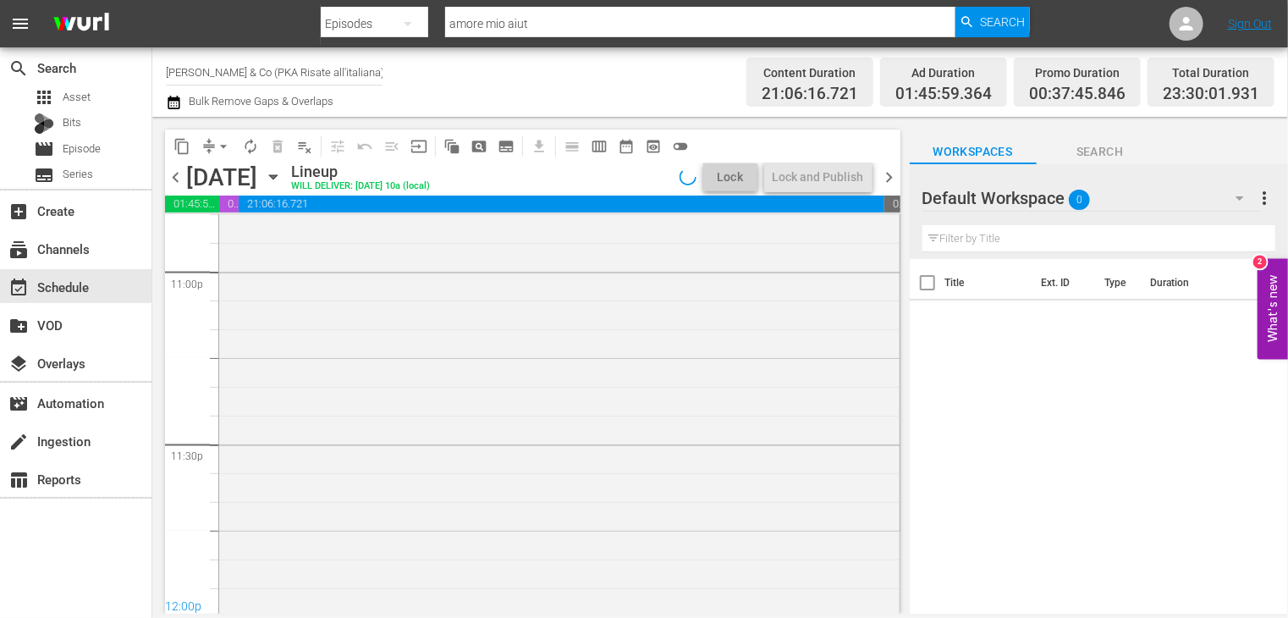
scroll to position [7941, 0]
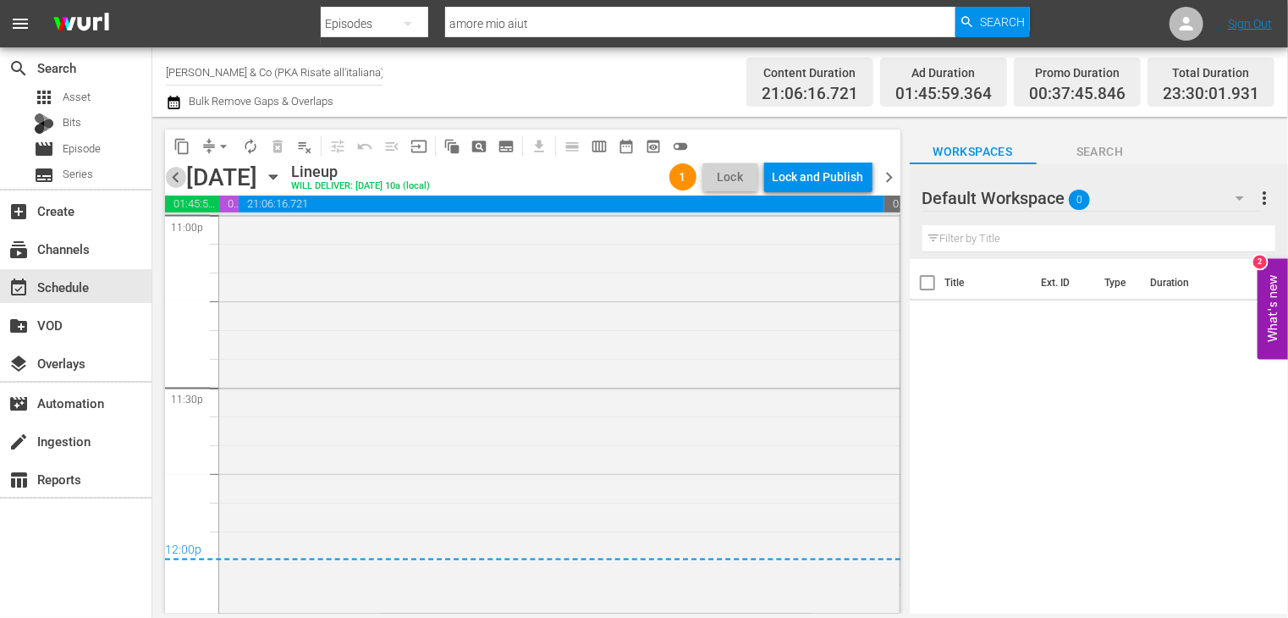
click at [175, 174] on span "chevron_left" at bounding box center [175, 177] width 21 height 21
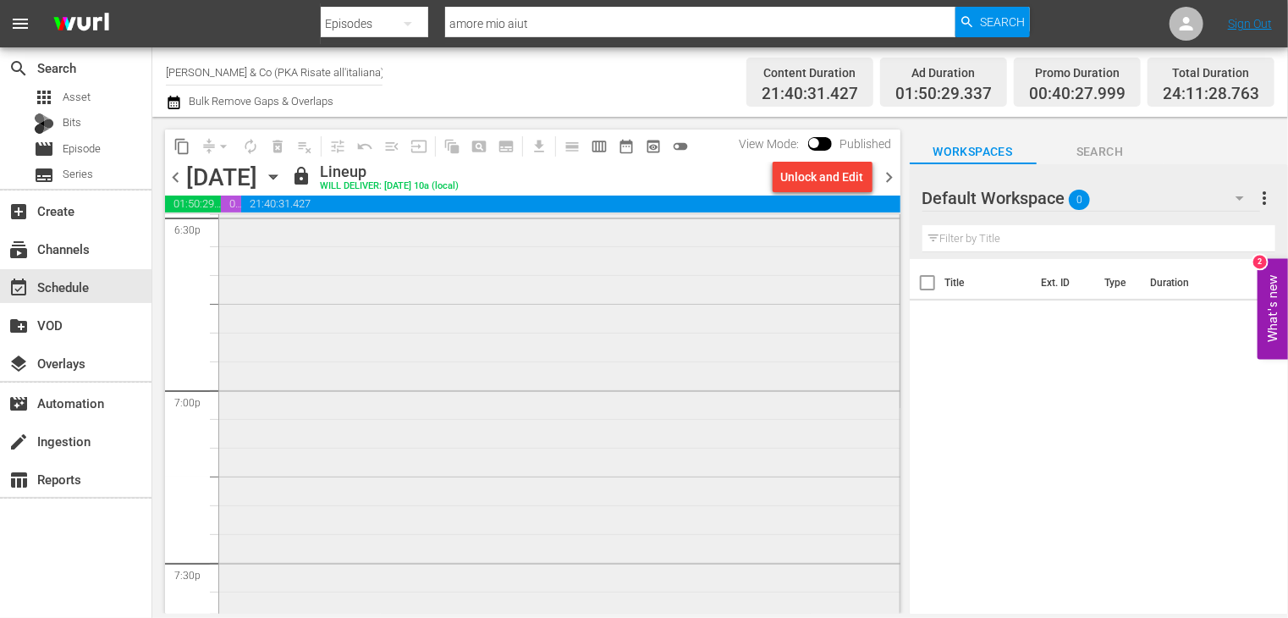
scroll to position [6252, 0]
click at [819, 180] on div "Unlock and Edit" at bounding box center [822, 177] width 83 height 30
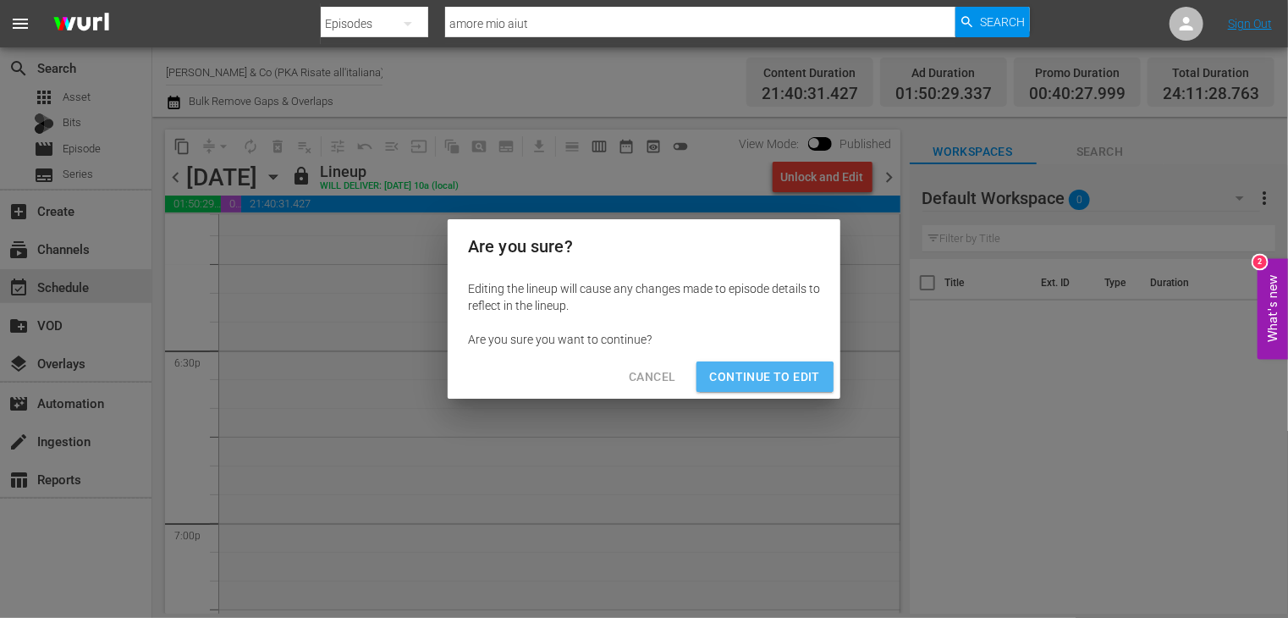
click at [748, 387] on span "Continue to Edit" at bounding box center [765, 376] width 110 height 21
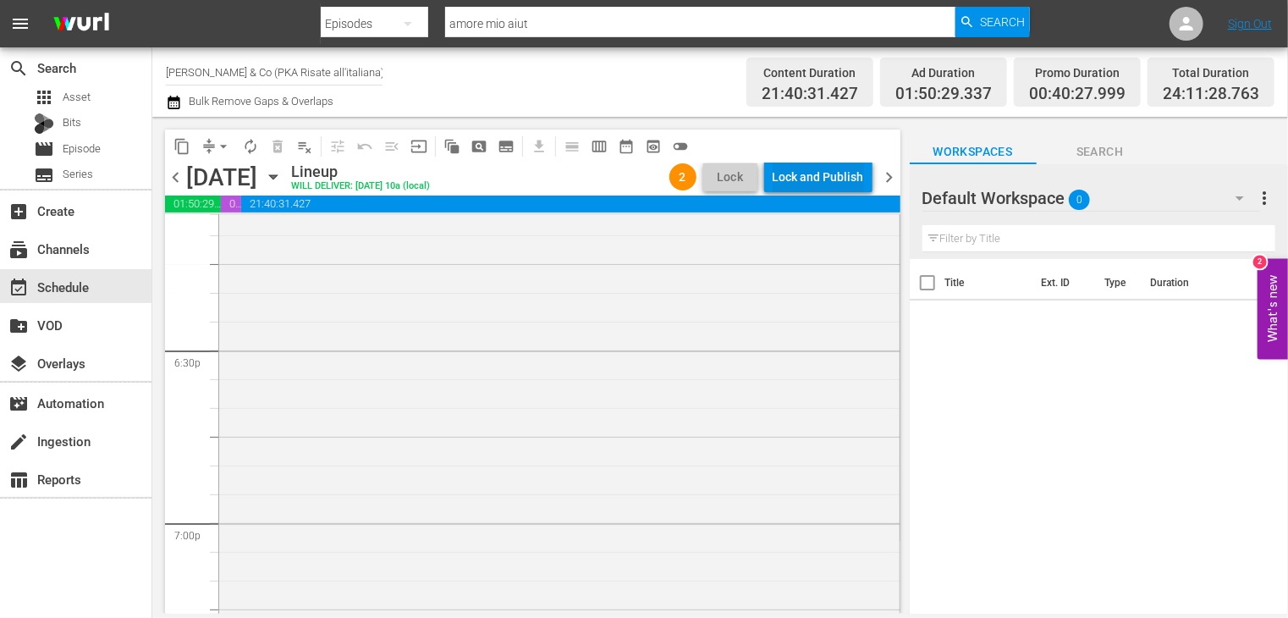
click at [801, 176] on div "Lock and Publish" at bounding box center [818, 177] width 91 height 30
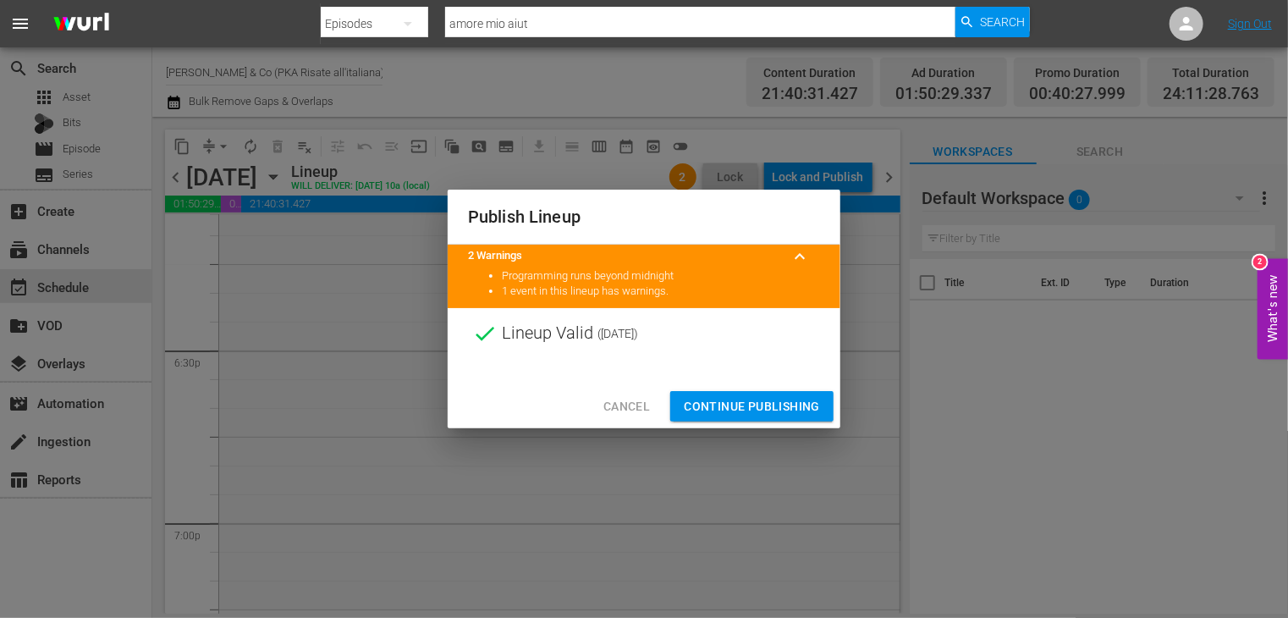
click at [748, 397] on span "Continue Publishing" at bounding box center [752, 406] width 136 height 21
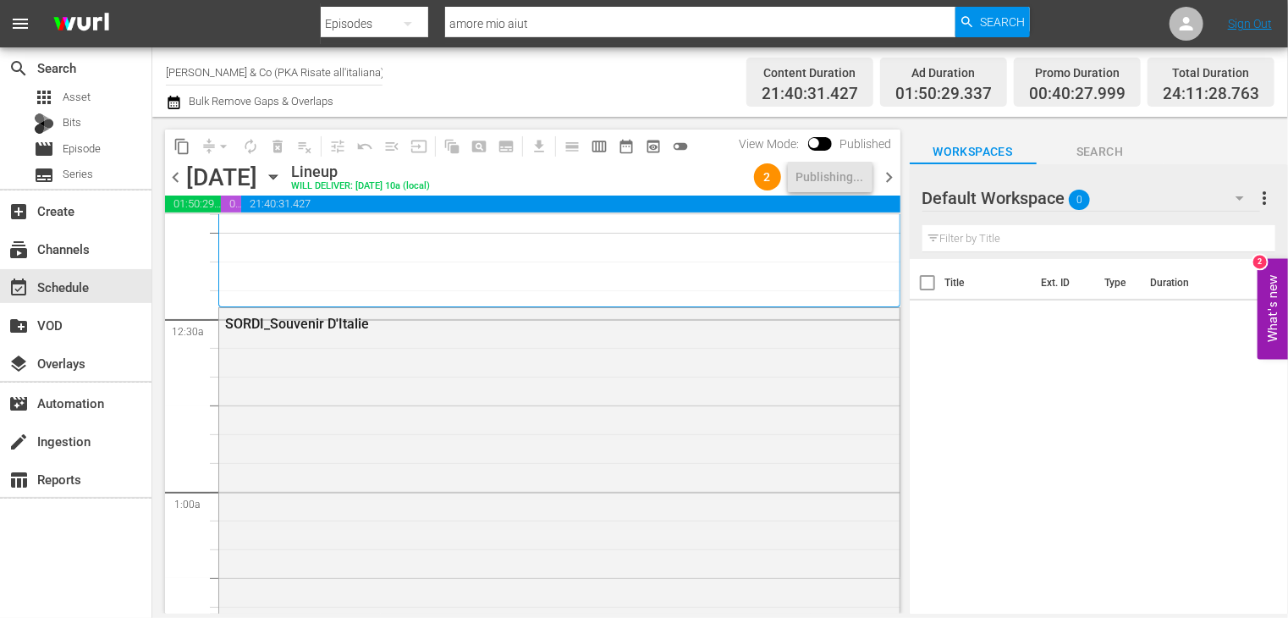
scroll to position [0, 0]
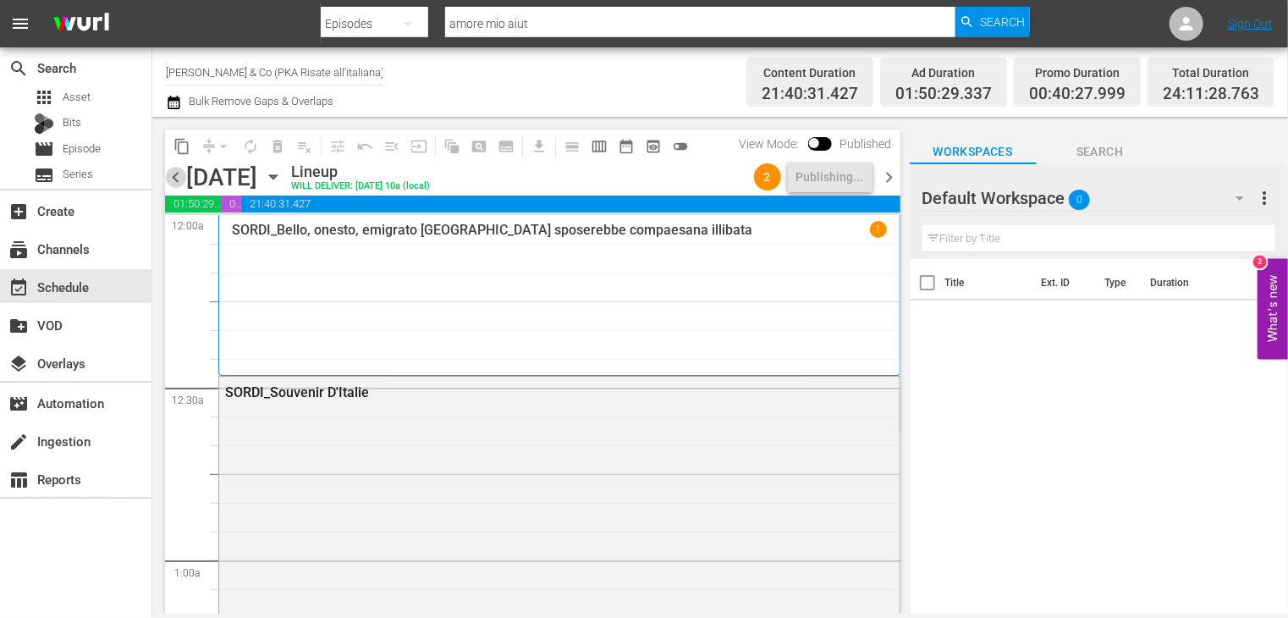
click at [179, 179] on span "chevron_left" at bounding box center [175, 177] width 21 height 21
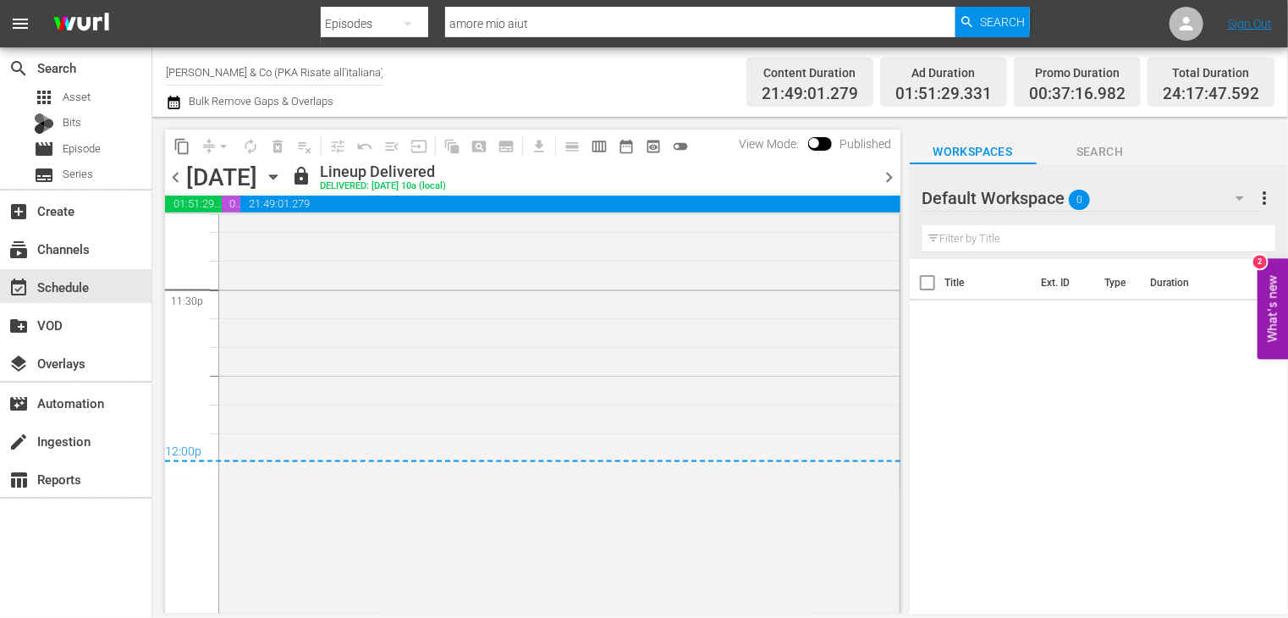
scroll to position [8048, 0]
click at [886, 177] on span "chevron_right" at bounding box center [889, 177] width 21 height 21
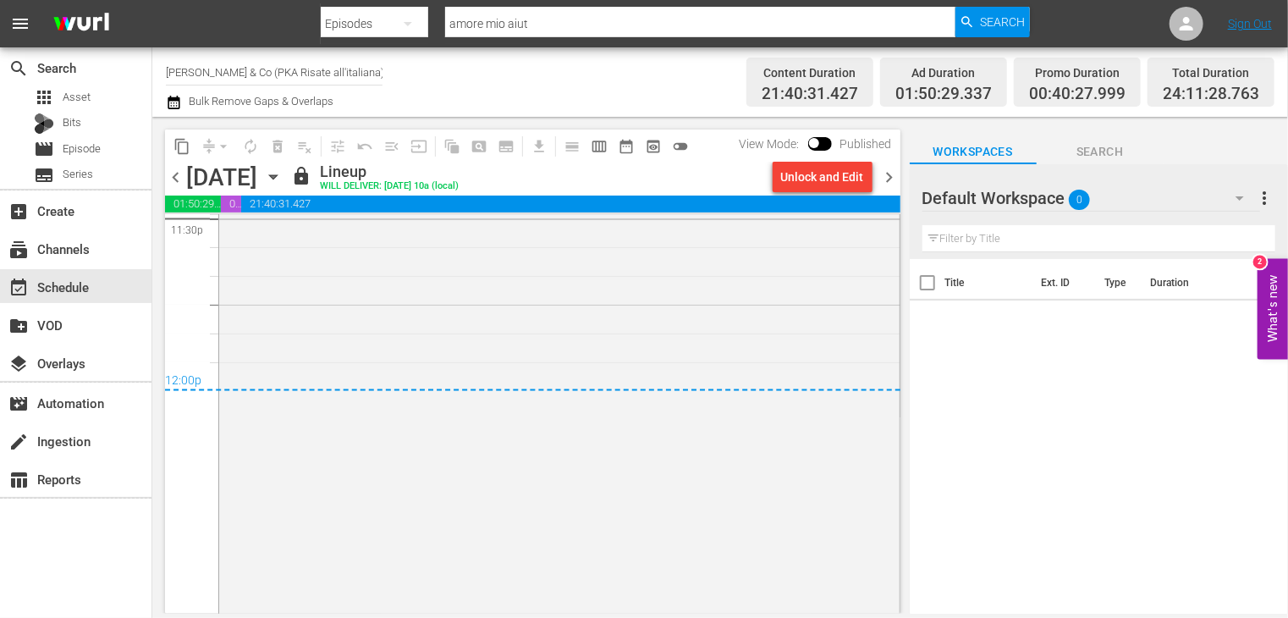
scroll to position [8114, 0]
click at [891, 181] on span "chevron_right" at bounding box center [889, 177] width 21 height 21
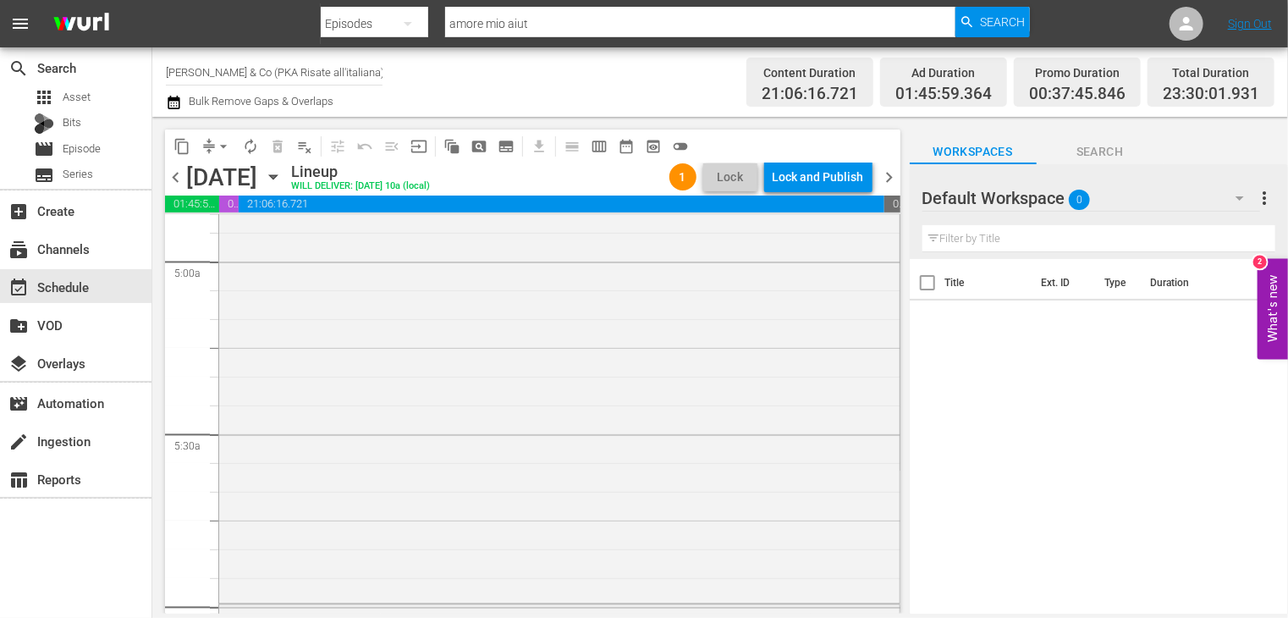
scroll to position [1946, 0]
drag, startPoint x: 900, startPoint y: 324, endPoint x: 897, endPoint y: 267, distance: 57.6
click at [902, 241] on div "content_copy compress arrow_drop_down autorenew_outlined delete_forever_outline…" at bounding box center [528, 365] width 752 height 497
click at [797, 172] on div "Lock and Publish" at bounding box center [818, 177] width 91 height 30
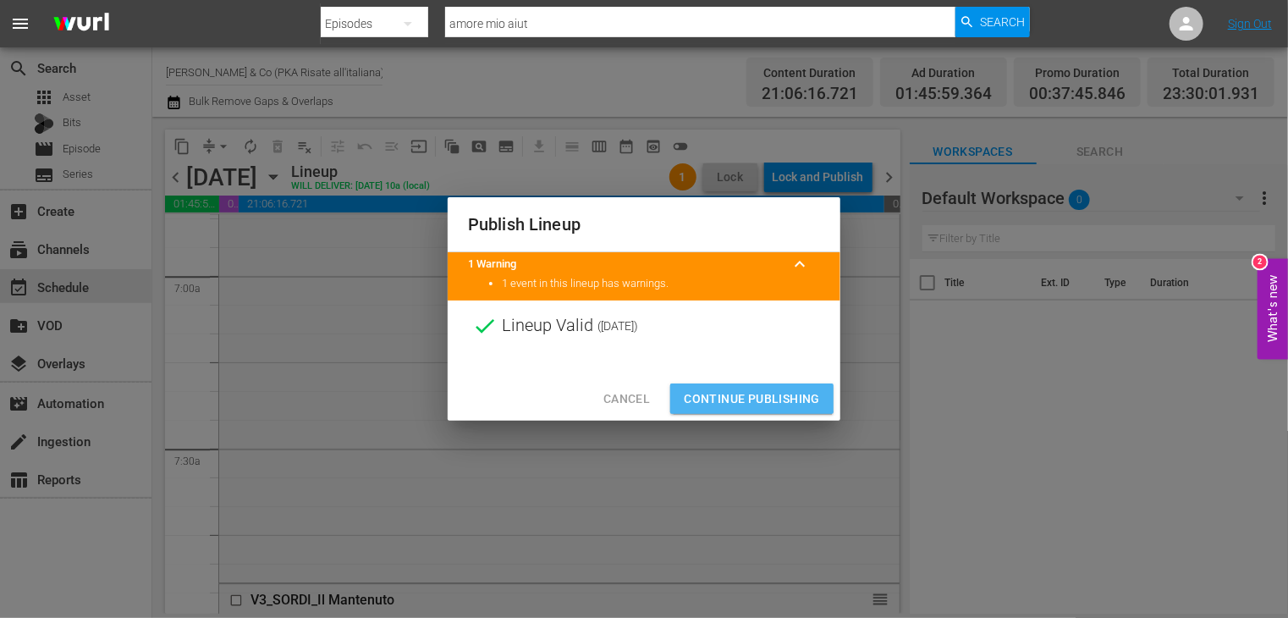
click at [734, 394] on span "Continue Publishing" at bounding box center [752, 398] width 136 height 21
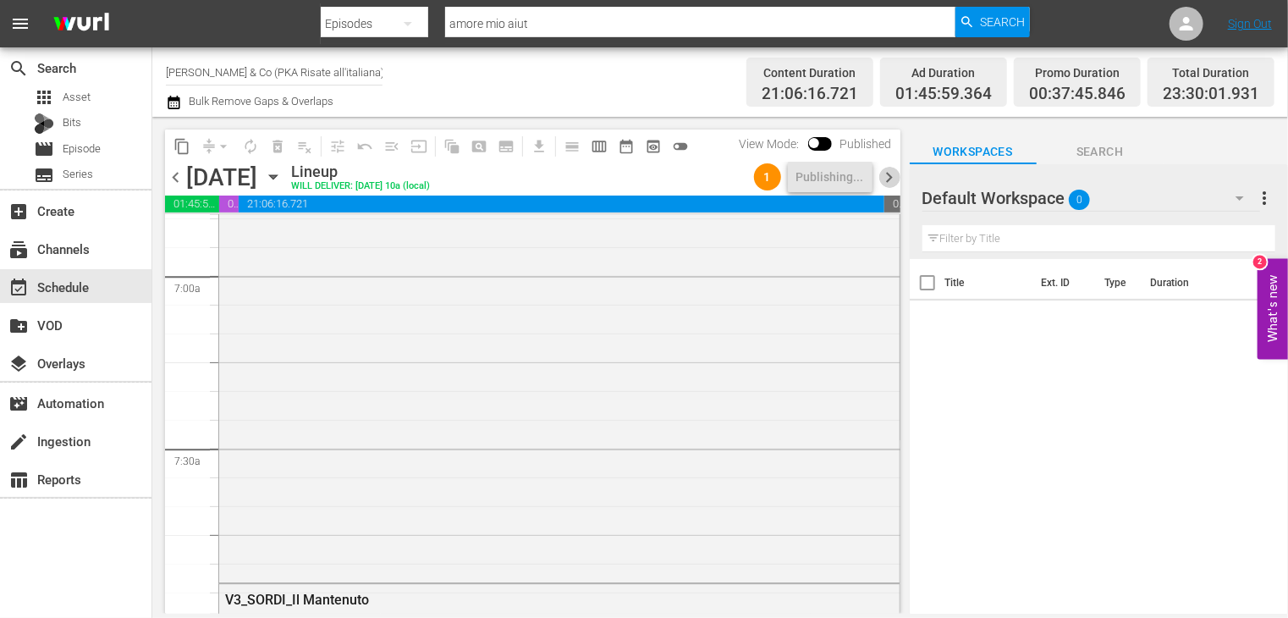
click at [887, 181] on span "chevron_right" at bounding box center [889, 177] width 21 height 21
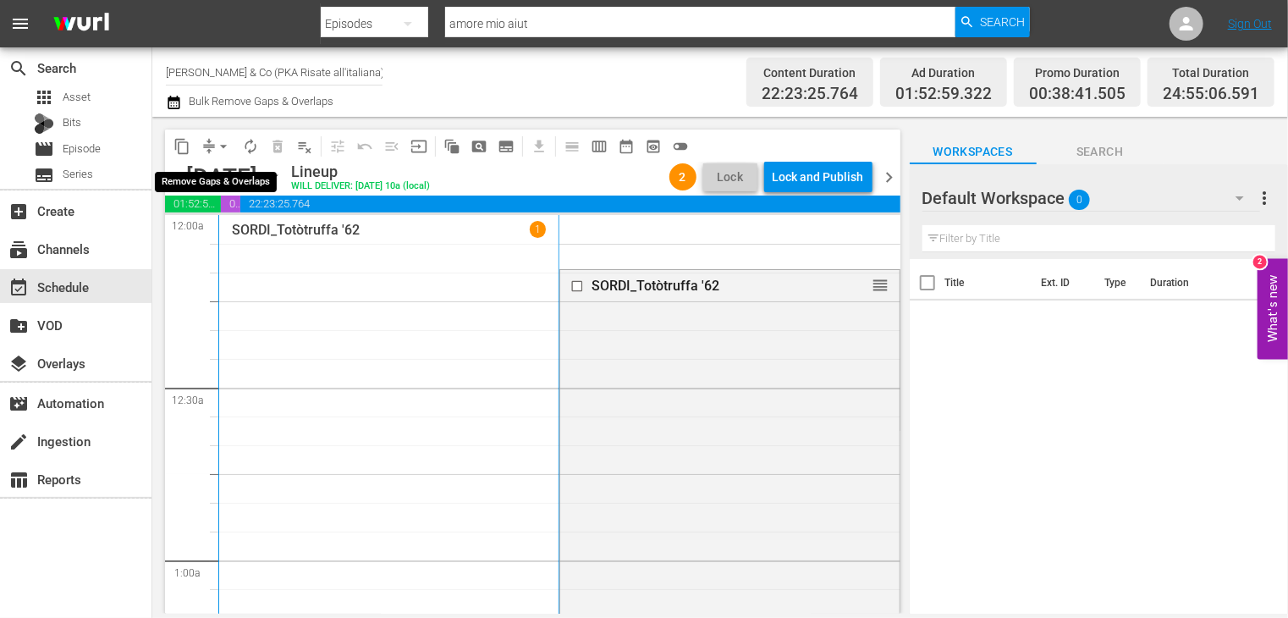
click at [225, 146] on span "arrow_drop_down" at bounding box center [223, 146] width 17 height 17
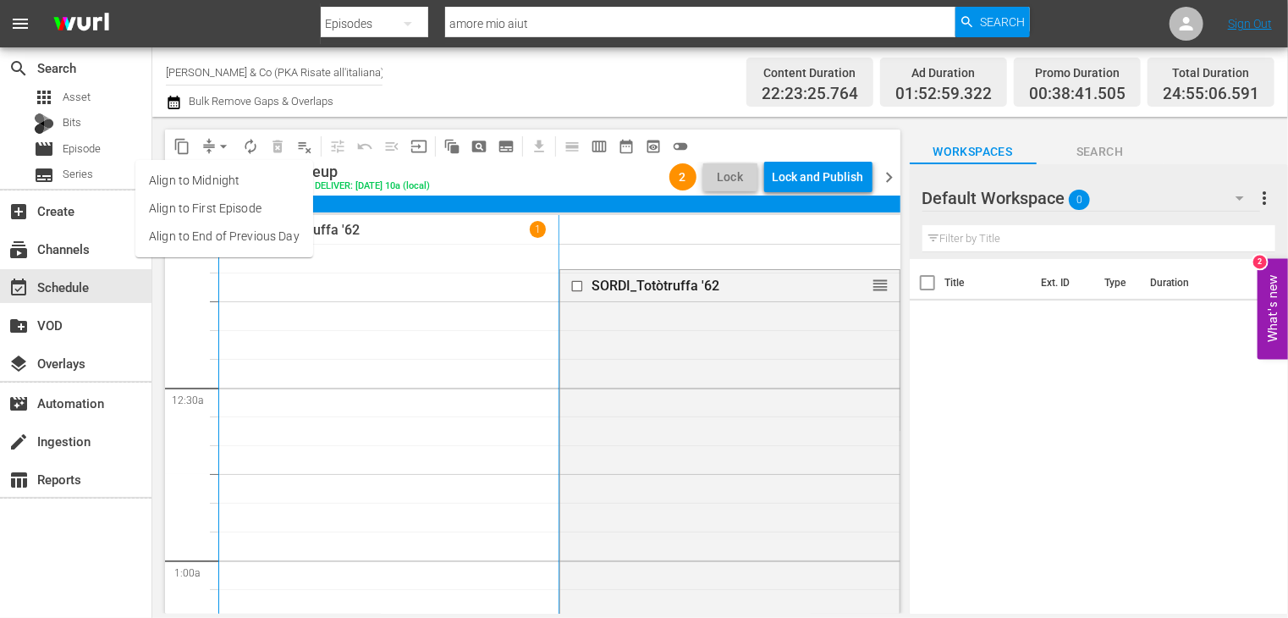
click at [237, 237] on li "Align to End of Previous Day" at bounding box center [224, 237] width 178 height 28
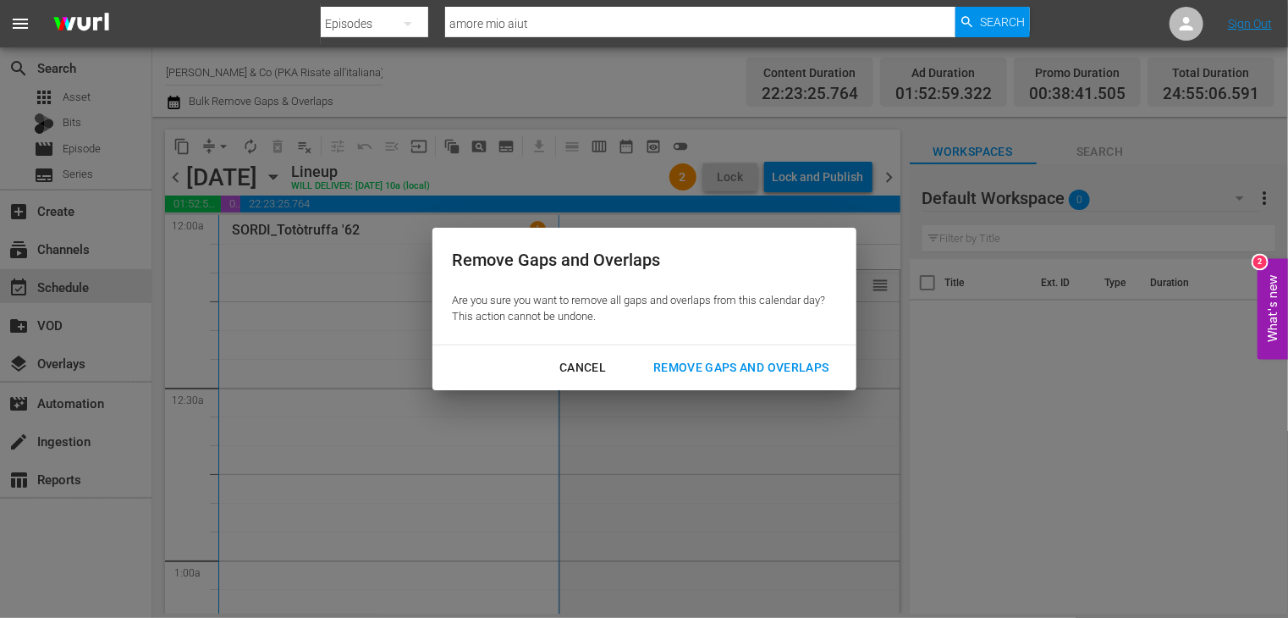
click at [700, 364] on div "Remove Gaps and Overlaps" at bounding box center [741, 367] width 202 height 21
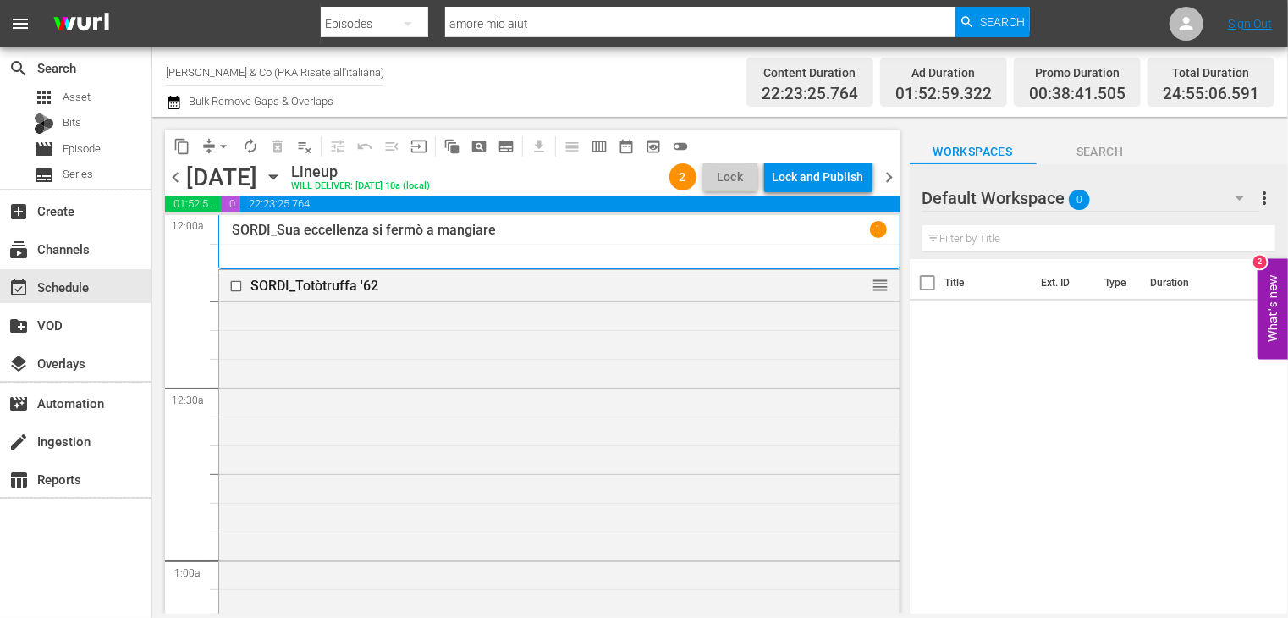
click at [176, 177] on span "chevron_left" at bounding box center [175, 177] width 21 height 21
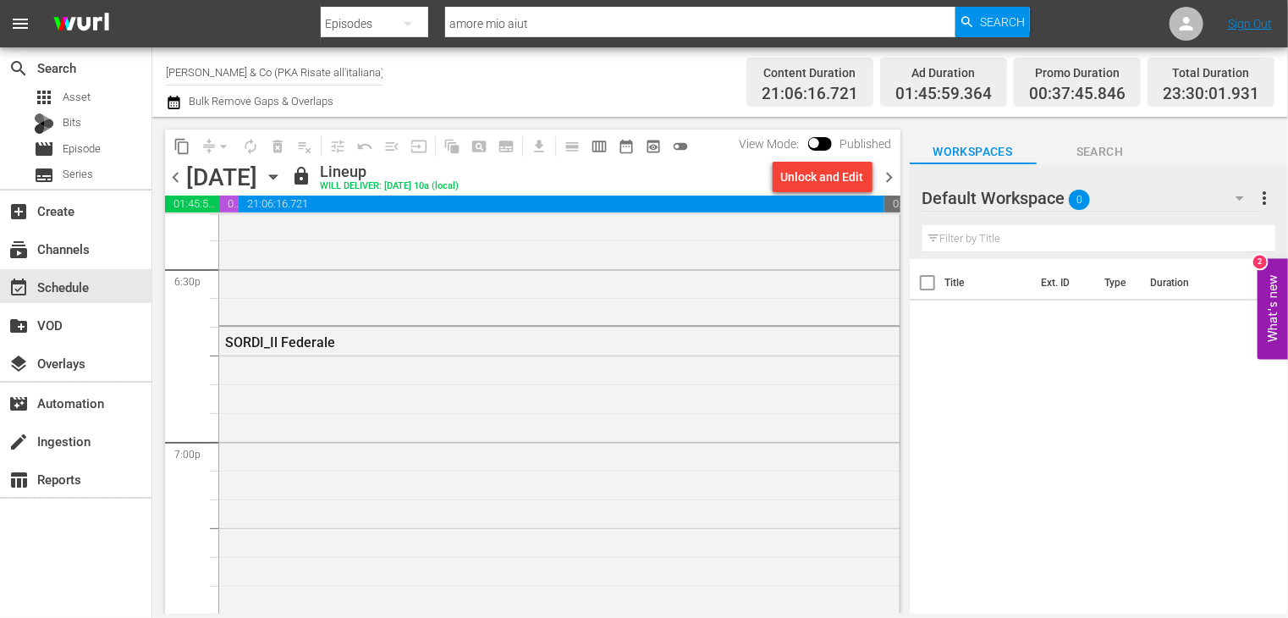
scroll to position [6249, 0]
click at [183, 182] on span "chevron_left" at bounding box center [175, 177] width 21 height 21
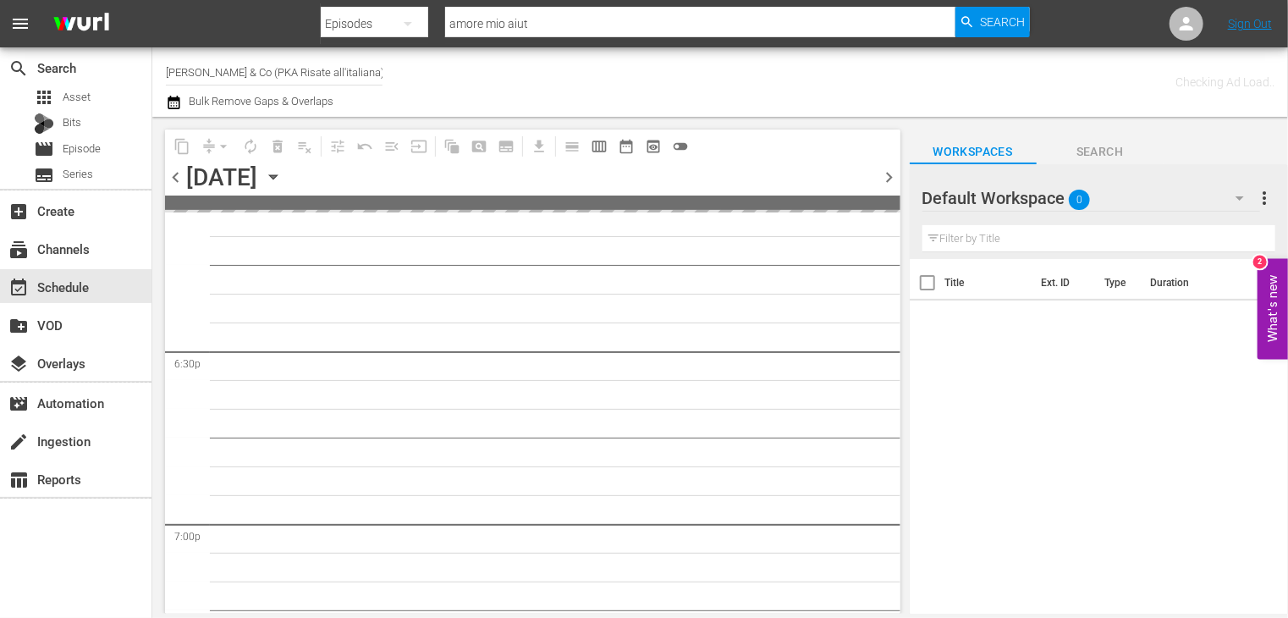
scroll to position [6336, 0]
click at [183, 182] on span "chevron_left" at bounding box center [175, 177] width 21 height 21
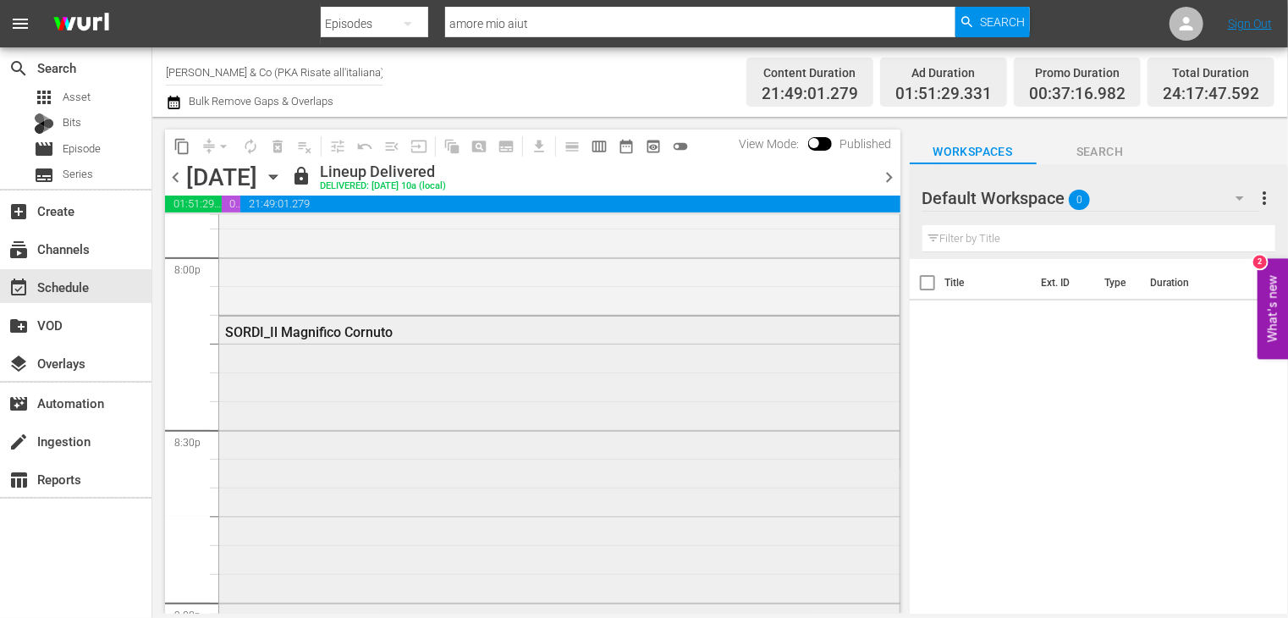
scroll to position [6694, 0]
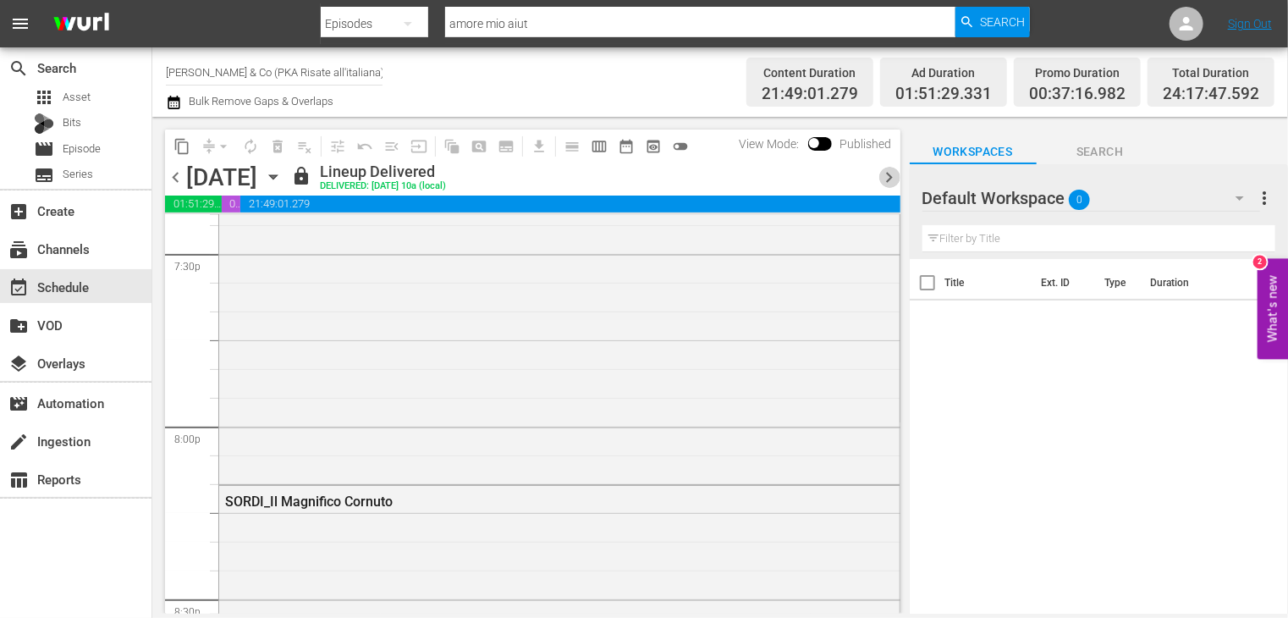
click at [889, 177] on span "chevron_right" at bounding box center [889, 177] width 21 height 21
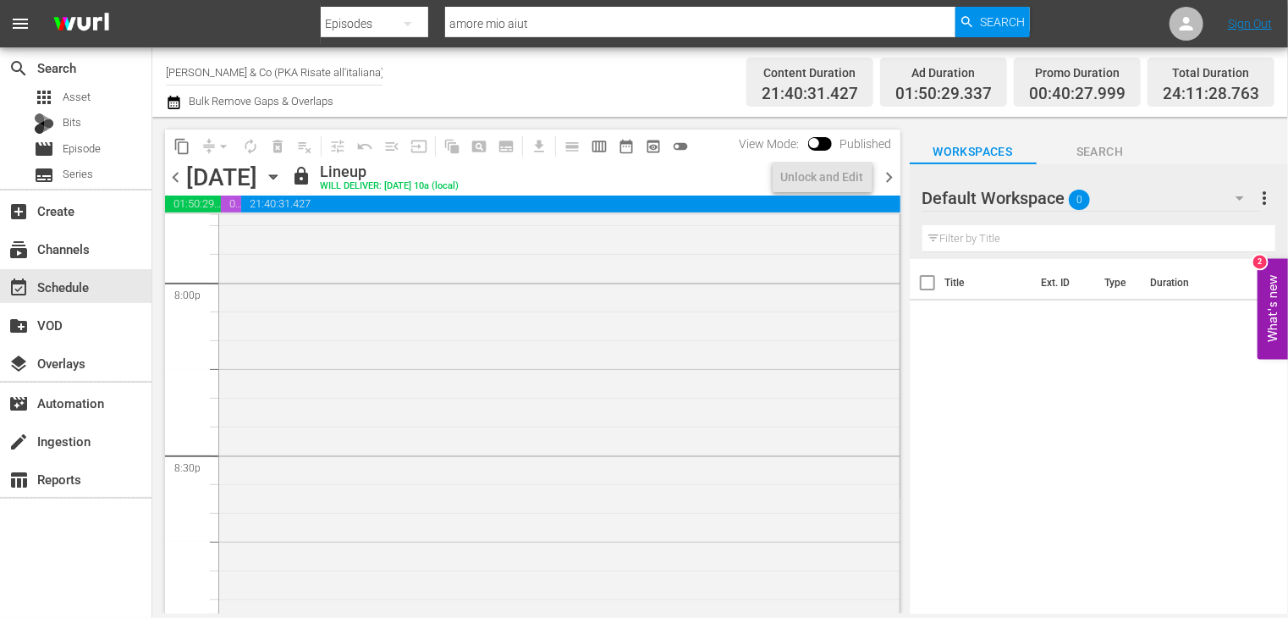
scroll to position [6665, 0]
click at [807, 174] on div "Unlock and Edit" at bounding box center [822, 177] width 83 height 30
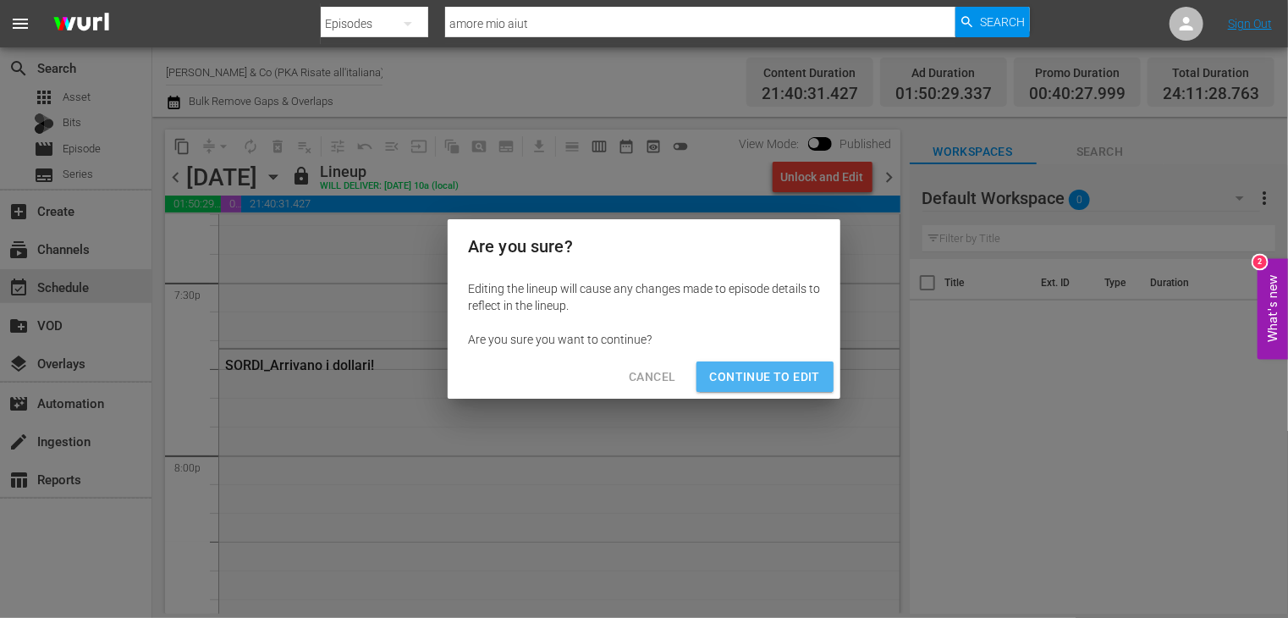
click at [760, 387] on button "Continue to Edit" at bounding box center [764, 376] width 137 height 31
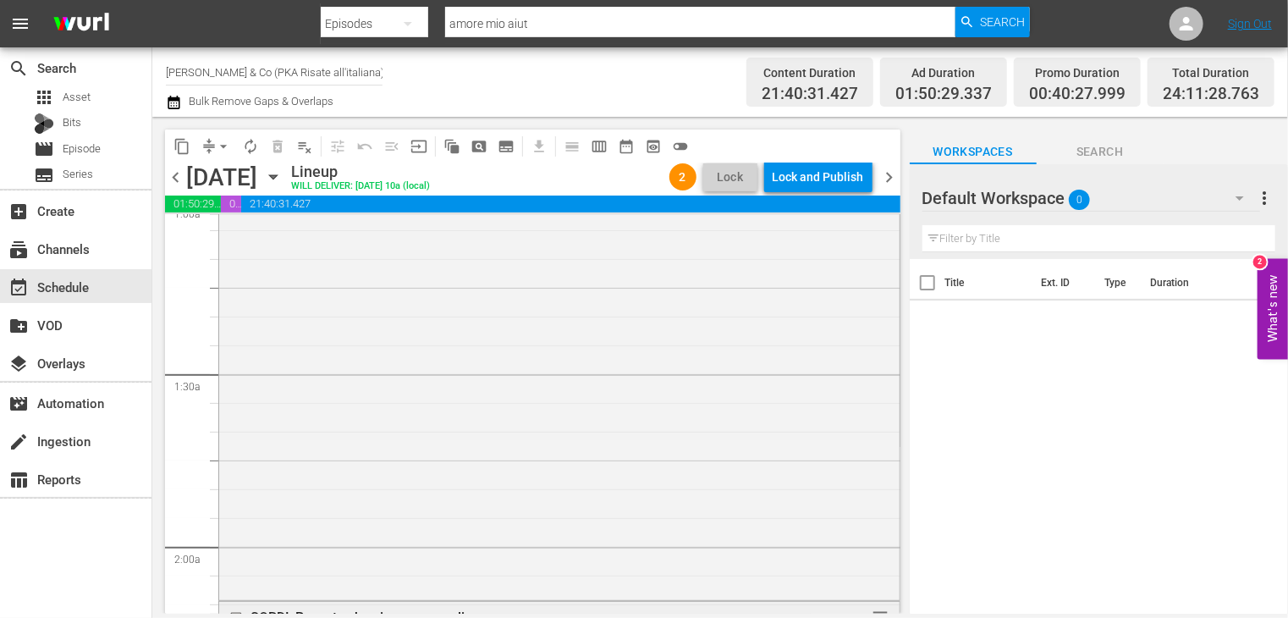
scroll to position [0, 0]
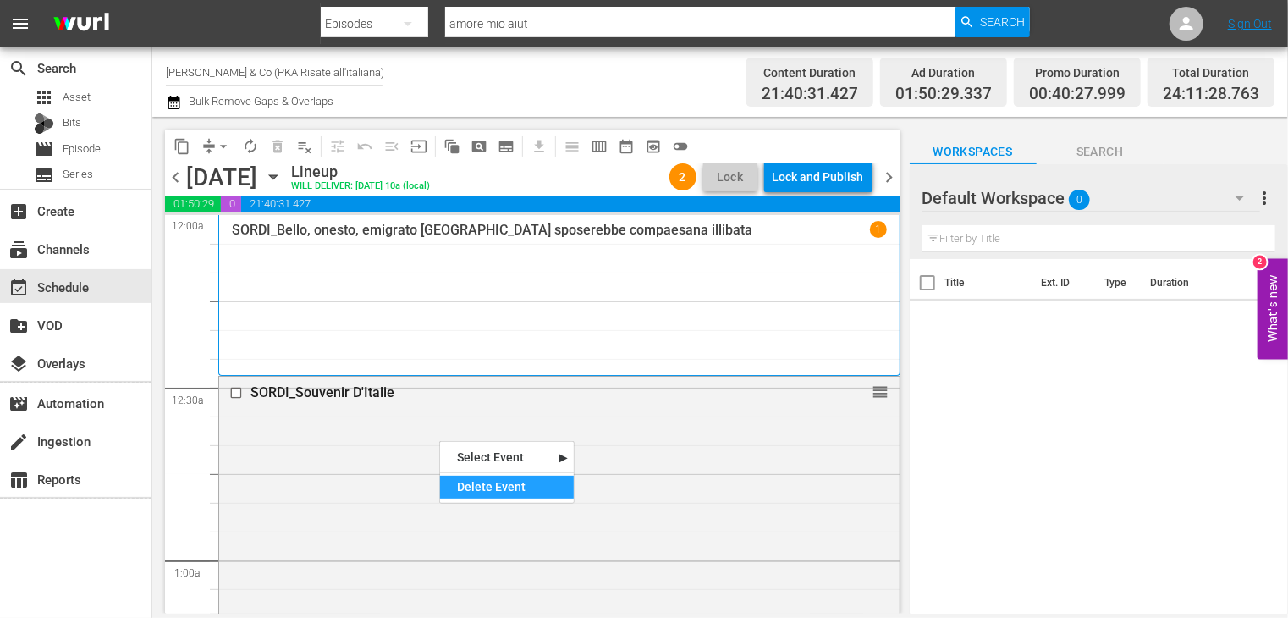
click at [493, 482] on div "Delete Event" at bounding box center [507, 487] width 134 height 23
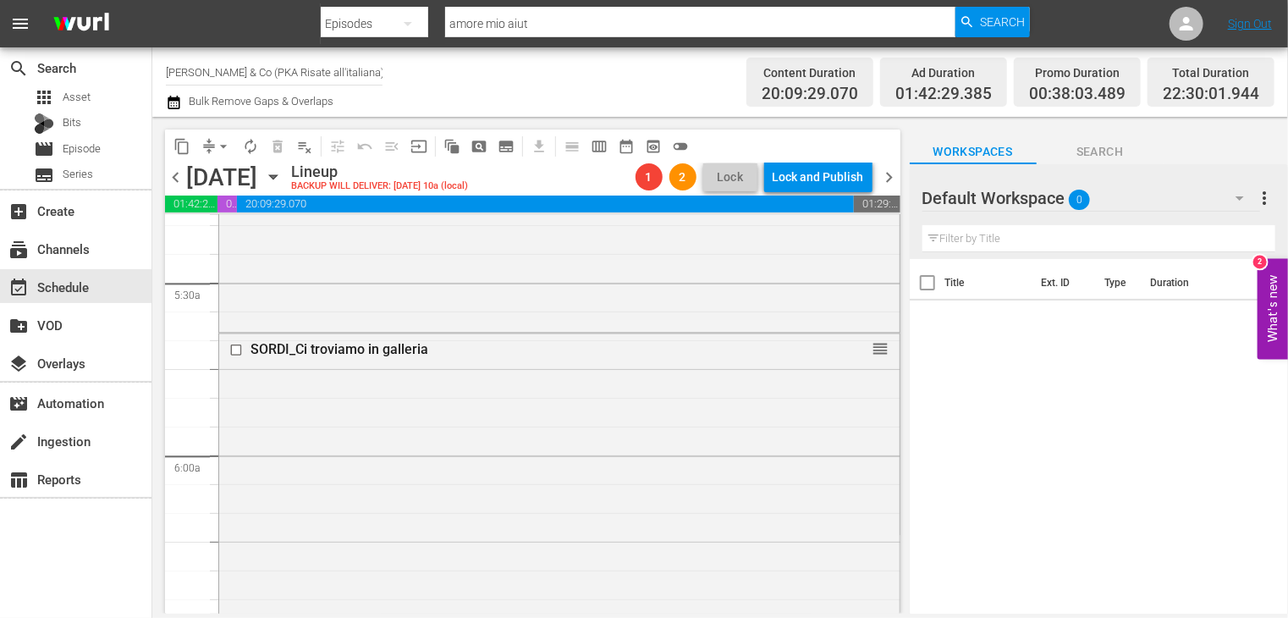
scroll to position [1862, 0]
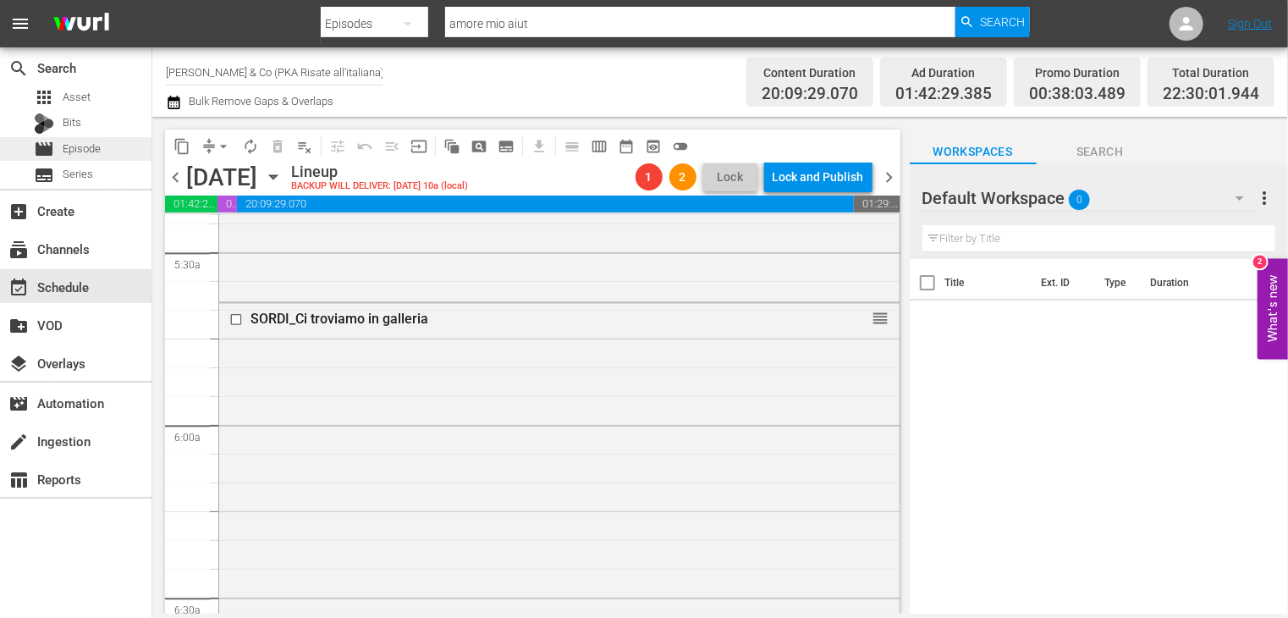
click at [88, 140] on span "Episode" at bounding box center [82, 148] width 38 height 17
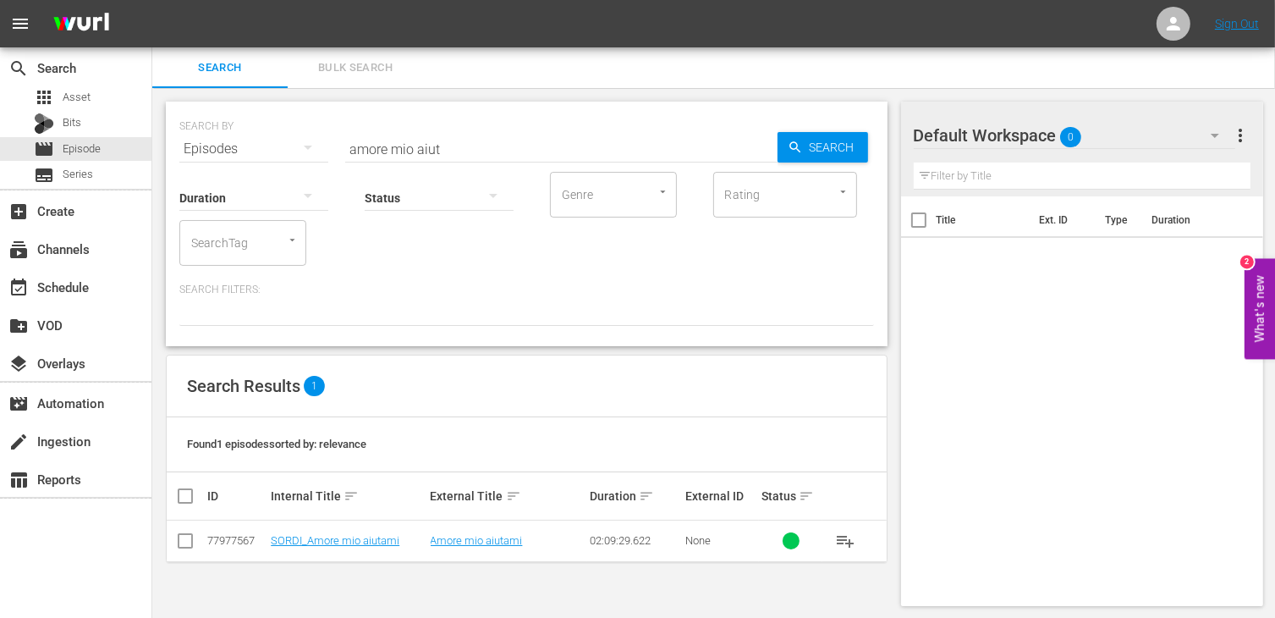
drag, startPoint x: 452, startPoint y: 146, endPoint x: 252, endPoint y: 146, distance: 199.7
click at [252, 146] on div "SEARCH BY Search By Episodes Search ID, Title, Description, Keywords, or Catego…" at bounding box center [526, 138] width 695 height 61
type input "souvenir"
click at [175, 545] on input "checkbox" at bounding box center [185, 544] width 20 height 20
checkbox input "true"
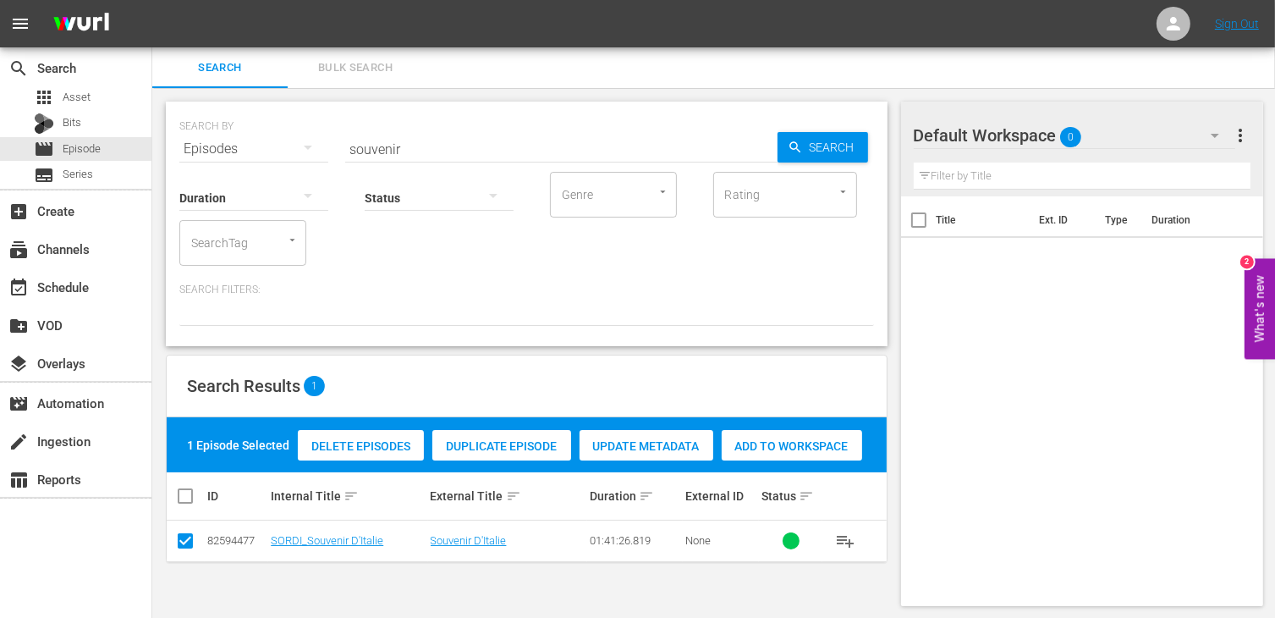
click at [771, 435] on div "Add to Workspace" at bounding box center [792, 446] width 140 height 32
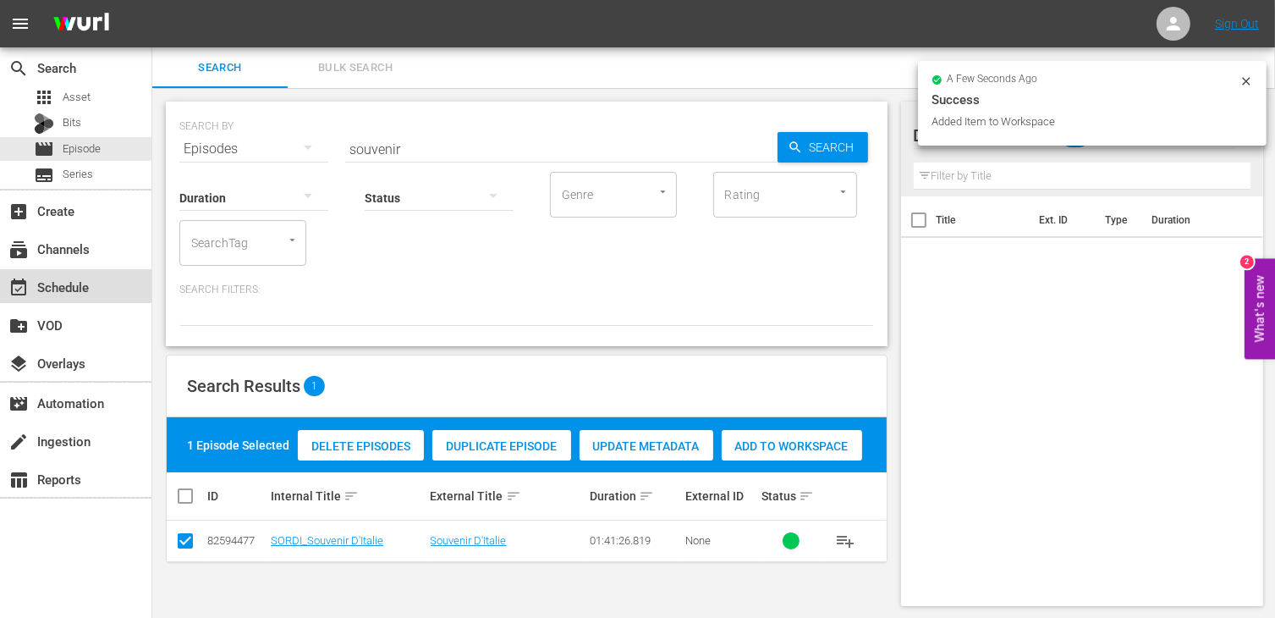
click at [69, 291] on div "event_available Schedule" at bounding box center [47, 284] width 95 height 15
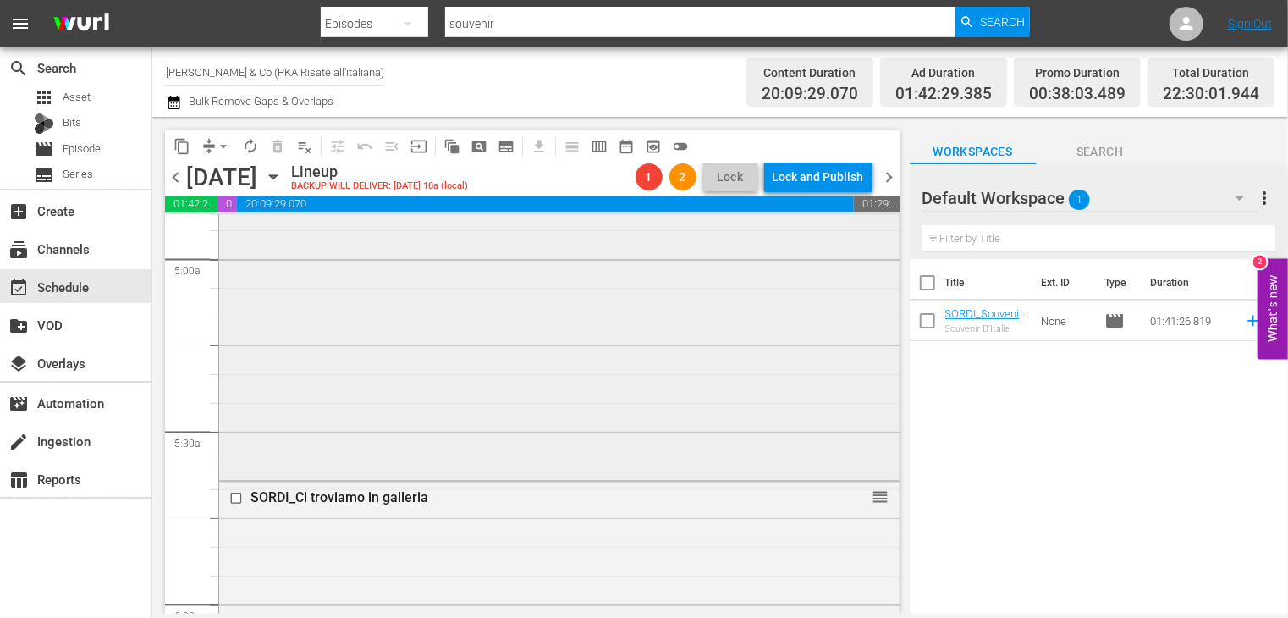
scroll to position [1693, 0]
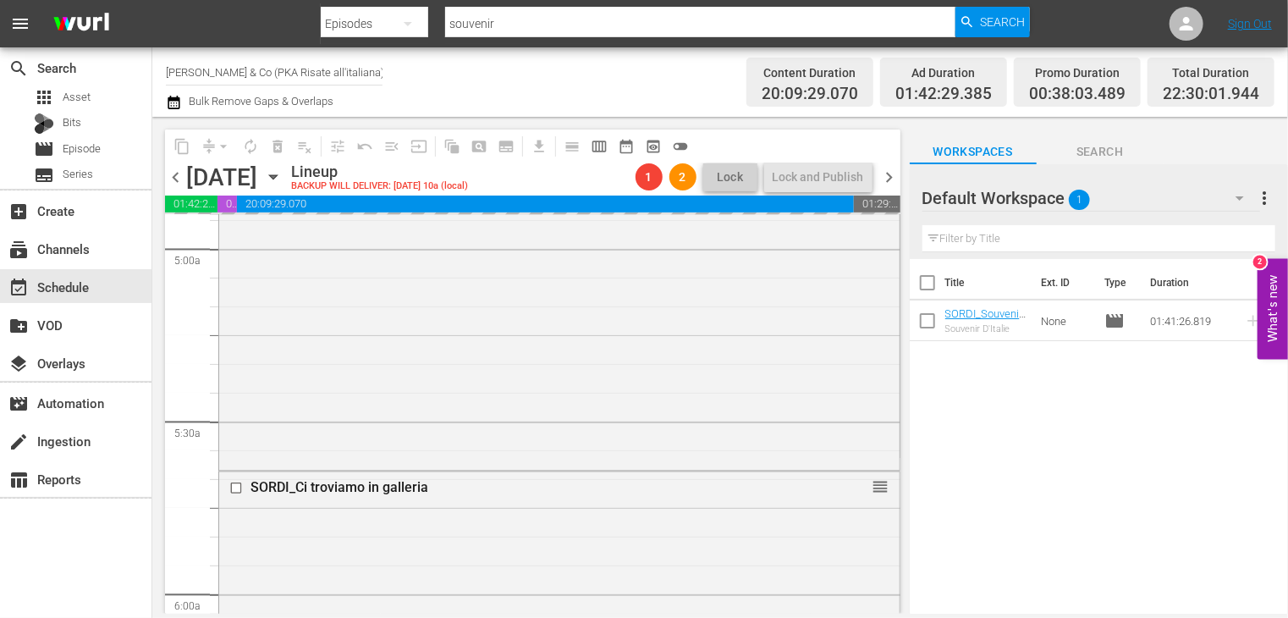
click at [889, 175] on span "chevron_right" at bounding box center [889, 177] width 21 height 21
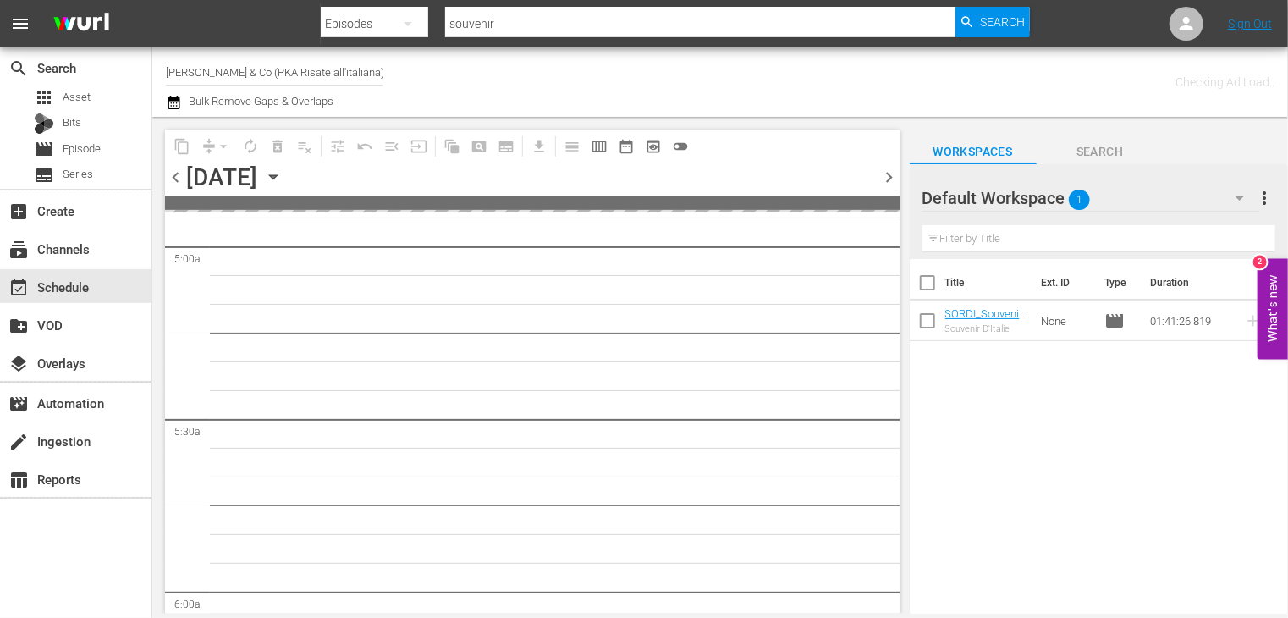
scroll to position [1721, 0]
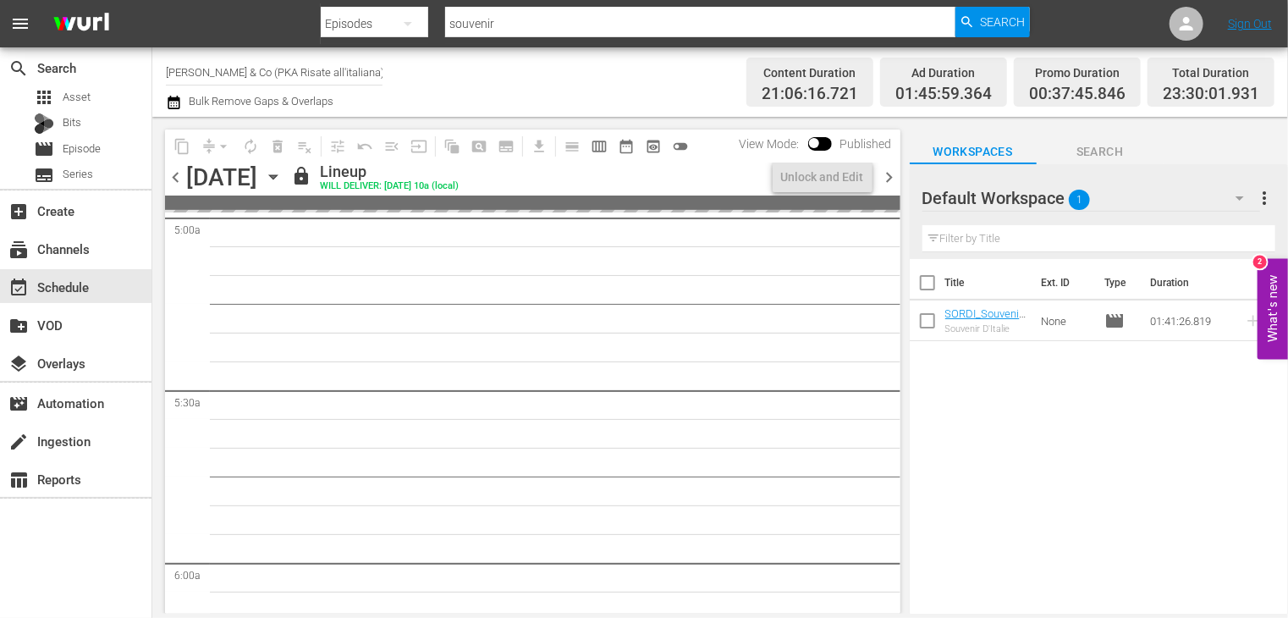
click at [179, 173] on span "chevron_left" at bounding box center [175, 177] width 21 height 21
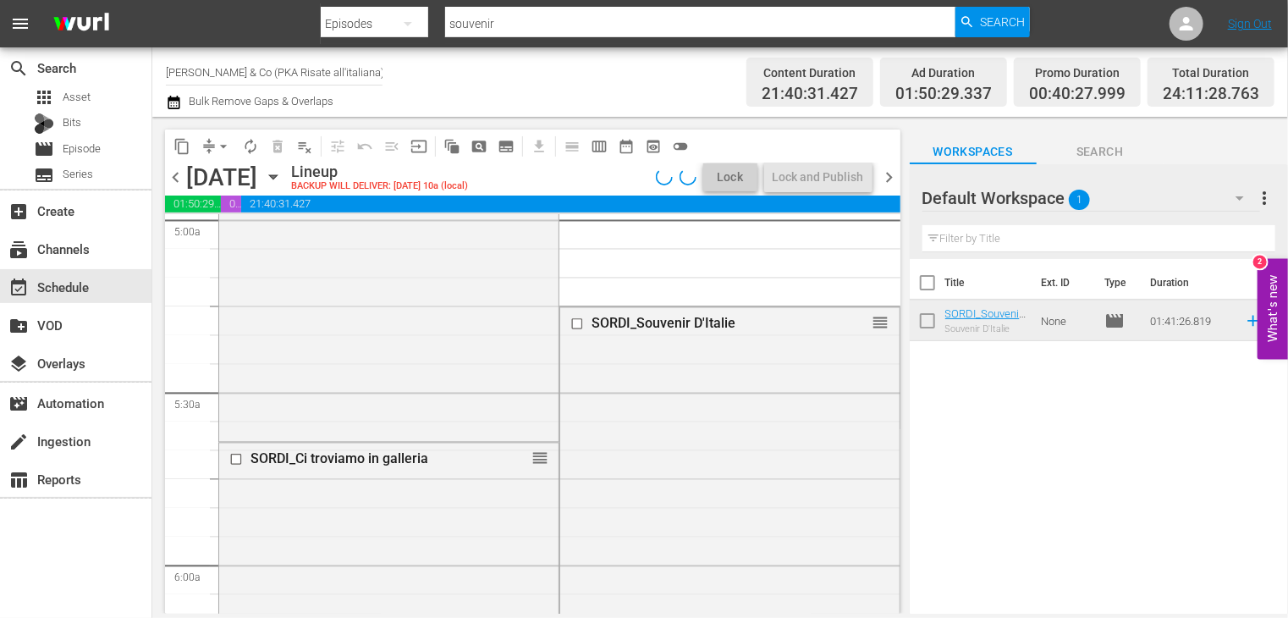
scroll to position [1693, 0]
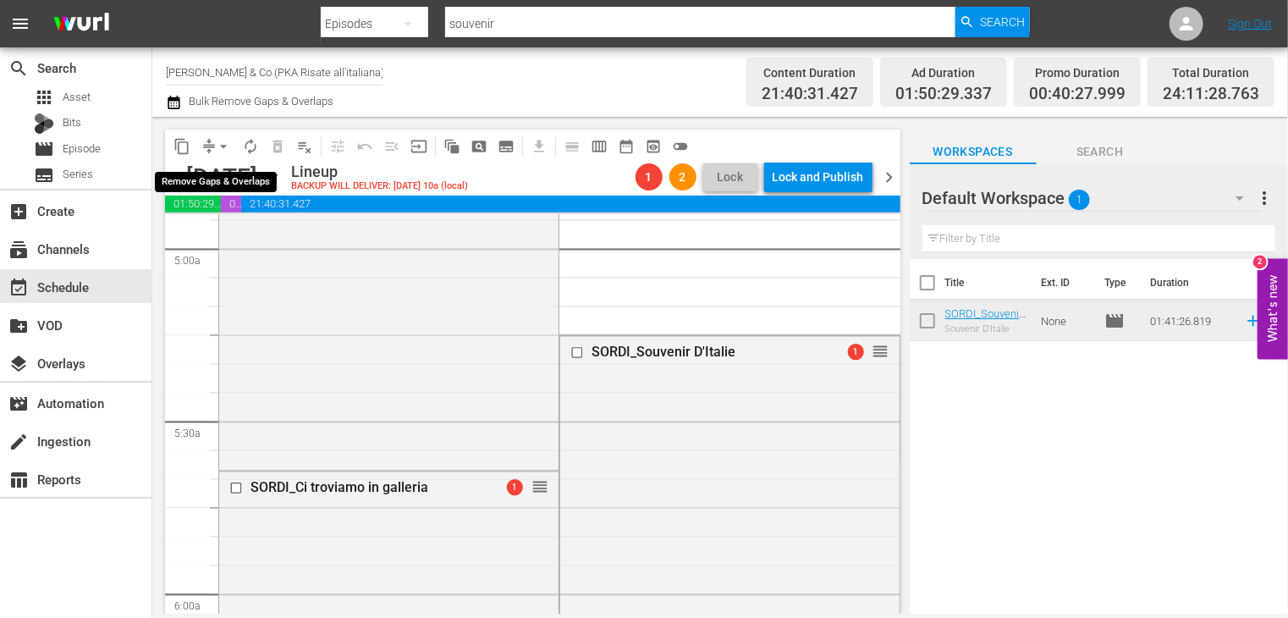
click at [226, 145] on span "arrow_drop_down" at bounding box center [223, 146] width 17 height 17
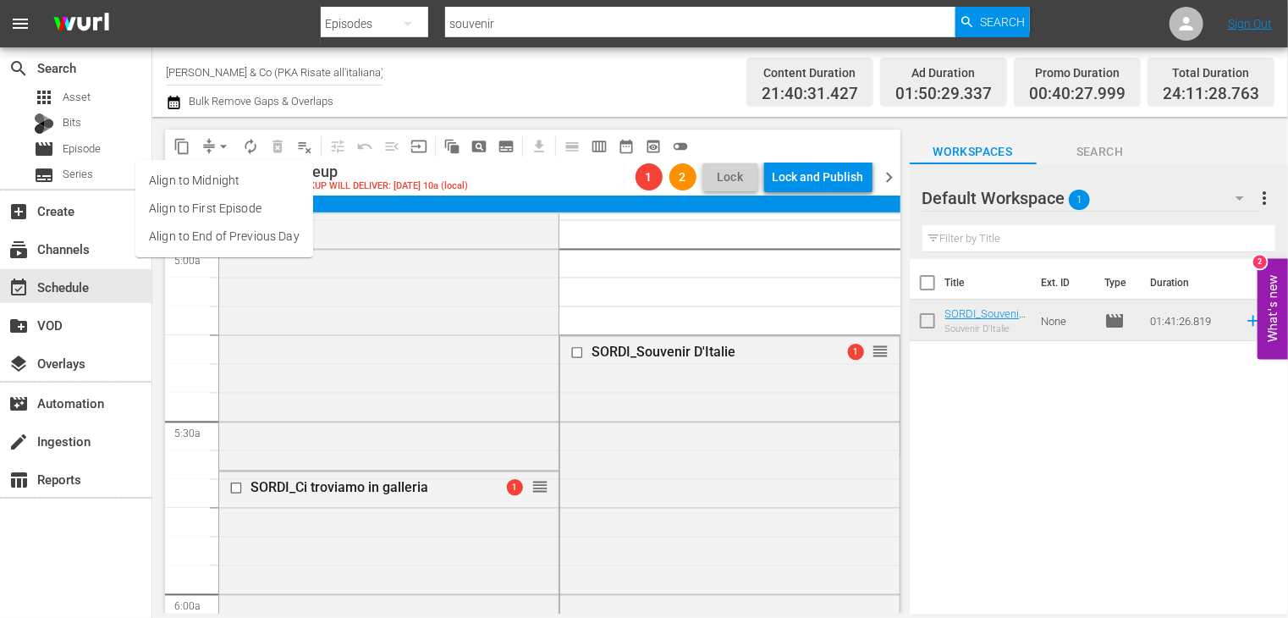
click at [236, 238] on li "Align to End of Previous Day" at bounding box center [224, 237] width 178 height 28
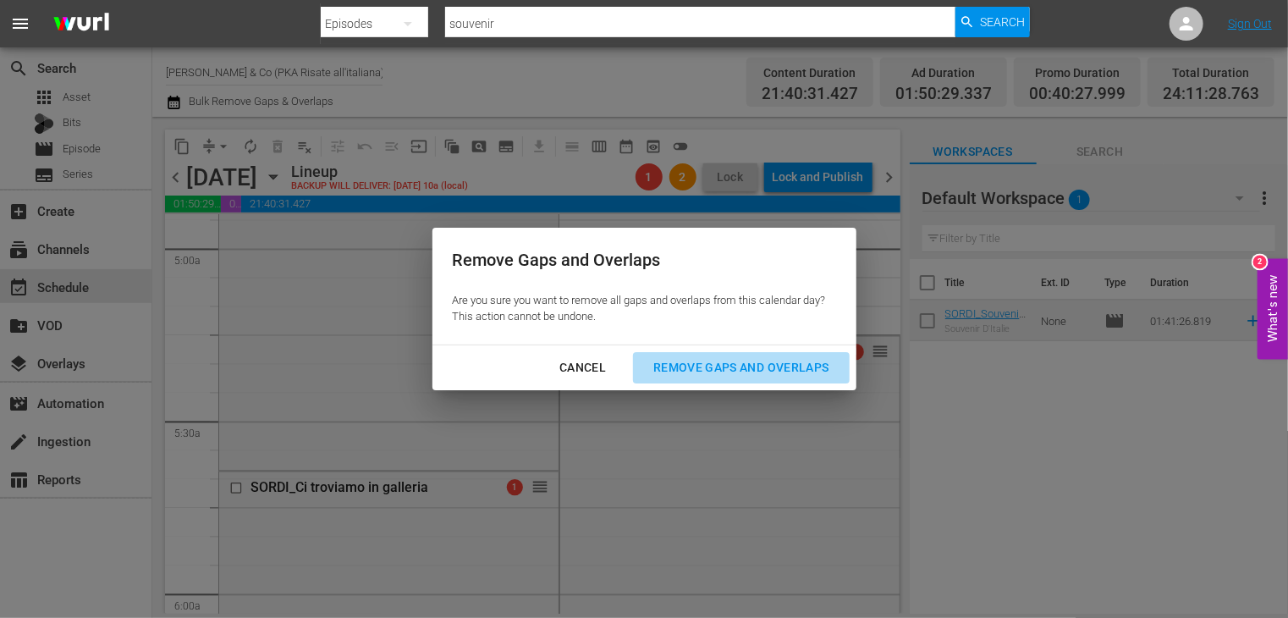
click at [708, 371] on div "Remove Gaps and Overlaps" at bounding box center [741, 367] width 202 height 21
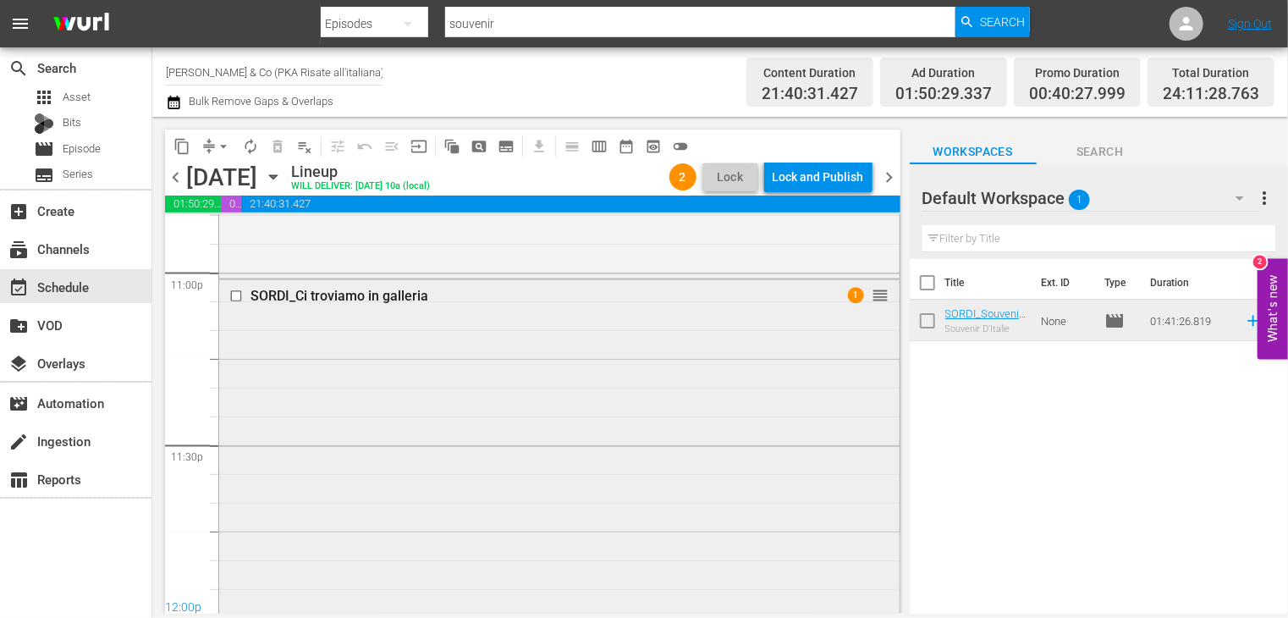
scroll to position [7860, 0]
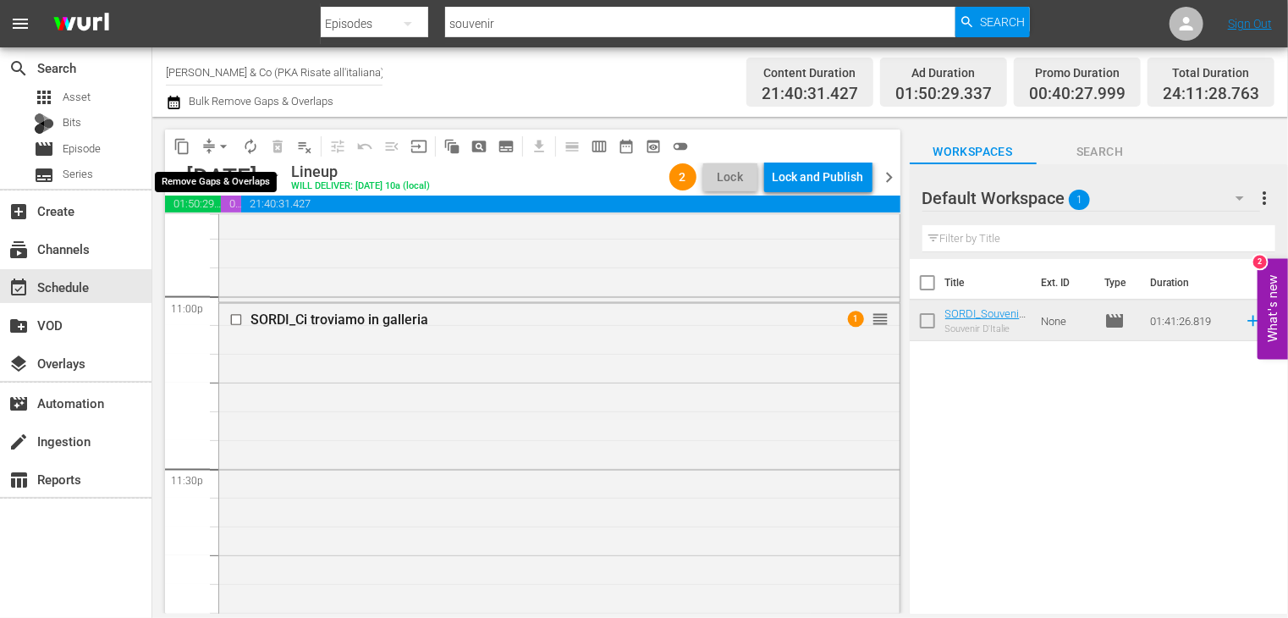
click at [218, 146] on span "arrow_drop_down" at bounding box center [223, 146] width 17 height 17
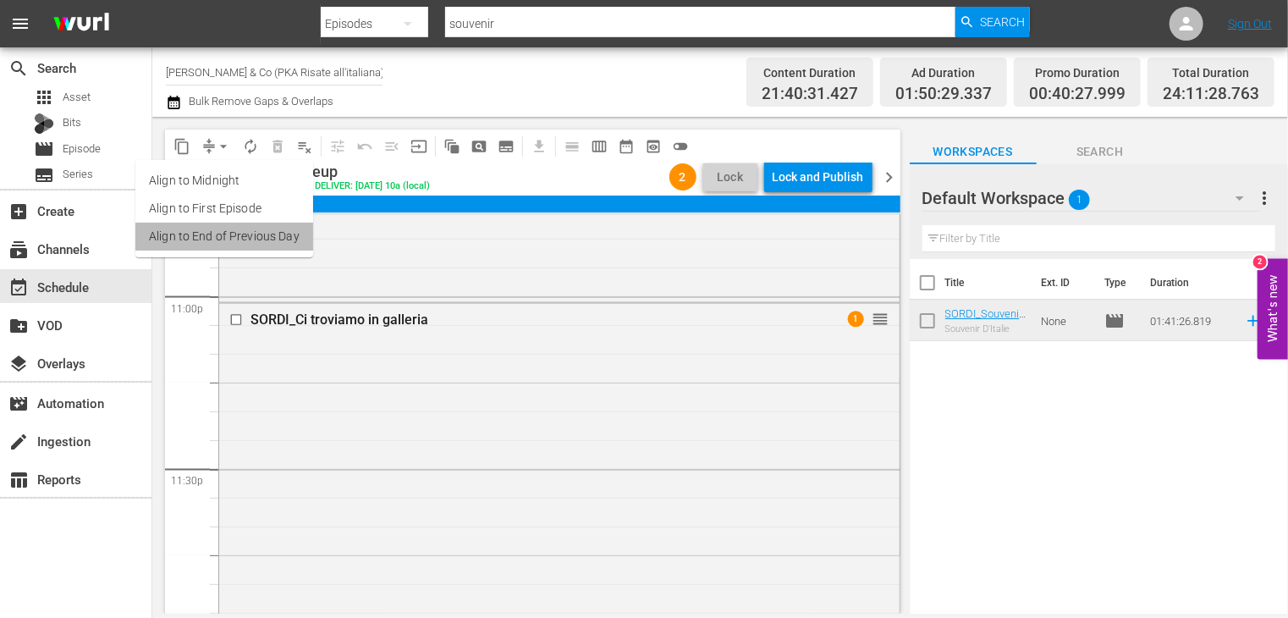
click at [228, 241] on li "Align to End of Previous Day" at bounding box center [224, 237] width 178 height 28
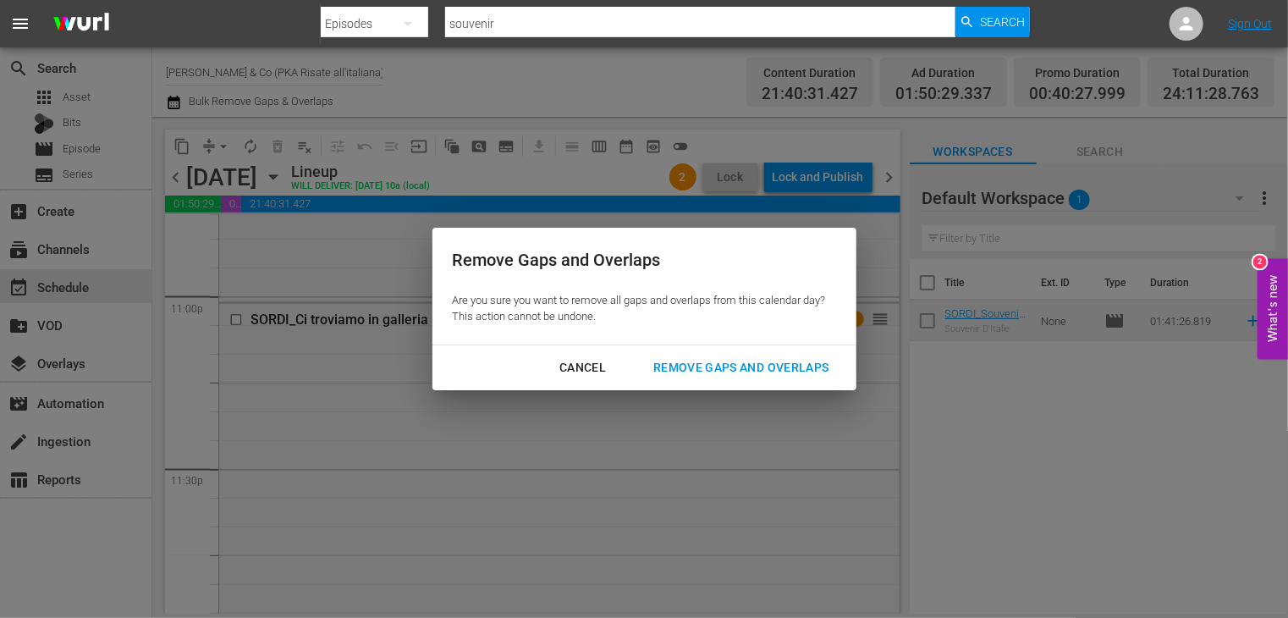
click at [778, 382] on button "Remove Gaps and Overlaps" at bounding box center [741, 367] width 216 height 31
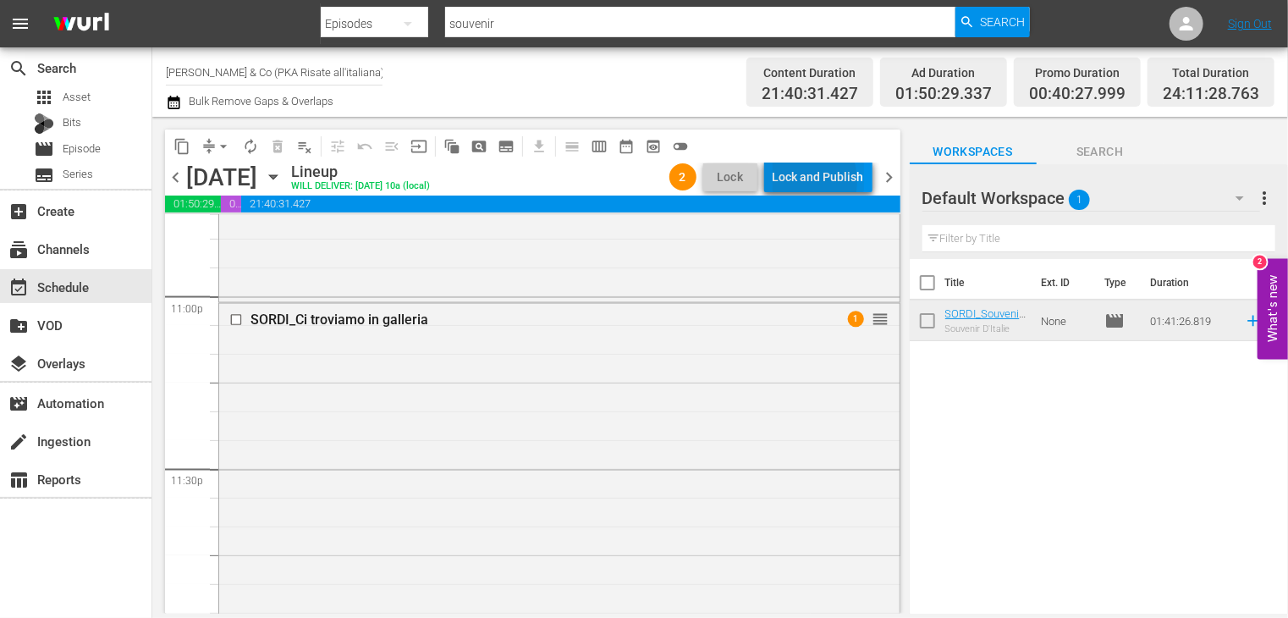
click at [796, 181] on div "Lock and Publish" at bounding box center [818, 177] width 91 height 30
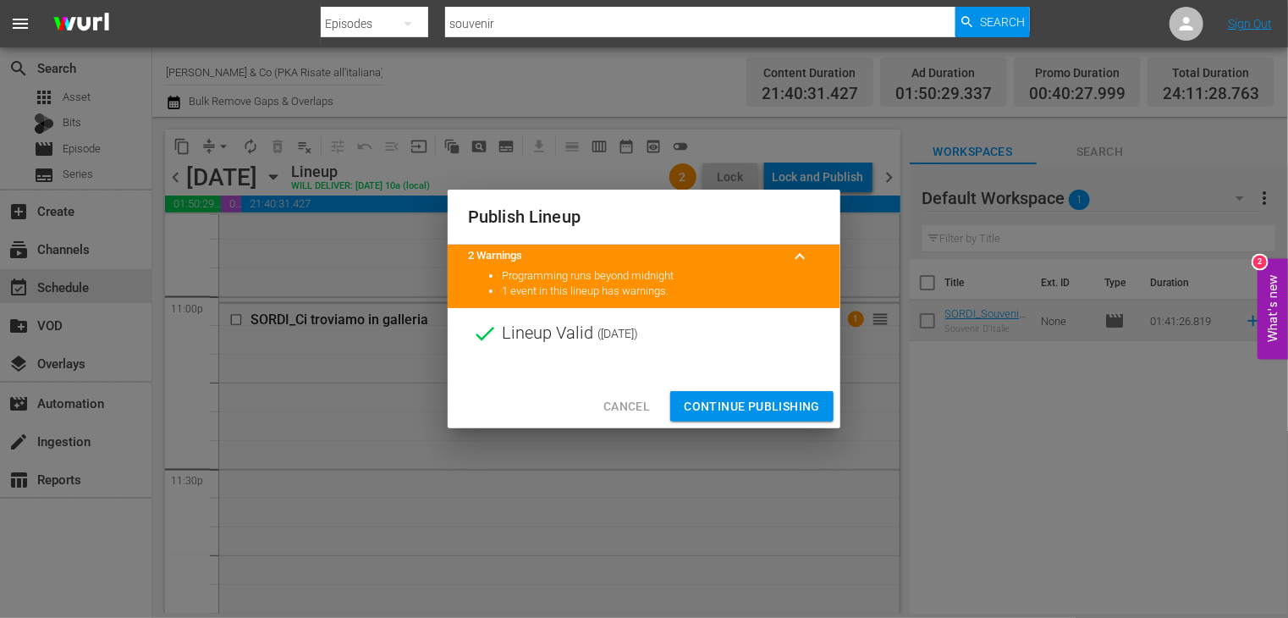
click at [727, 404] on span "Continue Publishing" at bounding box center [752, 406] width 136 height 21
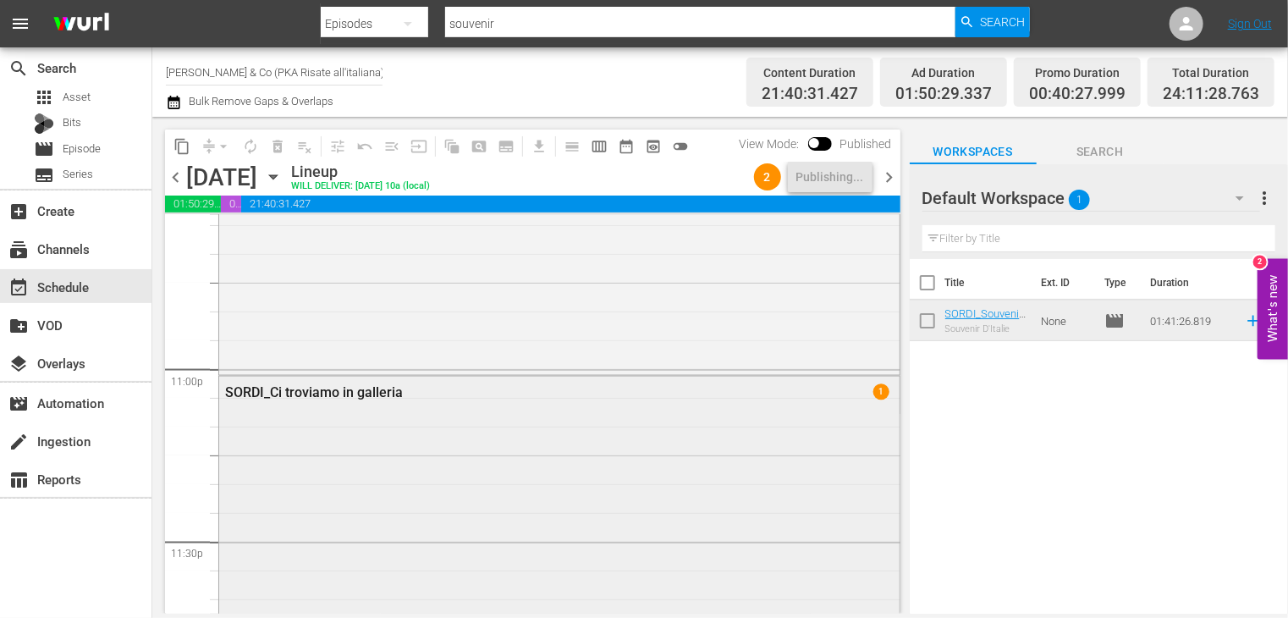
scroll to position [7776, 0]
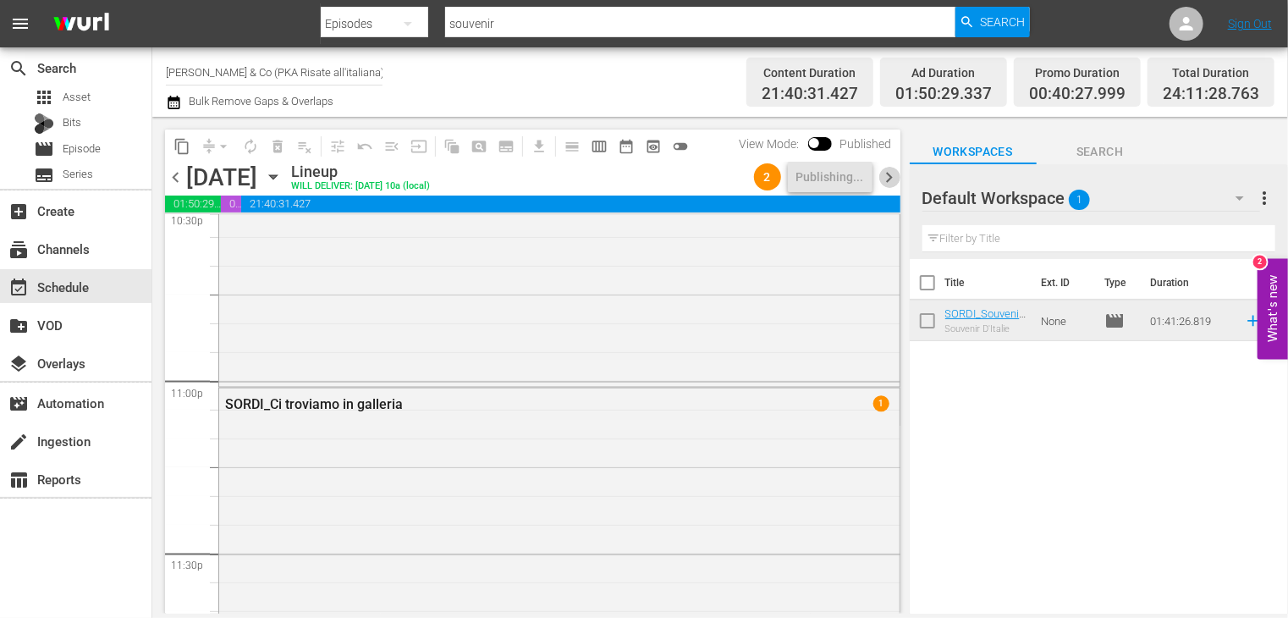
click at [889, 173] on span "chevron_right" at bounding box center [889, 177] width 21 height 21
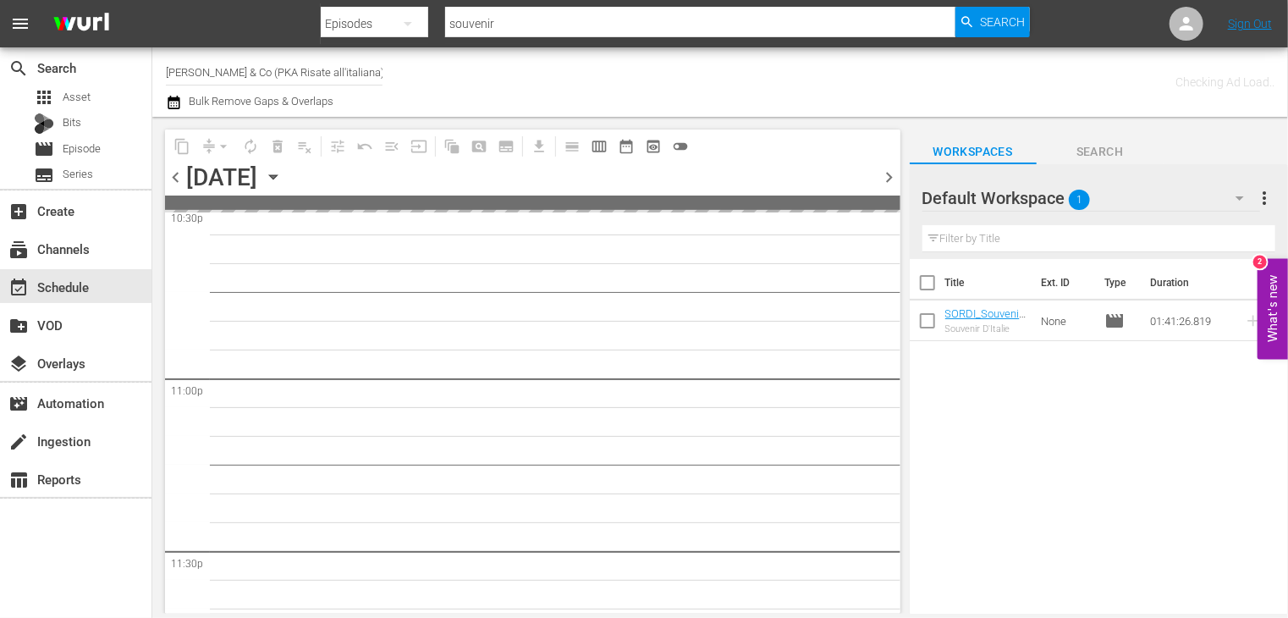
scroll to position [7885, 0]
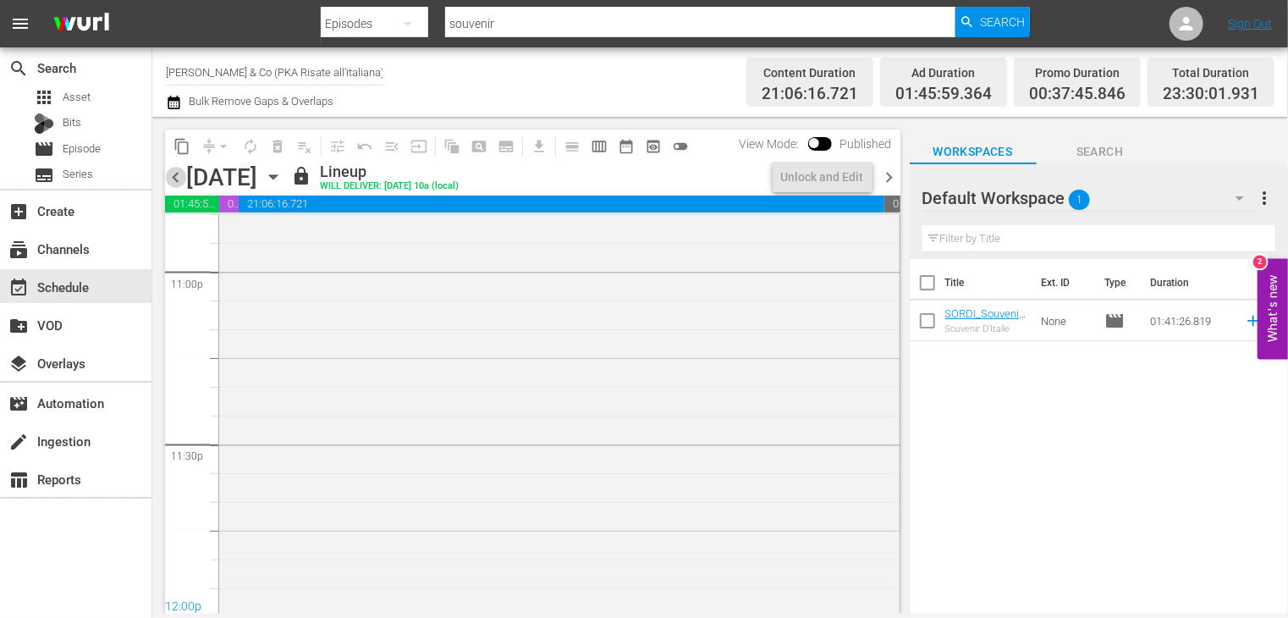
click at [173, 176] on span "chevron_left" at bounding box center [175, 177] width 21 height 21
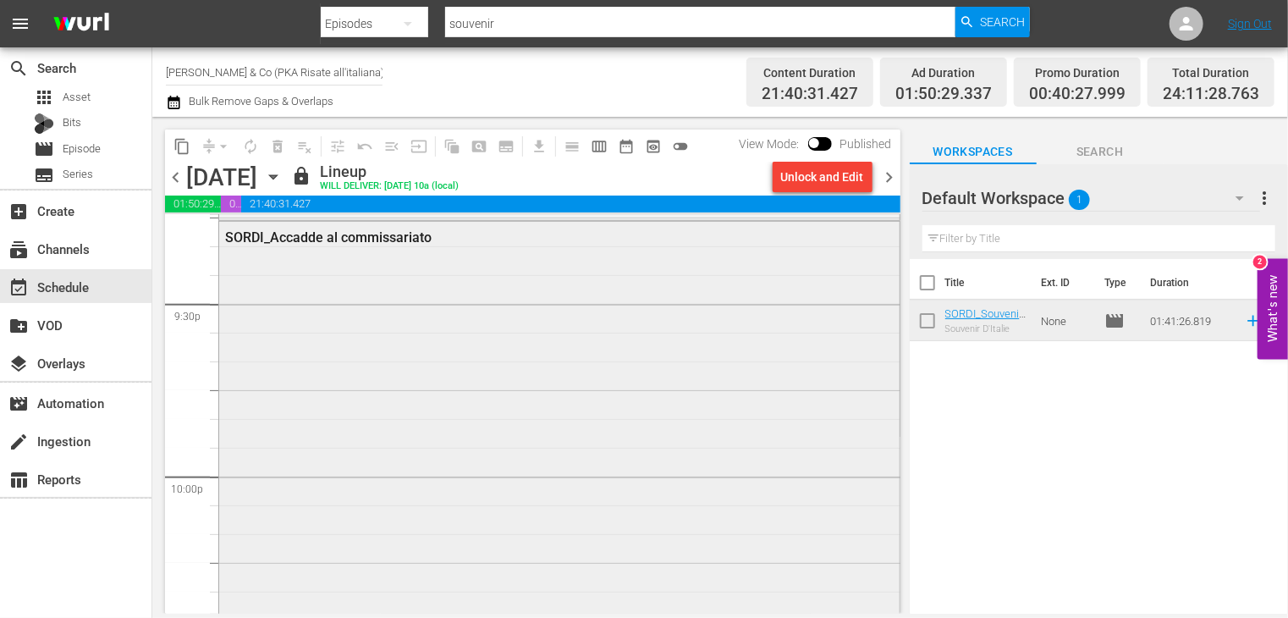
scroll to position [7183, 0]
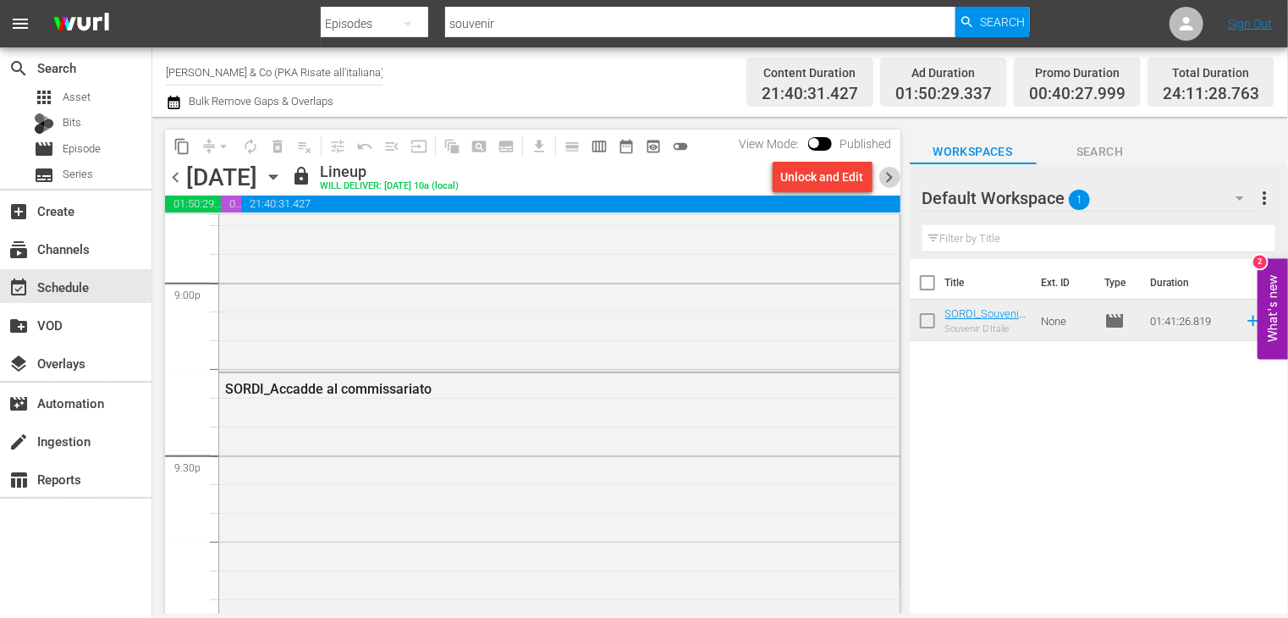
click at [887, 178] on span "chevron_right" at bounding box center [889, 177] width 21 height 21
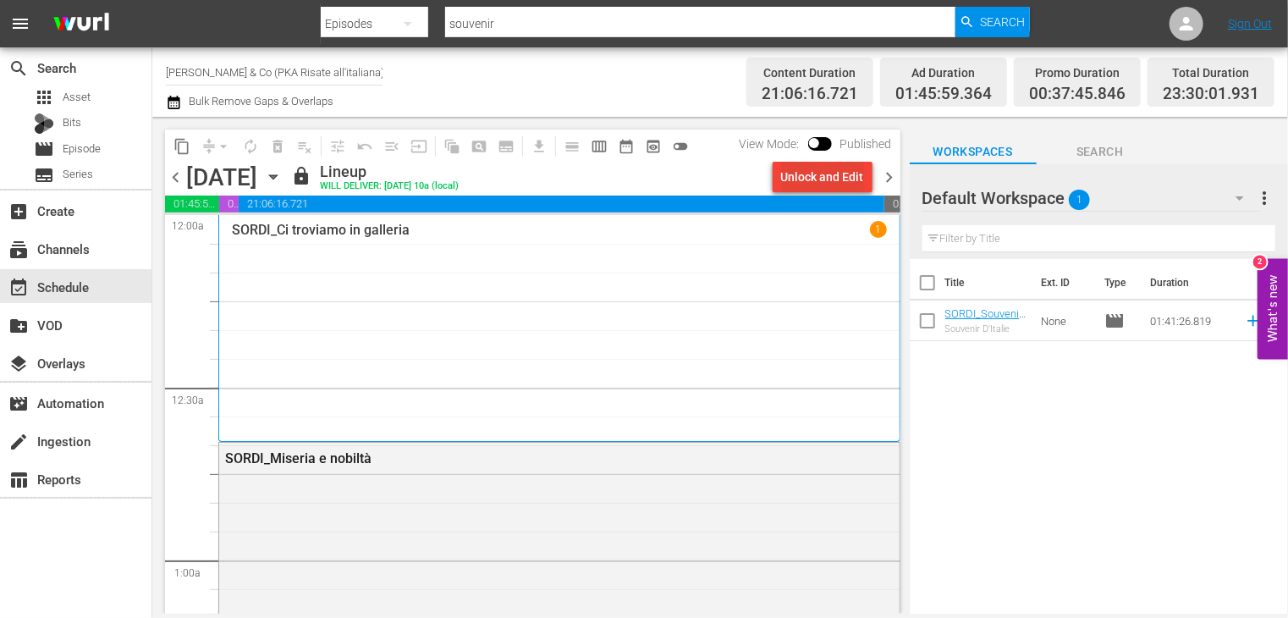
click at [849, 179] on div "Unlock and Edit" at bounding box center [822, 177] width 83 height 30
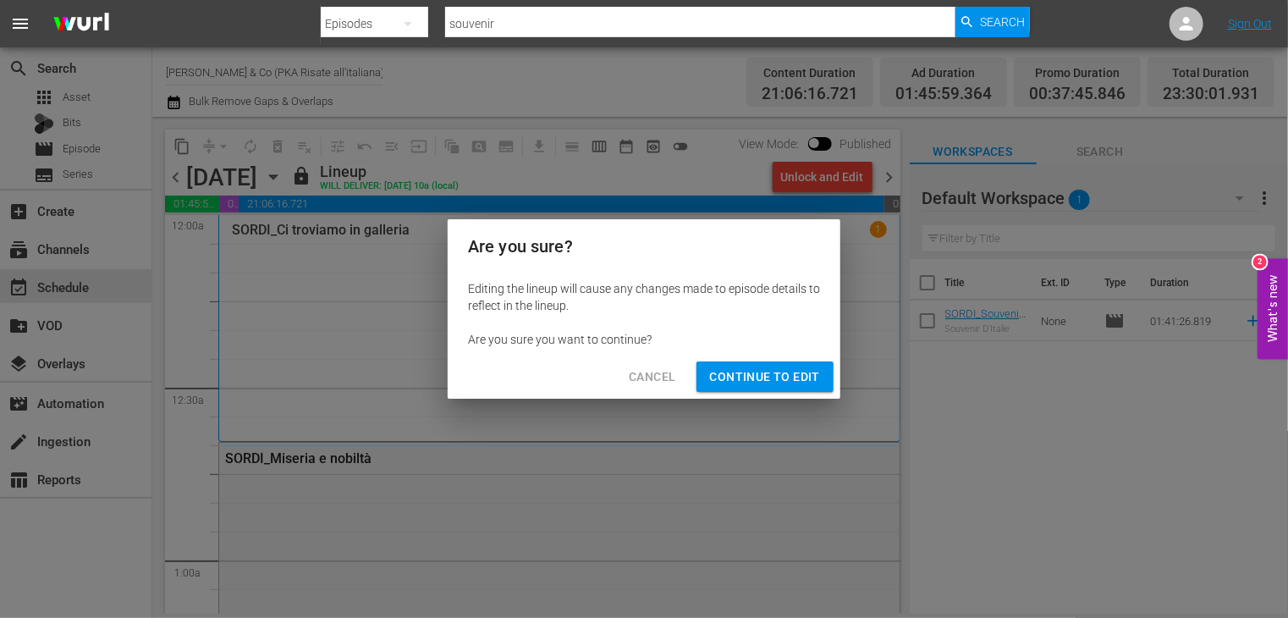
click at [779, 378] on span "Continue to Edit" at bounding box center [765, 376] width 110 height 21
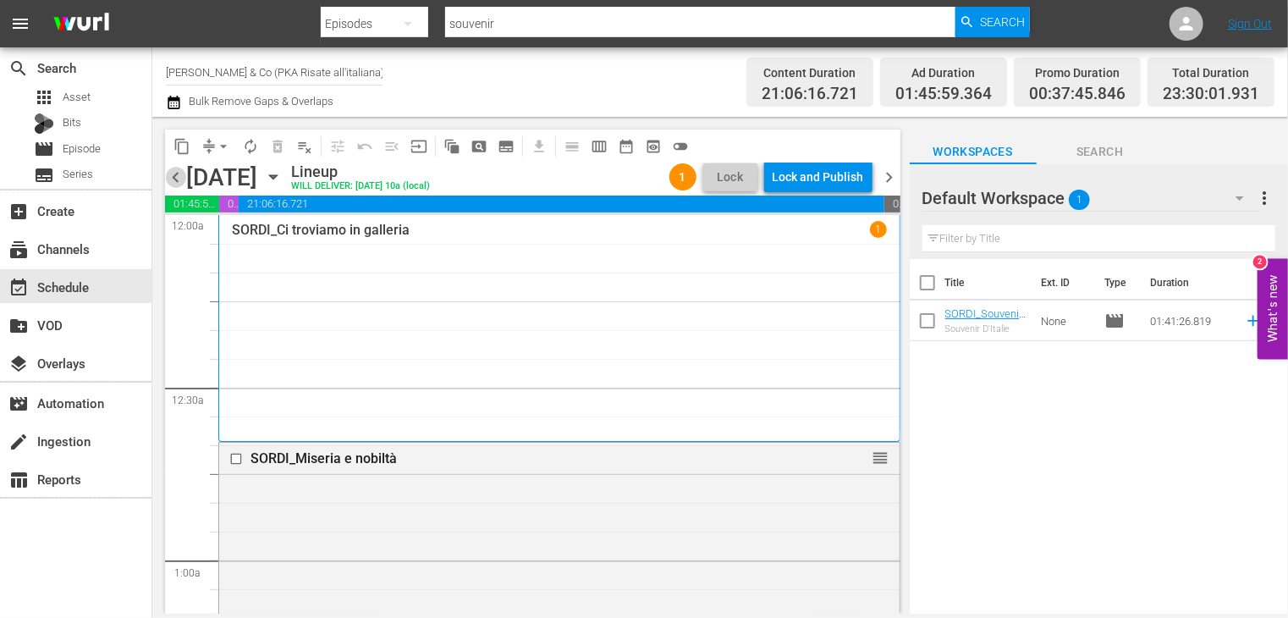
click at [172, 184] on span "chevron_left" at bounding box center [175, 177] width 21 height 21
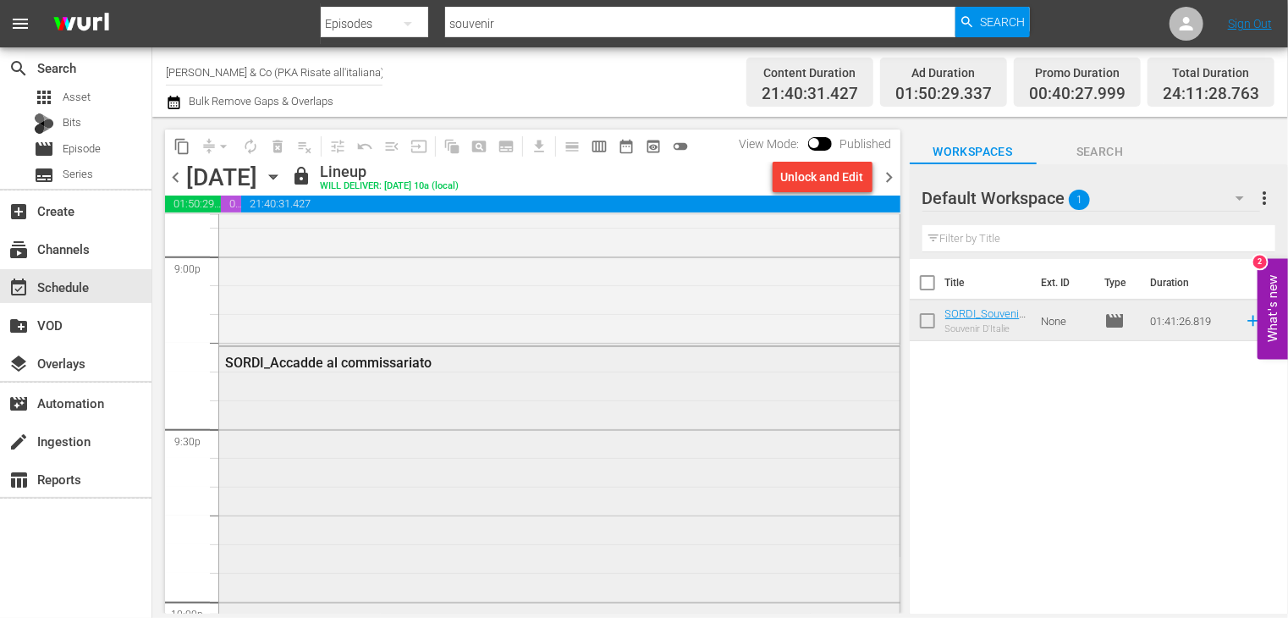
scroll to position [7183, 0]
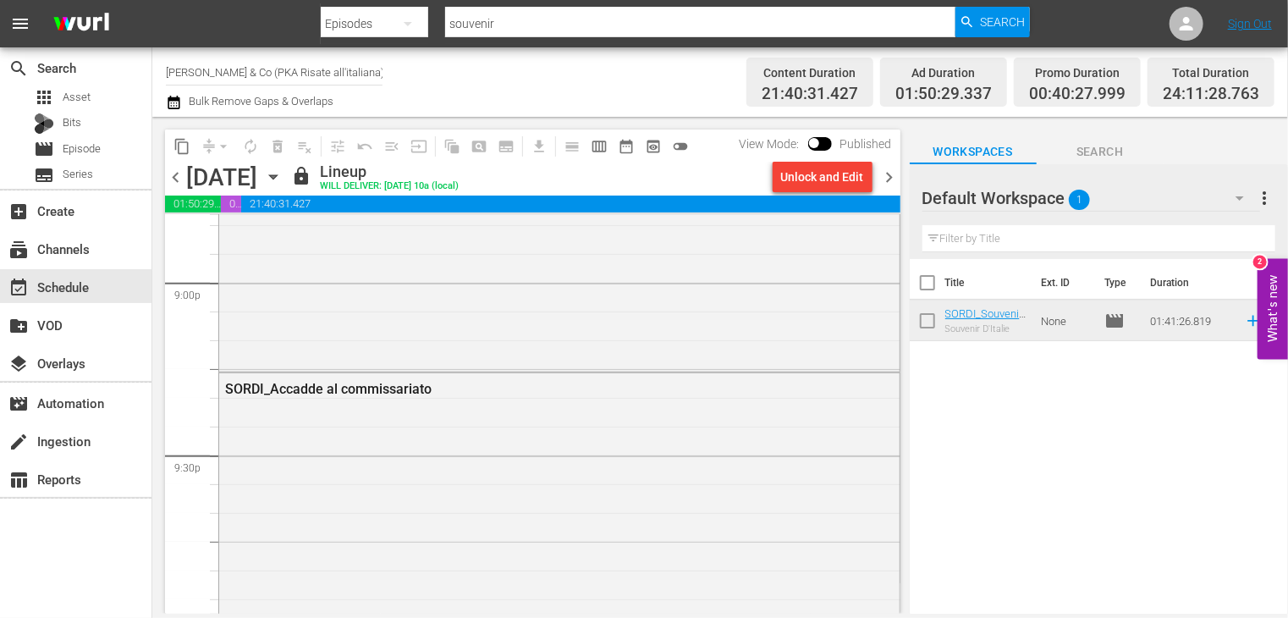
click at [889, 180] on span "chevron_right" at bounding box center [889, 177] width 21 height 21
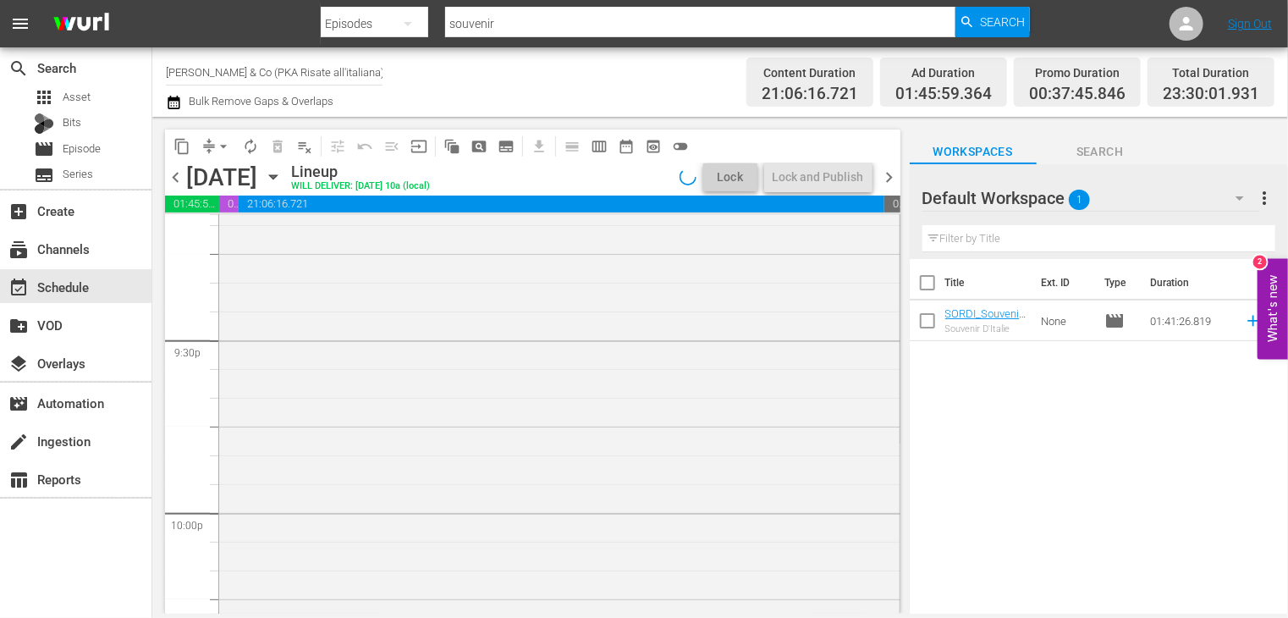
click at [887, 178] on span "chevron_right" at bounding box center [889, 177] width 21 height 21
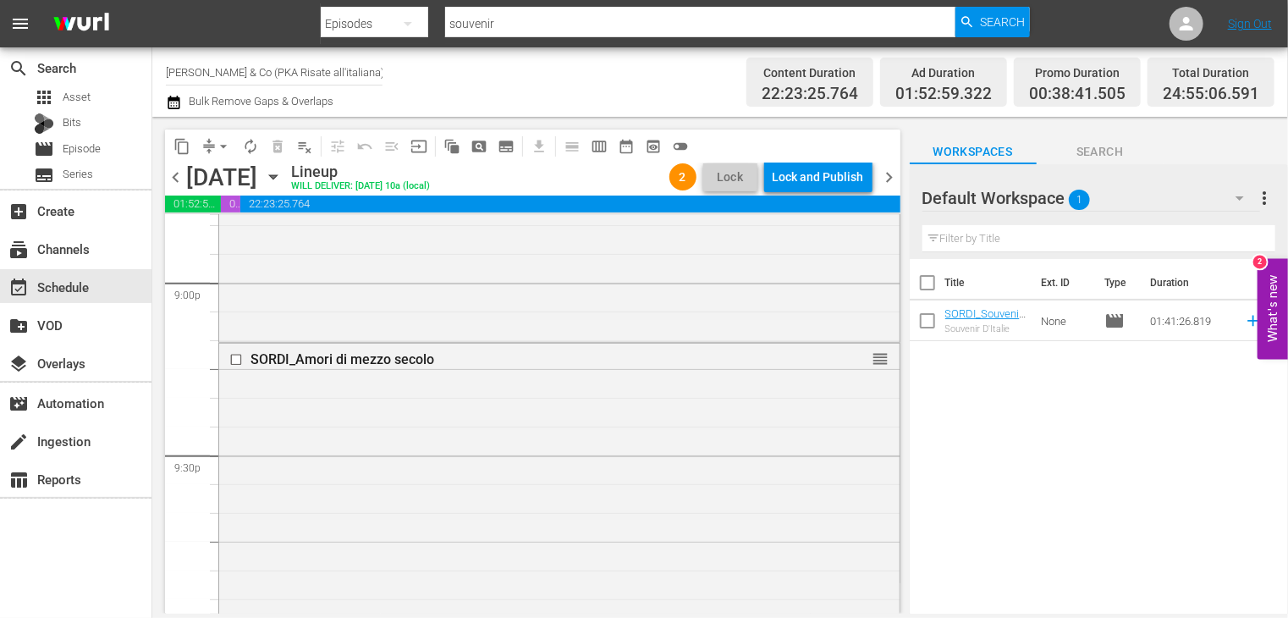
click at [178, 180] on span "chevron_left" at bounding box center [175, 177] width 21 height 21
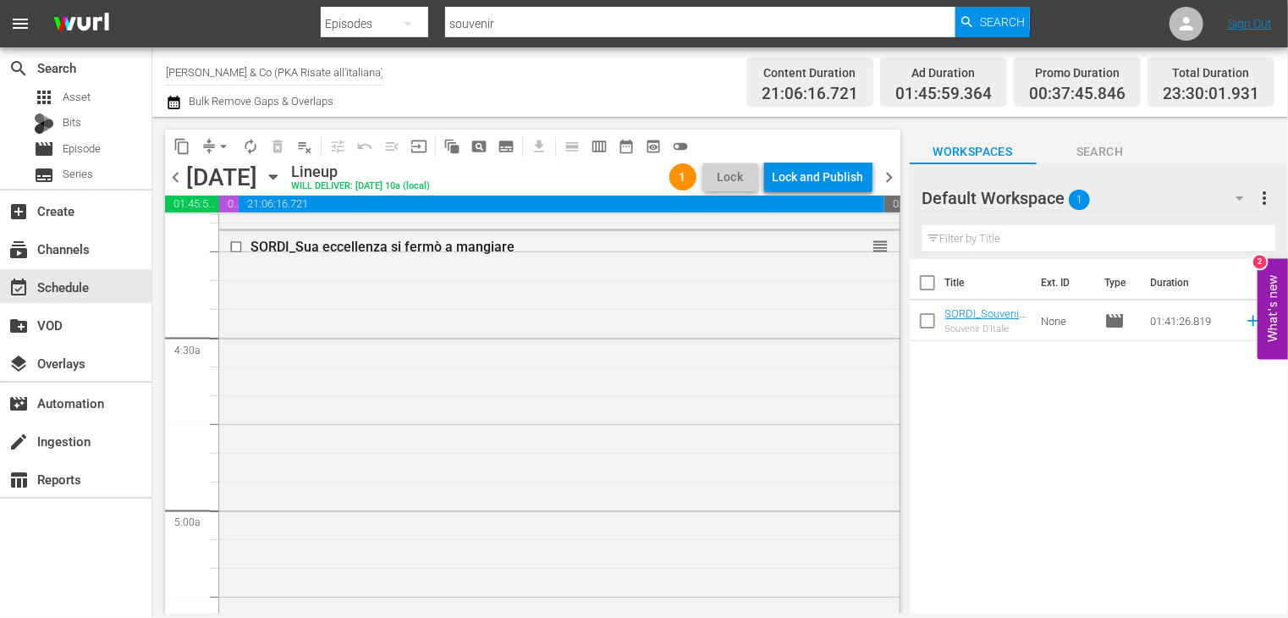
scroll to position [1523, 0]
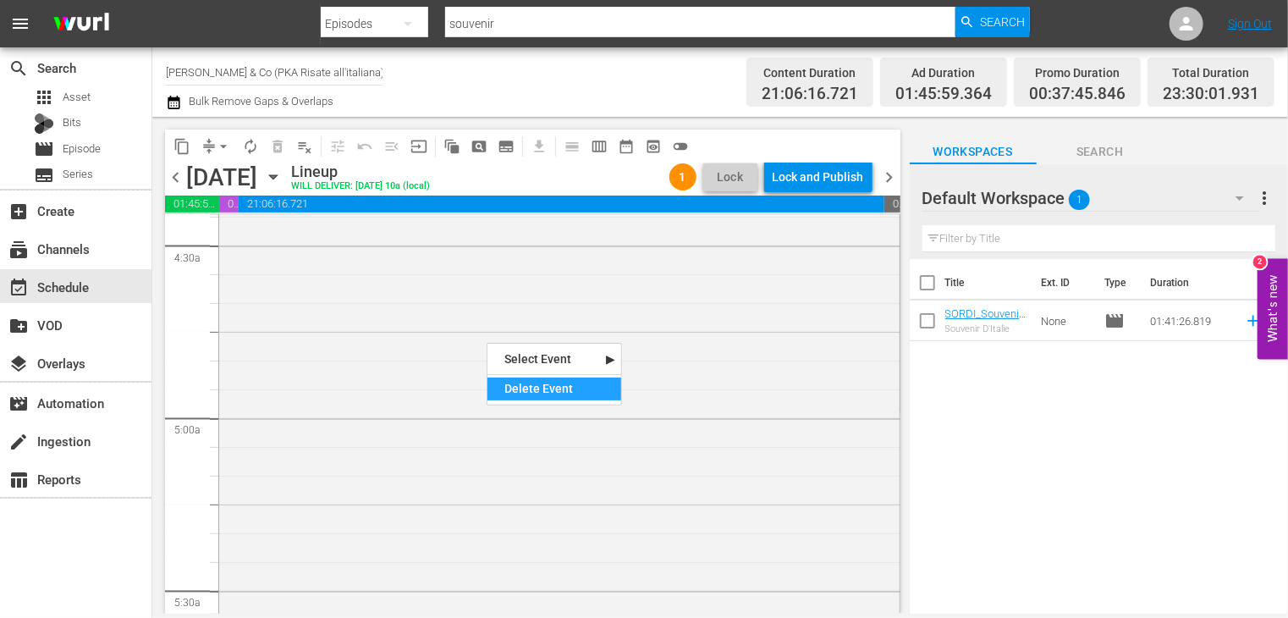
click at [542, 383] on div "Delete Event" at bounding box center [554, 388] width 134 height 23
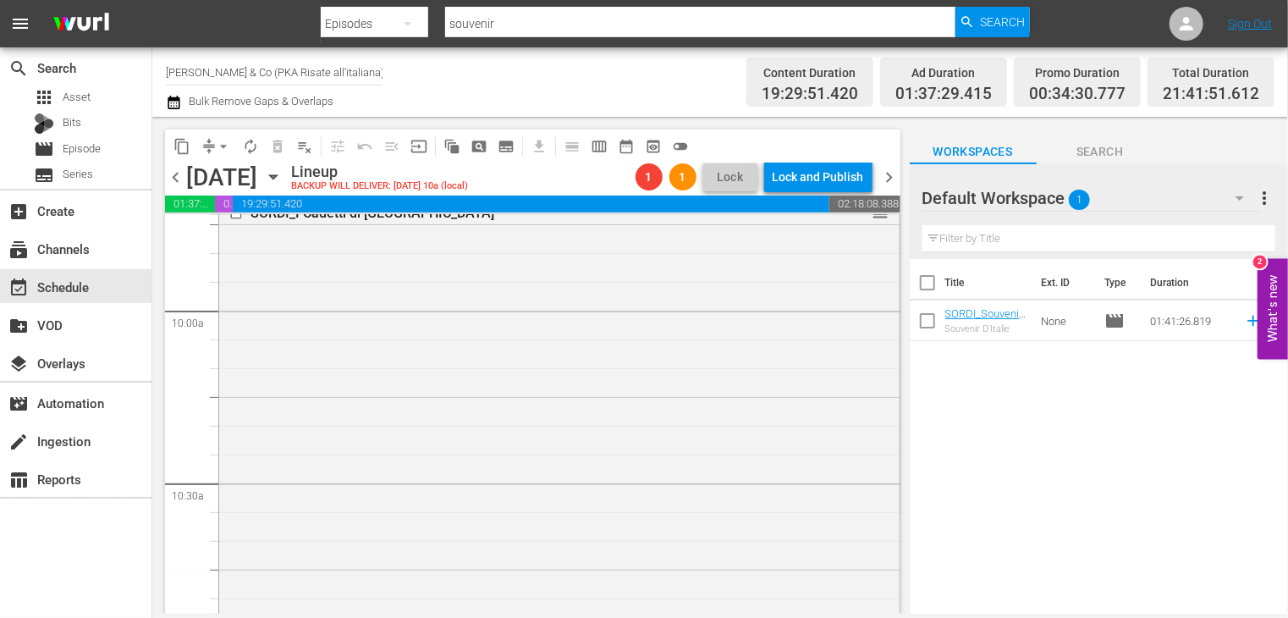
scroll to position [3470, 0]
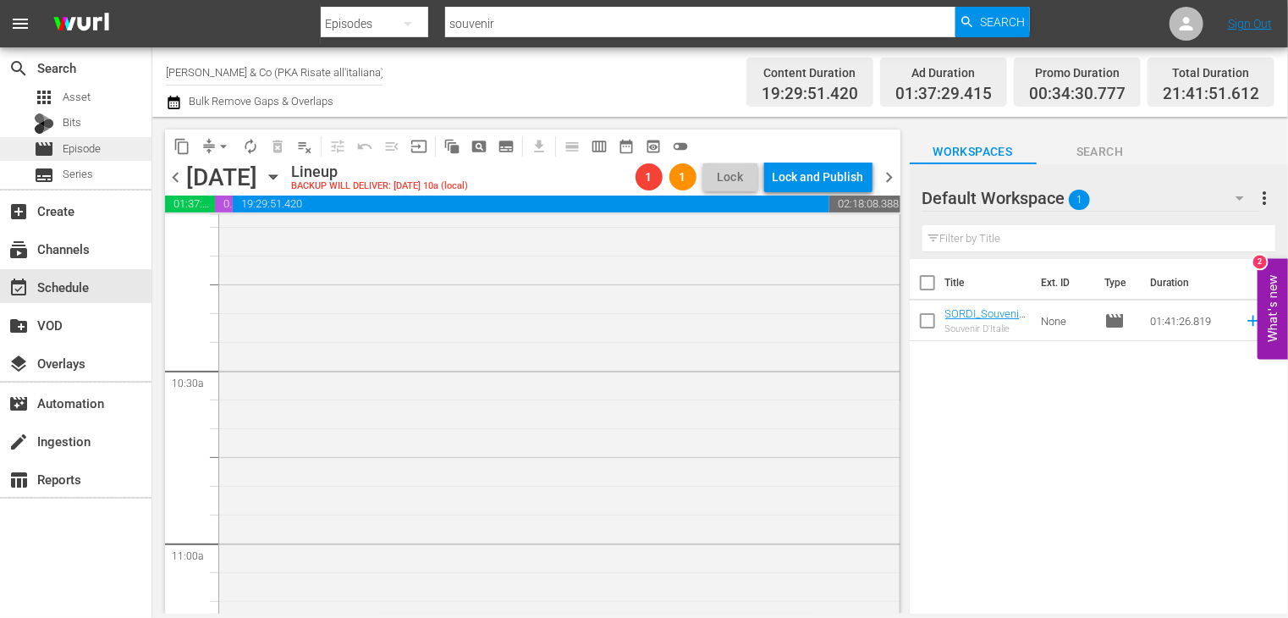
click at [83, 146] on span "Episode" at bounding box center [82, 148] width 38 height 17
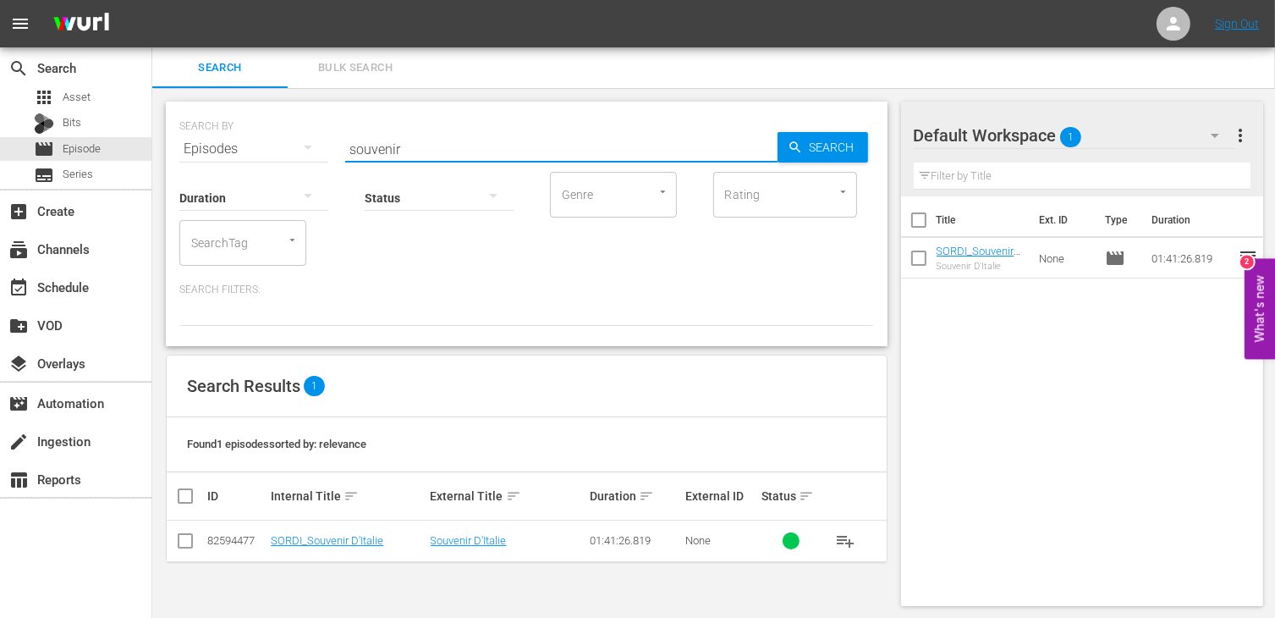
drag, startPoint x: 419, startPoint y: 148, endPoint x: 244, endPoint y: 141, distance: 175.3
click at [244, 141] on div "SEARCH BY Search By Episodes Search ID, Title, Description, Keywords, or Catego…" at bounding box center [526, 138] width 695 height 61
type input "totòtru"
click at [185, 534] on input "checkbox" at bounding box center [185, 544] width 20 height 20
checkbox input "true"
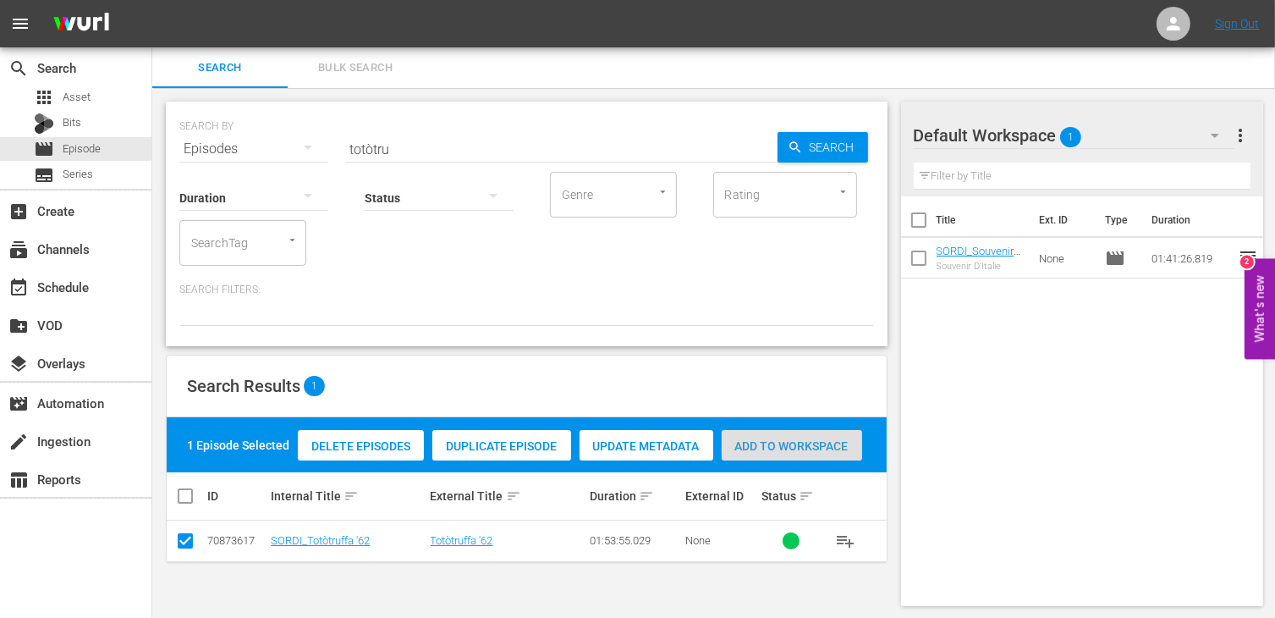
click at [799, 444] on span "Add to Workspace" at bounding box center [792, 446] width 140 height 14
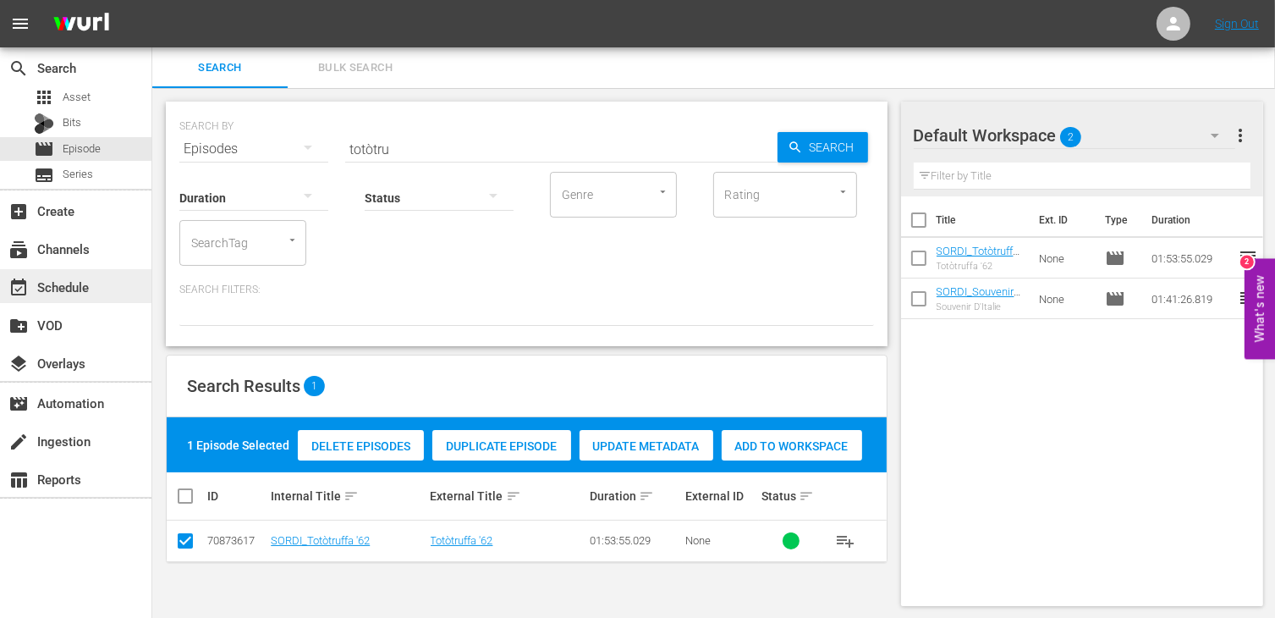
click at [95, 289] on div "event_available Schedule" at bounding box center [75, 286] width 151 height 34
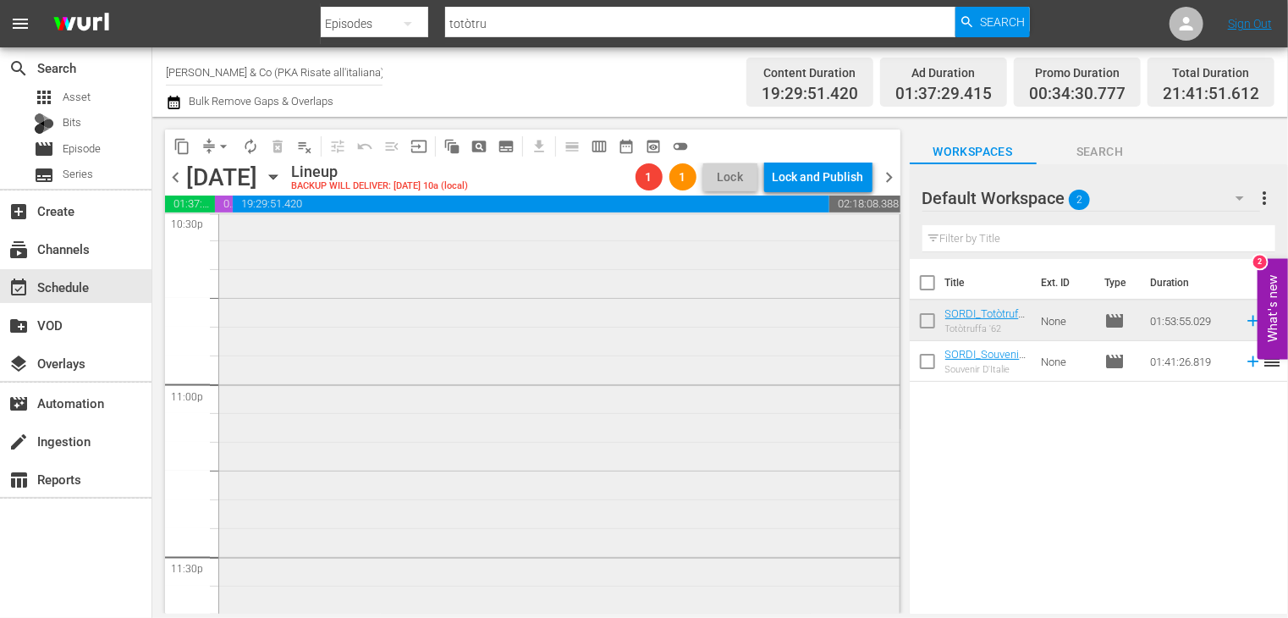
scroll to position [7518, 0]
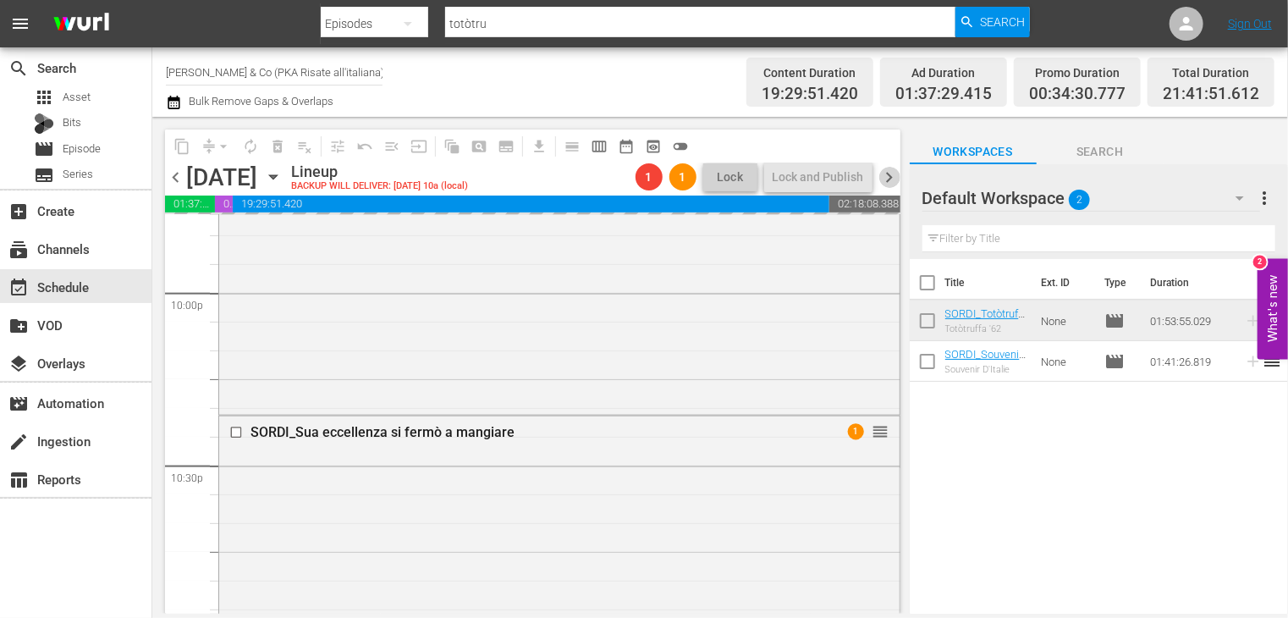
click at [884, 170] on span "chevron_right" at bounding box center [889, 177] width 21 height 21
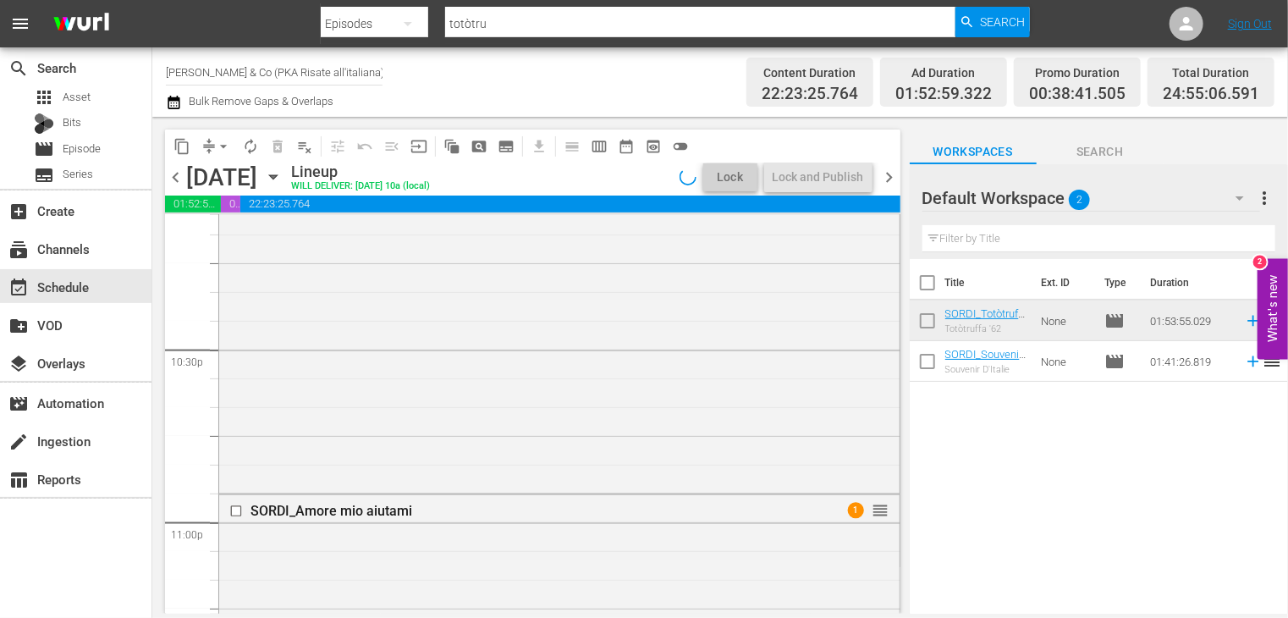
scroll to position [7375, 0]
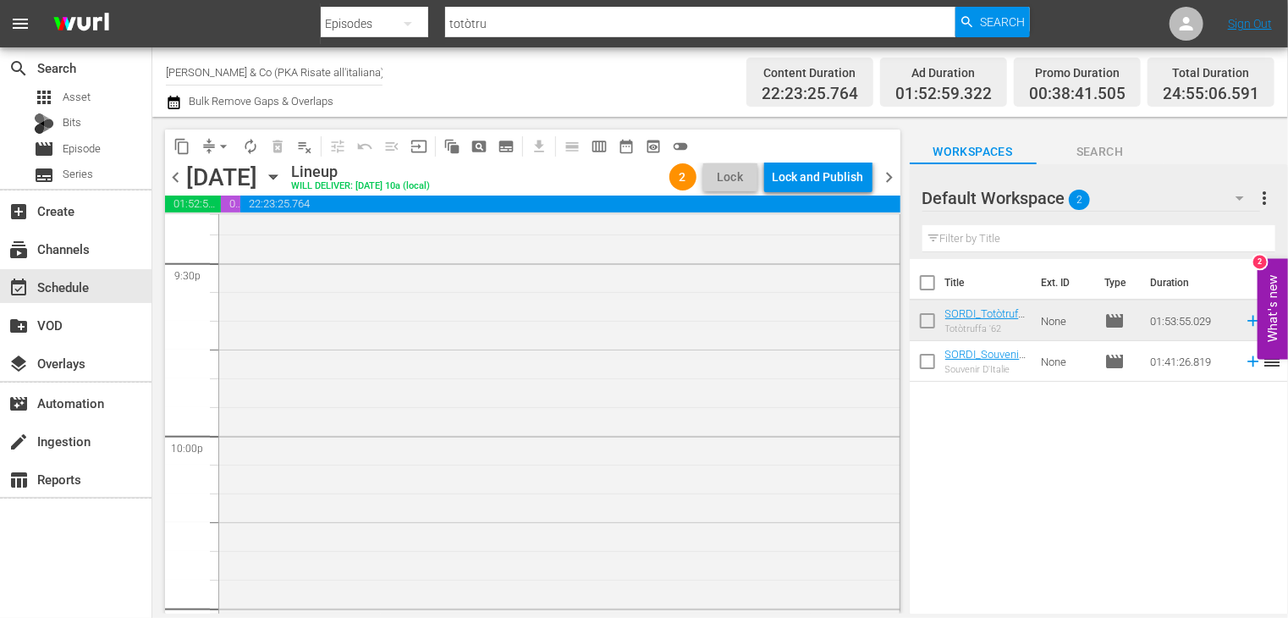
click at [169, 179] on span "chevron_left" at bounding box center [175, 177] width 21 height 21
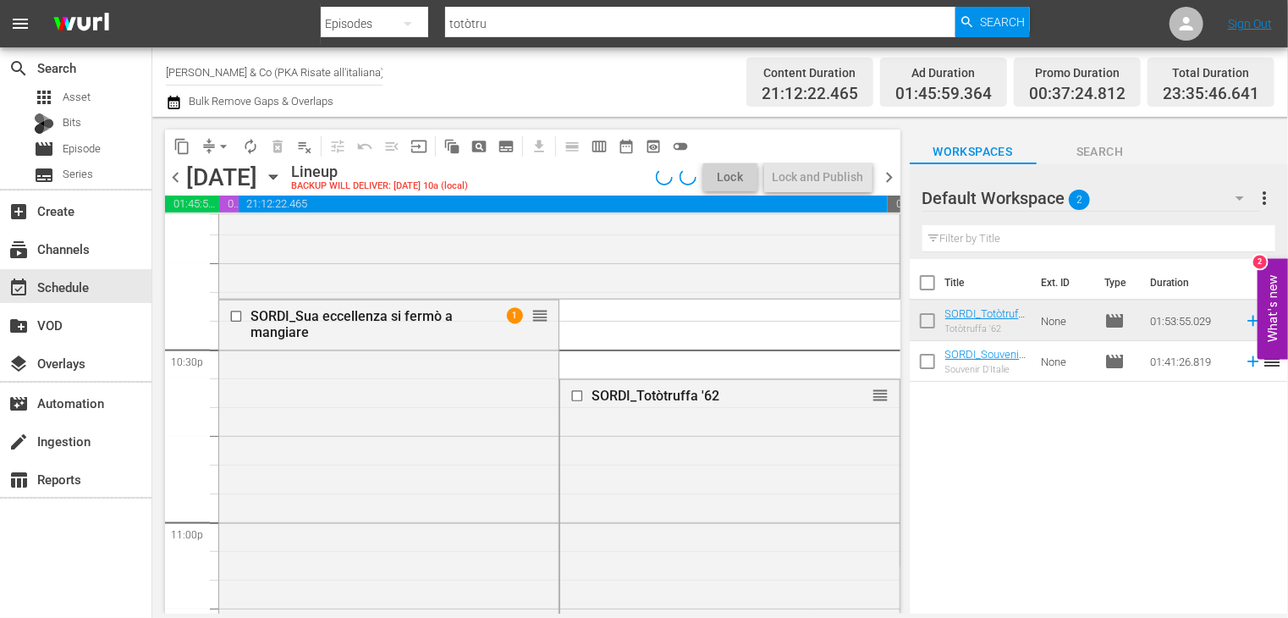
scroll to position [7518, 0]
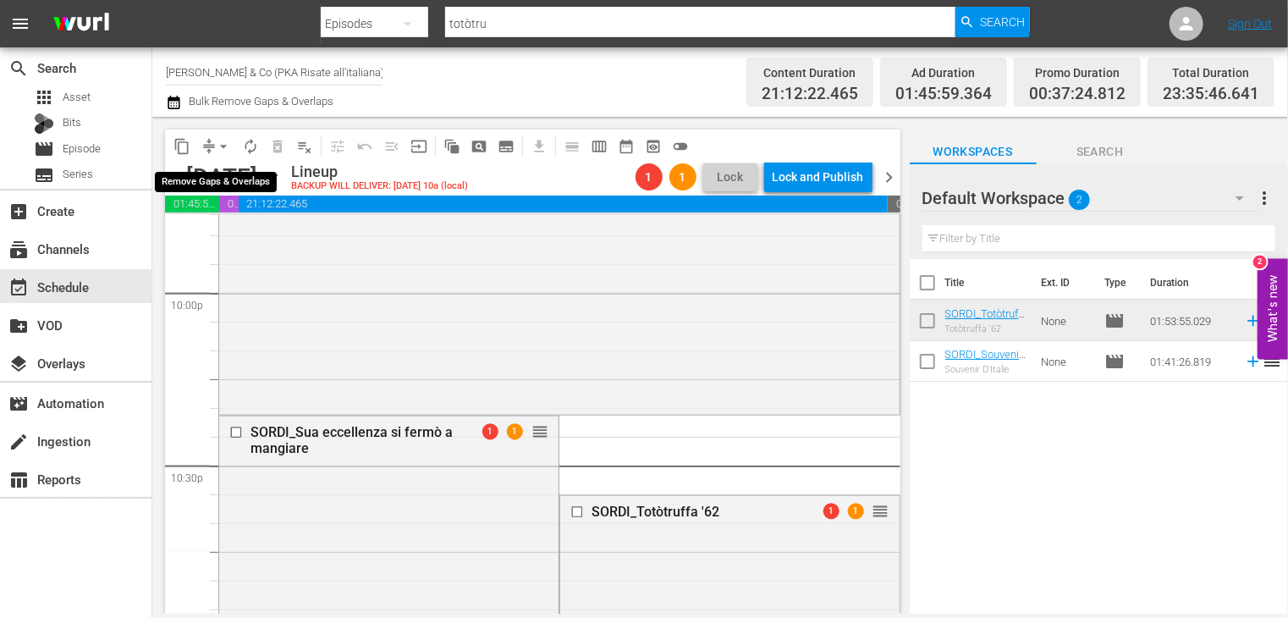
click at [219, 146] on span "arrow_drop_down" at bounding box center [223, 146] width 17 height 17
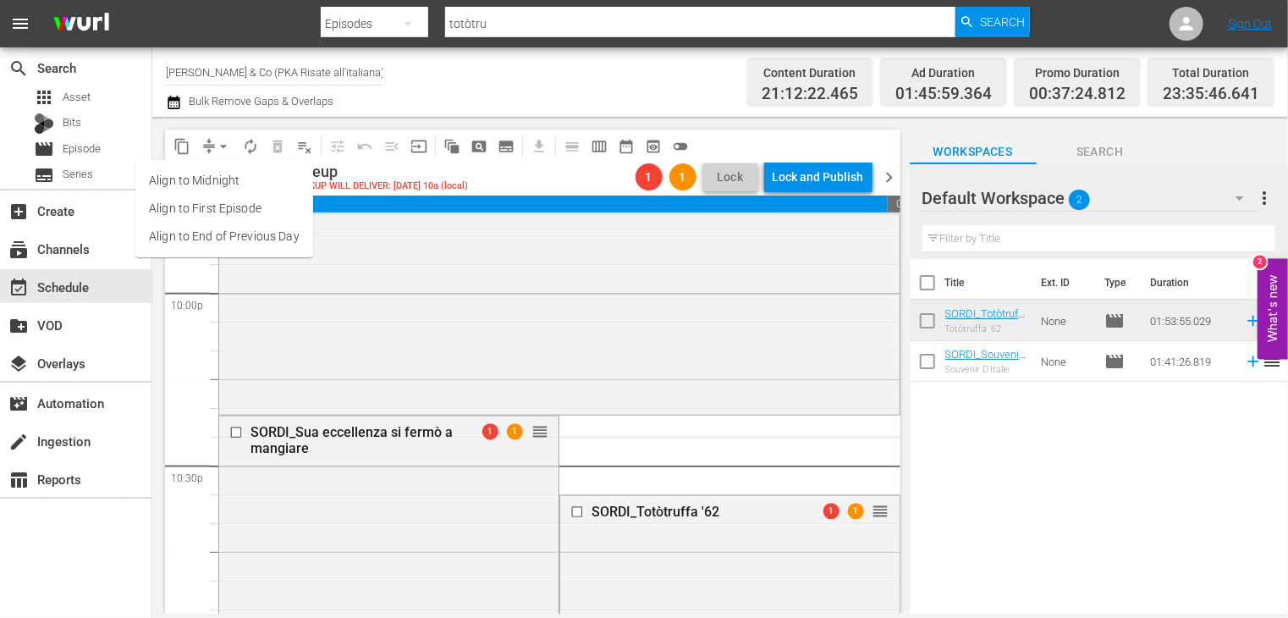
click at [257, 238] on li "Align to End of Previous Day" at bounding box center [224, 237] width 178 height 28
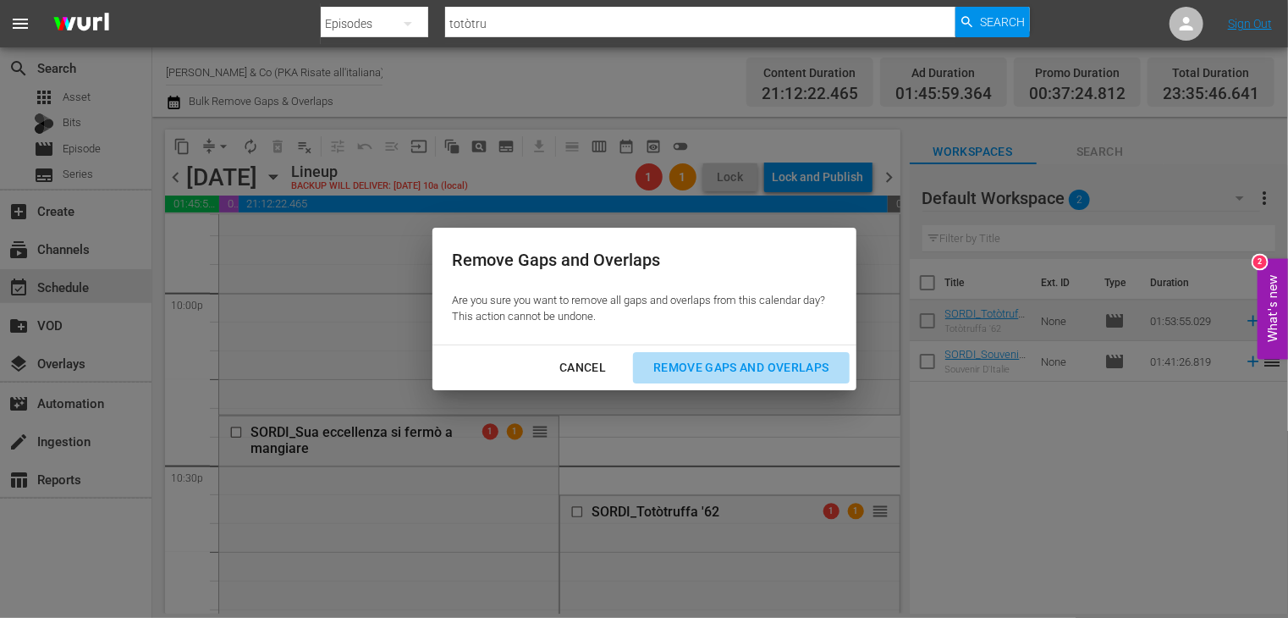
click at [738, 380] on button "Remove Gaps and Overlaps" at bounding box center [741, 367] width 216 height 31
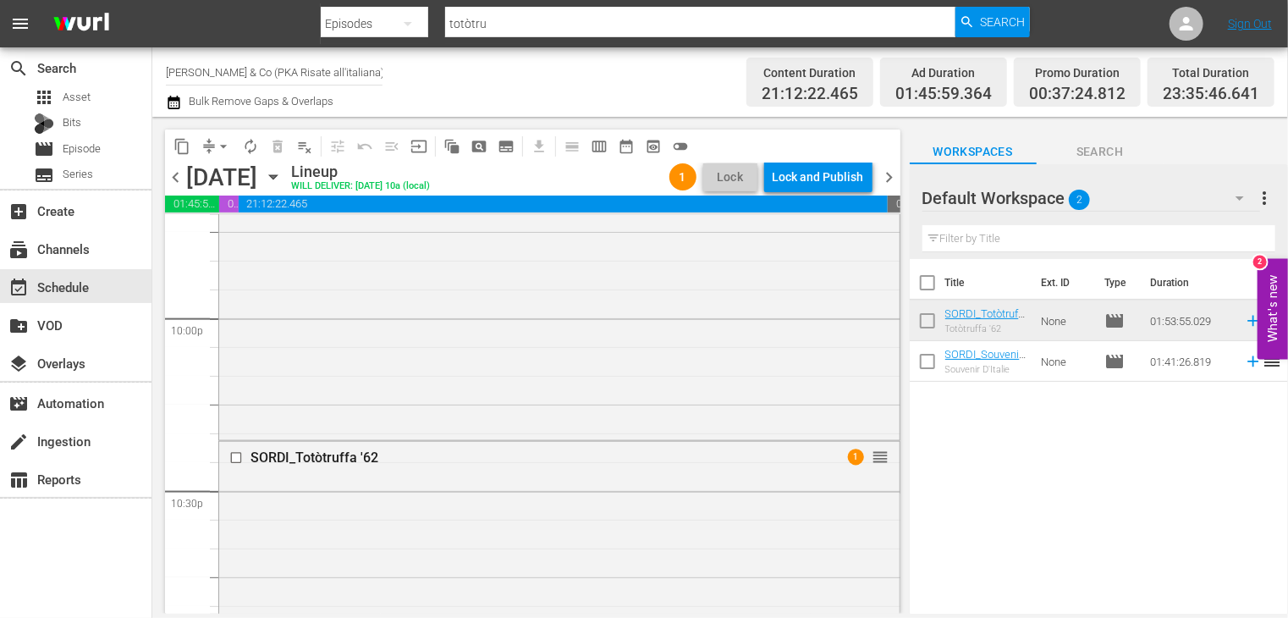
scroll to position [7468, 0]
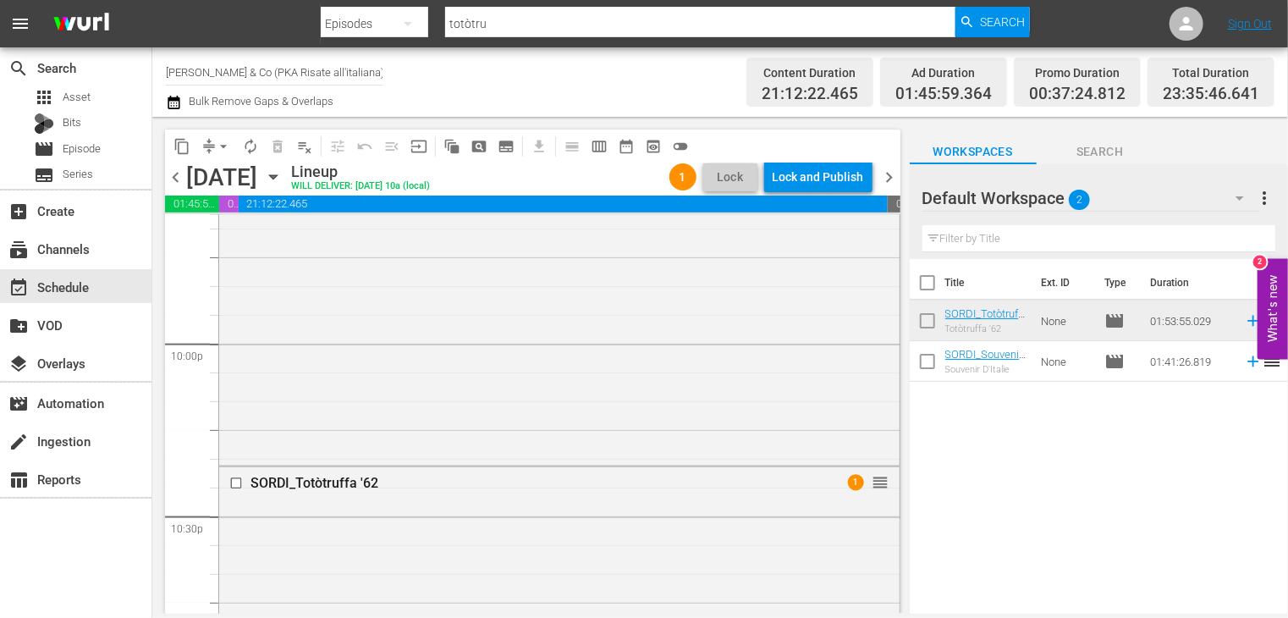
click at [779, 175] on div "Lock and Publish" at bounding box center [818, 177] width 91 height 30
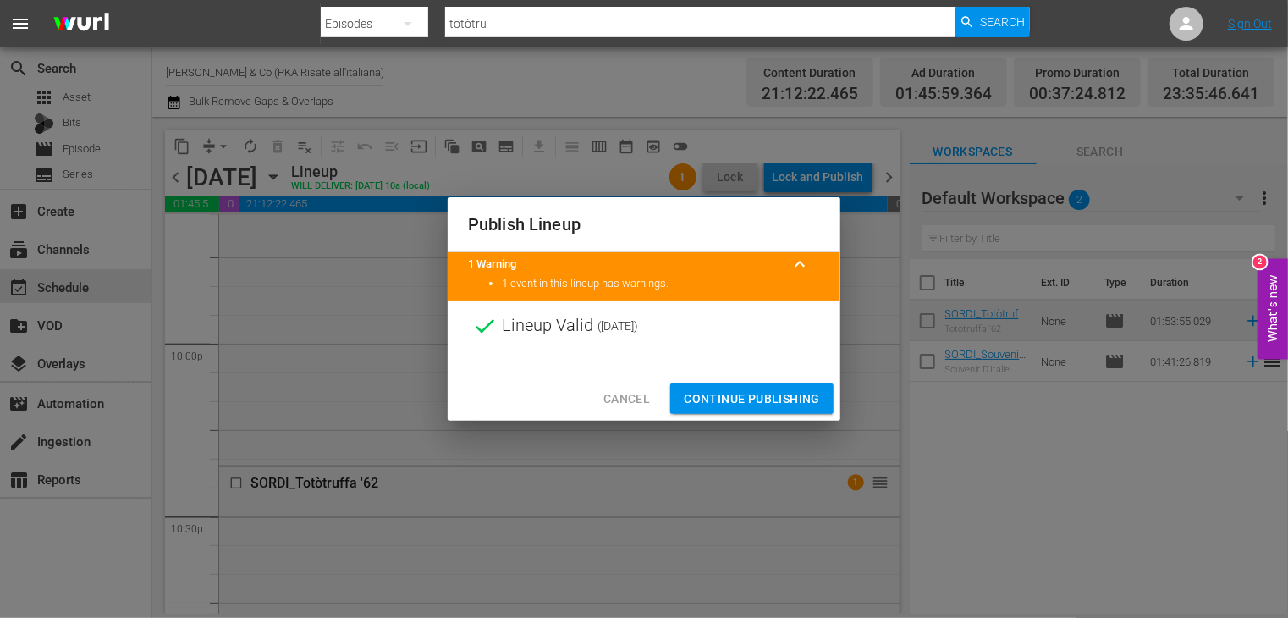
click at [722, 400] on span "Continue Publishing" at bounding box center [752, 398] width 136 height 21
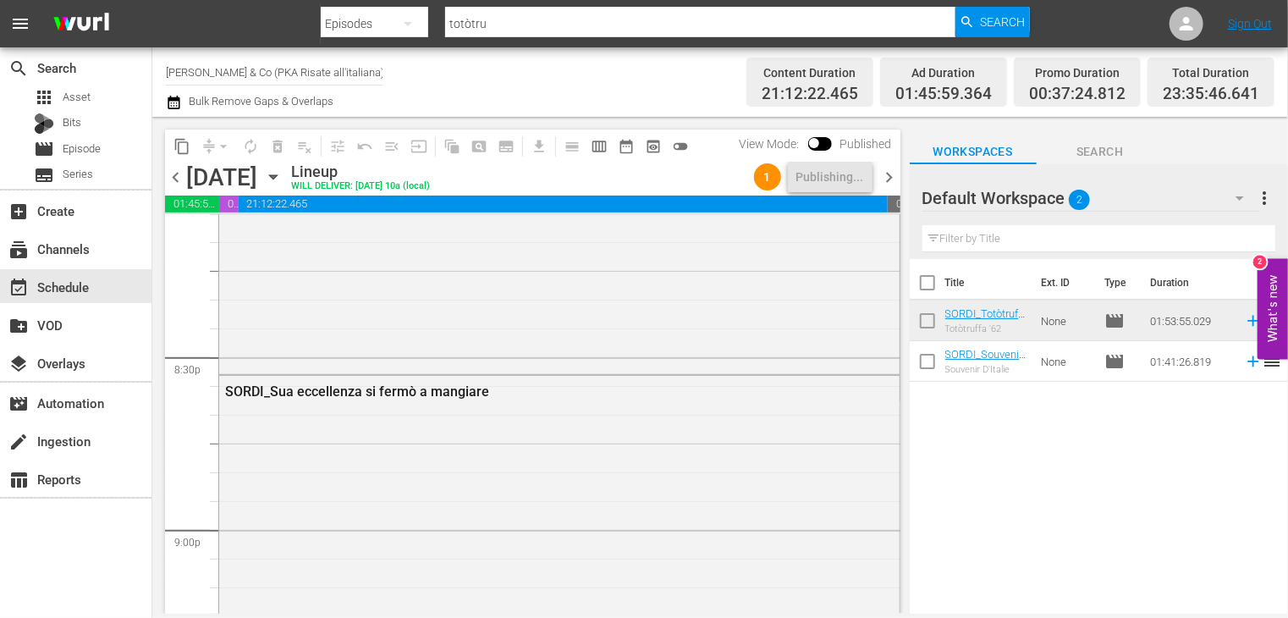
scroll to position [6791, 0]
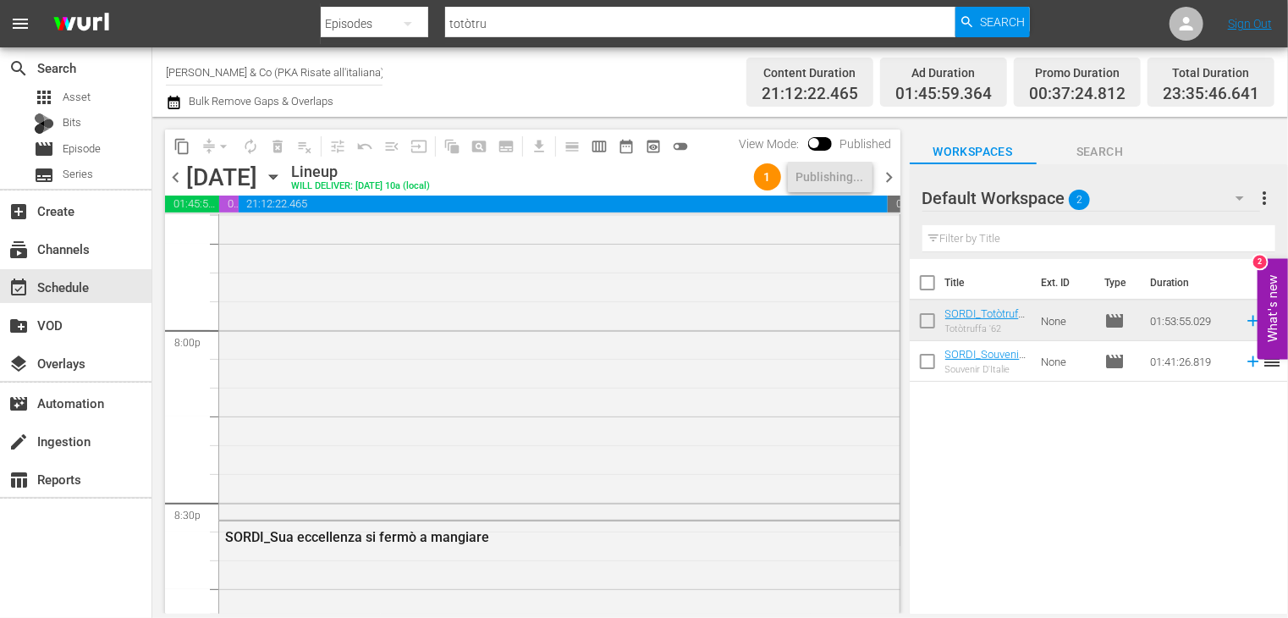
click at [890, 173] on span "chevron_right" at bounding box center [889, 177] width 21 height 21
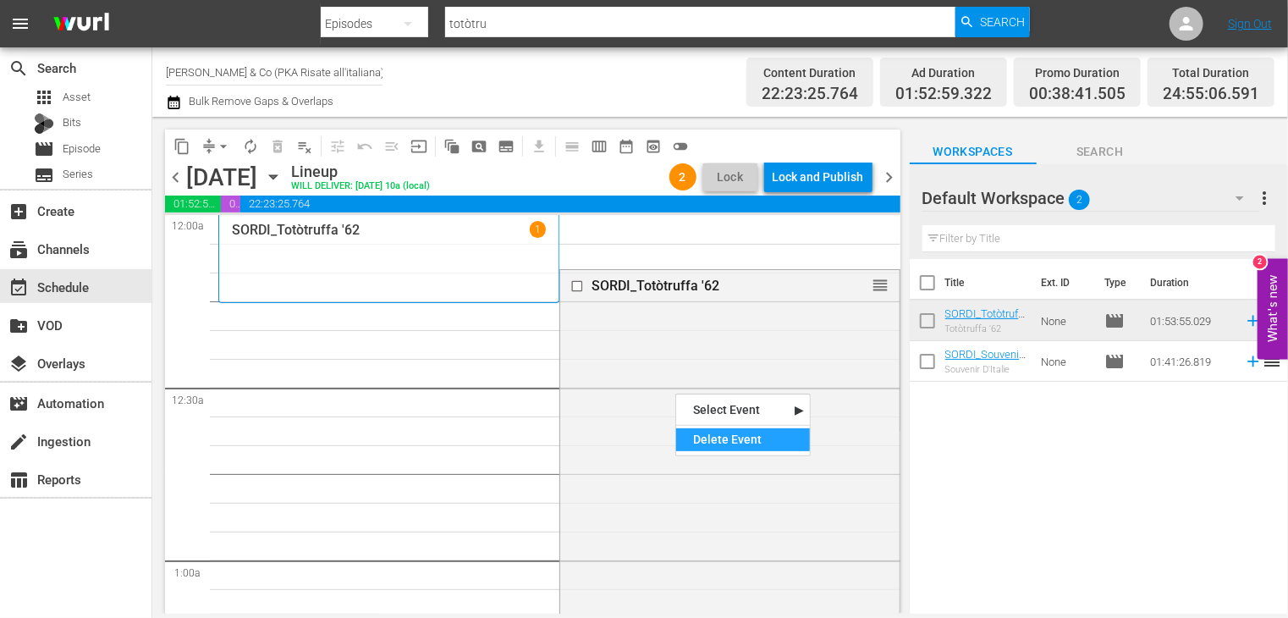
click at [714, 441] on div "Delete Event" at bounding box center [743, 439] width 134 height 23
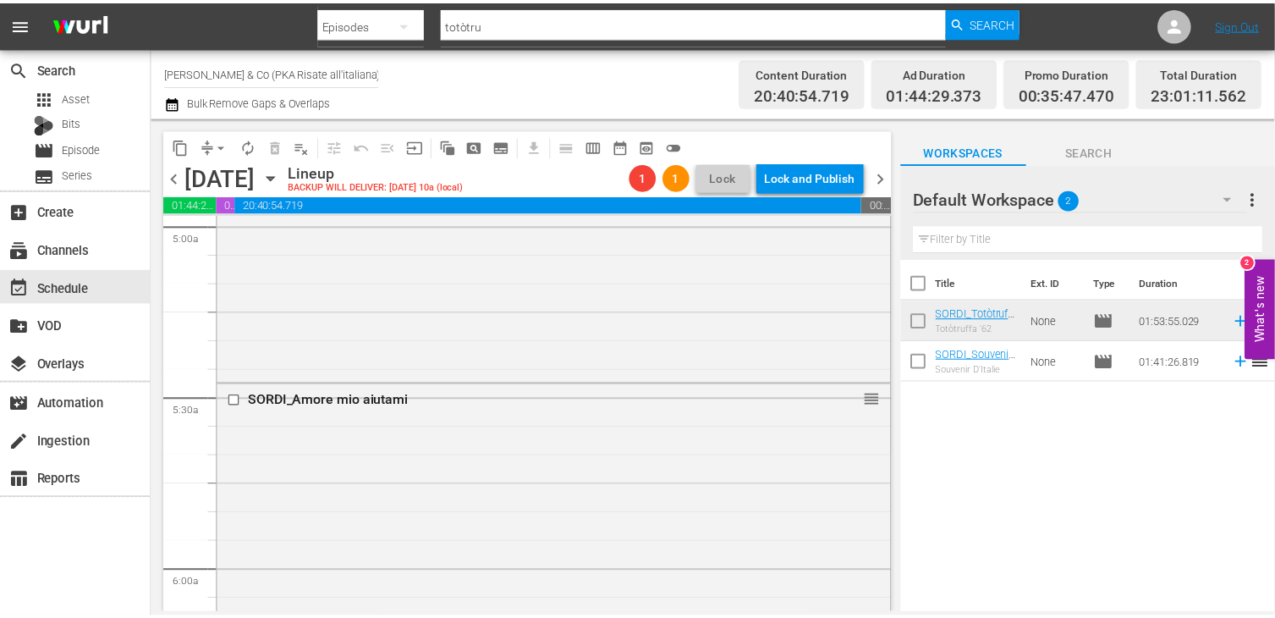
scroll to position [1777, 0]
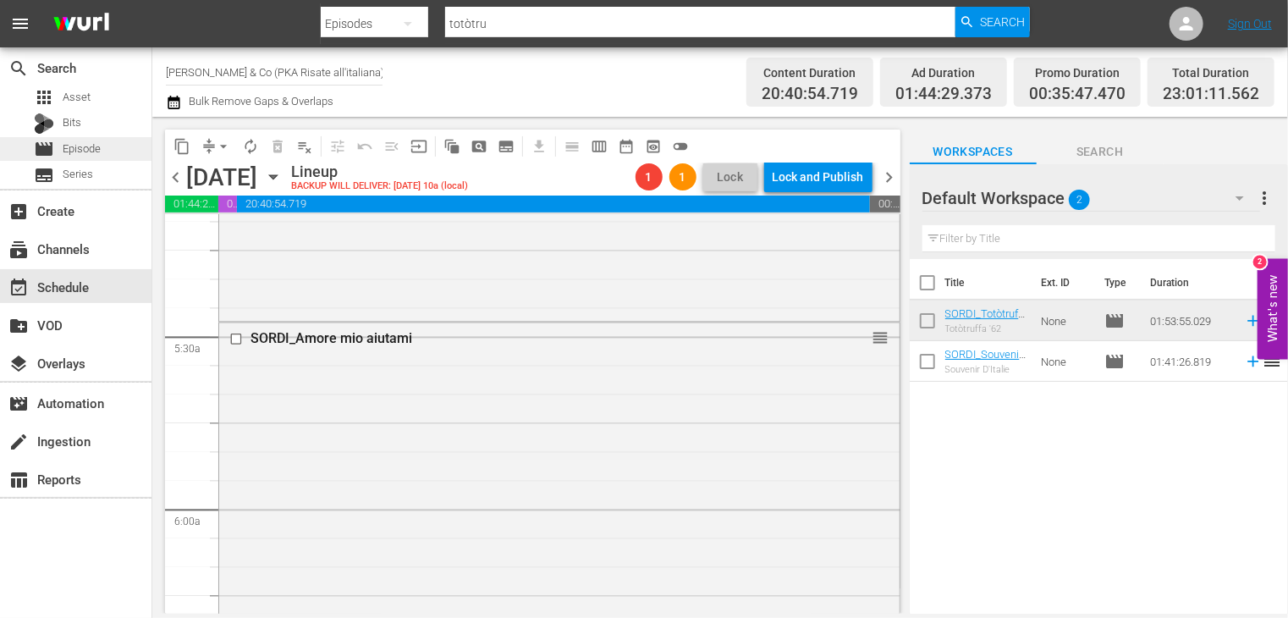
click at [87, 149] on span "Episode" at bounding box center [82, 148] width 38 height 17
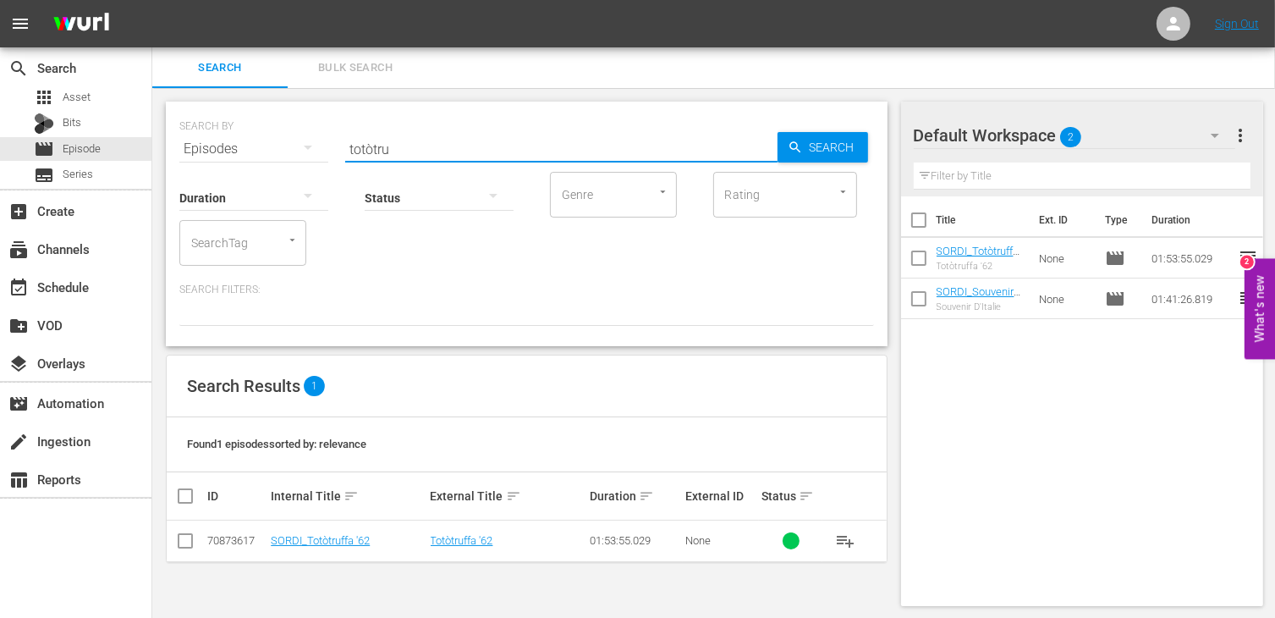
drag, startPoint x: 267, startPoint y: 140, endPoint x: 257, endPoint y: 141, distance: 10.2
click at [257, 141] on div "SEARCH BY Search By Episodes Search ID, Title, Description, Keywords, or Catego…" at bounding box center [526, 138] width 695 height 61
type input "m"
type input "amori di me"
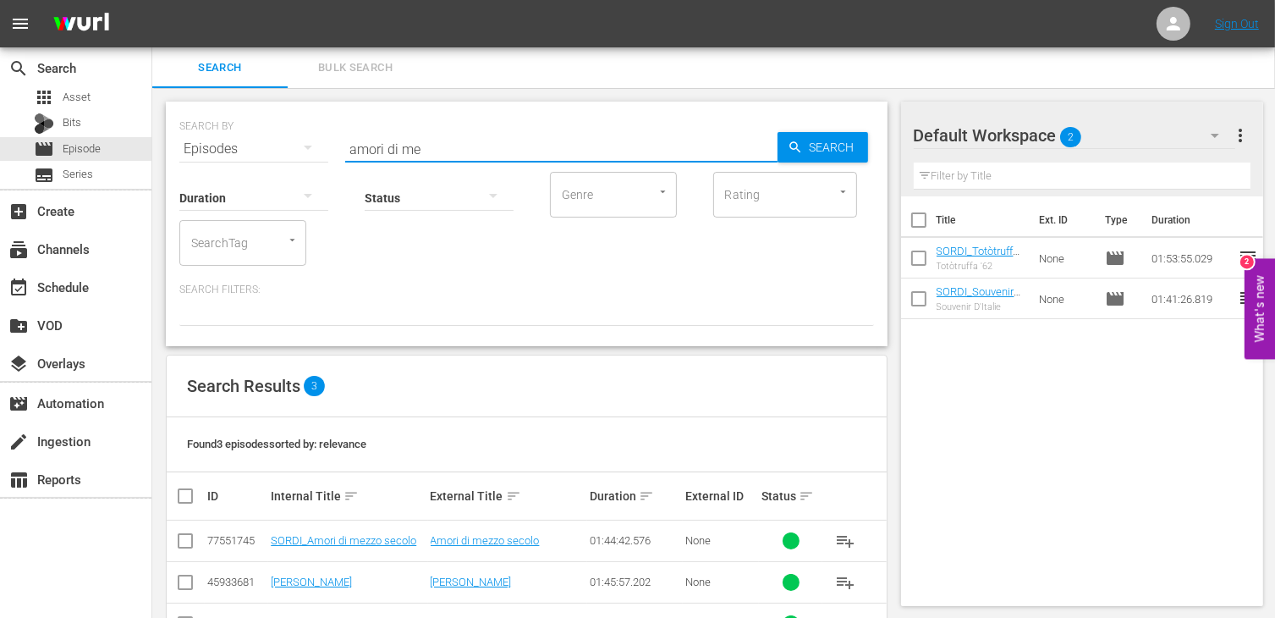
click at [191, 539] on input "checkbox" at bounding box center [185, 544] width 20 height 20
checkbox input "true"
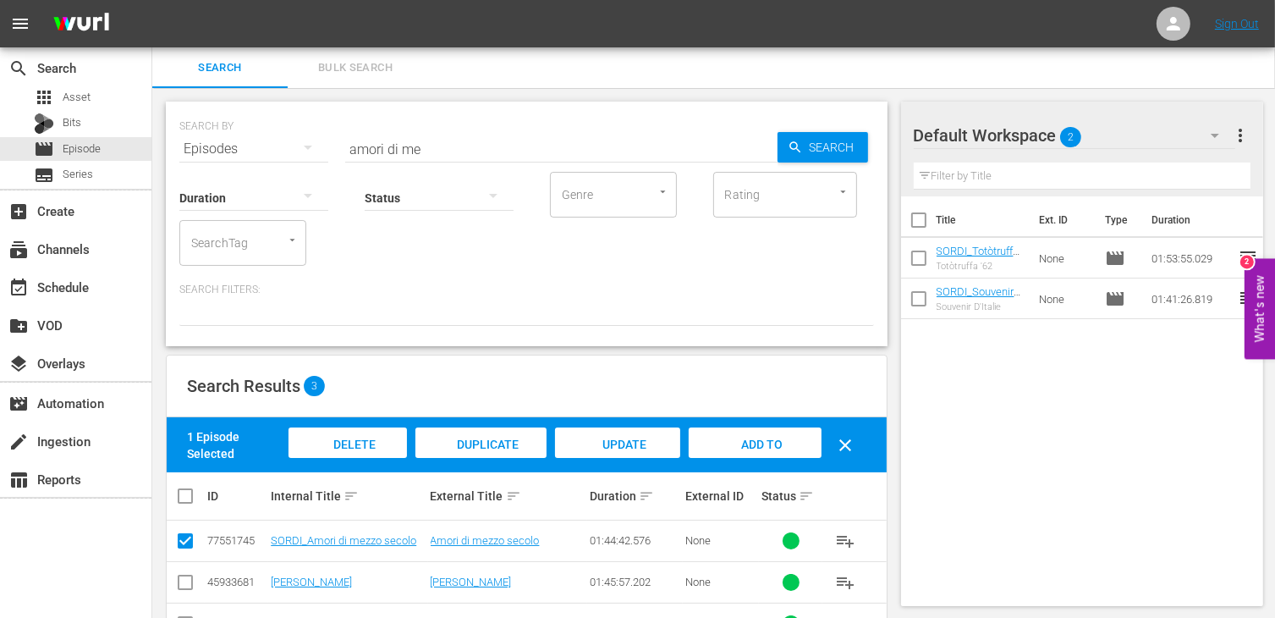
click at [731, 447] on span "Add to Workspace" at bounding box center [754, 461] width 83 height 46
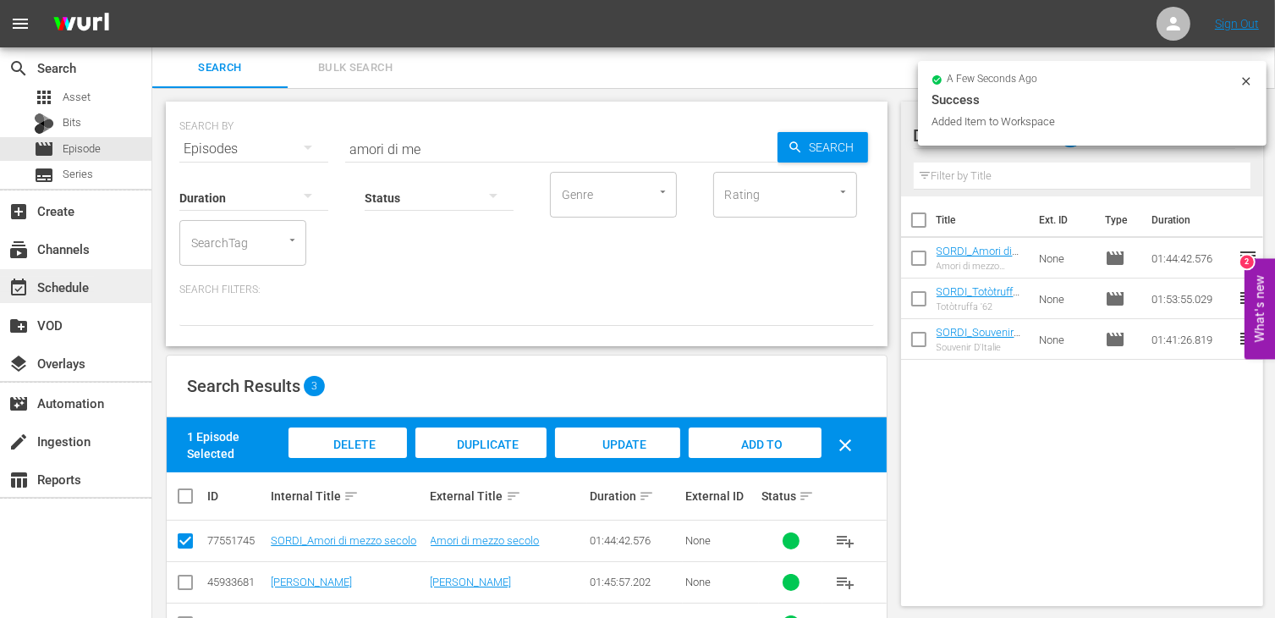
click at [64, 289] on div "event_available Schedule" at bounding box center [47, 284] width 95 height 15
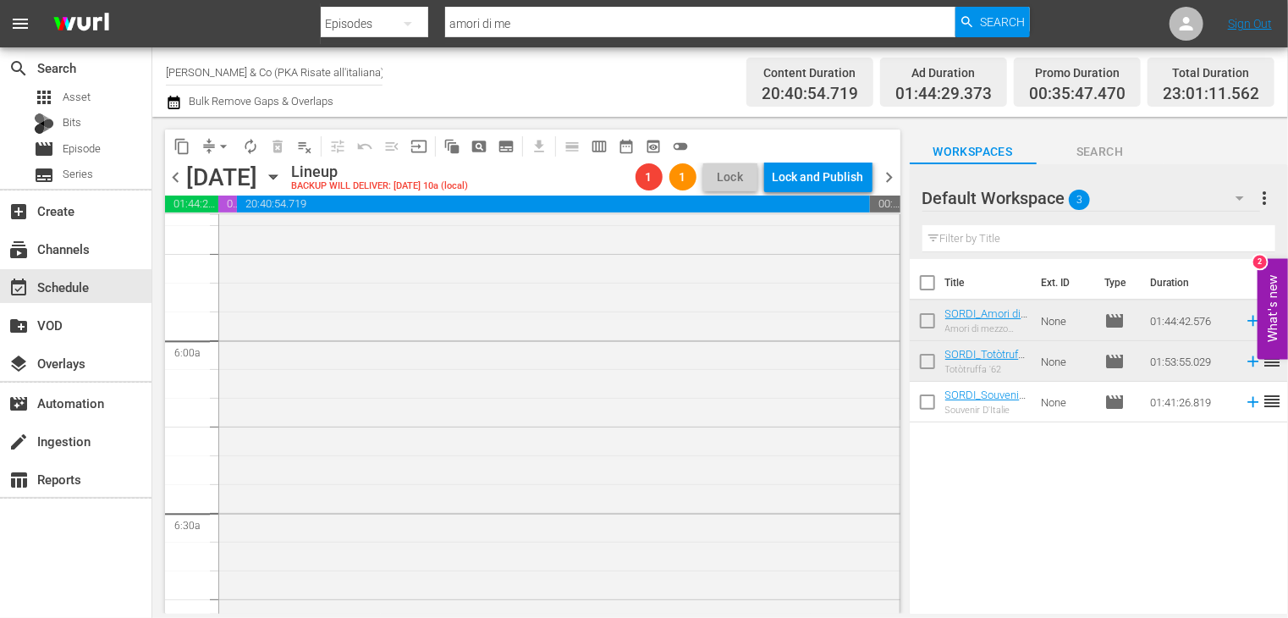
scroll to position [1523, 0]
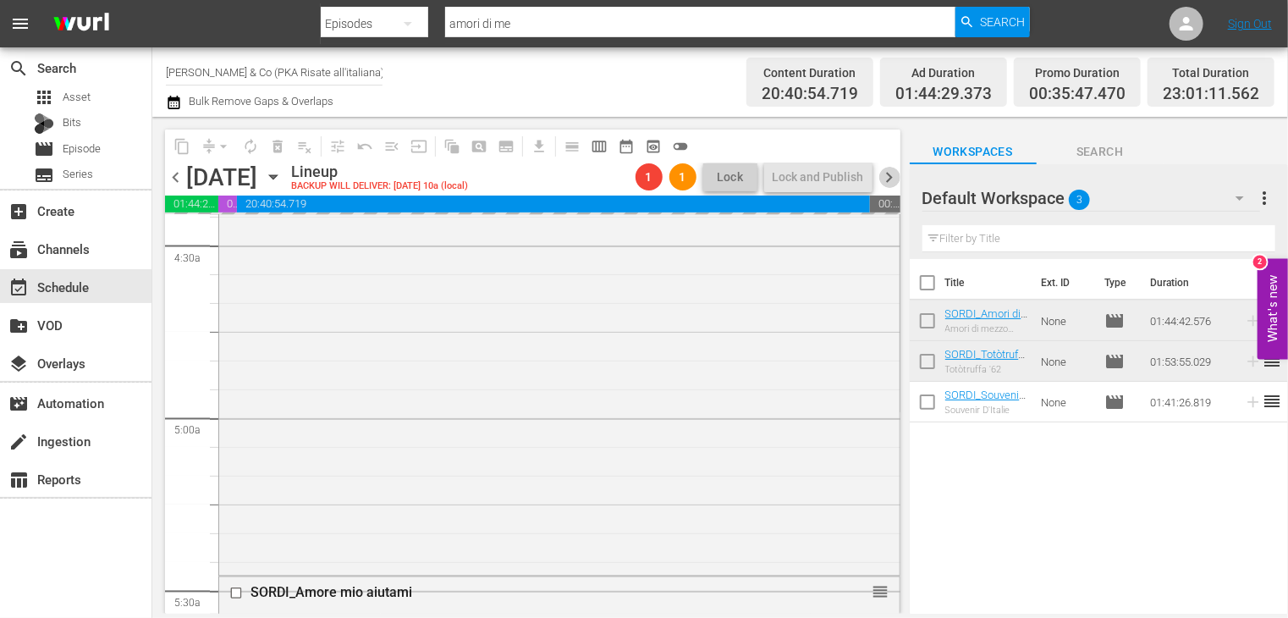
click at [892, 173] on span "chevron_right" at bounding box center [889, 177] width 21 height 21
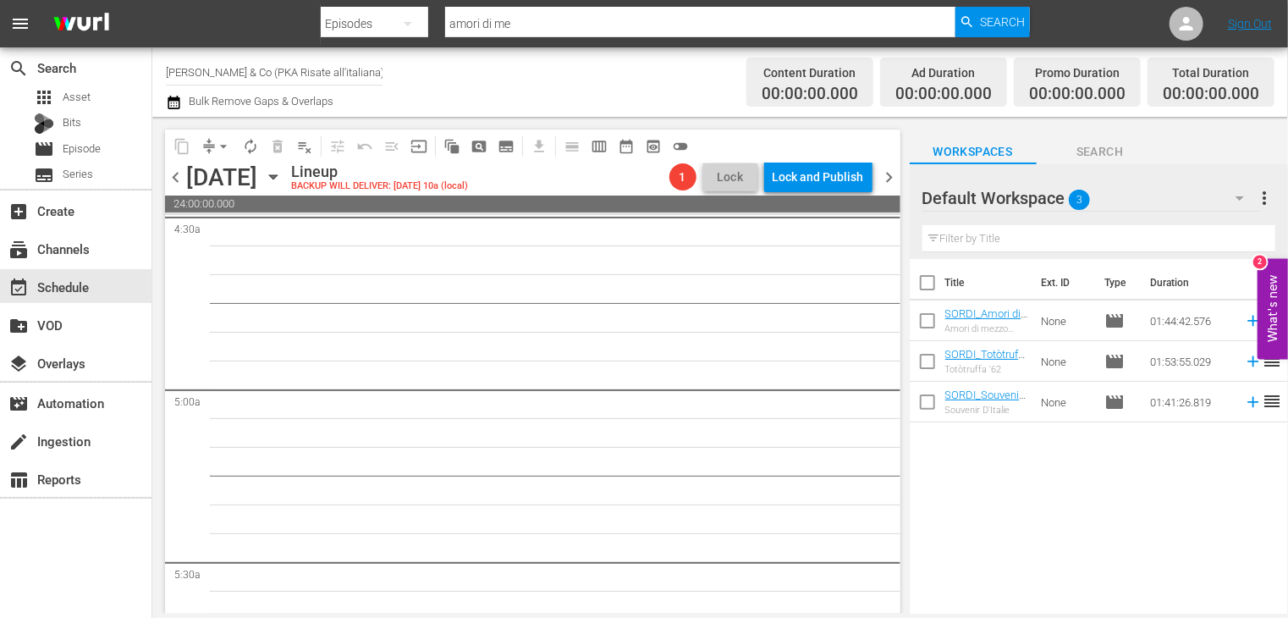
scroll to position [1551, 0]
click at [176, 175] on span "chevron_left" at bounding box center [175, 177] width 21 height 21
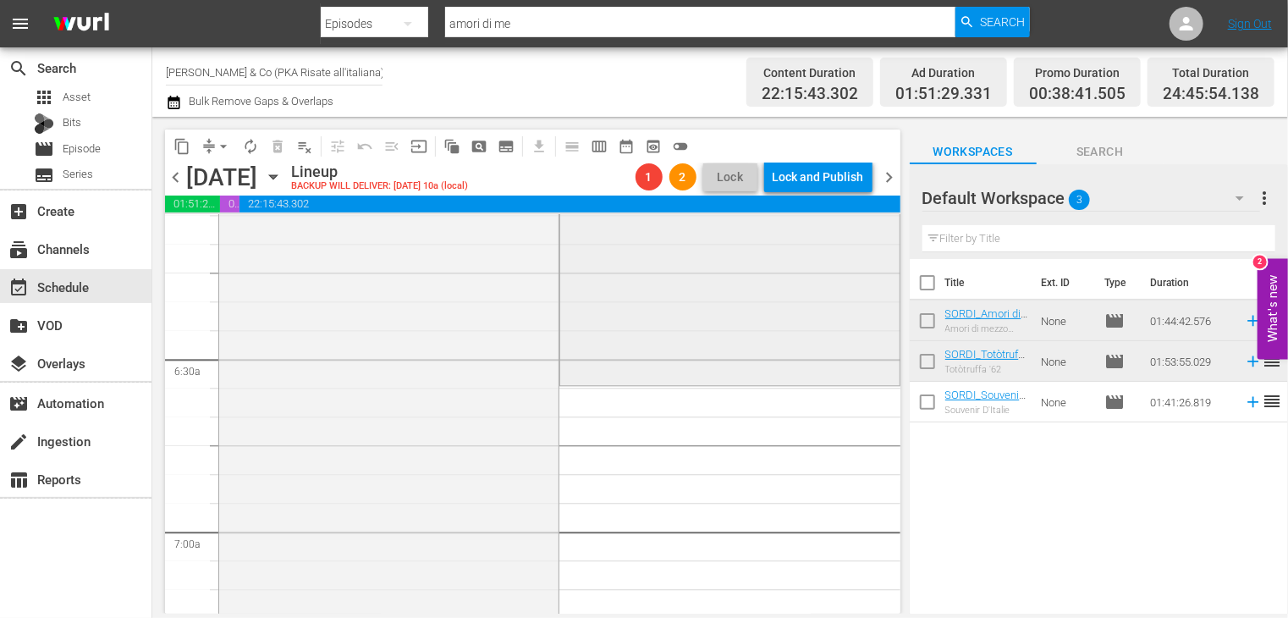
scroll to position [2370, 0]
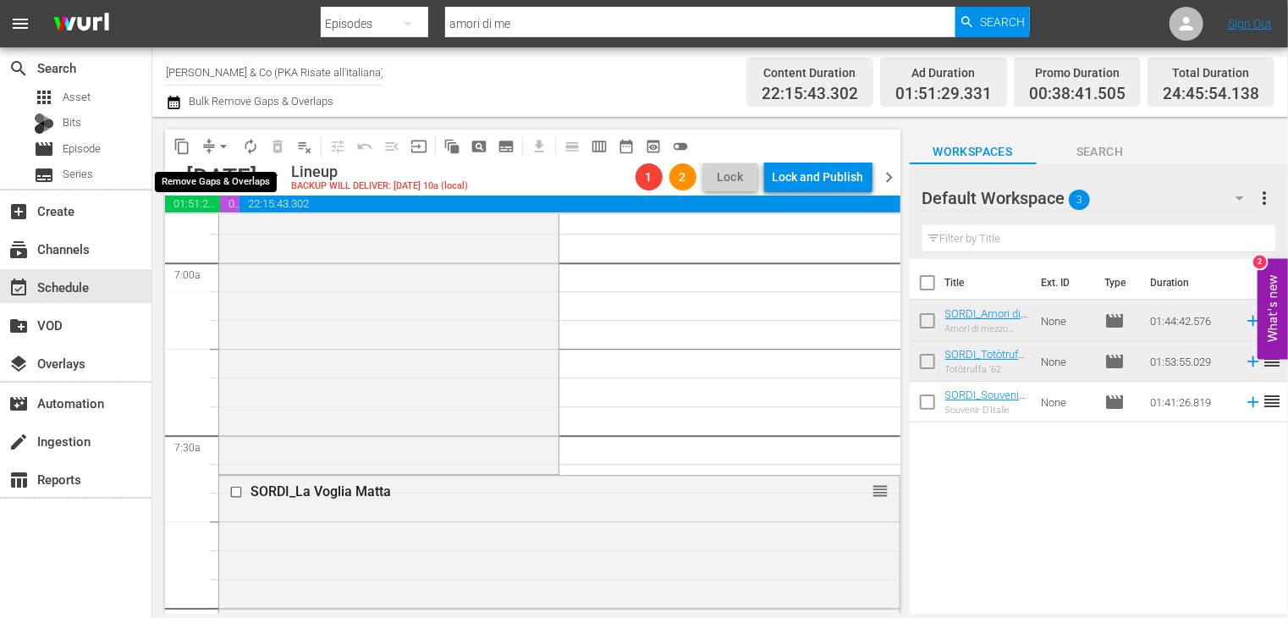
click at [223, 146] on span "arrow_drop_down" at bounding box center [223, 146] width 17 height 17
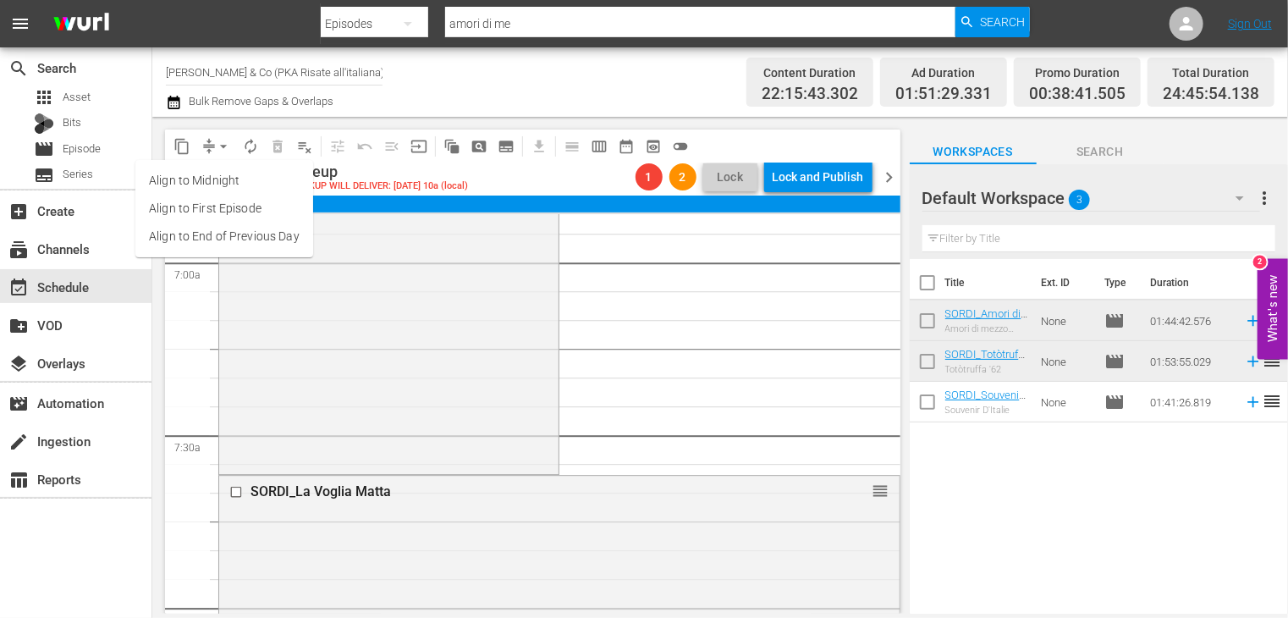
click at [237, 238] on li "Align to End of Previous Day" at bounding box center [224, 237] width 178 height 28
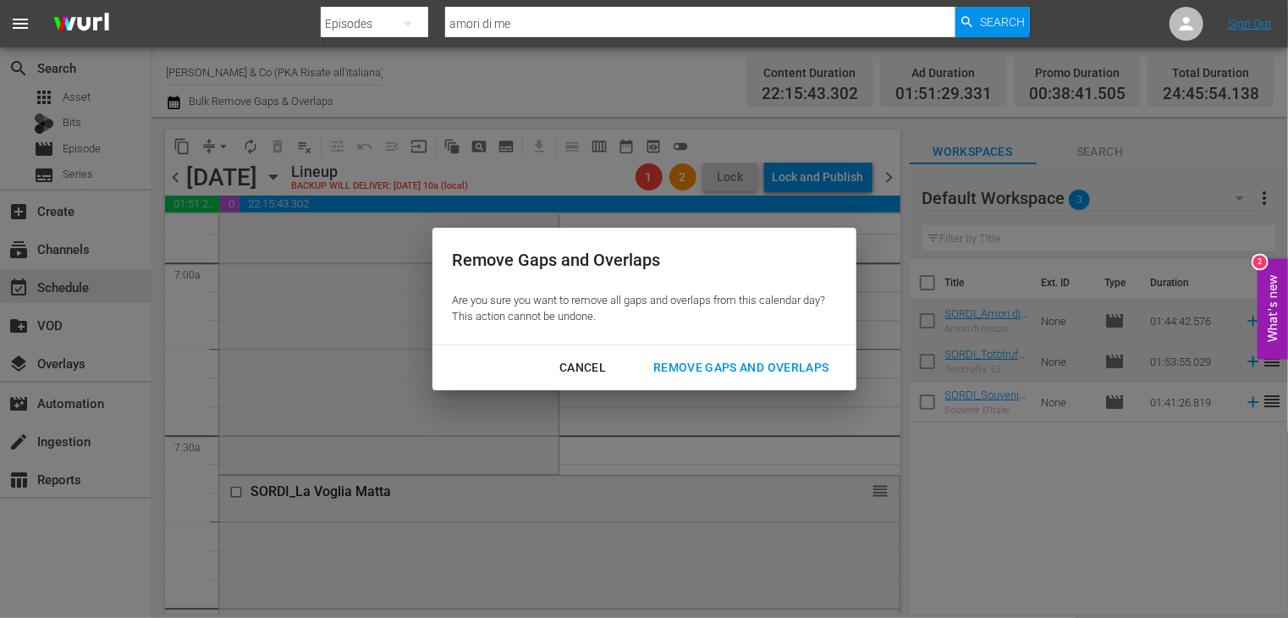
click at [730, 361] on div "Remove Gaps and Overlaps" at bounding box center [741, 367] width 202 height 21
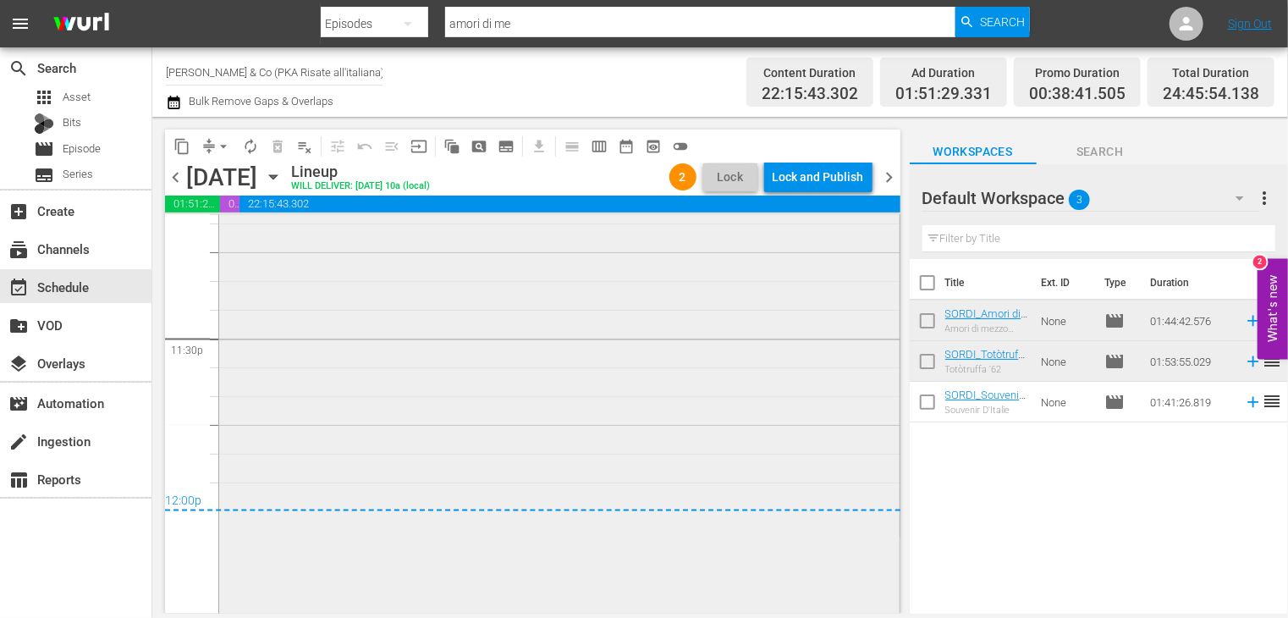
scroll to position [7816, 0]
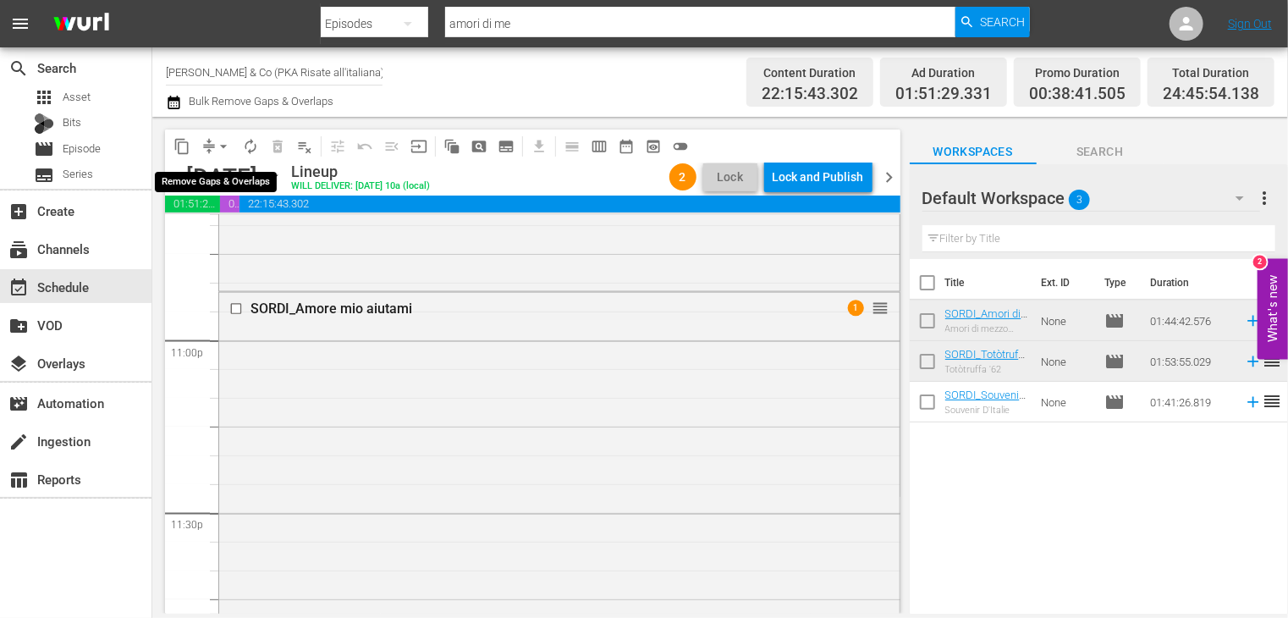
click at [223, 146] on span "arrow_drop_down" at bounding box center [223, 146] width 17 height 17
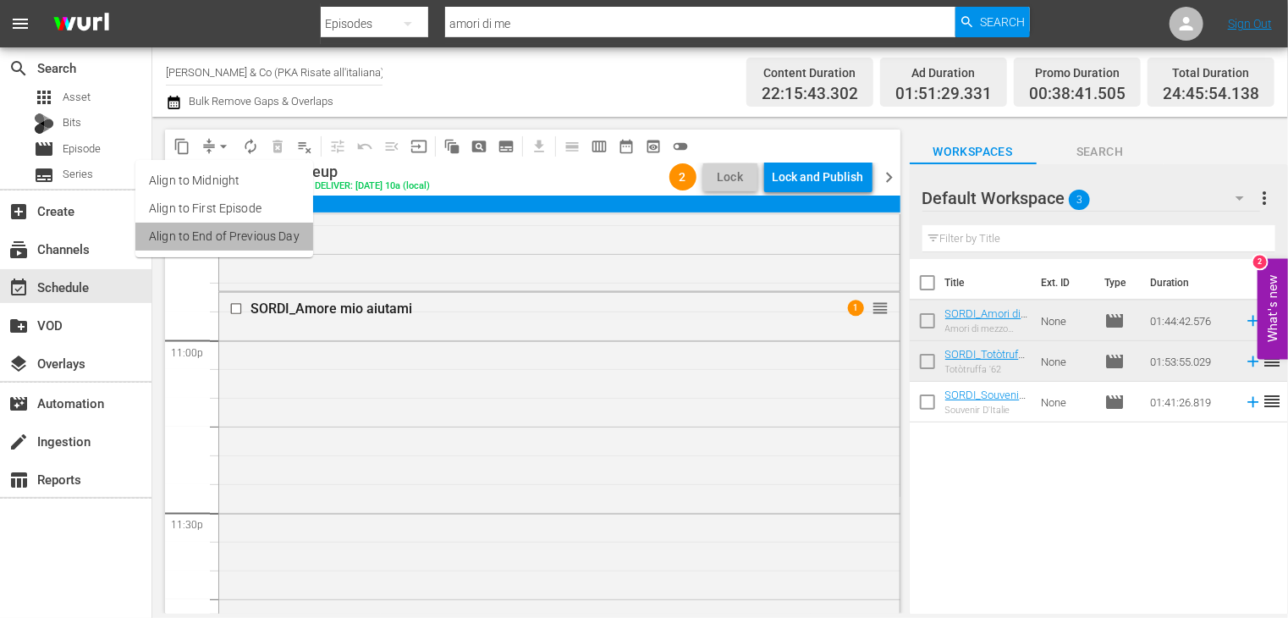
click at [234, 237] on li "Align to End of Previous Day" at bounding box center [224, 237] width 178 height 28
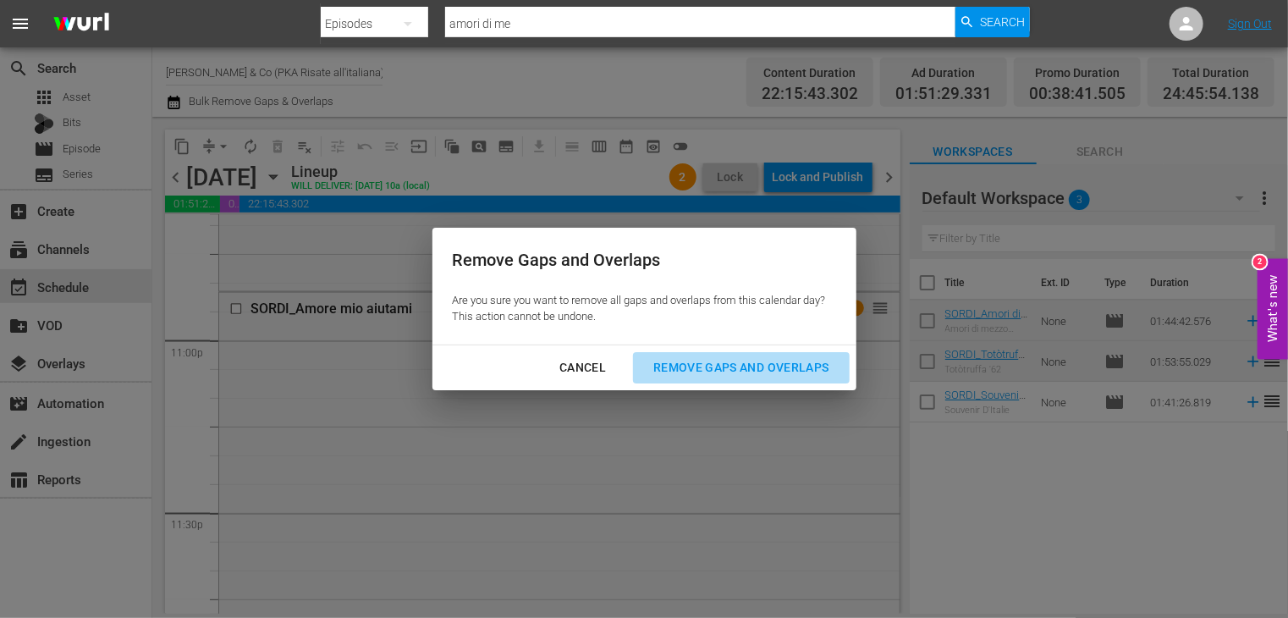
click at [721, 362] on div "Remove Gaps and Overlaps" at bounding box center [741, 367] width 202 height 21
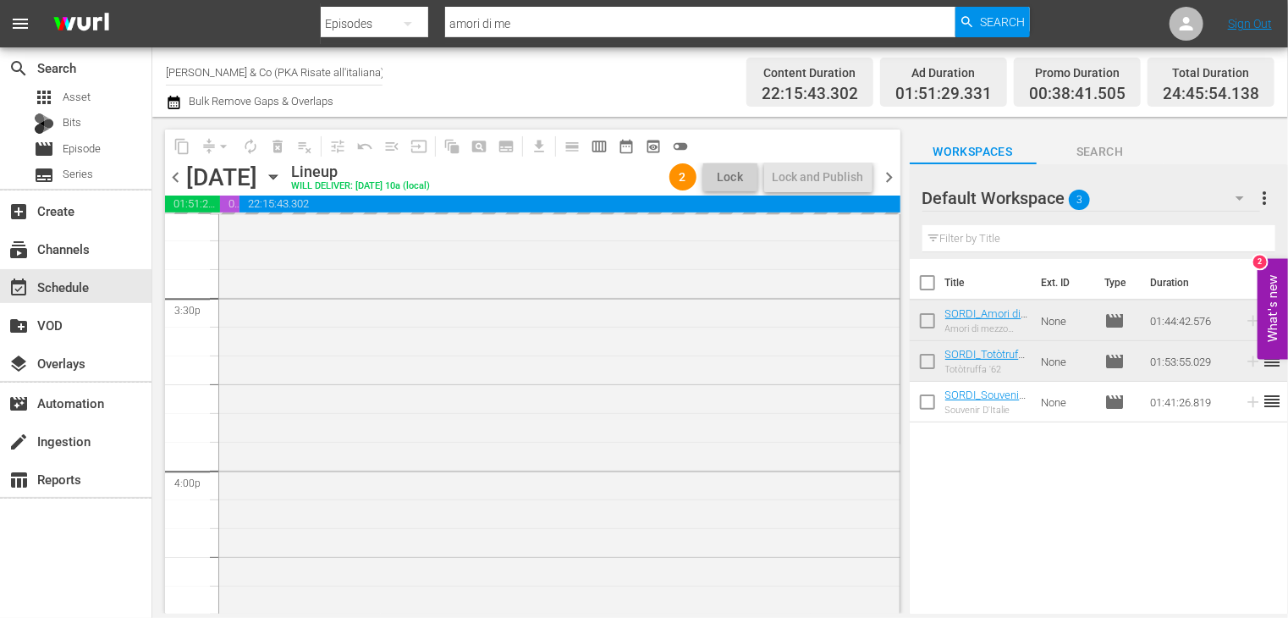
scroll to position [5108, 0]
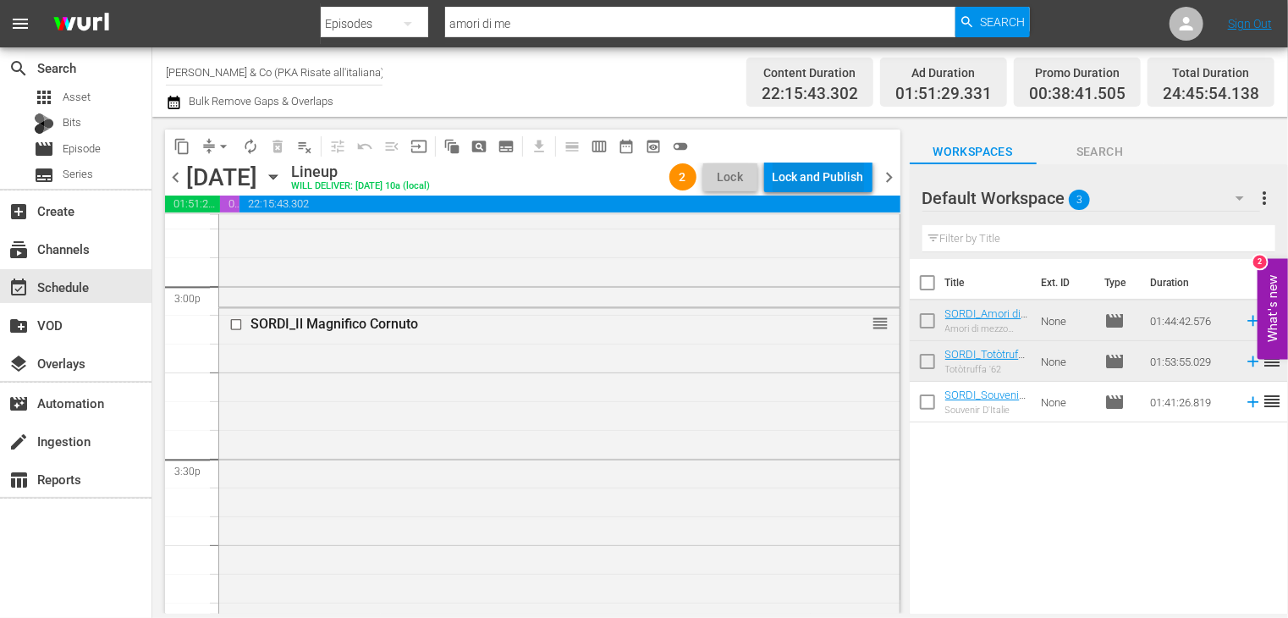
click at [796, 173] on div "Lock and Publish" at bounding box center [818, 177] width 91 height 30
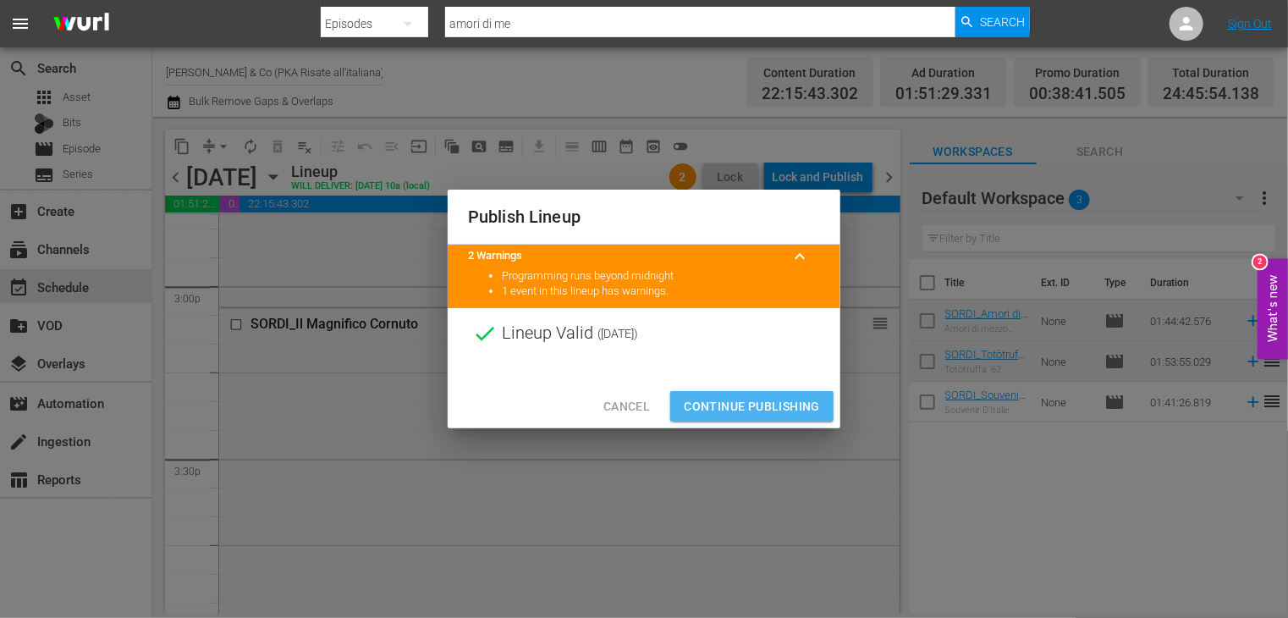
click at [735, 414] on span "Continue Publishing" at bounding box center [752, 406] width 136 height 21
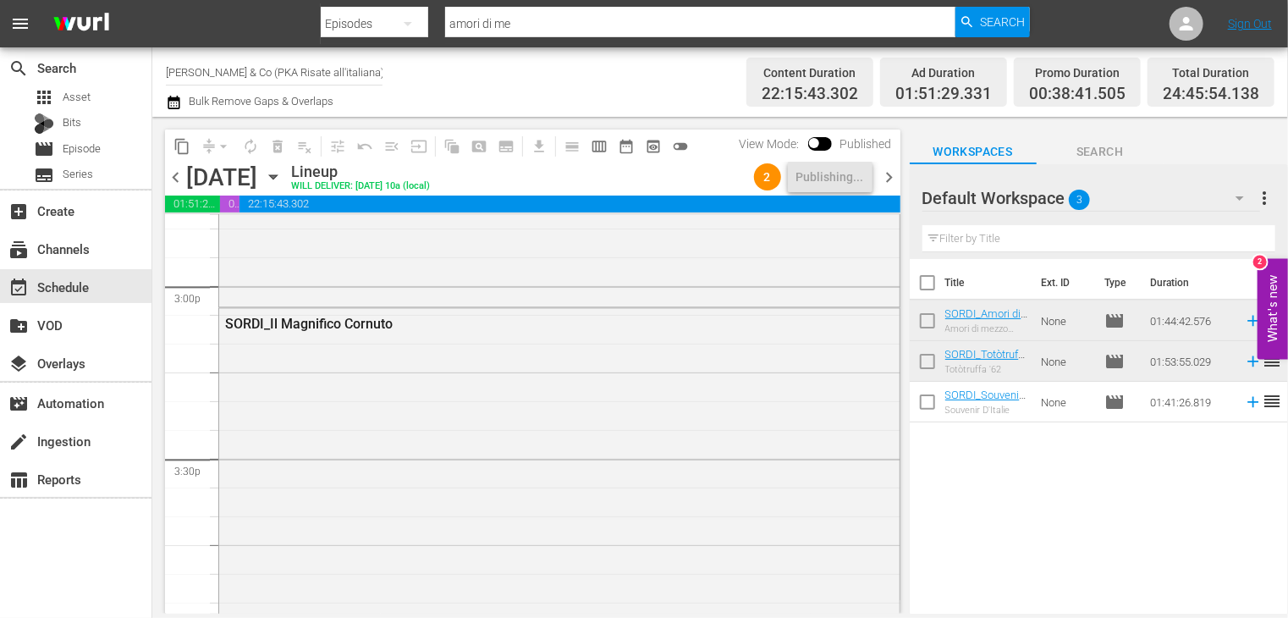
click at [889, 177] on span "chevron_right" at bounding box center [889, 177] width 21 height 21
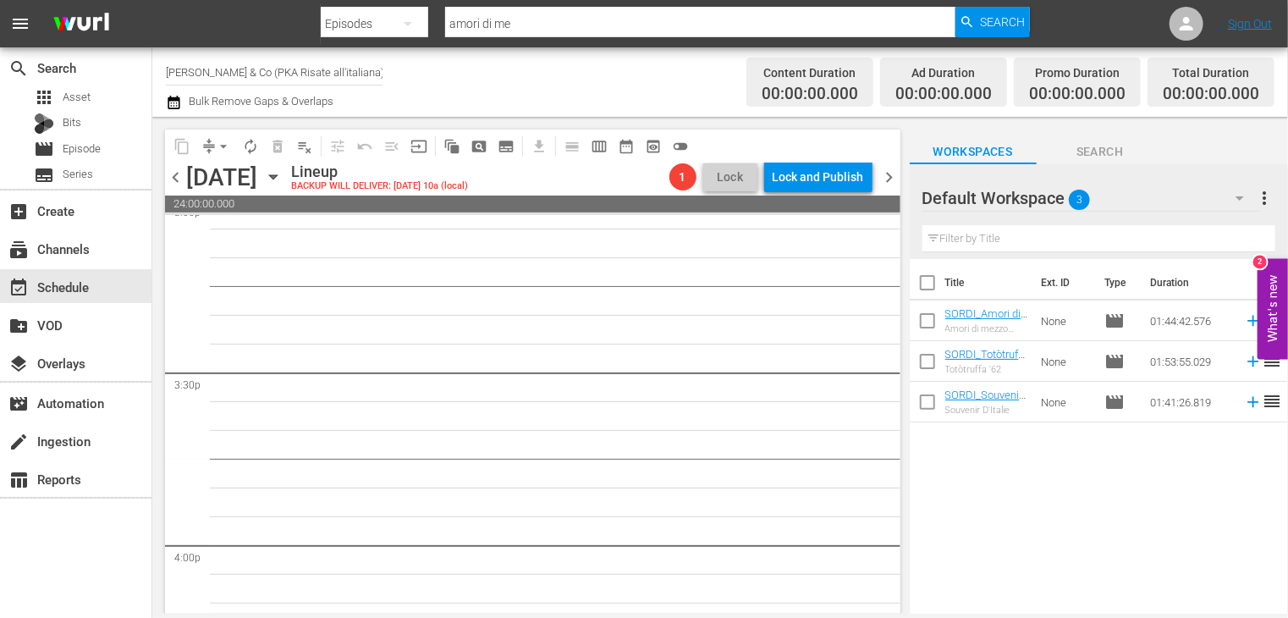
scroll to position [5166, 0]
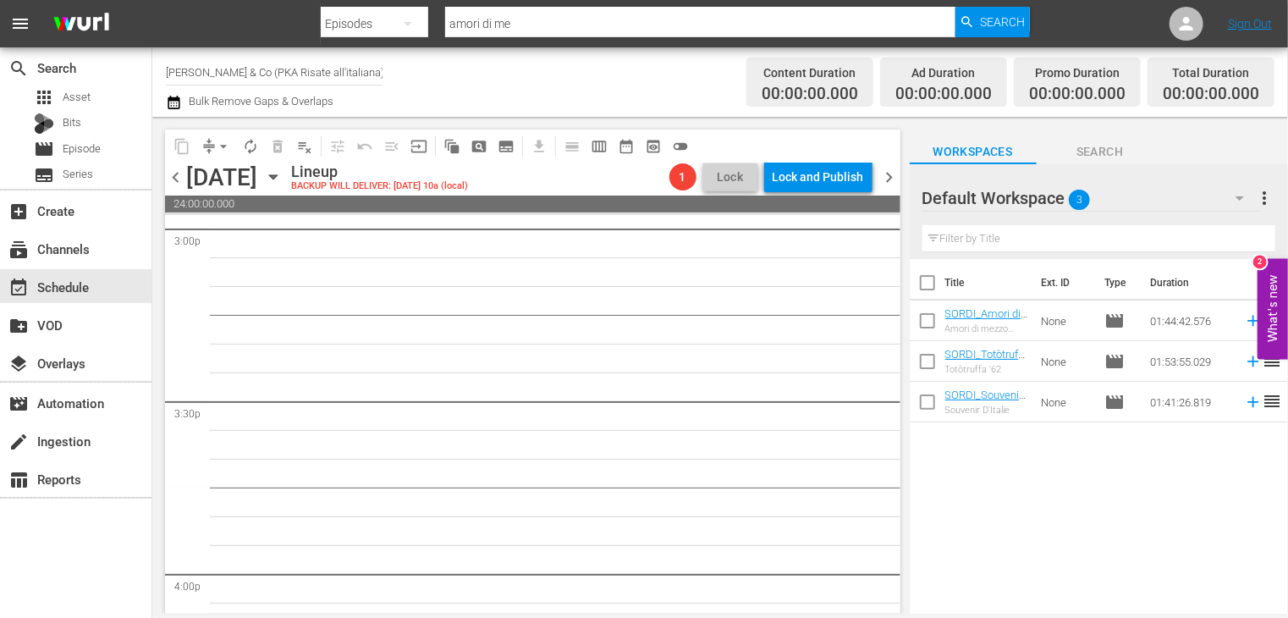
click at [172, 170] on span "chevron_left" at bounding box center [175, 177] width 21 height 21
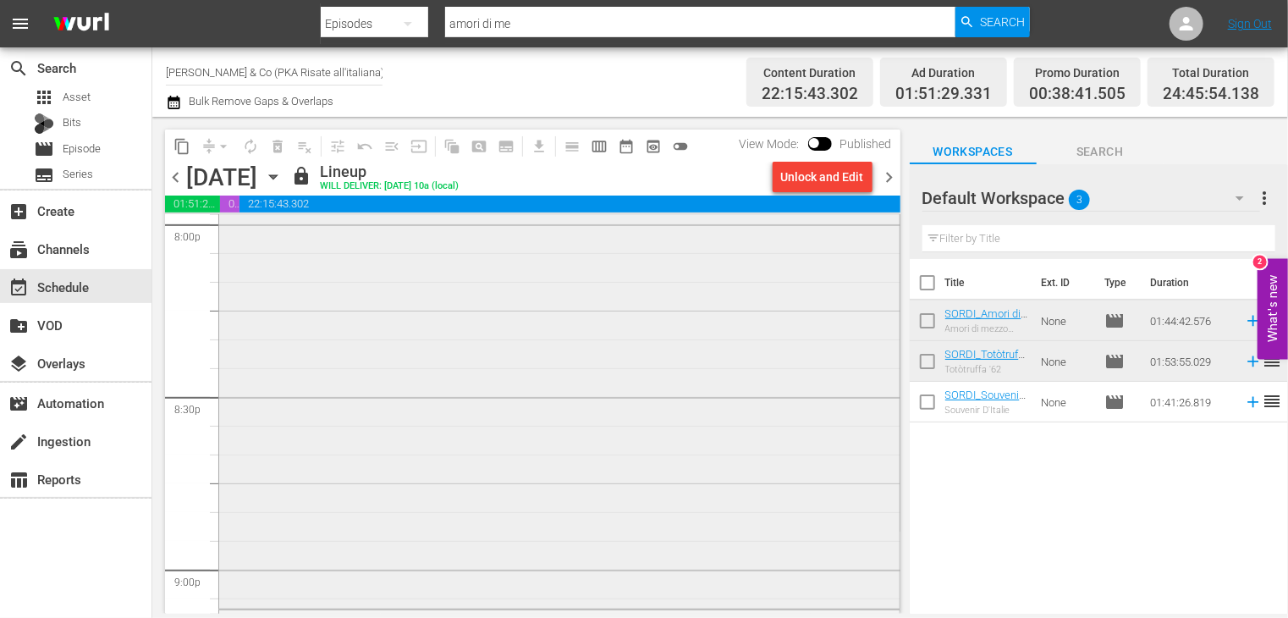
scroll to position [6885, 0]
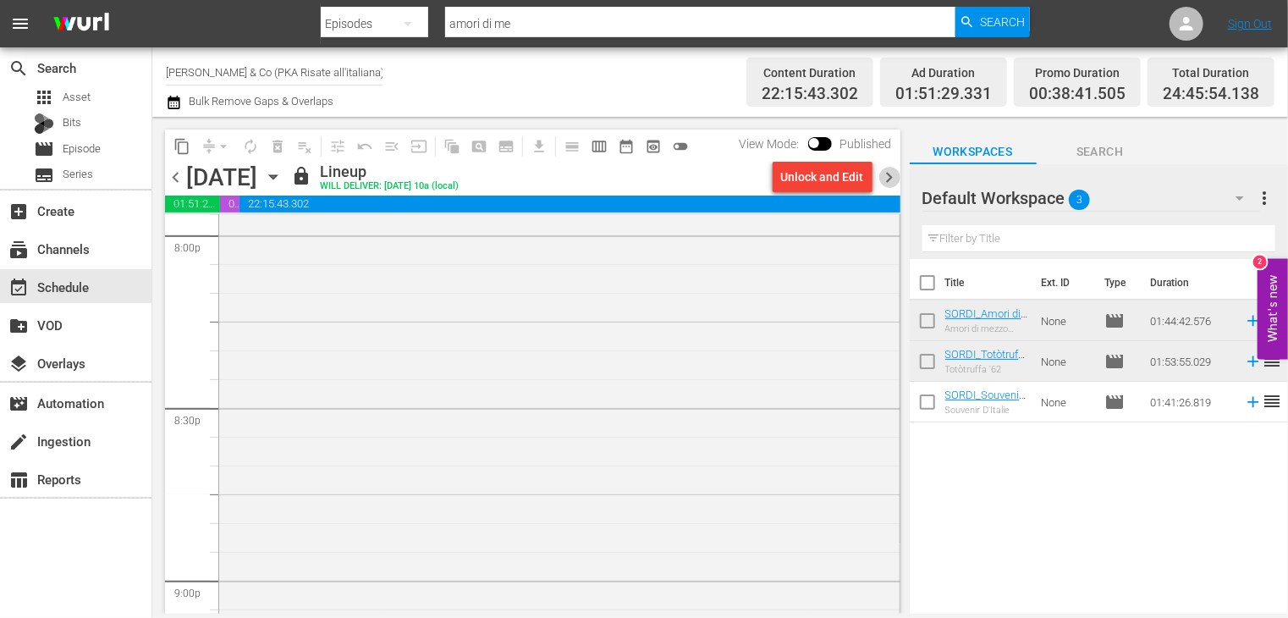
click at [885, 174] on span "chevron_right" at bounding box center [889, 177] width 21 height 21
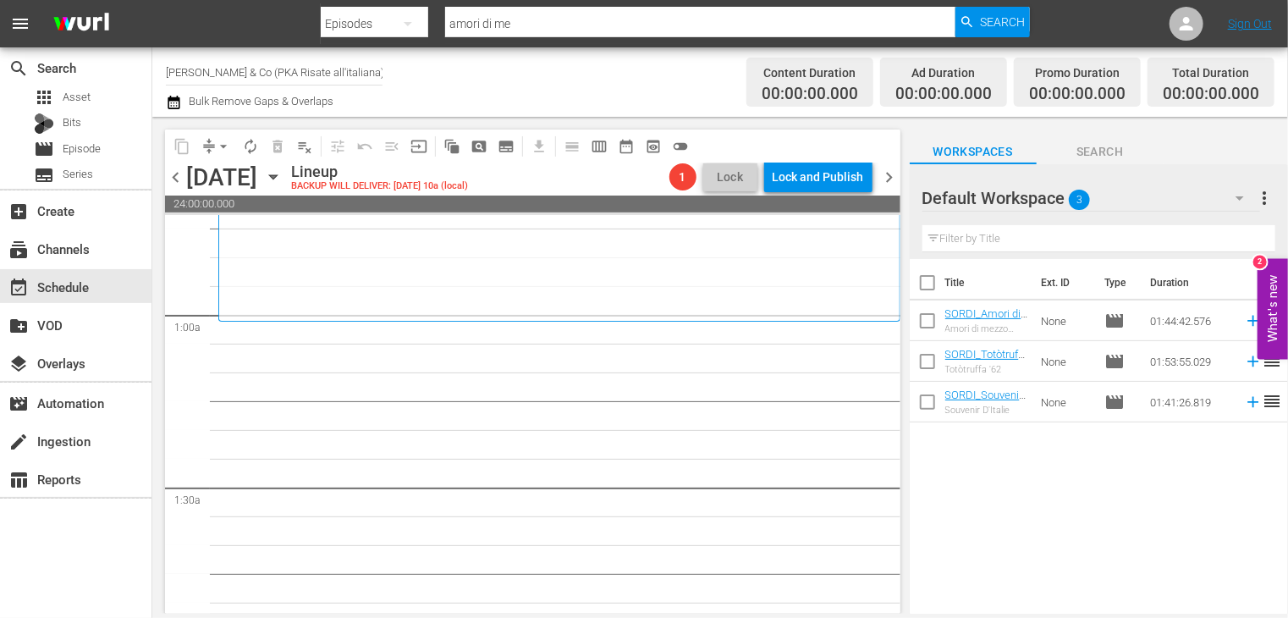
scroll to position [254, 0]
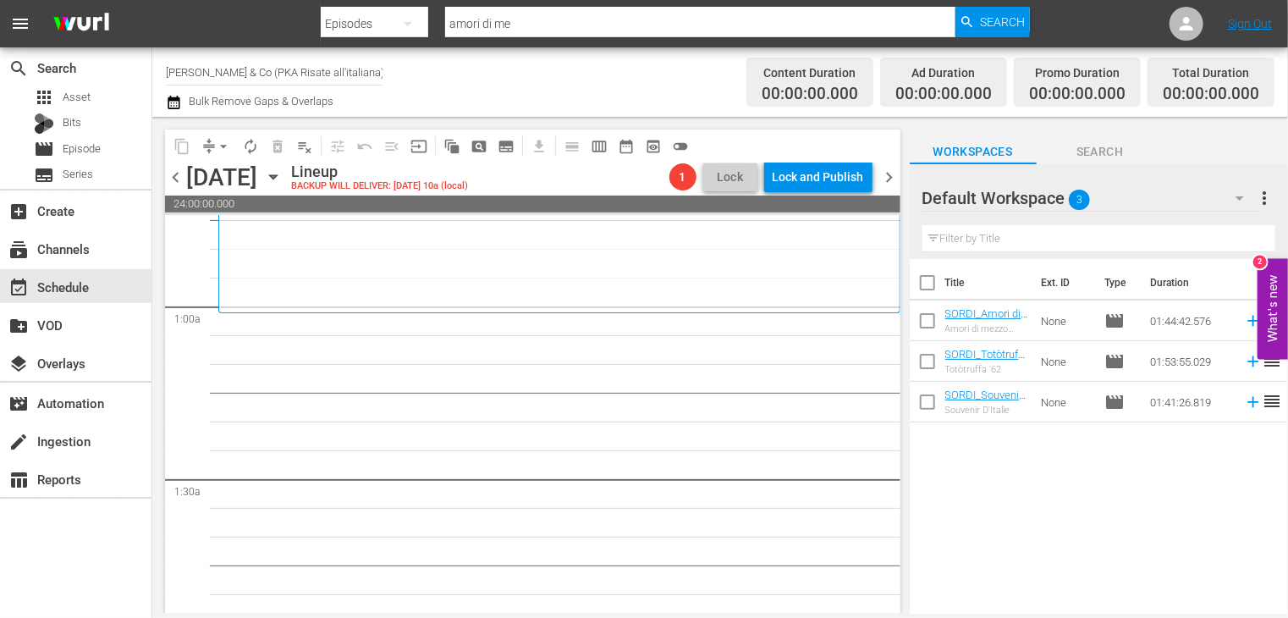
click at [177, 173] on span "chevron_left" at bounding box center [175, 177] width 21 height 21
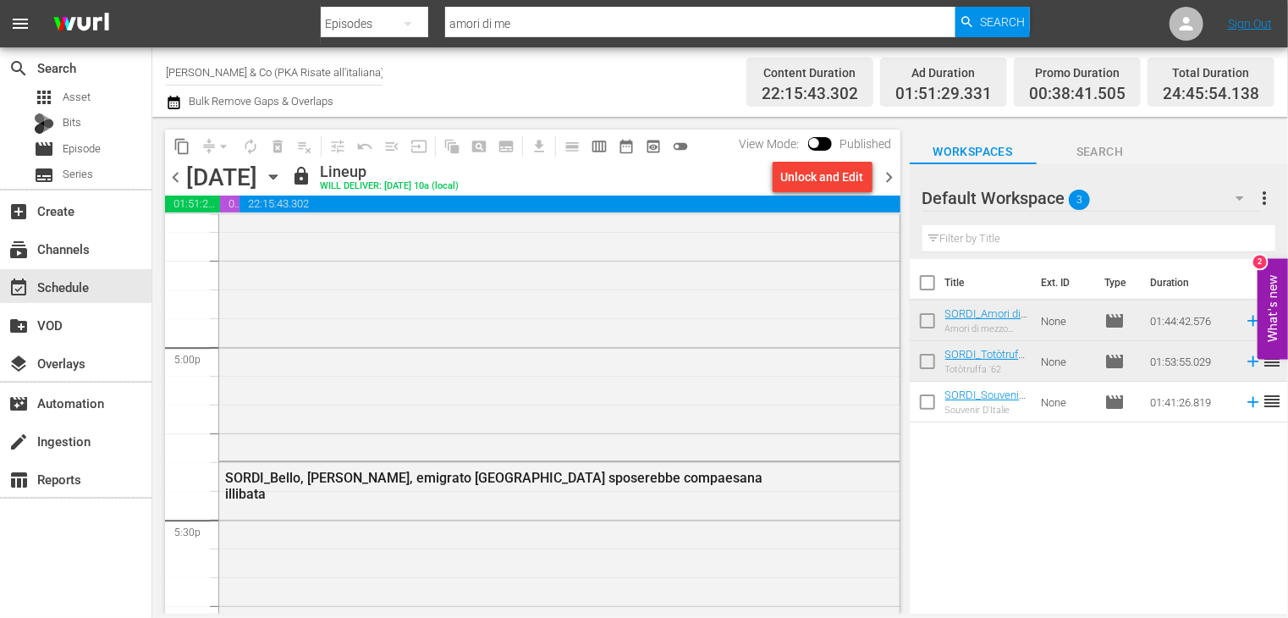
scroll to position [5865, 0]
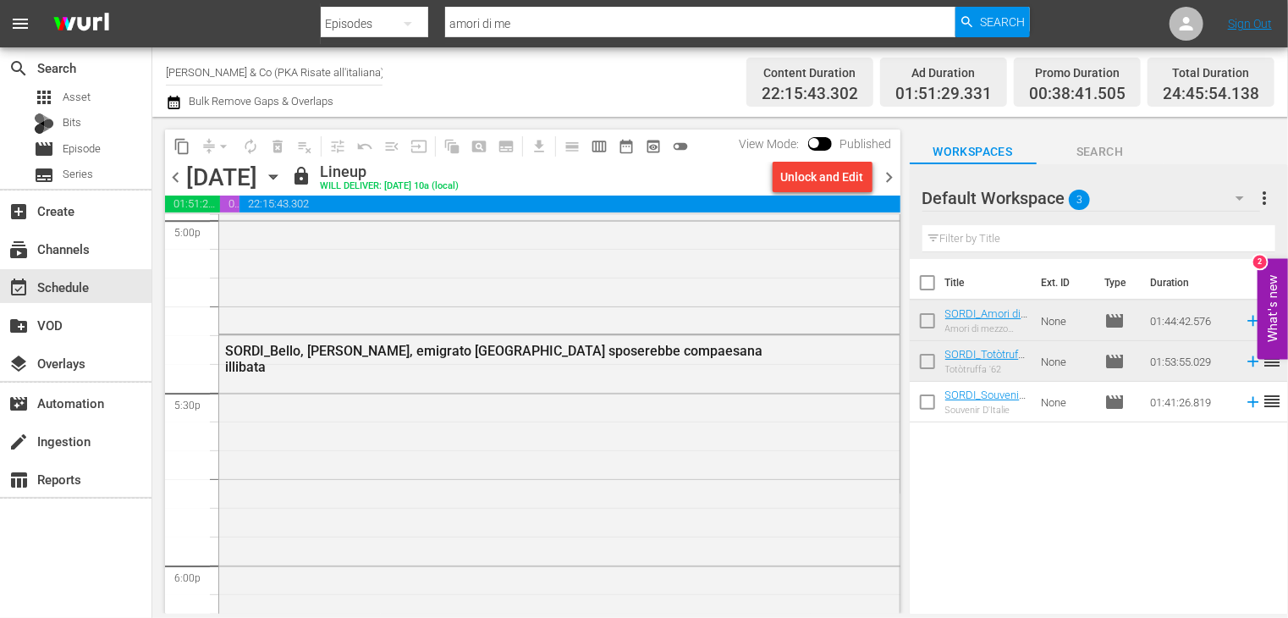
click at [174, 99] on icon "button" at bounding box center [174, 103] width 12 height 14
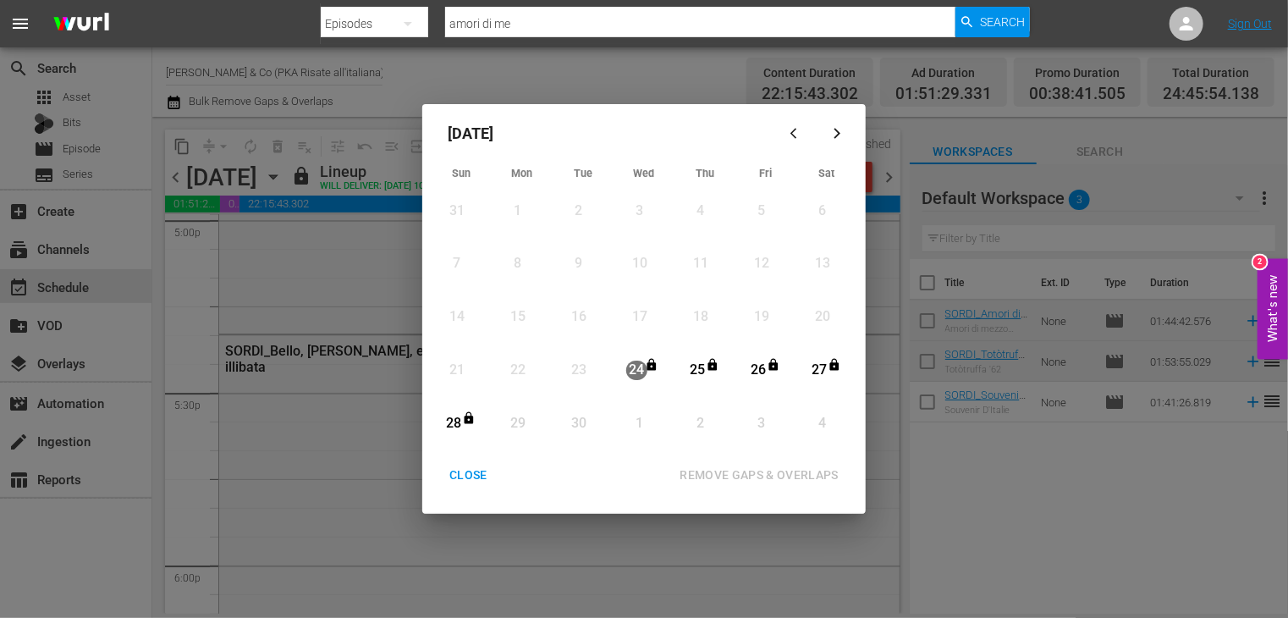
drag, startPoint x: 451, startPoint y: 487, endPoint x: 447, endPoint y: 476, distance: 11.0
click at [450, 484] on button "CLOSE" at bounding box center [468, 475] width 79 height 31
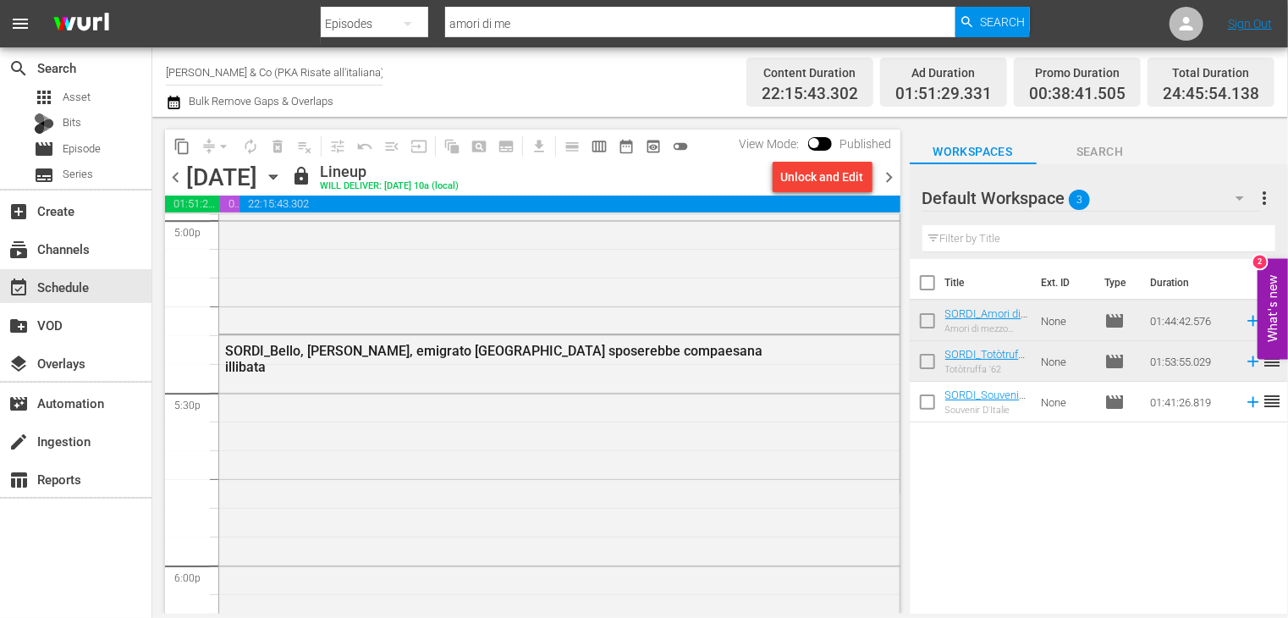
click at [174, 173] on span "chevron_left" at bounding box center [175, 177] width 21 height 21
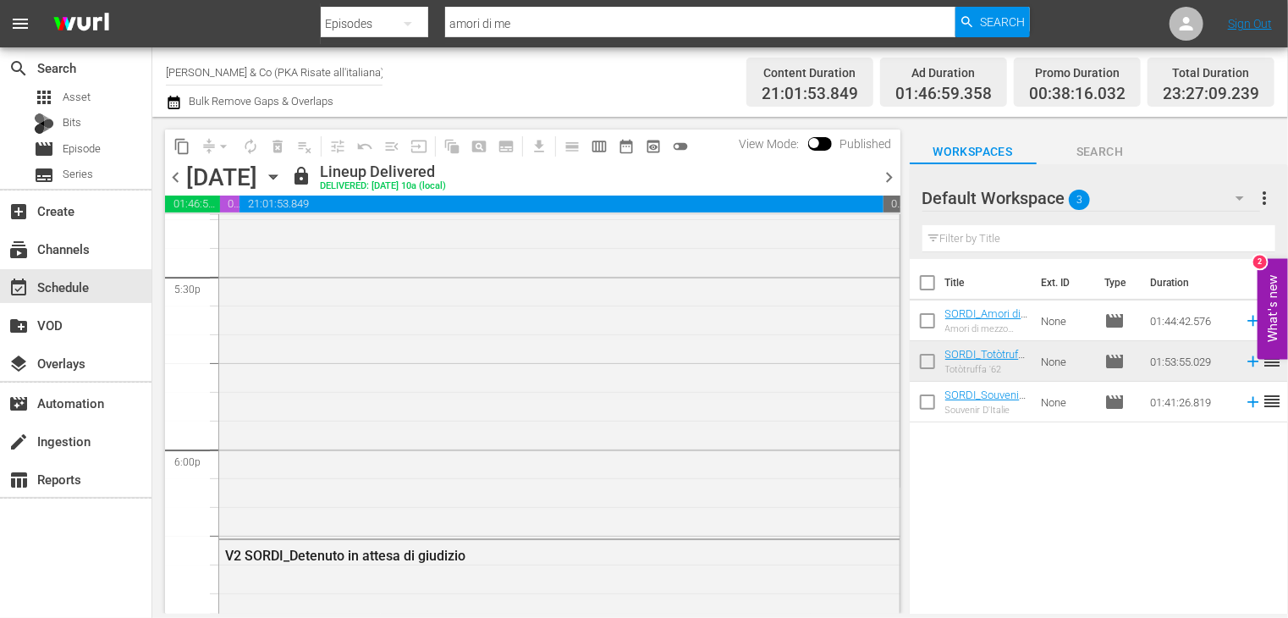
scroll to position [5865, 0]
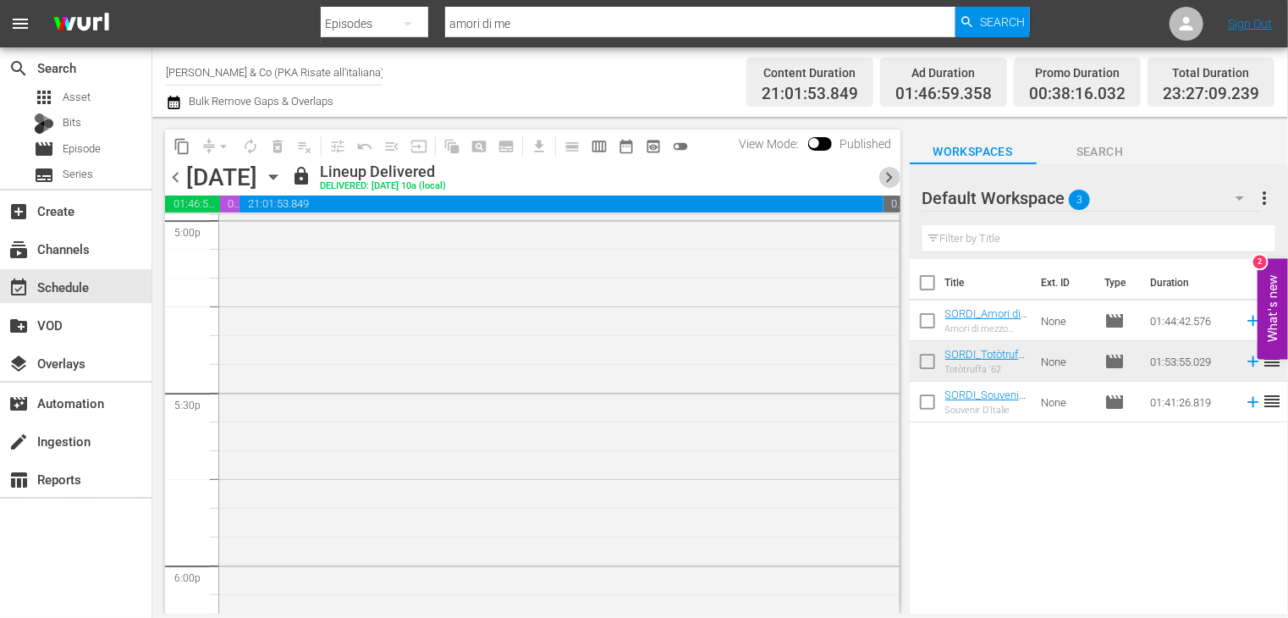
click at [887, 169] on span "chevron_right" at bounding box center [889, 177] width 21 height 21
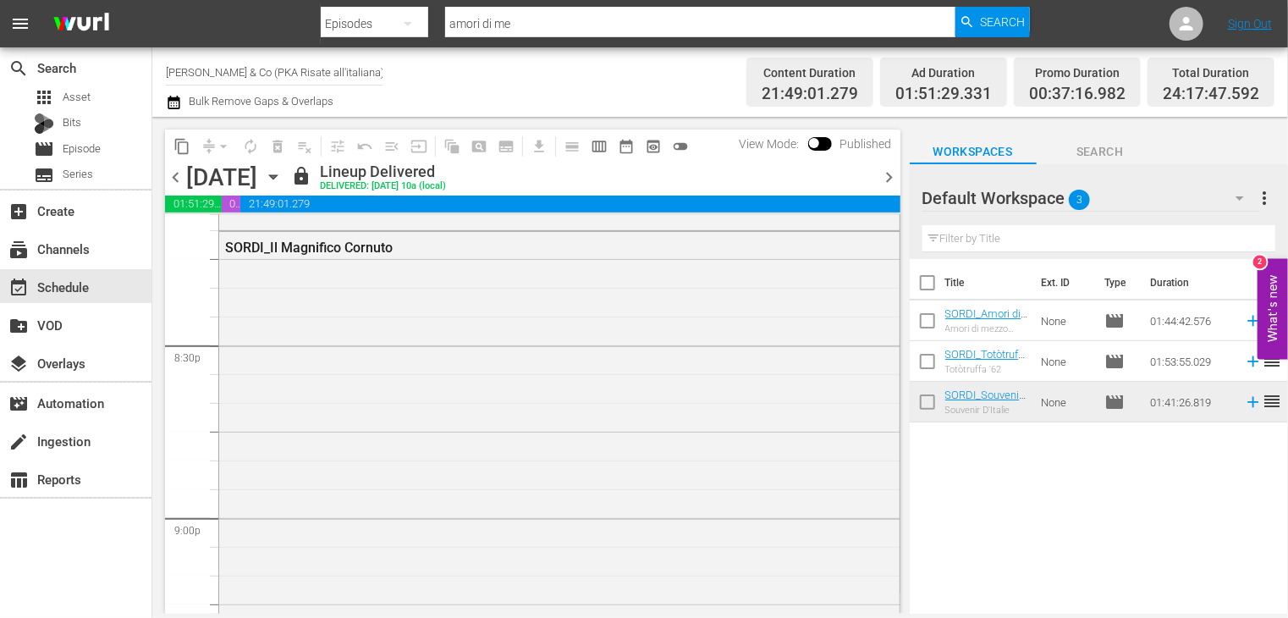
scroll to position [6863, 0]
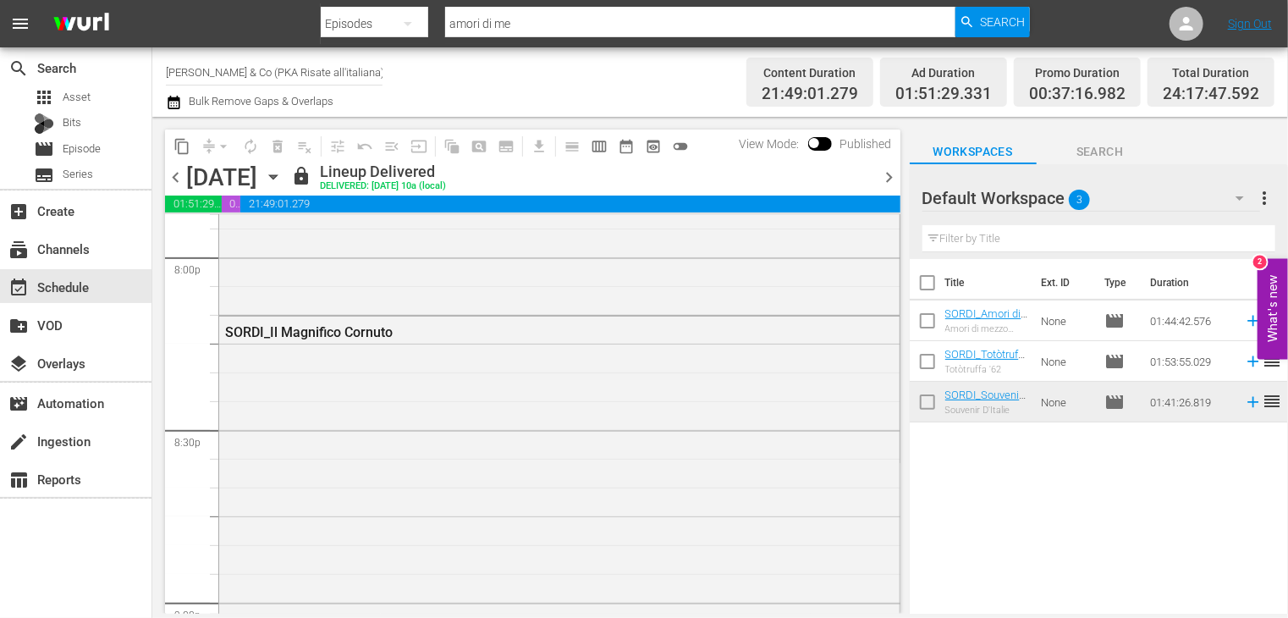
click at [888, 177] on span "chevron_right" at bounding box center [889, 177] width 21 height 21
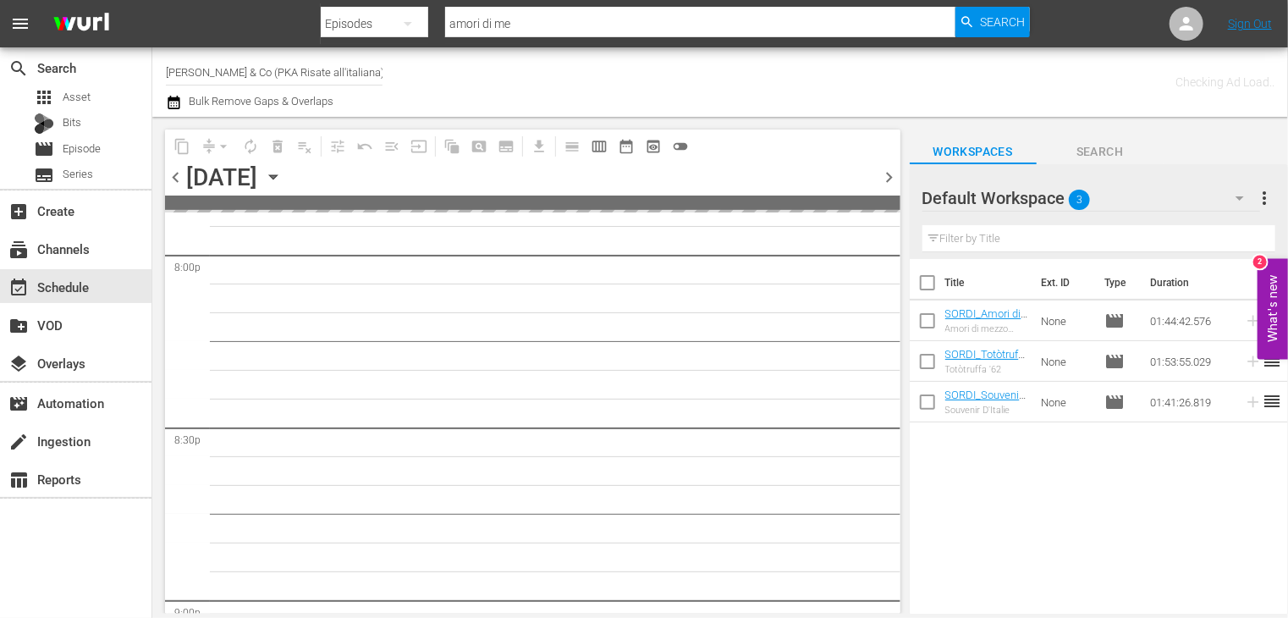
scroll to position [7007, 0]
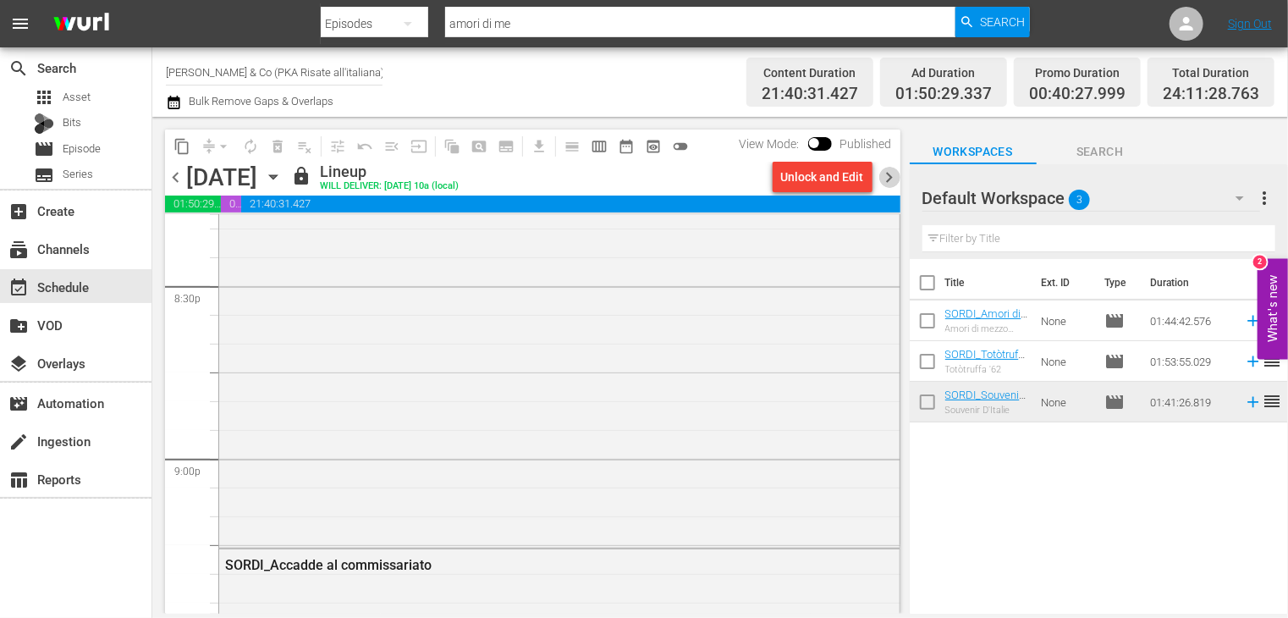
click at [888, 177] on span "chevron_right" at bounding box center [889, 177] width 21 height 21
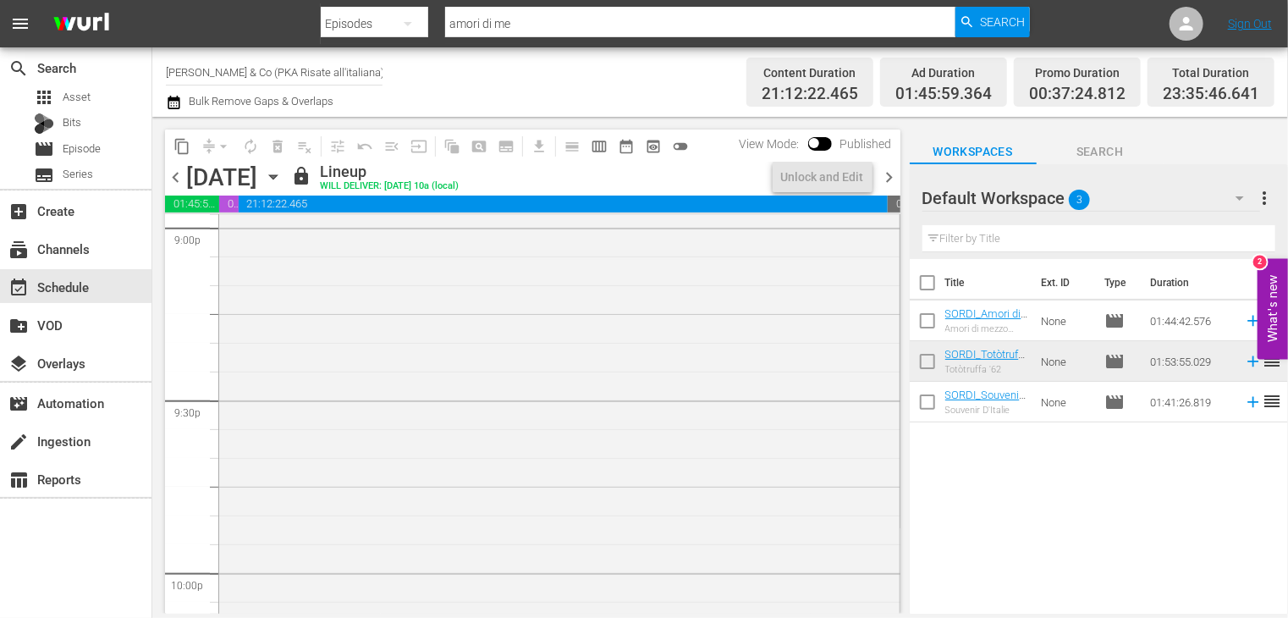
scroll to position [7065, 0]
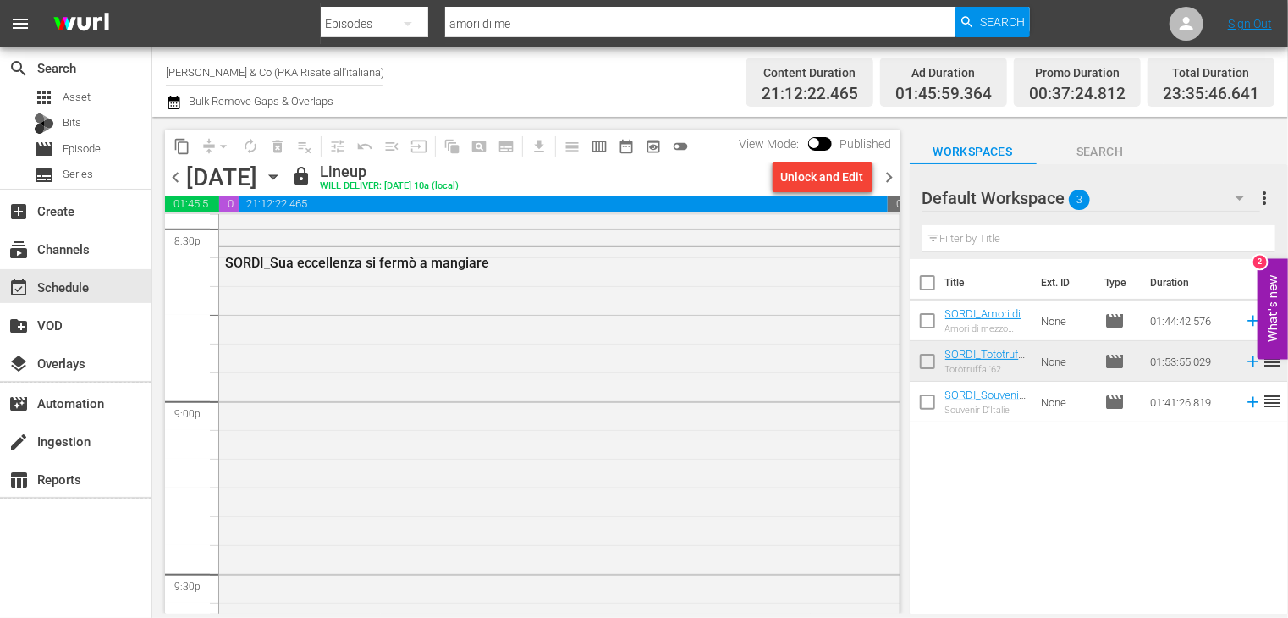
click at [888, 177] on span "chevron_right" at bounding box center [889, 177] width 21 height 21
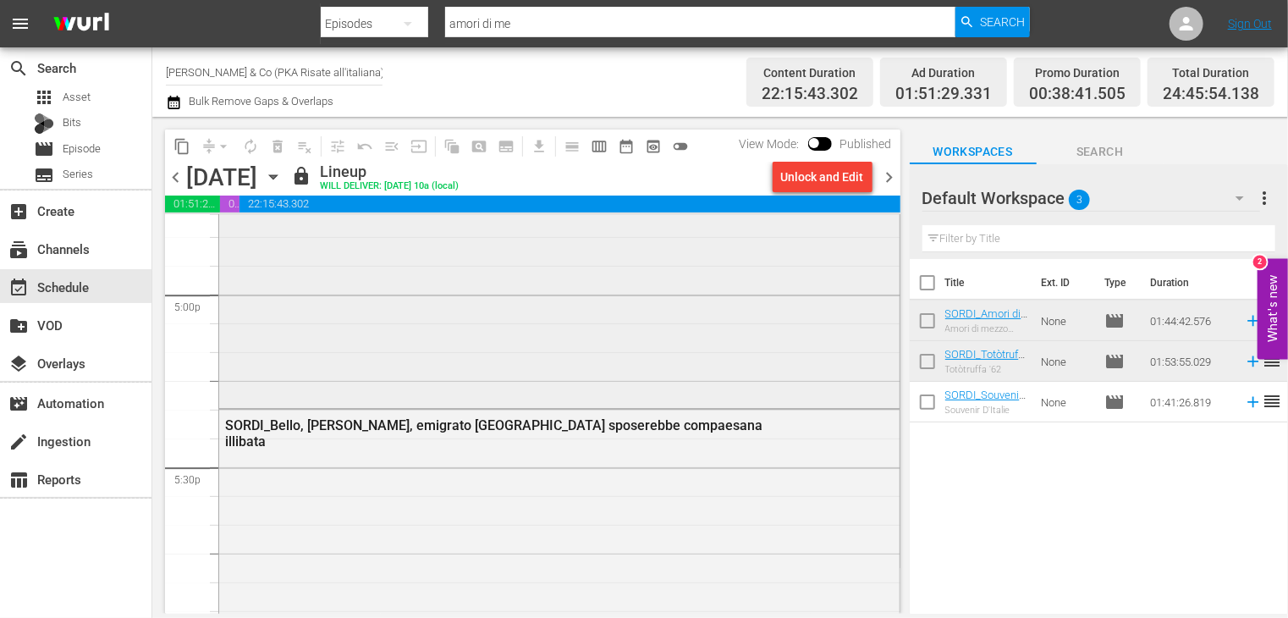
scroll to position [5812, 0]
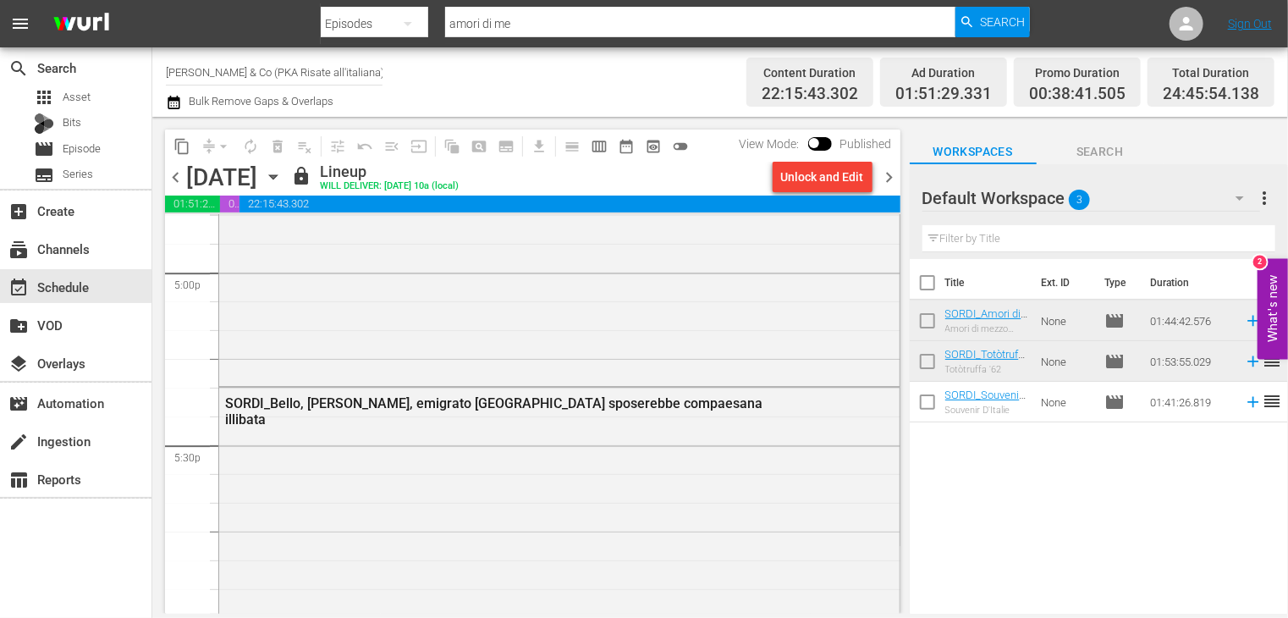
click at [887, 177] on span "chevron_right" at bounding box center [889, 177] width 21 height 21
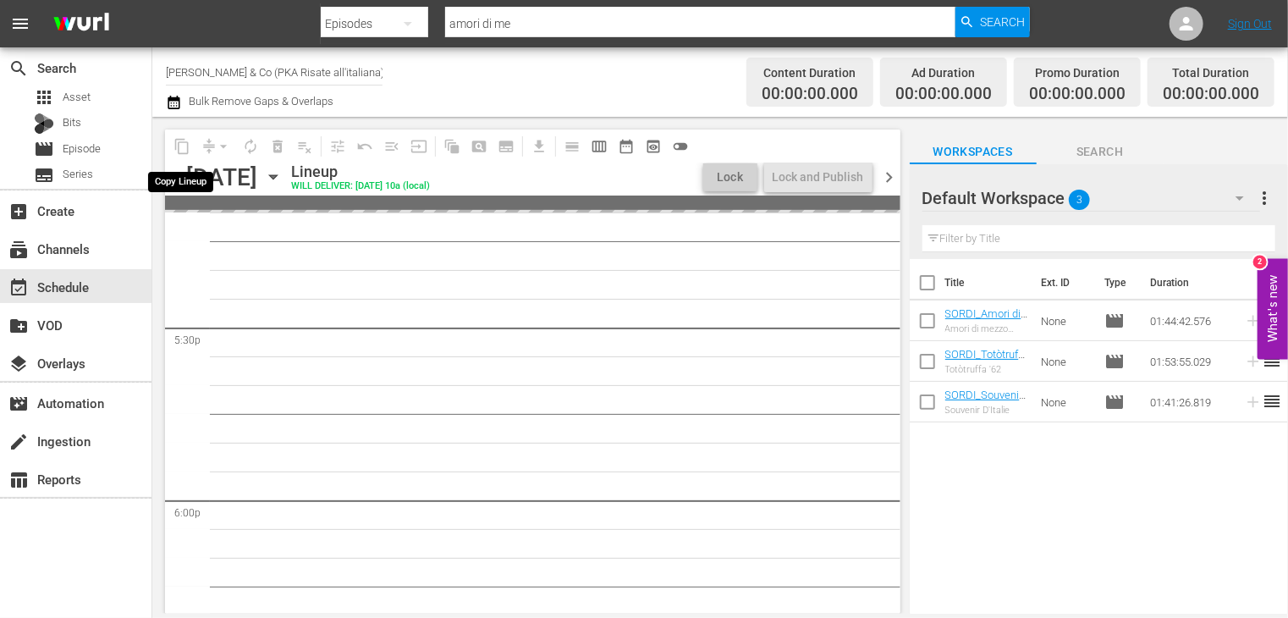
scroll to position [5898, 0]
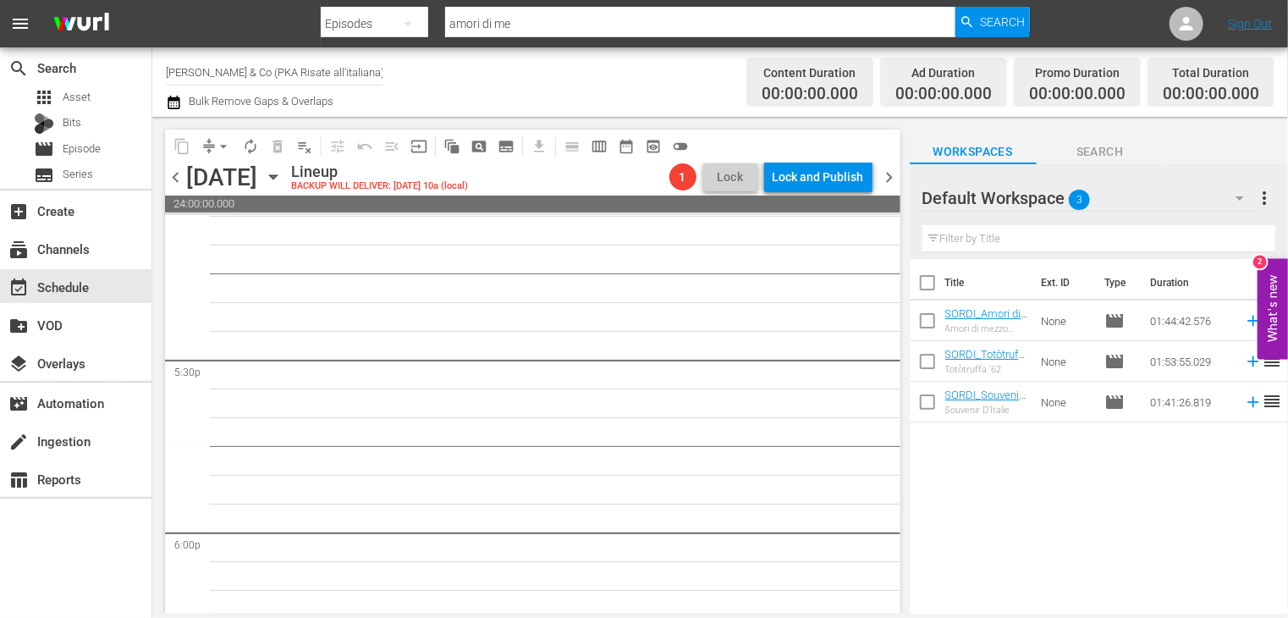
click at [173, 97] on icon "button" at bounding box center [174, 103] width 12 height 14
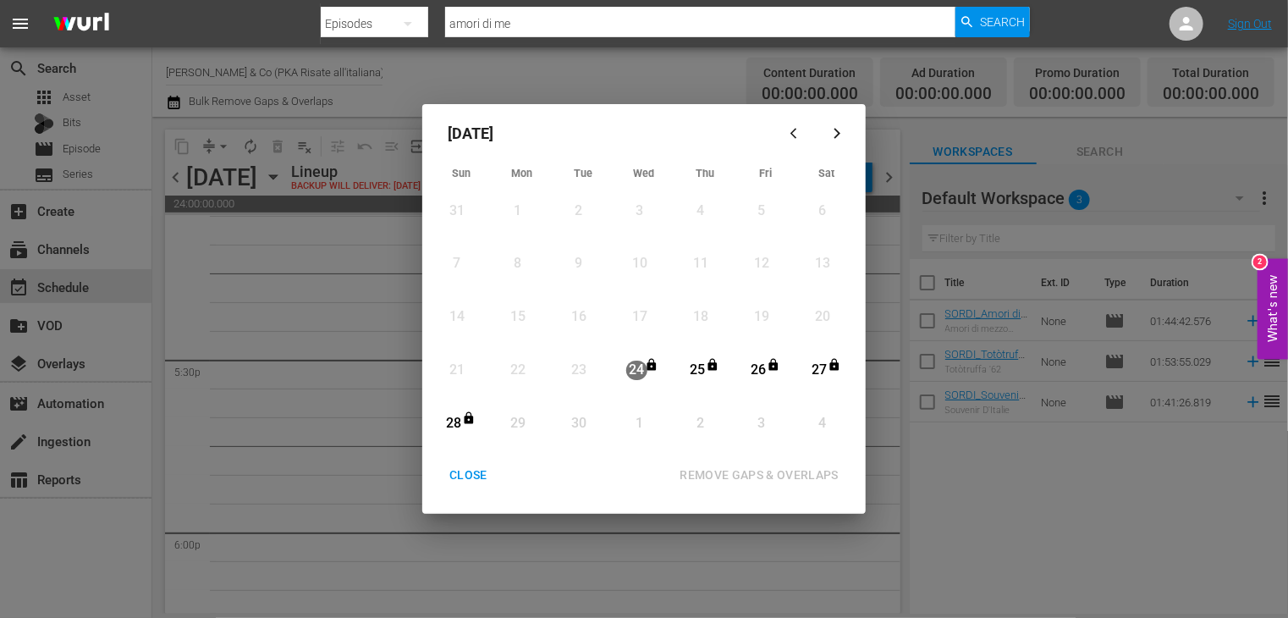
click at [470, 481] on div "CLOSE" at bounding box center [468, 475] width 65 height 21
